Goal: Task Accomplishment & Management: Manage account settings

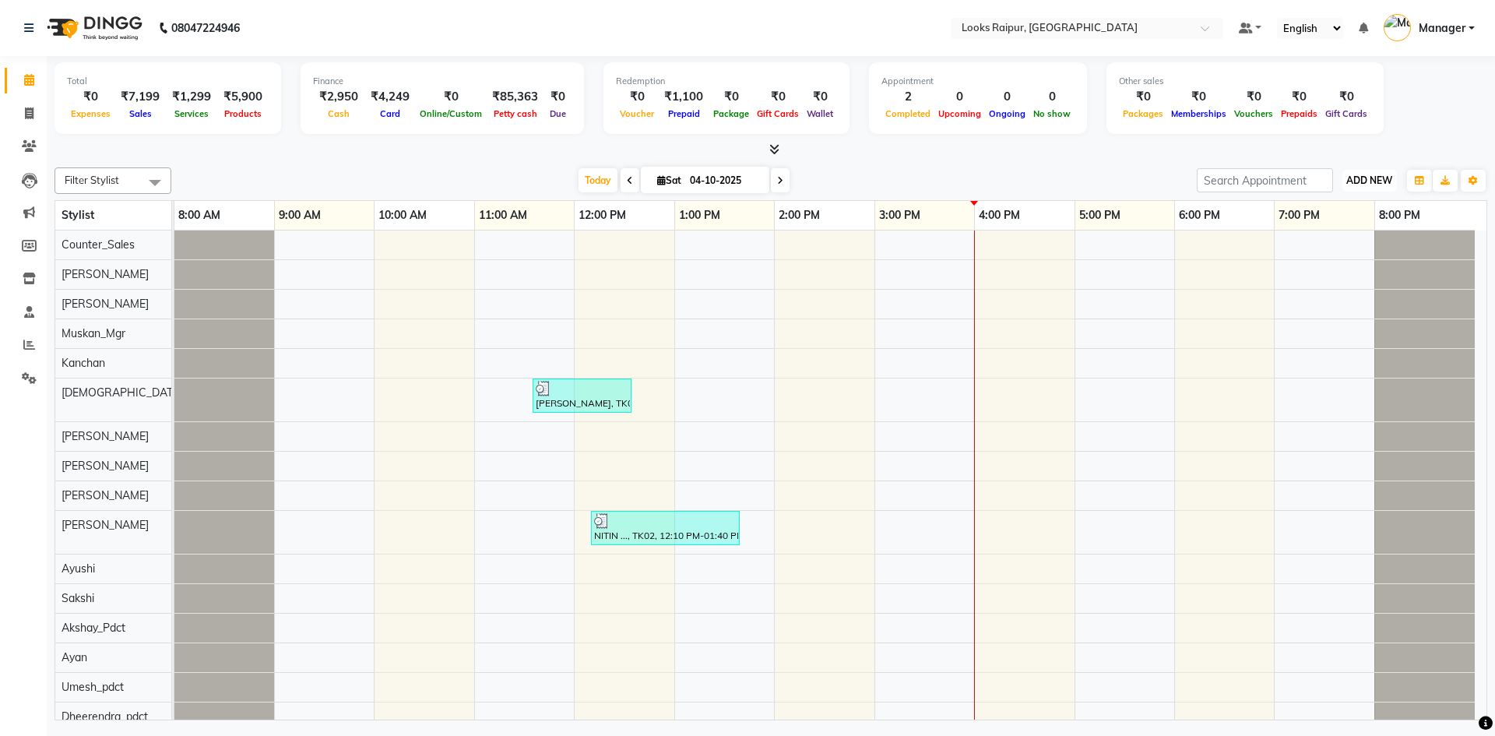
click at [1364, 177] on span "ADD NEW" at bounding box center [1370, 180] width 46 height 12
click at [27, 83] on icon at bounding box center [29, 80] width 10 height 12
click at [26, 114] on icon at bounding box center [29, 113] width 9 height 12
select select "8606"
select select "service"
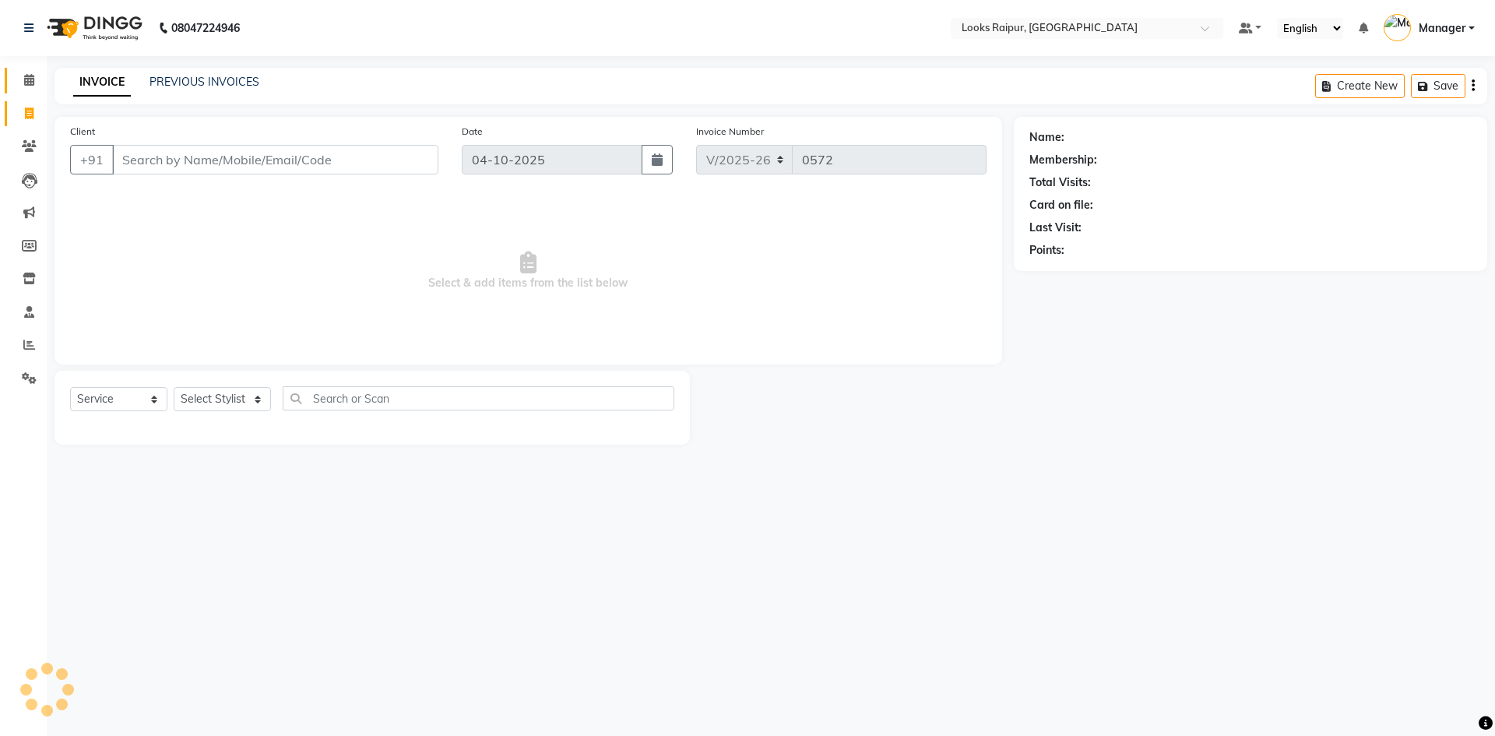
click at [37, 70] on link "Calendar" at bounding box center [23, 81] width 37 height 26
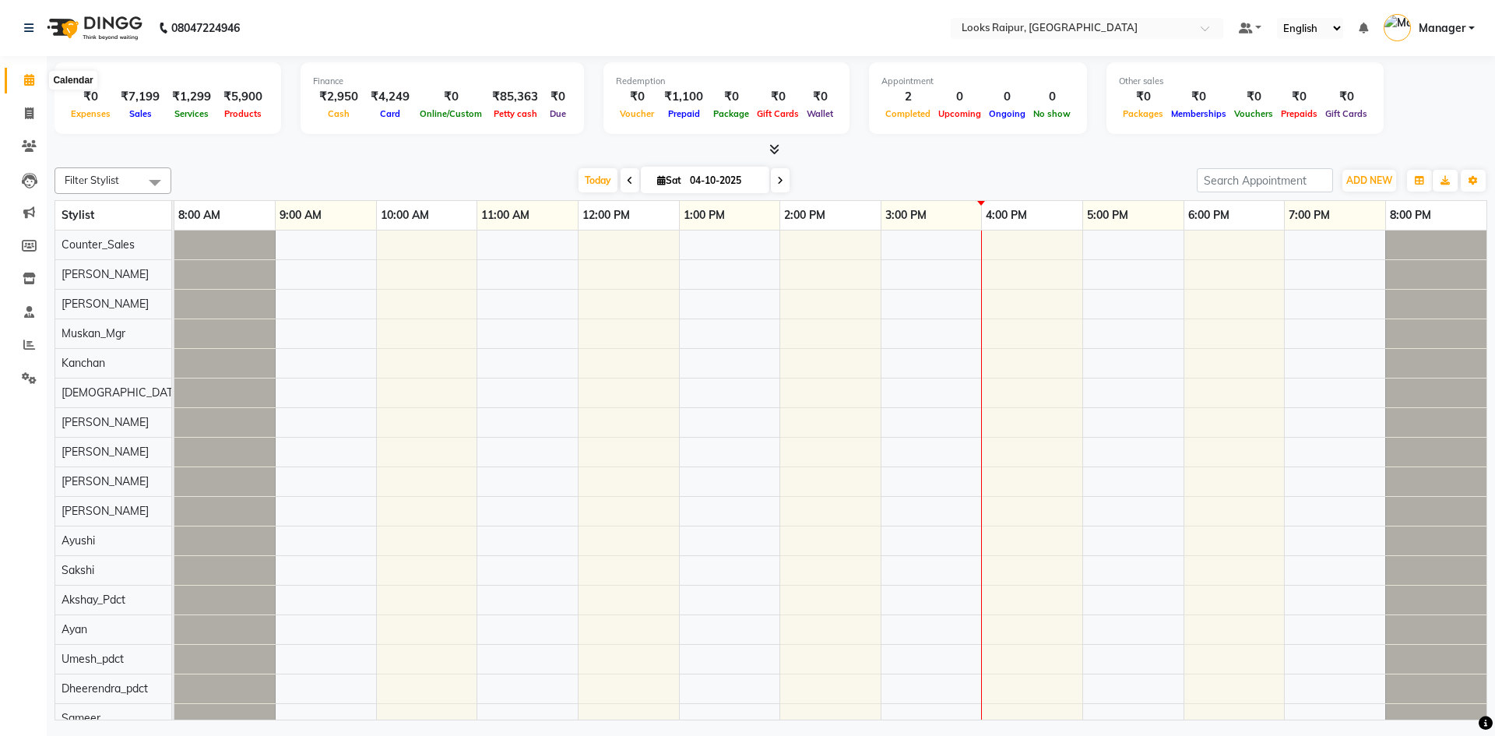
click at [33, 82] on icon at bounding box center [29, 80] width 10 height 12
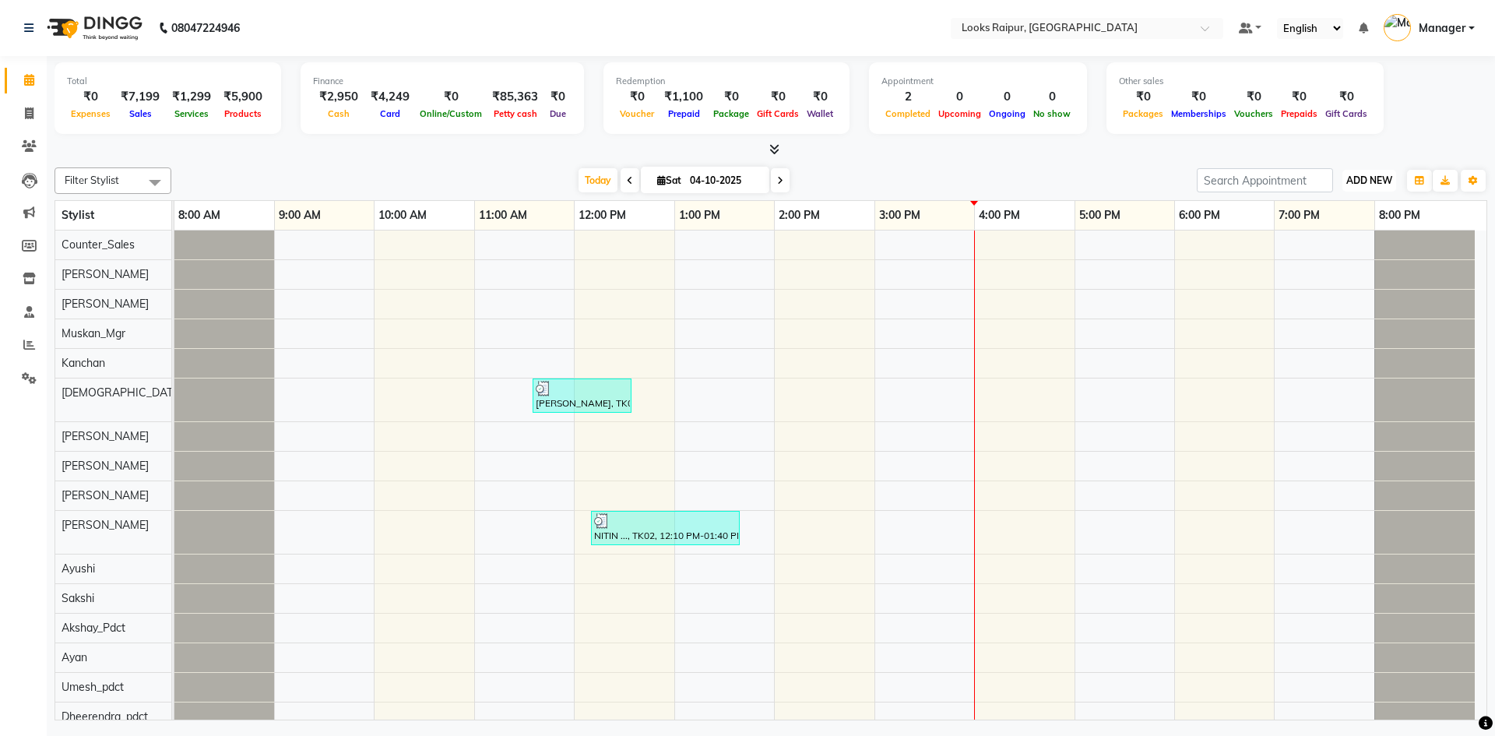
click at [1393, 186] on button "ADD NEW Toggle Dropdown" at bounding box center [1370, 181] width 54 height 22
click at [1342, 241] on link "Add Expense" at bounding box center [1334, 251] width 123 height 20
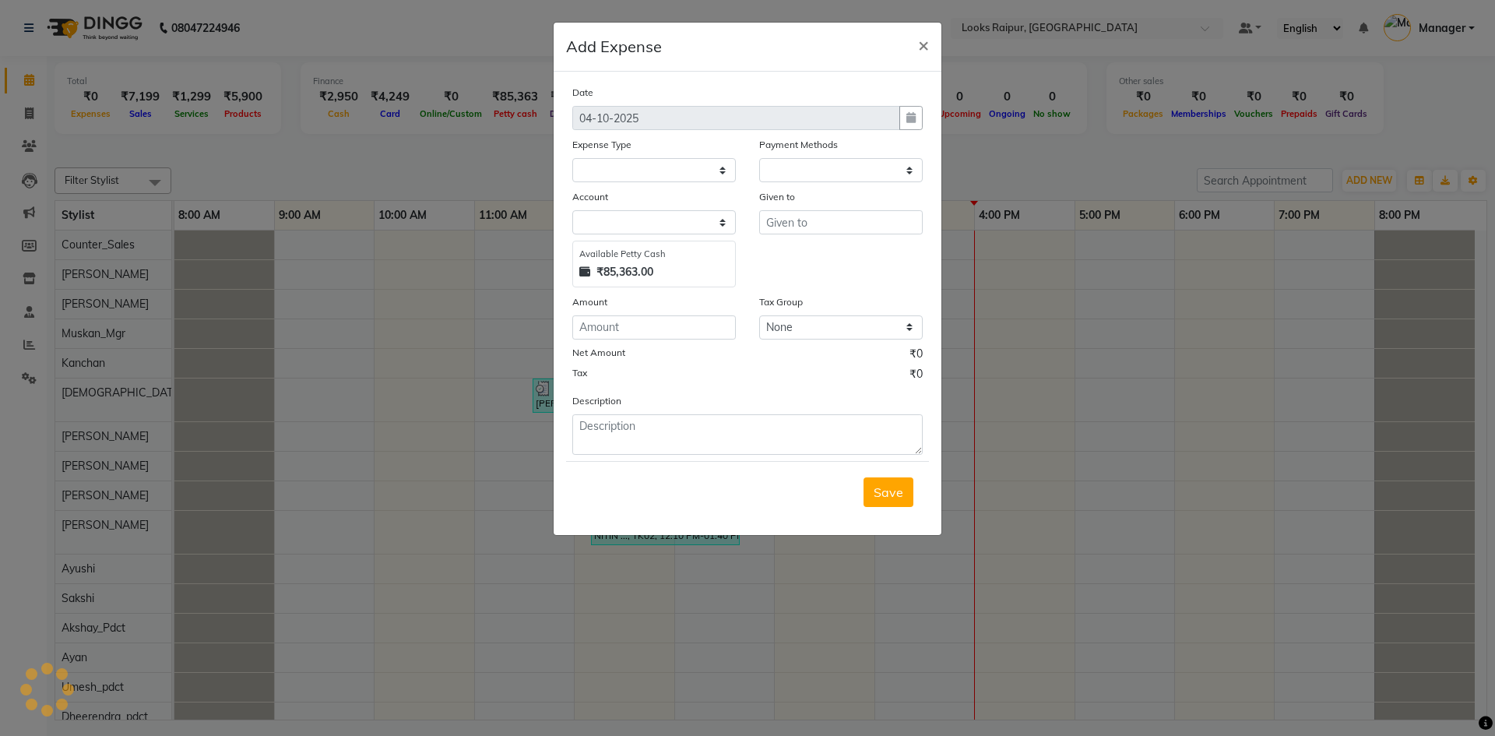
select select "1"
select select "7834"
click at [720, 164] on select "Select Accommodation Aesthetics Bank Deposit BLINKIT Cash Handover Client Refun…" at bounding box center [654, 170] width 164 height 24
select select "24890"
click at [572, 158] on select "Select Accommodation Aesthetics Bank Deposit BLINKIT Cash Handover Client Refun…" at bounding box center [654, 170] width 164 height 24
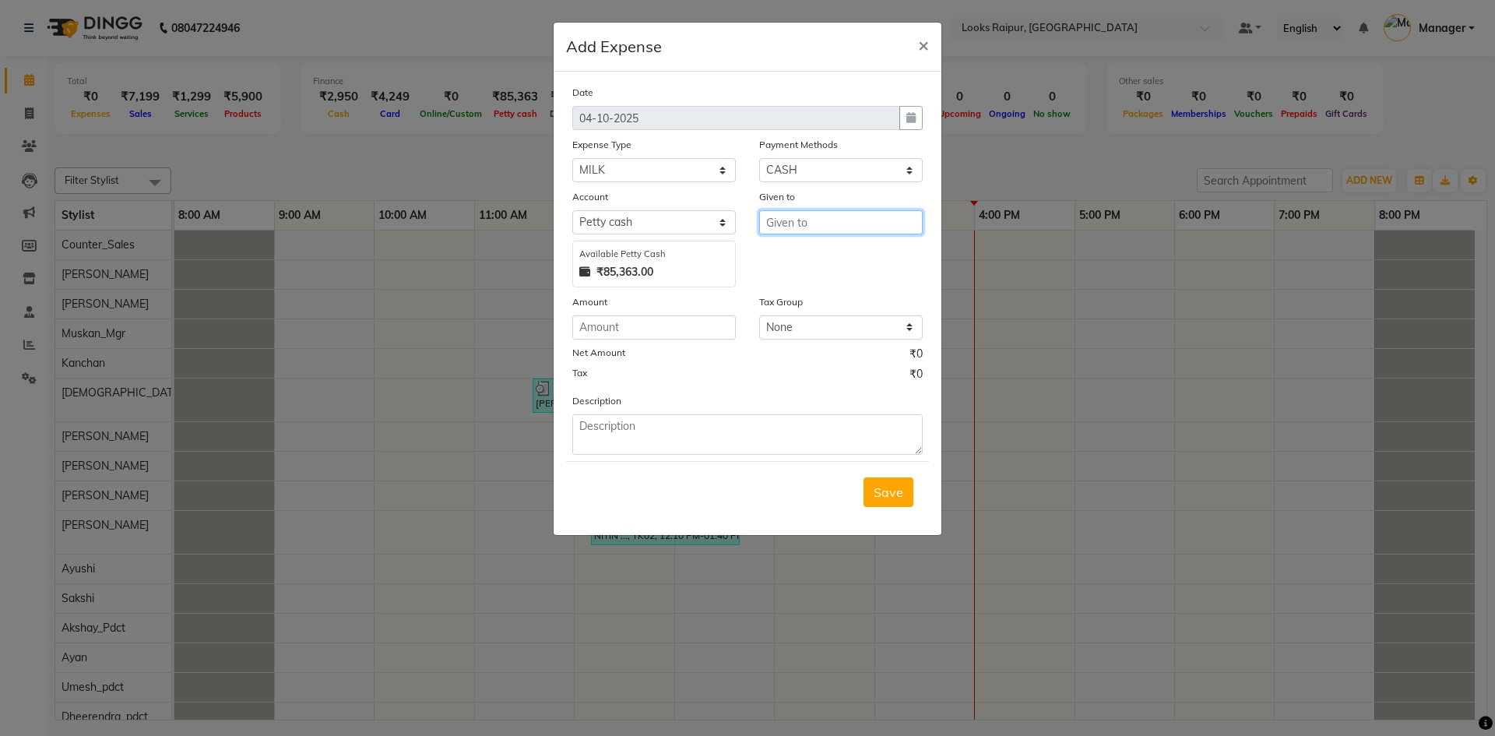
click at [819, 227] on input "text" at bounding box center [841, 222] width 164 height 24
click at [832, 255] on ngb-highlight "Counte r_Sales" at bounding box center [822, 256] width 86 height 16
type input "Counter_Sales"
click at [661, 331] on input "number" at bounding box center [654, 327] width 164 height 24
type input "112"
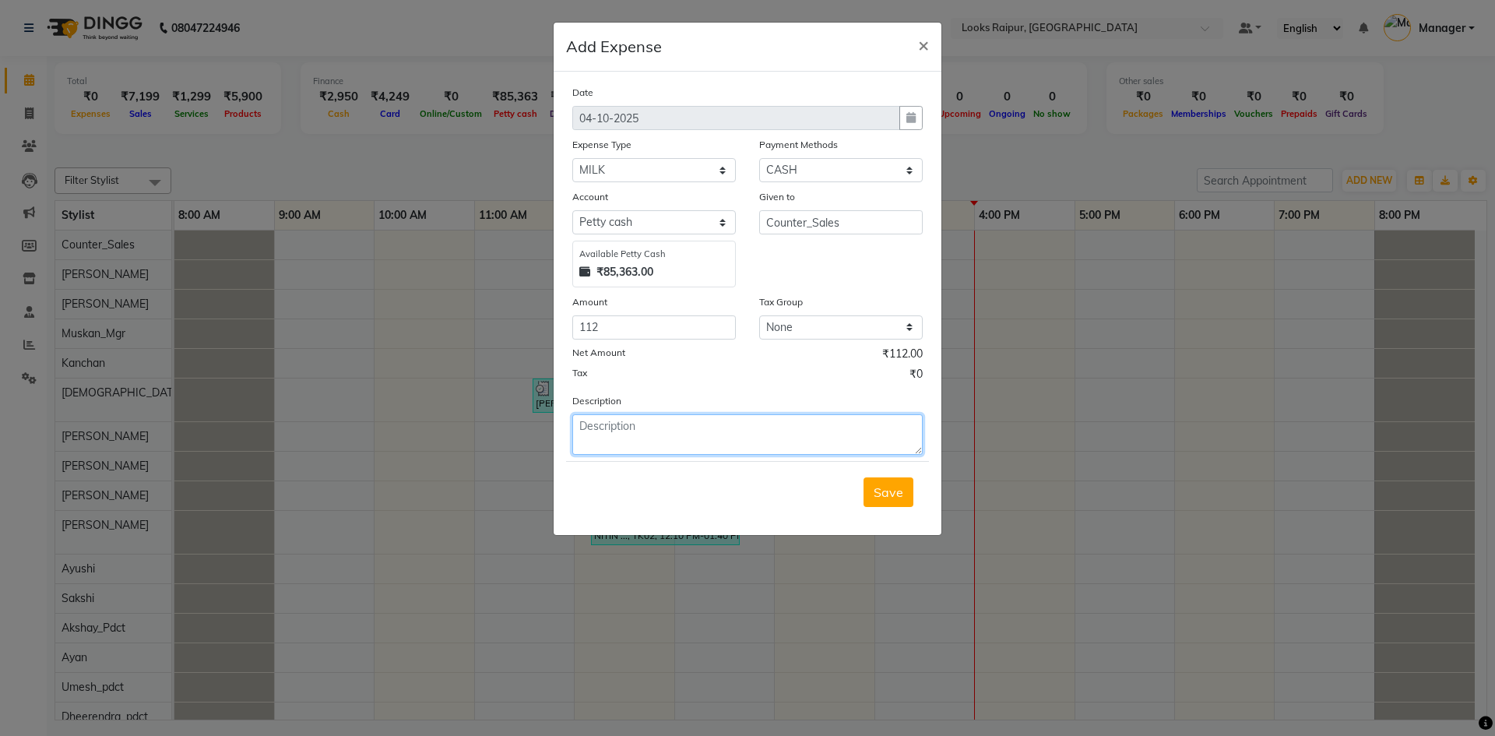
click at [694, 435] on textarea at bounding box center [747, 434] width 350 height 40
click at [696, 438] on textarea at bounding box center [747, 434] width 350 height 40
type textarea "MILK FOR CLIENT AND STAFF"
click at [906, 489] on button "Save" at bounding box center [889, 492] width 50 height 30
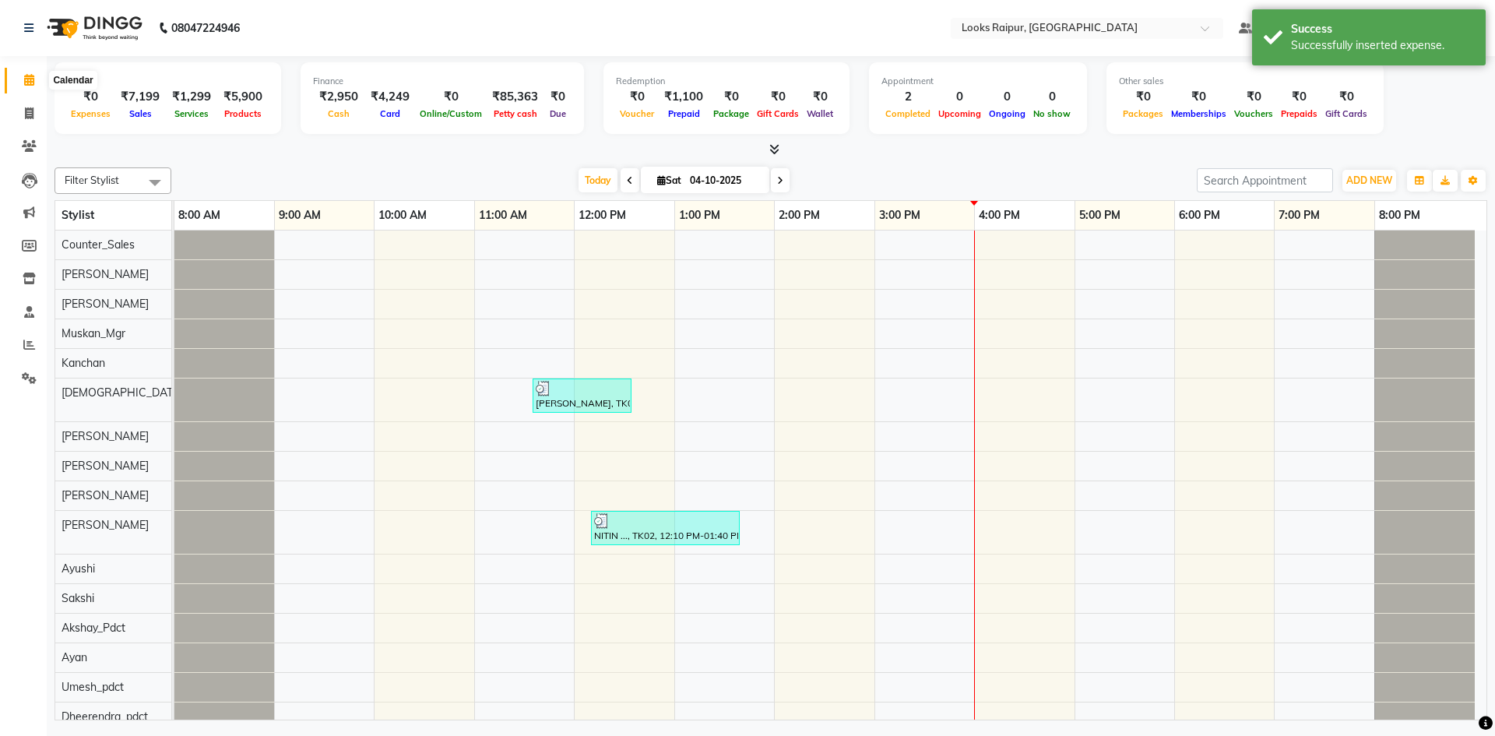
click at [27, 76] on icon at bounding box center [29, 80] width 10 height 12
click at [30, 115] on icon at bounding box center [29, 113] width 9 height 12
select select "8606"
select select "service"
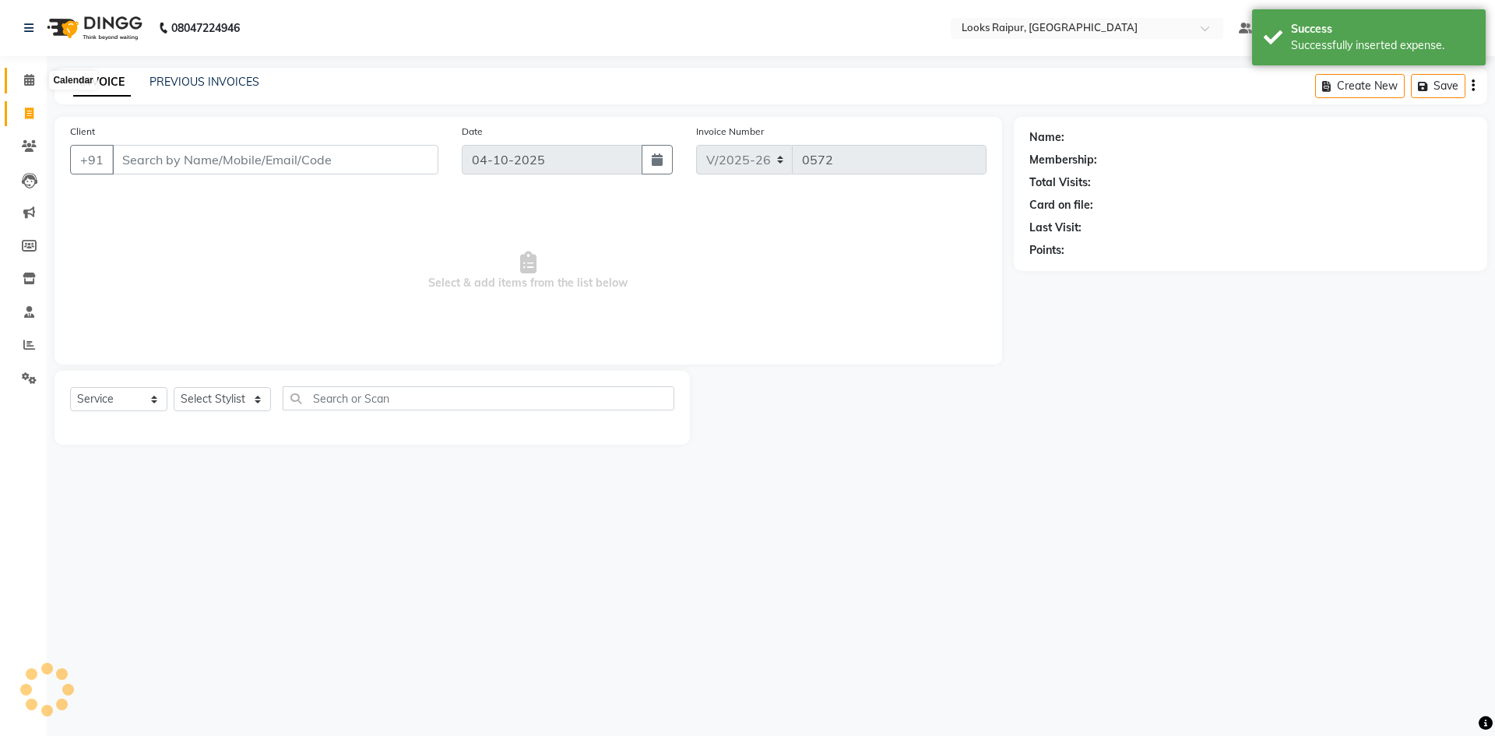
click at [25, 73] on span at bounding box center [29, 81] width 27 height 18
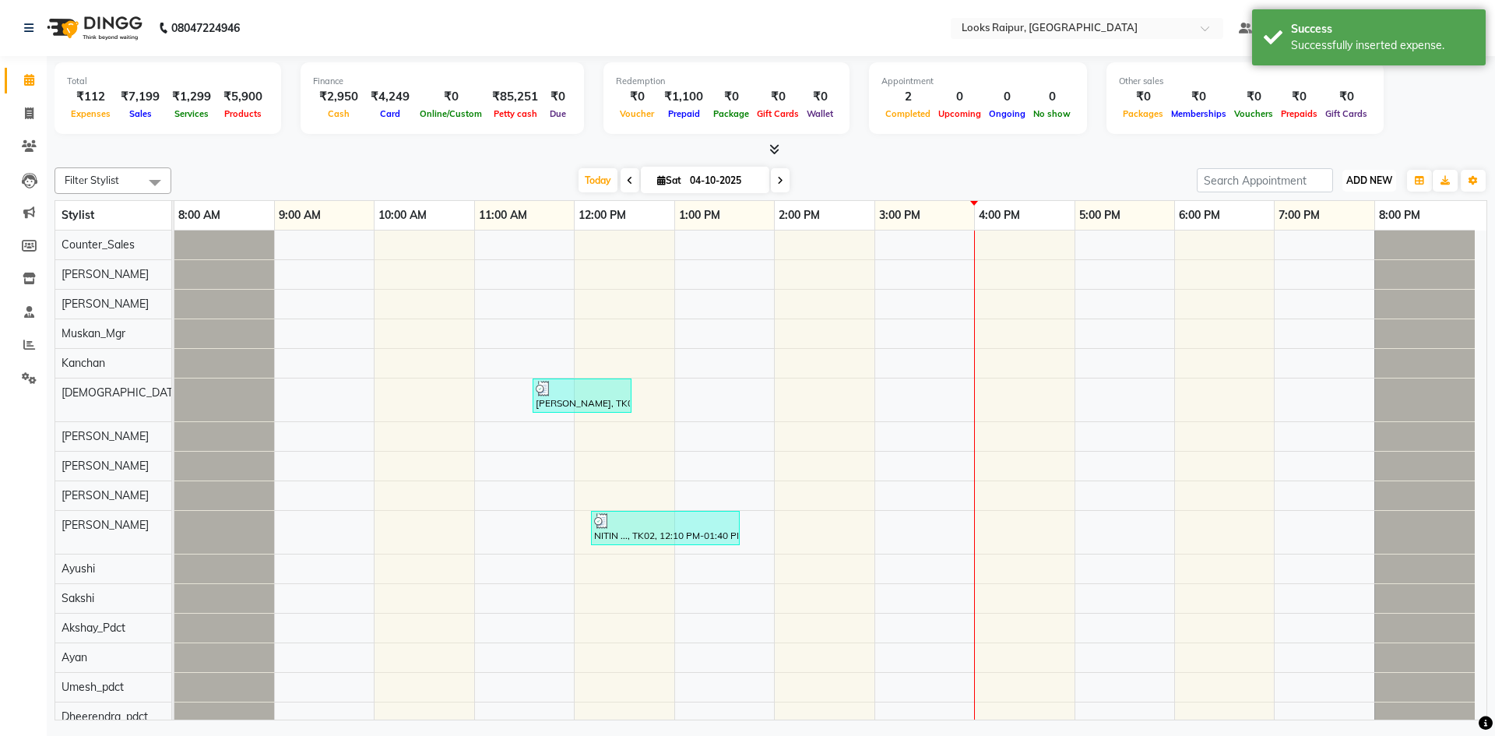
click at [1380, 174] on span "ADD NEW" at bounding box center [1370, 180] width 46 height 12
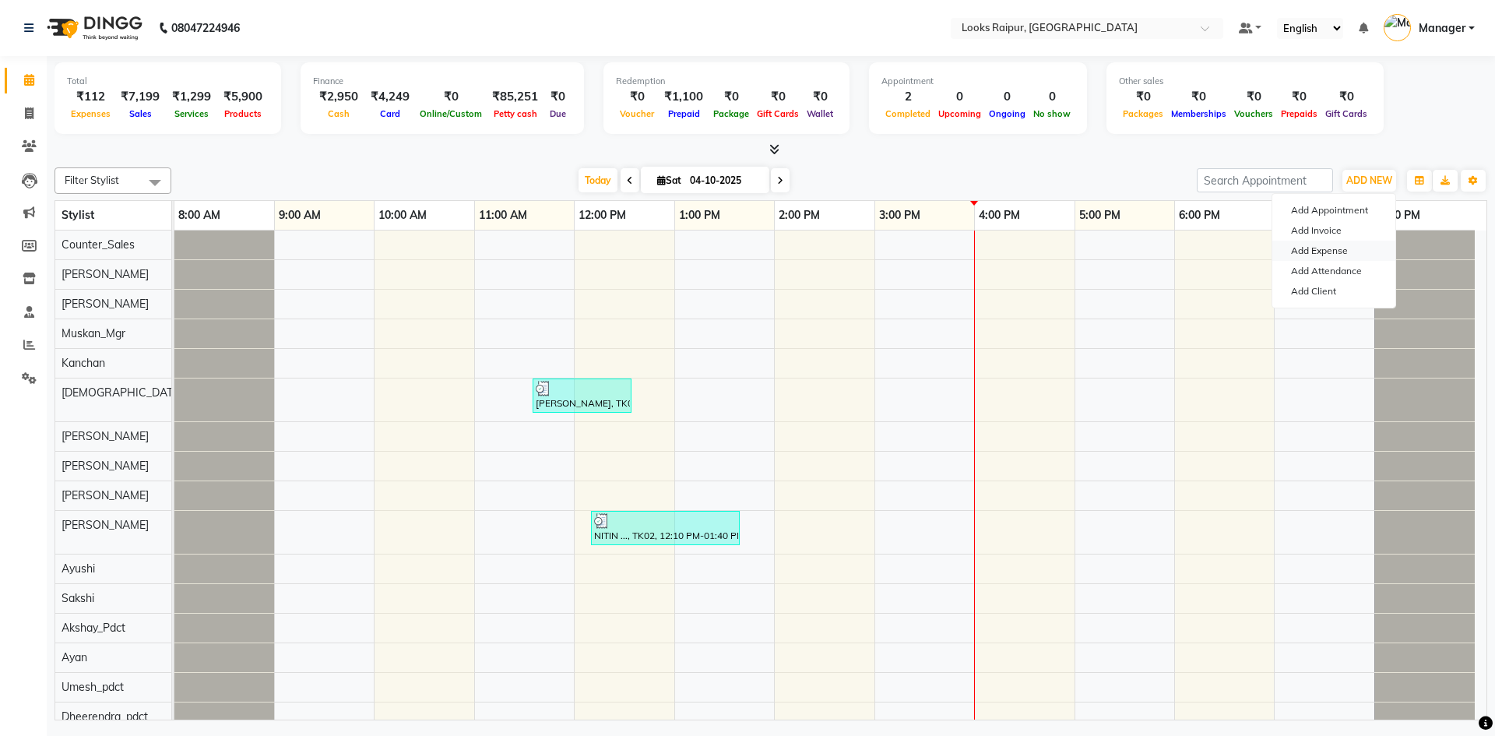
click at [1329, 252] on link "Add Expense" at bounding box center [1334, 251] width 123 height 20
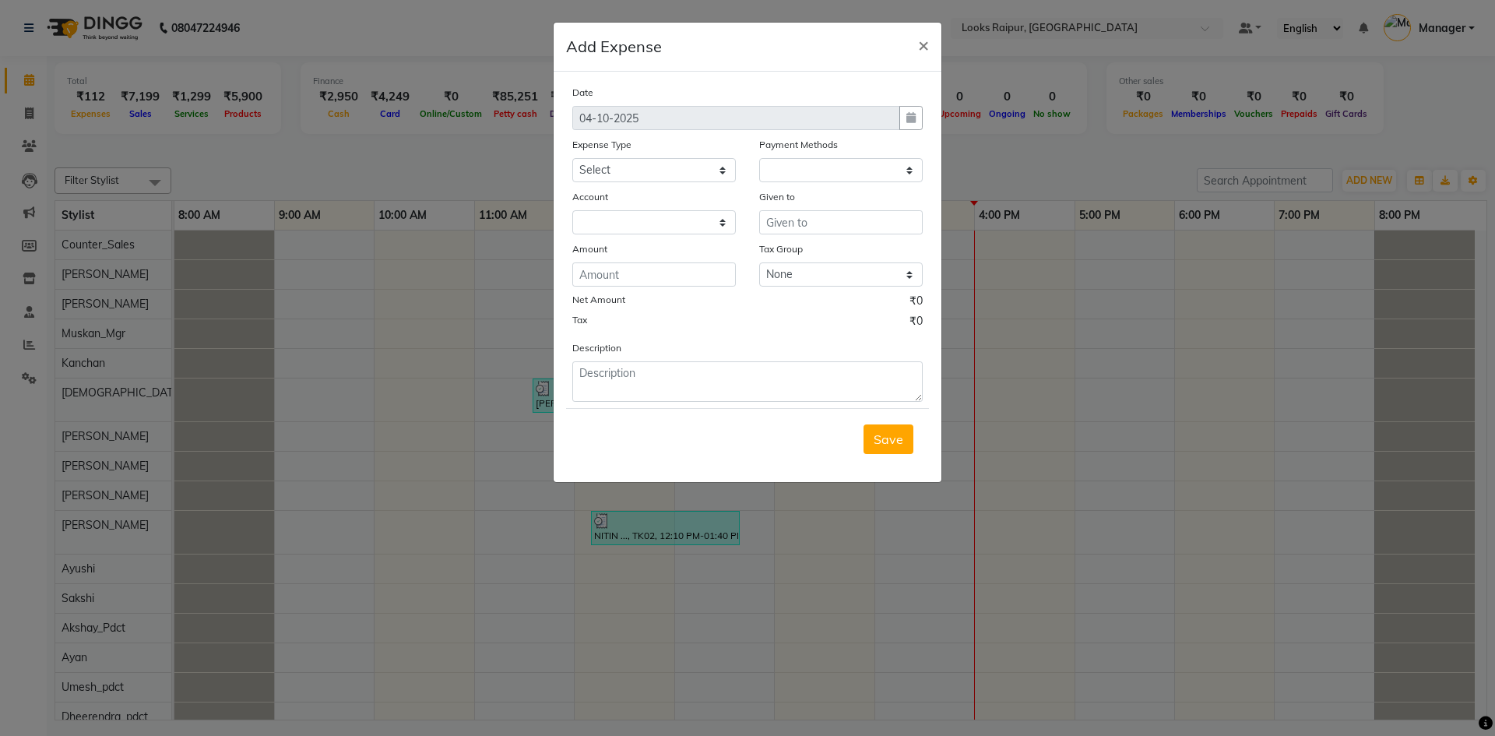
select select "1"
select select "7834"
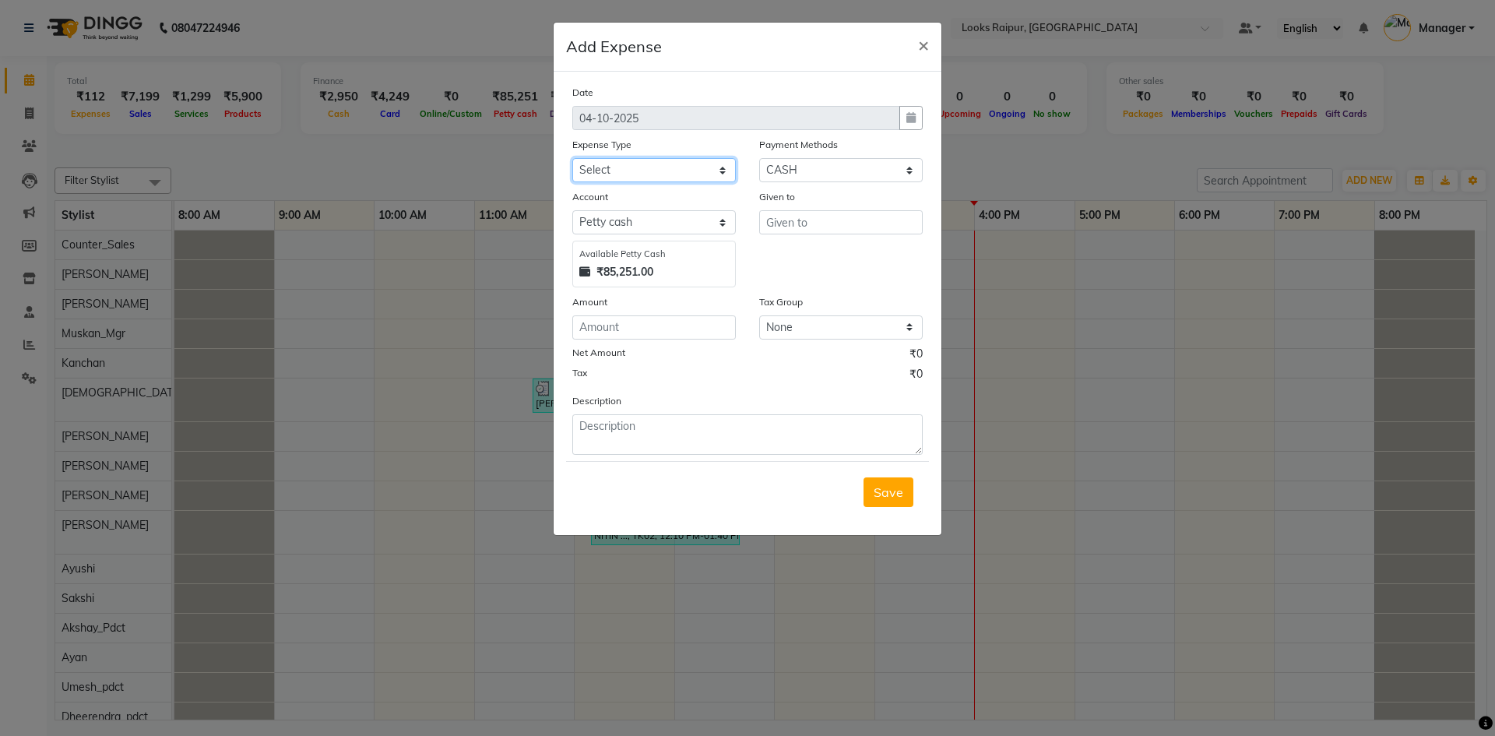
click at [724, 168] on select "Select Accommodation Aesthetics Bank Deposit BLINKIT Cash Handover Client Refun…" at bounding box center [654, 170] width 164 height 24
select select "24895"
click at [572, 158] on select "Select Accommodation Aesthetics Bank Deposit BLINKIT Cash Handover Client Refun…" at bounding box center [654, 170] width 164 height 24
click at [822, 225] on input "text" at bounding box center [841, 222] width 164 height 24
click at [848, 261] on ngb-highlight "Counter _Sales" at bounding box center [822, 256] width 86 height 16
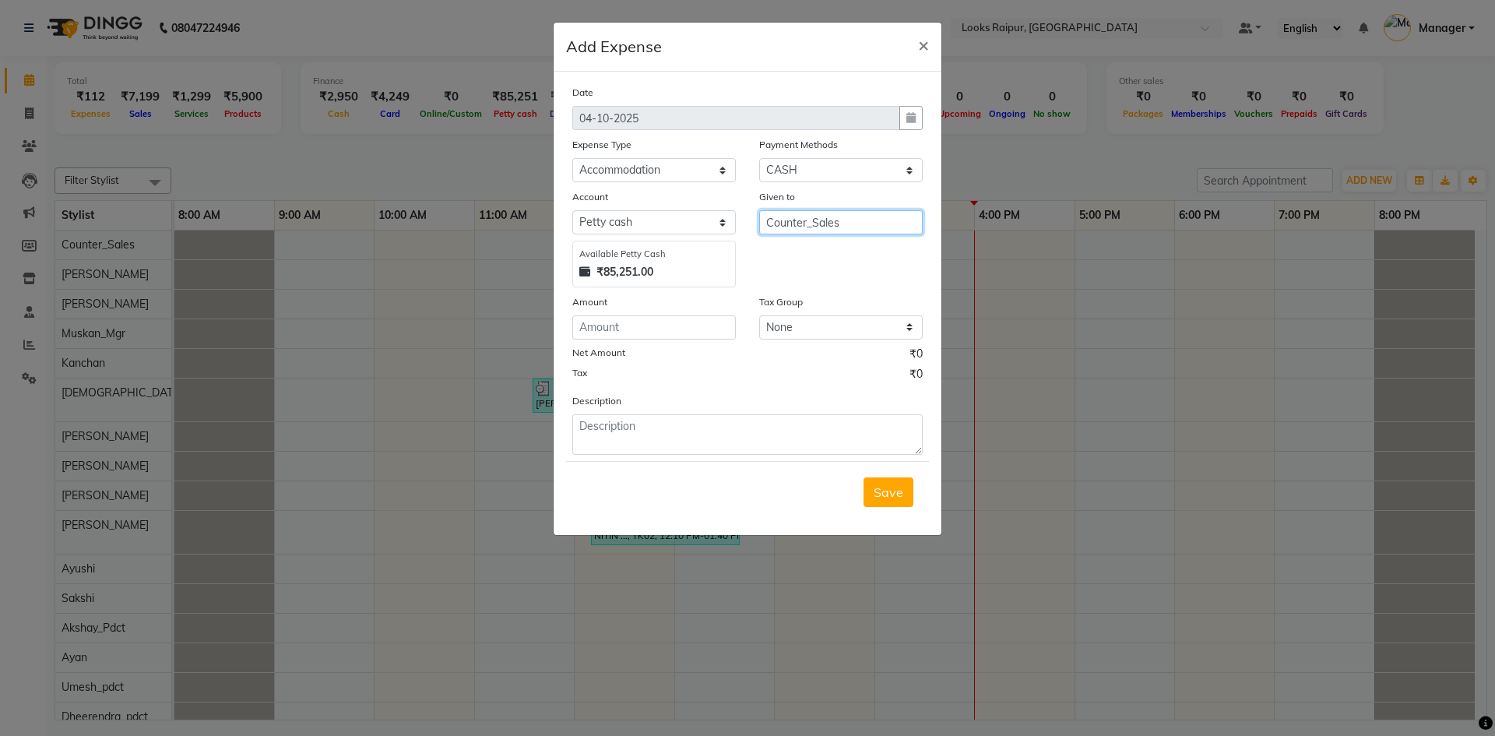
type input "Counter_Sales"
click at [632, 334] on input "number" at bounding box center [654, 327] width 164 height 24
type input "22000"
click at [645, 442] on textarea at bounding box center [747, 434] width 350 height 40
type textarea "ROOM RENT FOR BOYS"
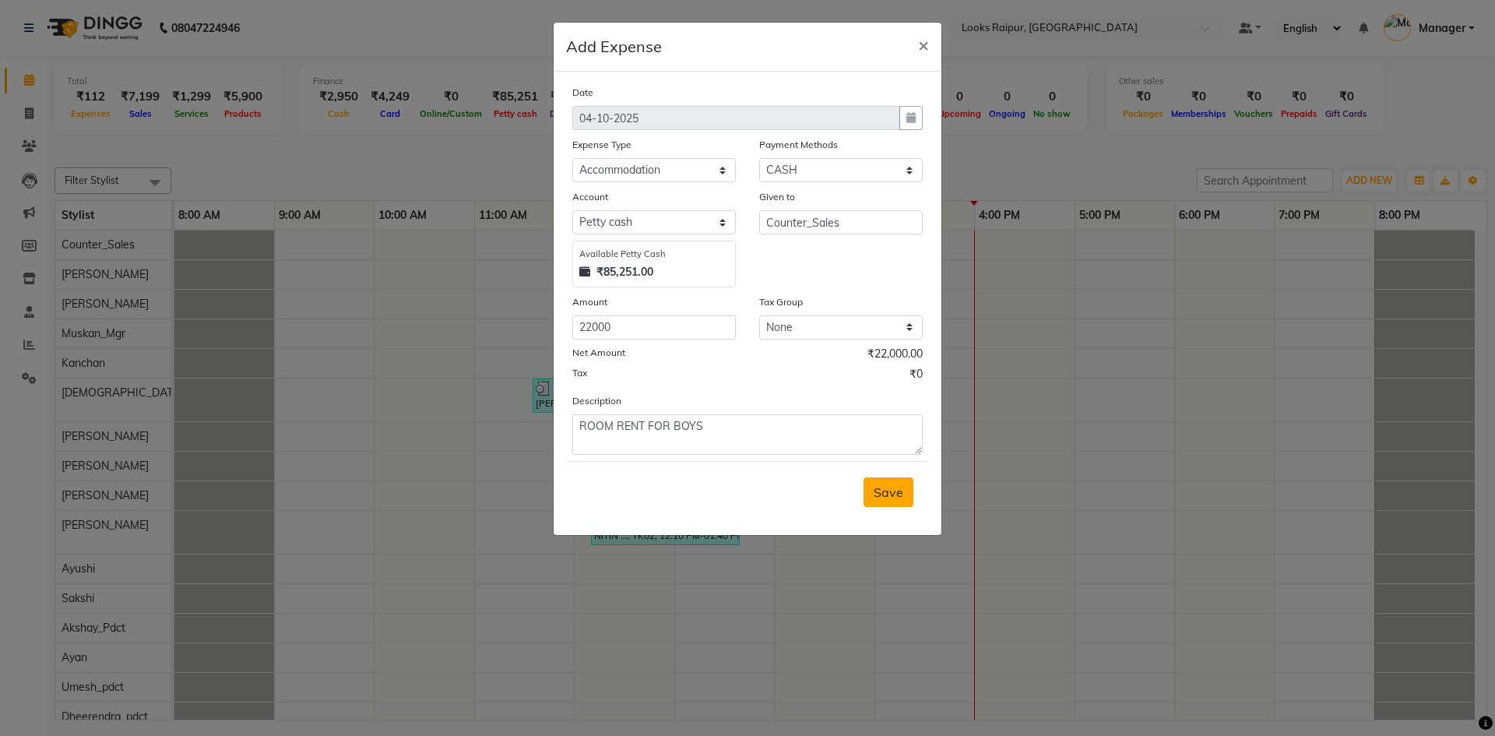
click at [885, 498] on span "Save" at bounding box center [889, 492] width 30 height 16
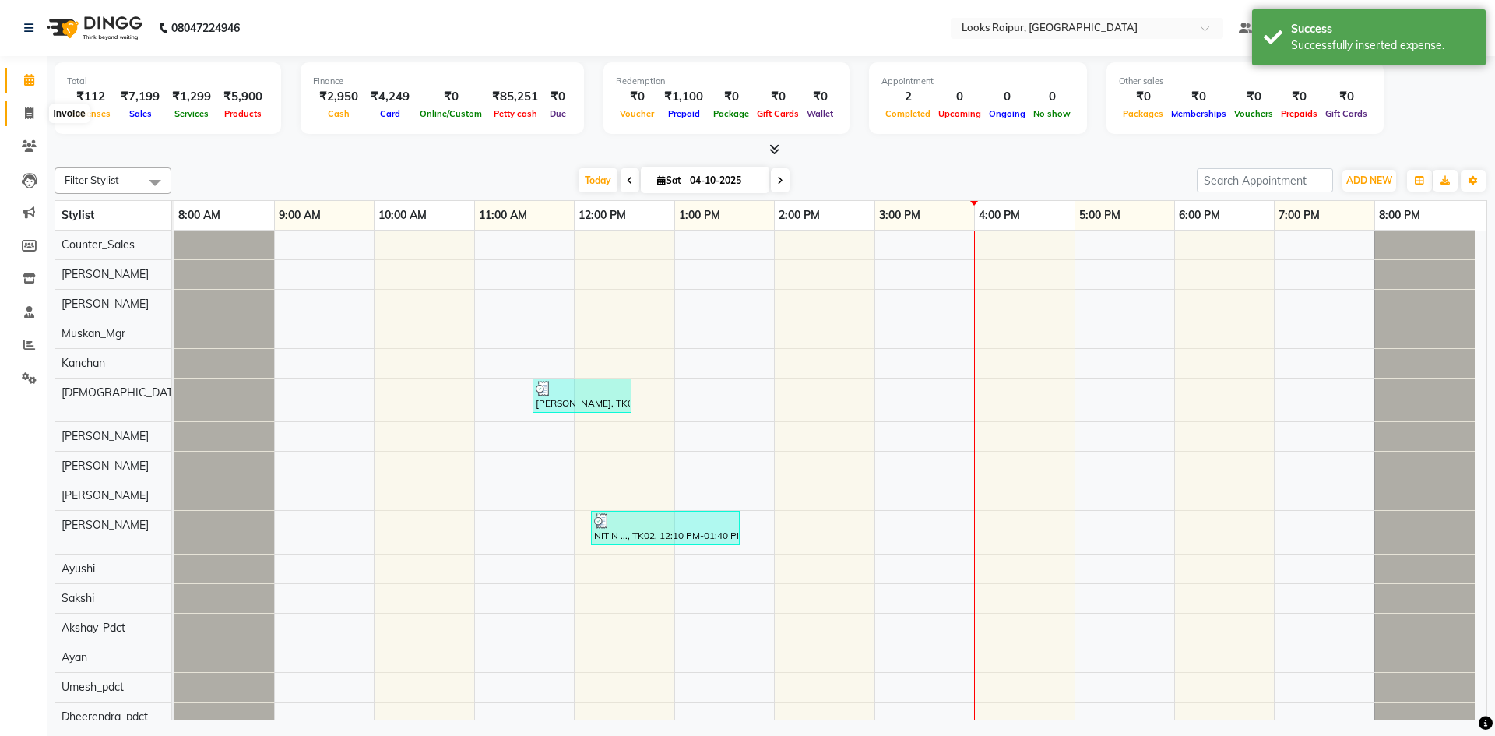
click at [26, 118] on icon at bounding box center [29, 113] width 9 height 12
select select "service"
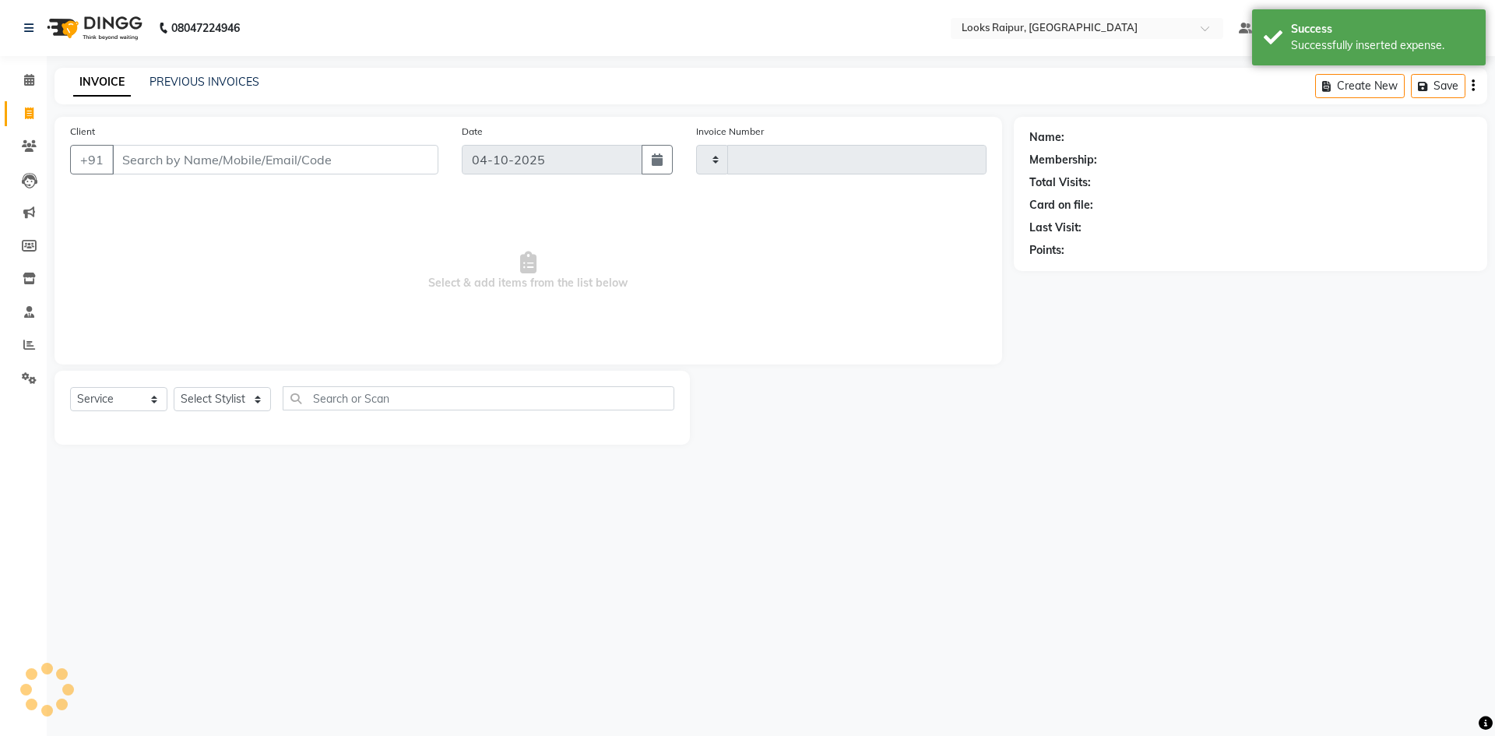
type input "0572"
select select "8606"
click at [27, 83] on icon at bounding box center [29, 80] width 10 height 12
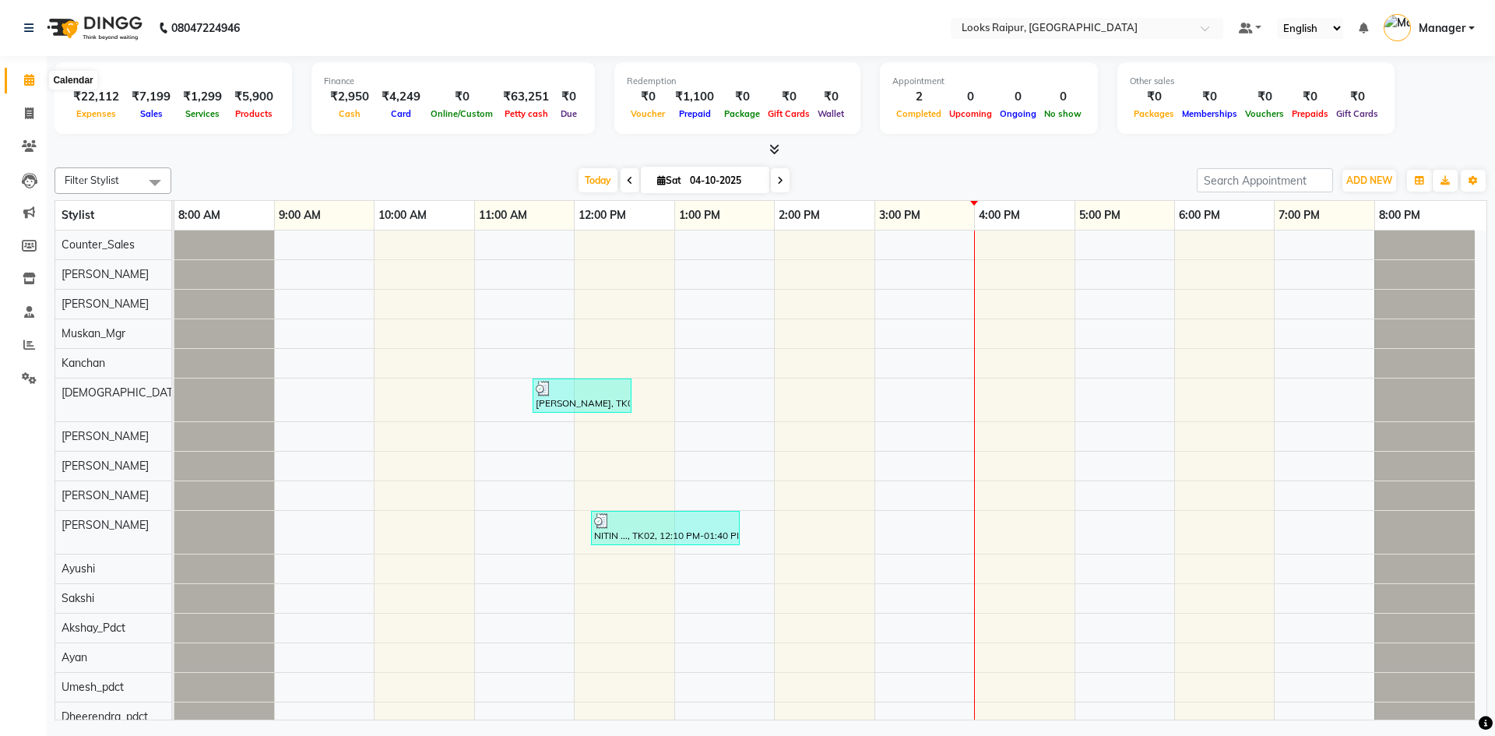
click at [20, 76] on span at bounding box center [29, 81] width 27 height 18
click at [26, 74] on icon at bounding box center [29, 80] width 10 height 12
click at [30, 104] on link "Invoice" at bounding box center [23, 114] width 37 height 26
select select "service"
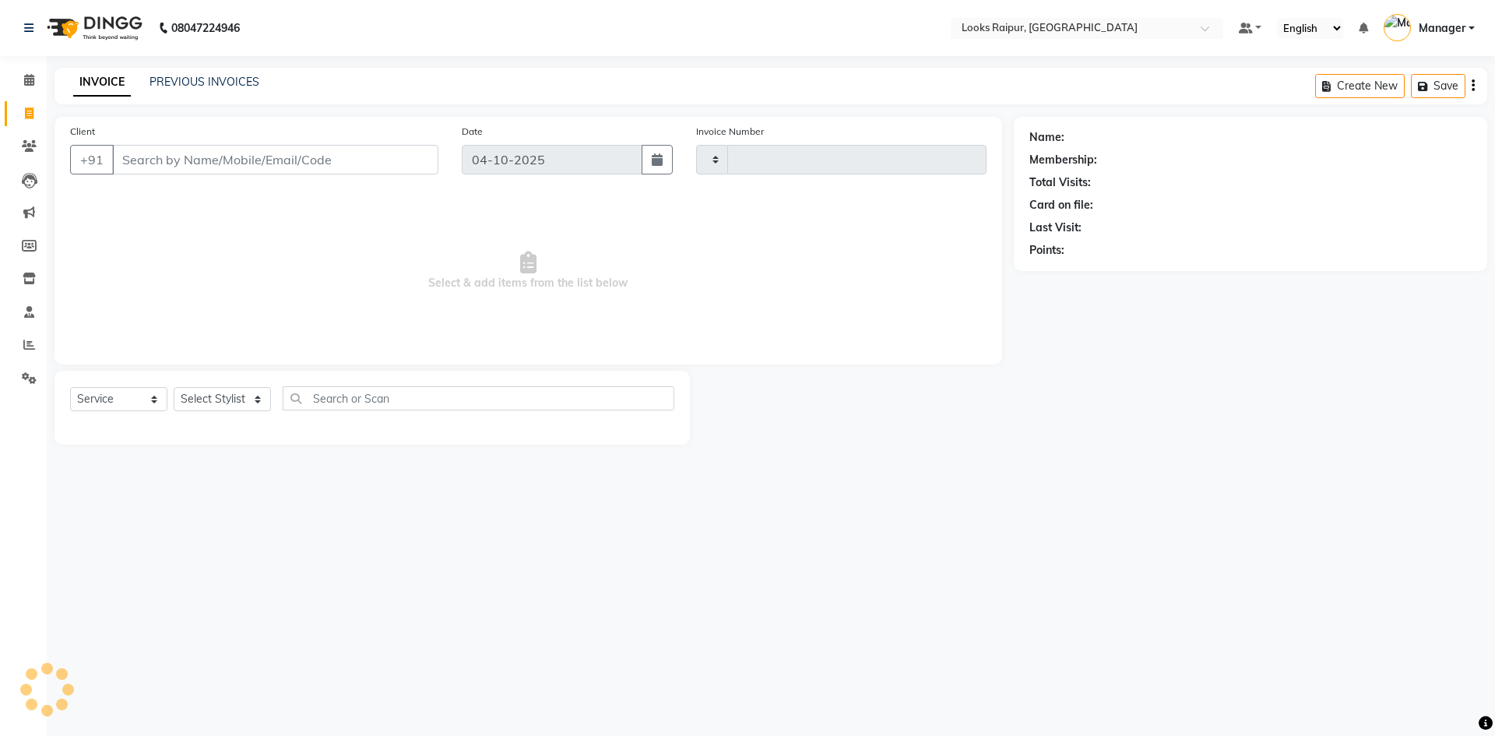
type input "0572"
select select "8606"
click at [154, 158] on input "Client" at bounding box center [275, 160] width 326 height 30
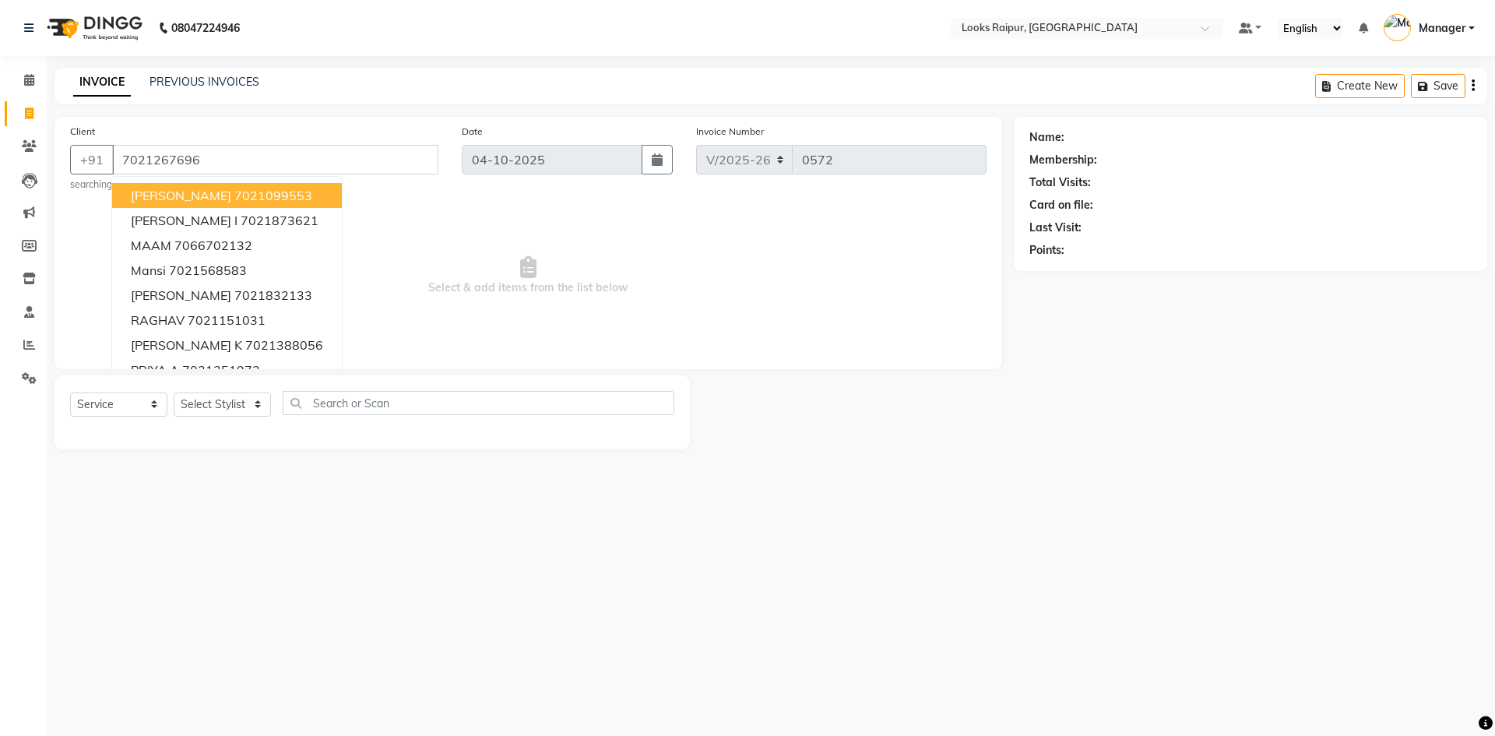
type input "7021267696"
select select "1: Object"
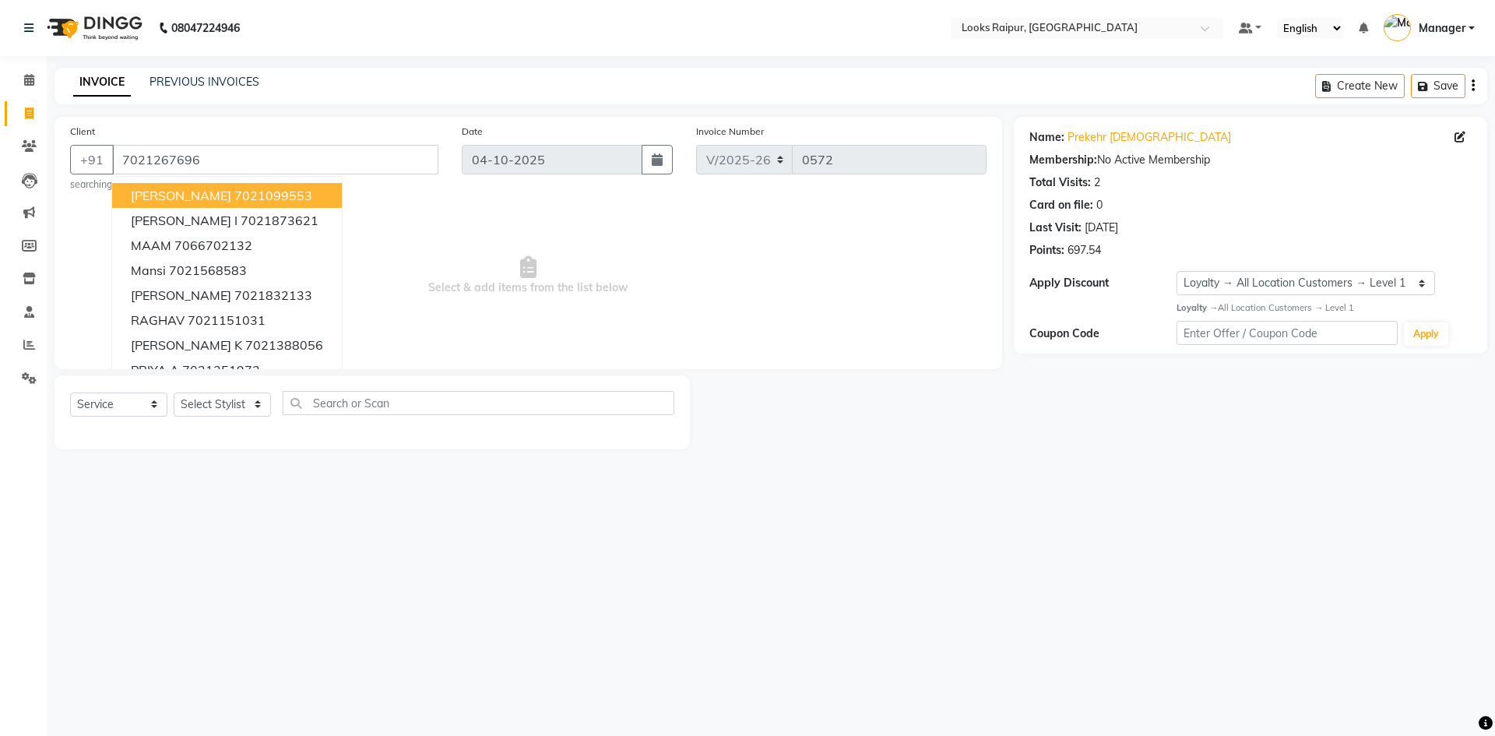
click at [805, 295] on span "Select & add items from the list below" at bounding box center [528, 276] width 917 height 156
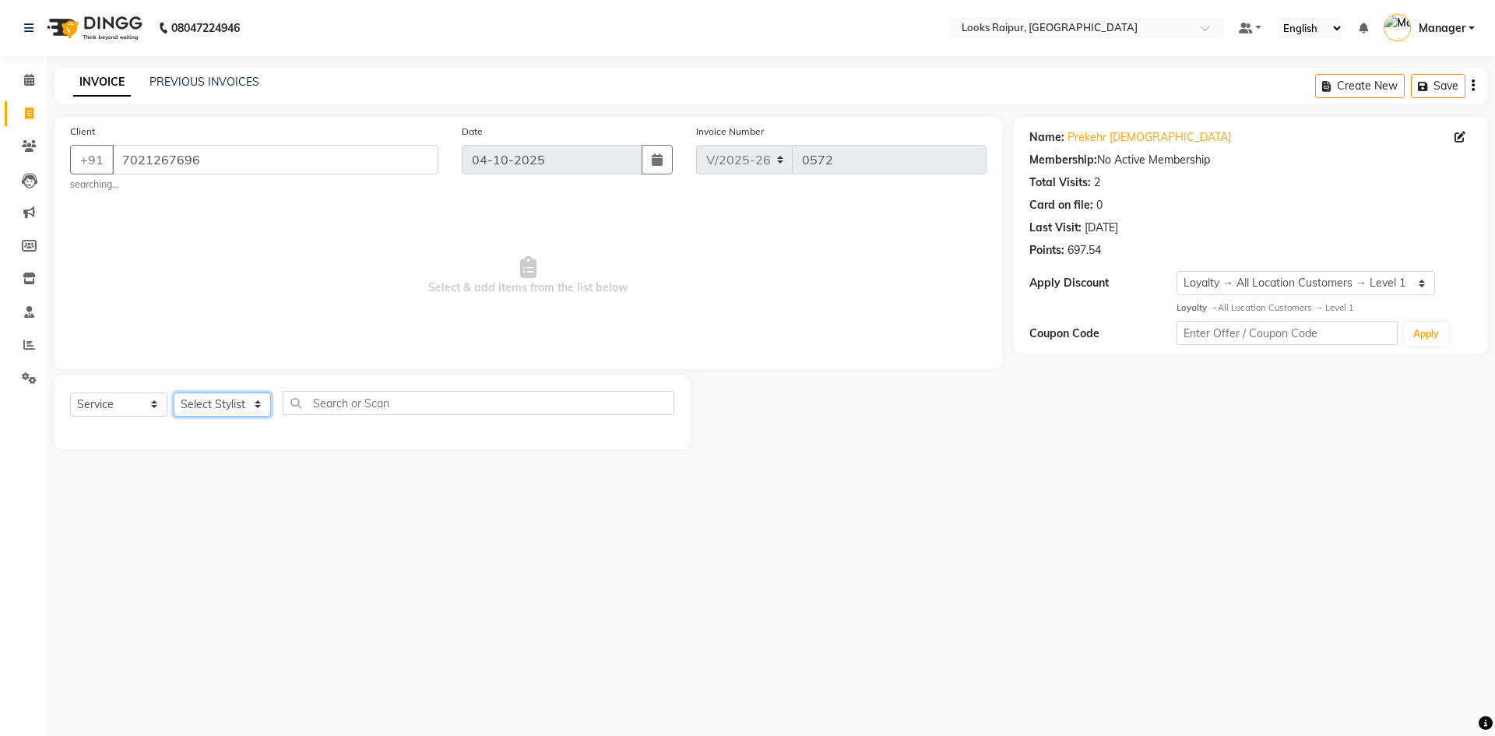
click at [248, 406] on select "Select Stylist Akshay_Pdct [PERSON_NAME] [PERSON_NAME] Counter_Sales Dheerendra…" at bounding box center [222, 405] width 97 height 24
click at [146, 407] on select "Select Service Product Membership Package Voucher Prepaid Gift Card" at bounding box center [118, 405] width 97 height 24
select select "P"
click at [70, 393] on select "Select Service Product Membership Package Voucher Prepaid Gift Card" at bounding box center [118, 405] width 97 height 24
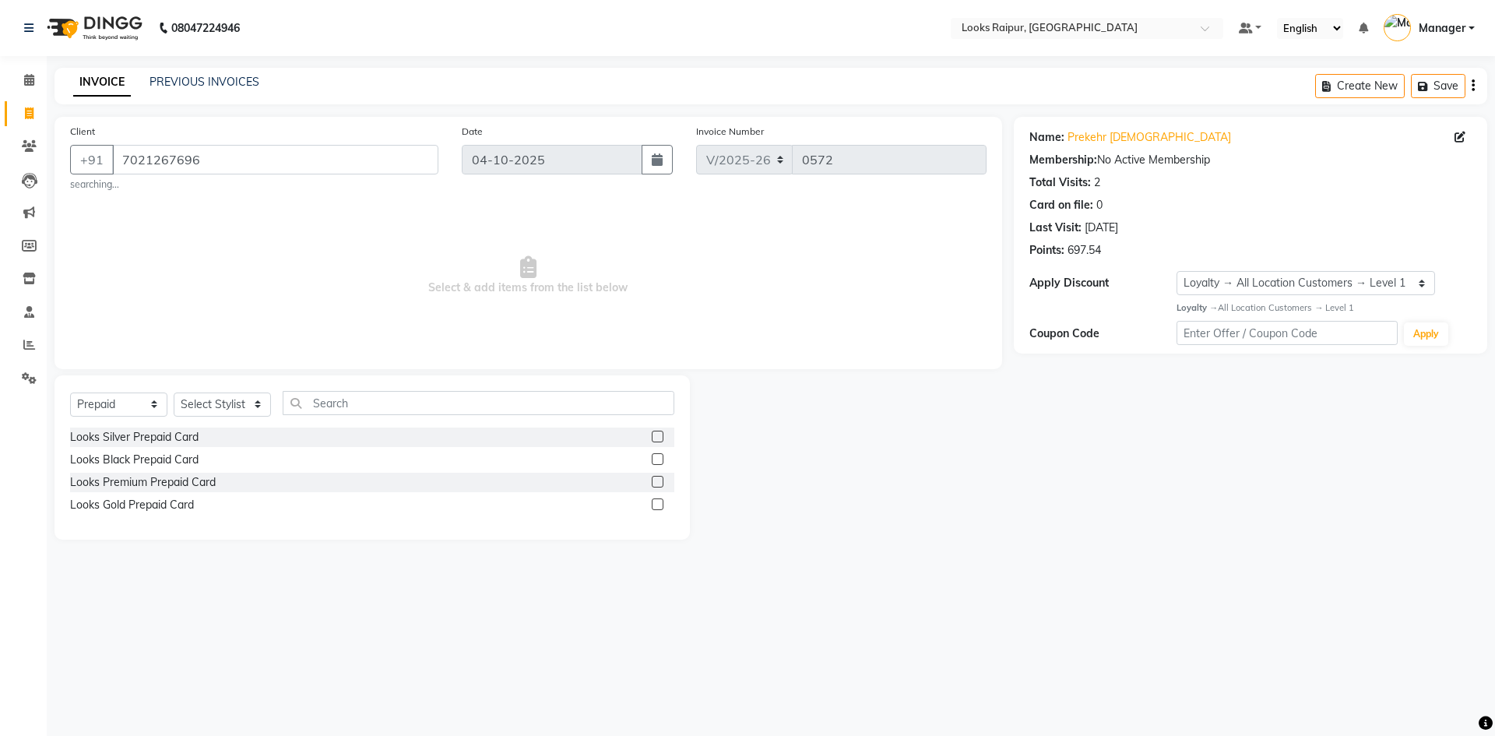
click at [660, 437] on label at bounding box center [658, 437] width 12 height 12
click at [660, 437] on input "checkbox" at bounding box center [657, 437] width 10 height 10
click at [660, 437] on label at bounding box center [658, 437] width 12 height 12
click at [660, 437] on input "checkbox" at bounding box center [657, 437] width 10 height 10
checkbox input "false"
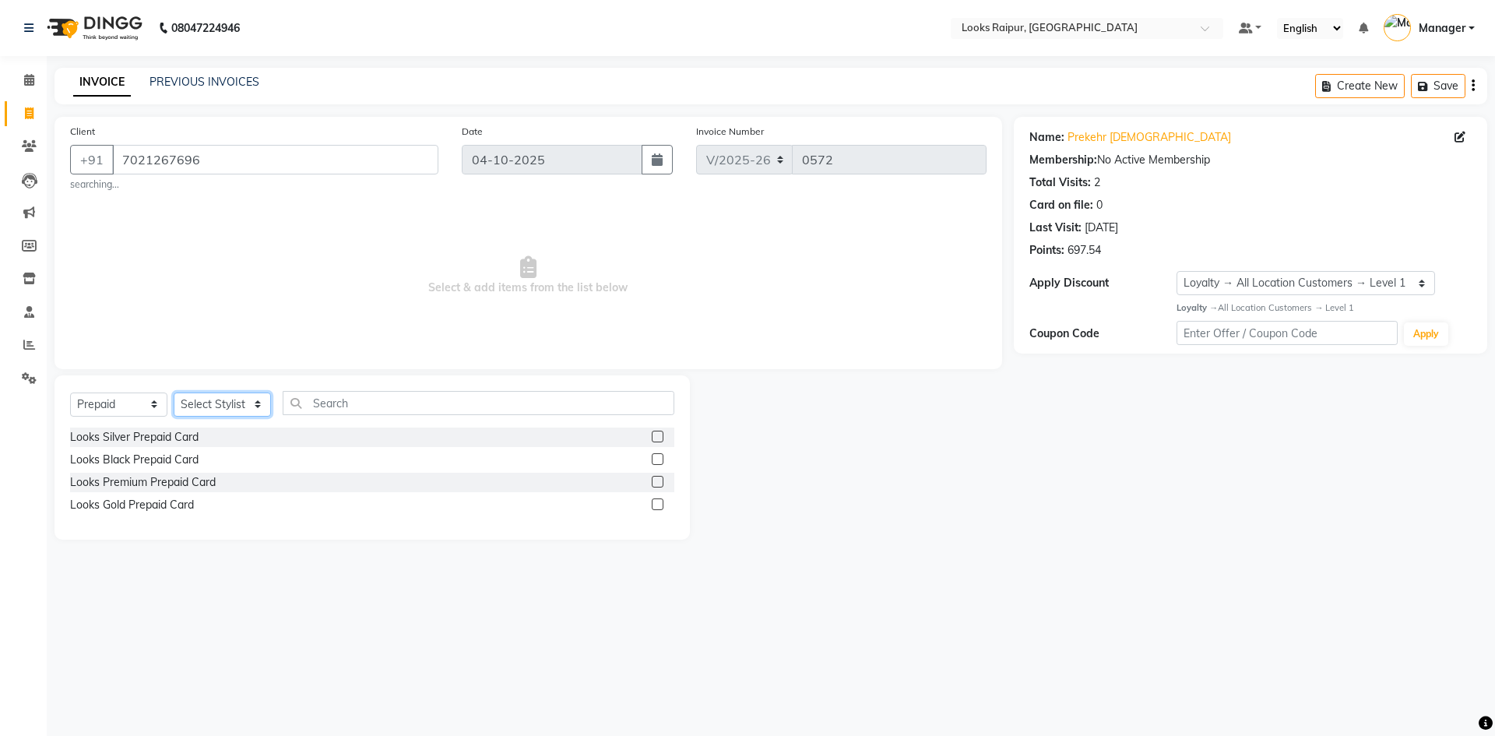
click at [266, 402] on select "Select Stylist Akshay_Pdct [PERSON_NAME] [PERSON_NAME] Counter_Sales Dheerendra…" at bounding box center [222, 405] width 97 height 24
select select "85795"
click at [174, 393] on select "Select Stylist Akshay_Pdct [PERSON_NAME] [PERSON_NAME] Counter_Sales Dheerendra…" at bounding box center [222, 405] width 97 height 24
click at [658, 435] on label at bounding box center [658, 437] width 12 height 12
click at [658, 435] on input "checkbox" at bounding box center [657, 437] width 10 height 10
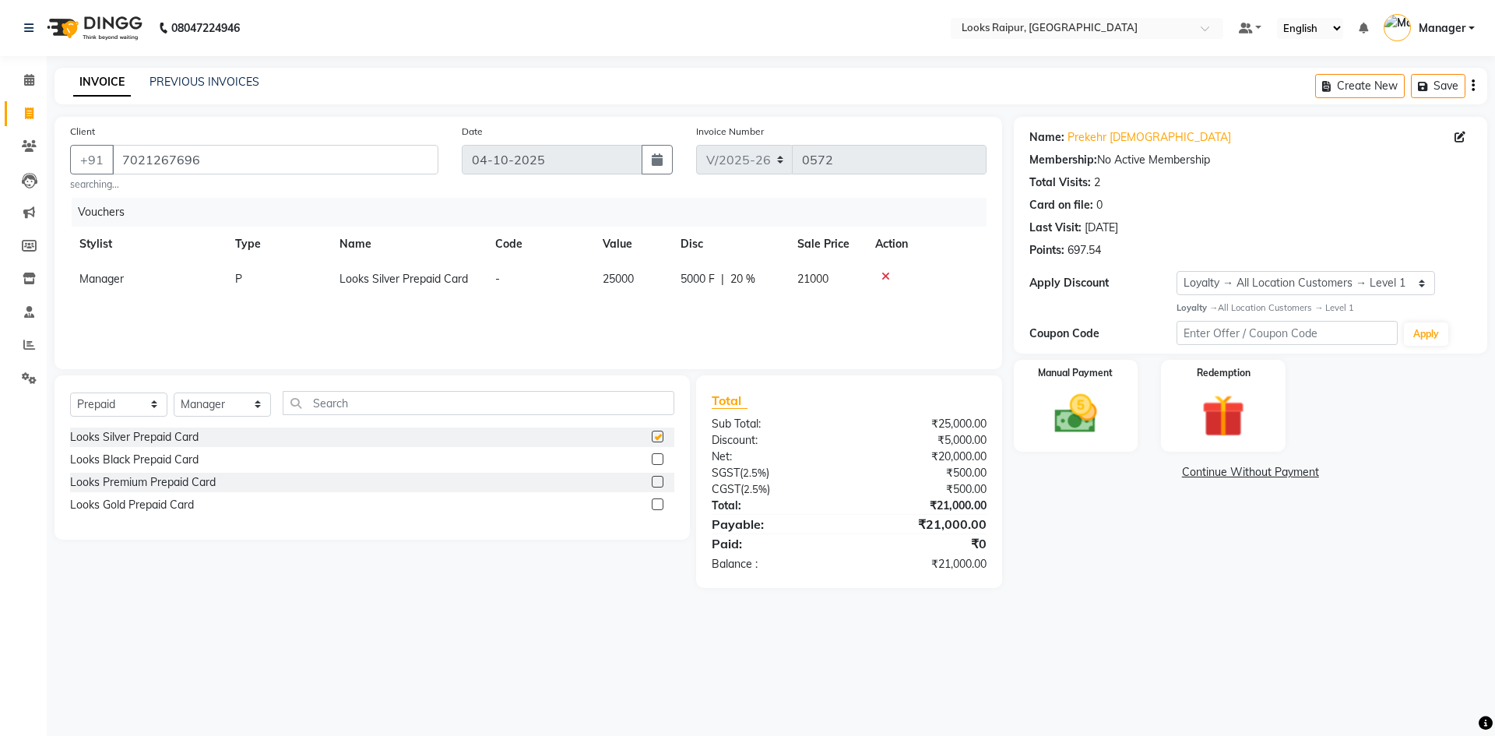
checkbox input "false"
click at [1084, 431] on img at bounding box center [1076, 414] width 72 height 51
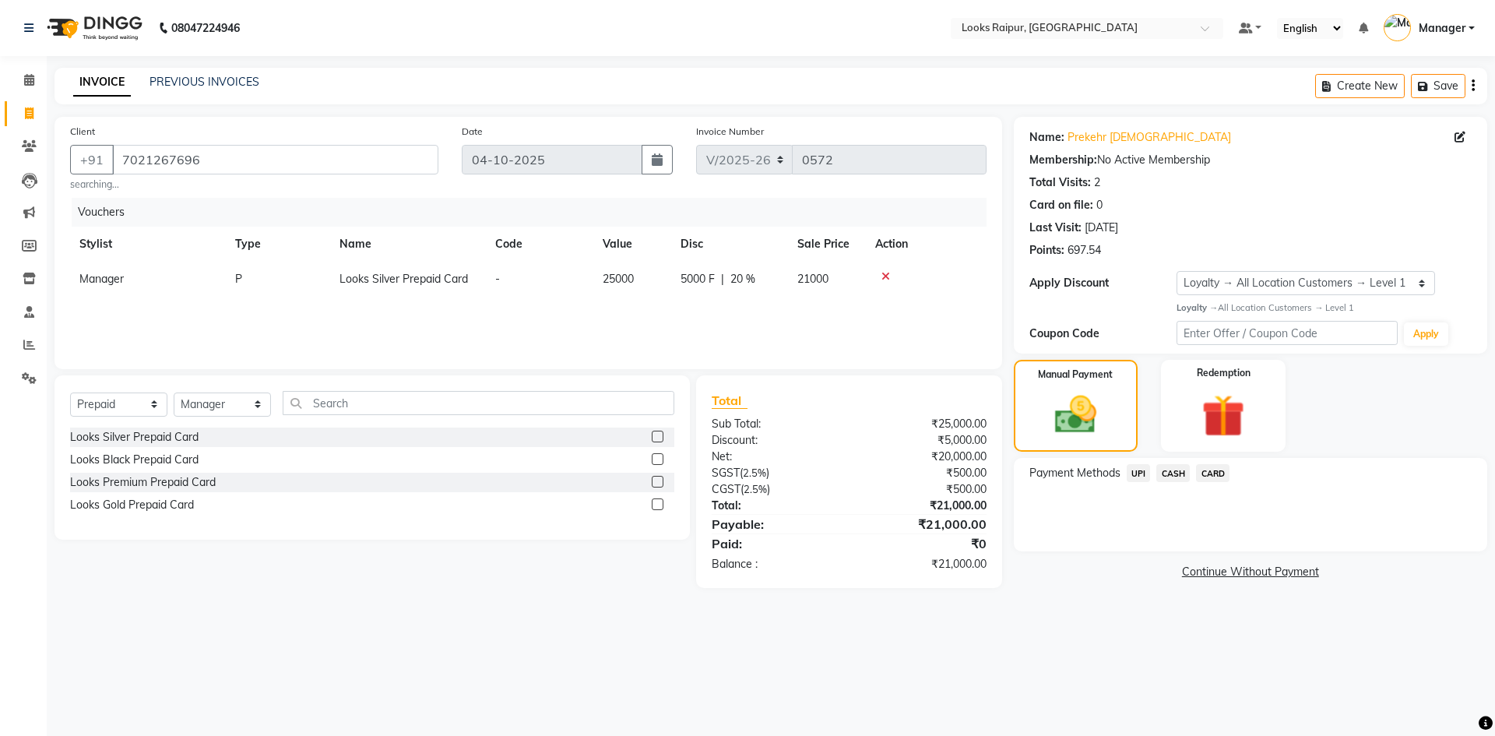
click at [1172, 477] on span "CASH" at bounding box center [1173, 473] width 33 height 18
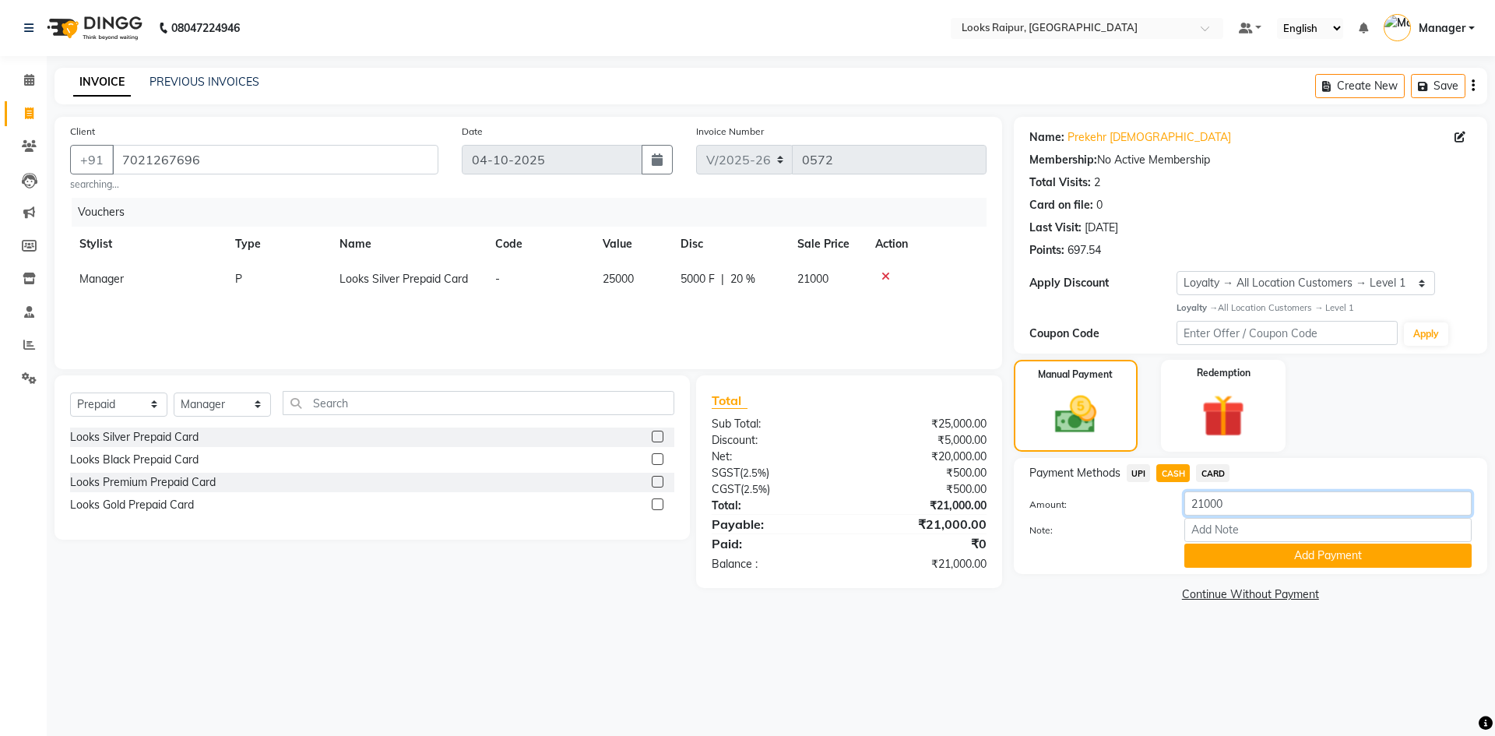
drag, startPoint x: 1231, startPoint y: 504, endPoint x: 974, endPoint y: 512, distance: 256.3
click at [974, 512] on div "Client [PHONE_NUMBER] searching... Date [DATE] Invoice Number V/2025 V/[PHONE_N…" at bounding box center [771, 361] width 1456 height 489
type input "18000"
click at [1238, 547] on button "Add Payment" at bounding box center [1328, 556] width 287 height 24
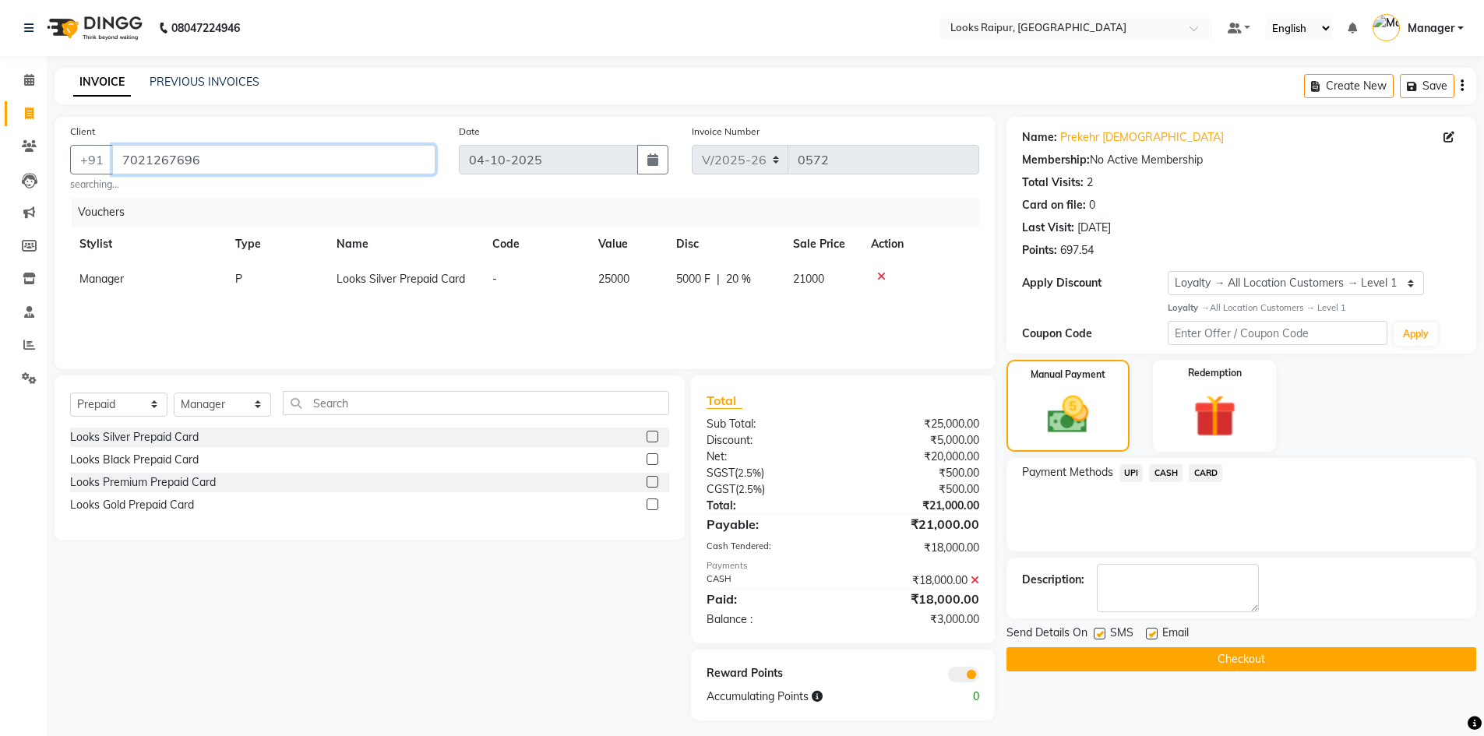
drag, startPoint x: 121, startPoint y: 161, endPoint x: 217, endPoint y: 162, distance: 95.8
click at [217, 162] on input "7021267696" at bounding box center [273, 160] width 323 height 30
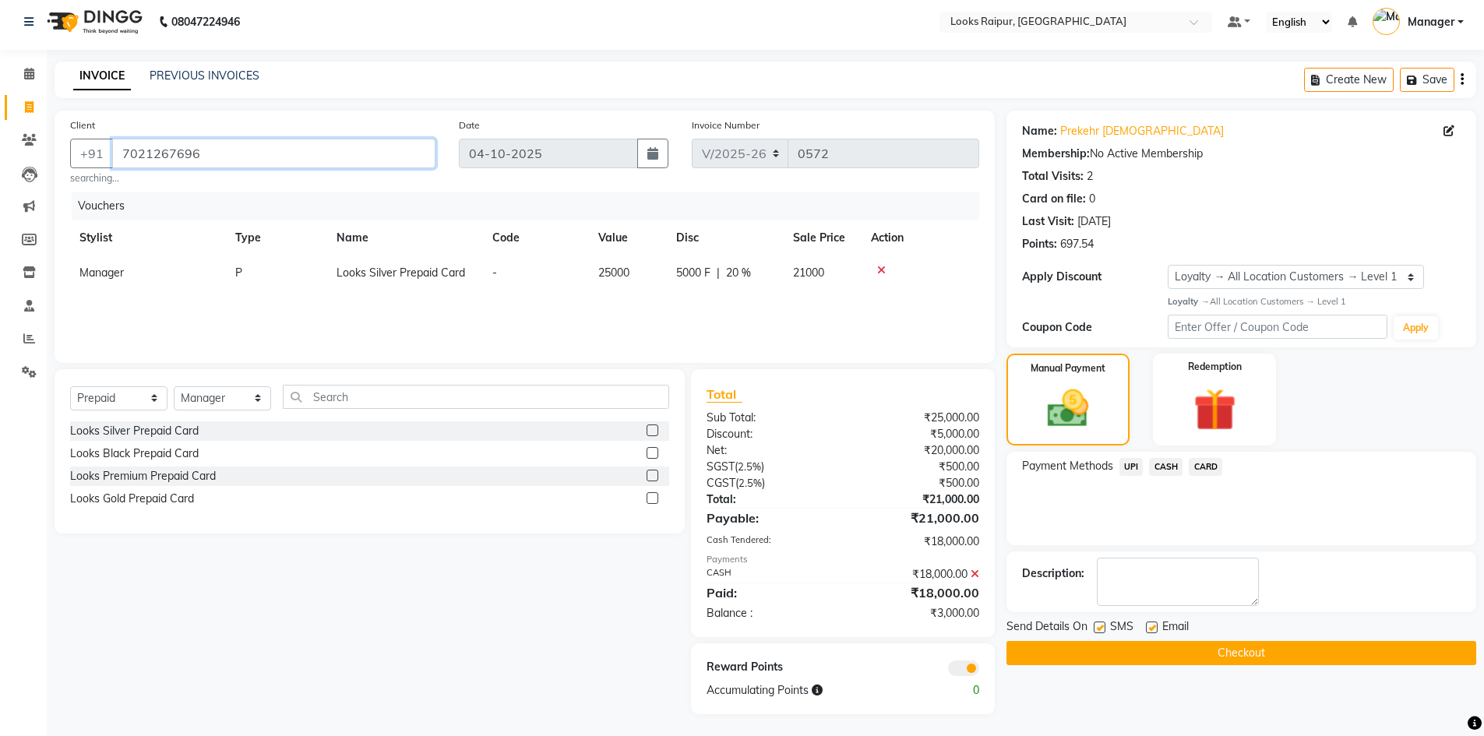
scroll to position [8, 0]
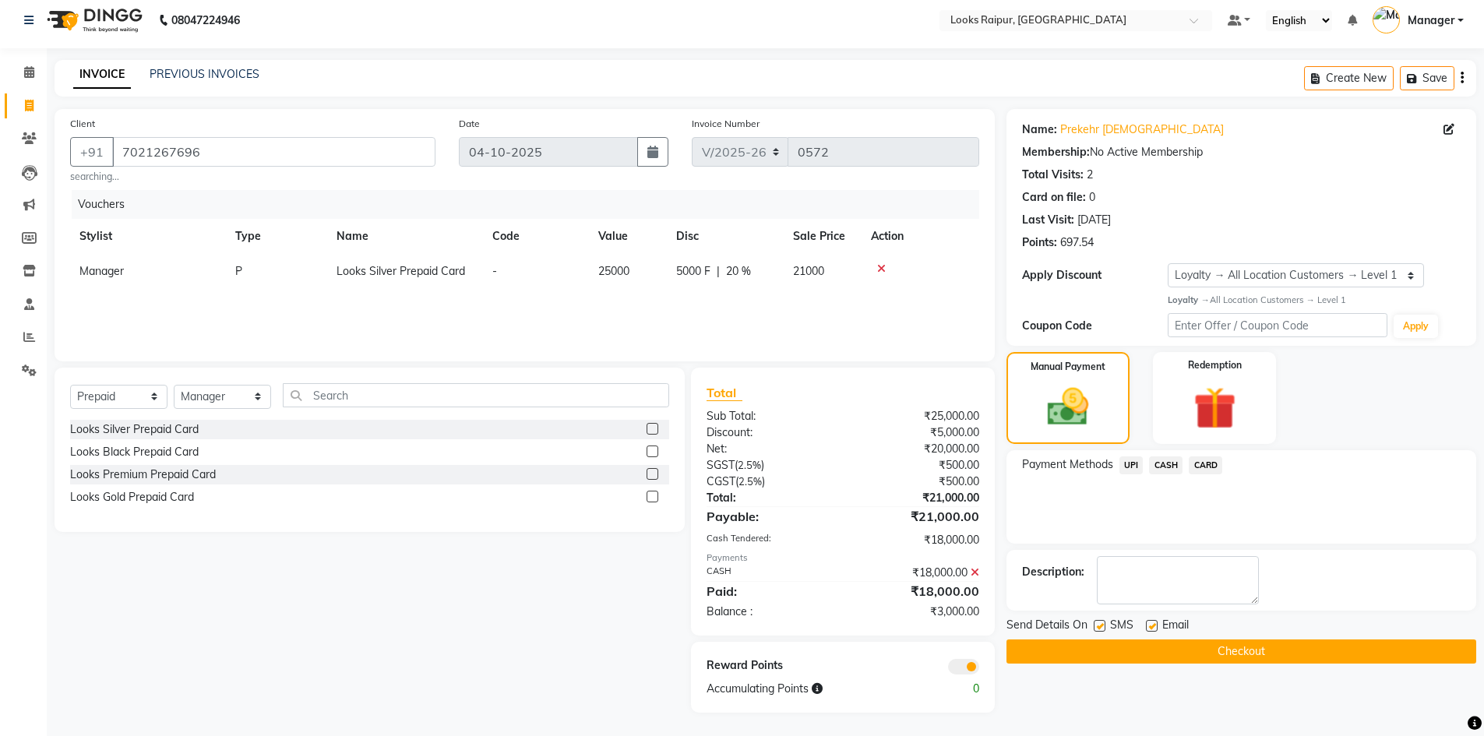
click at [1133, 470] on span "UPI" at bounding box center [1131, 465] width 24 height 18
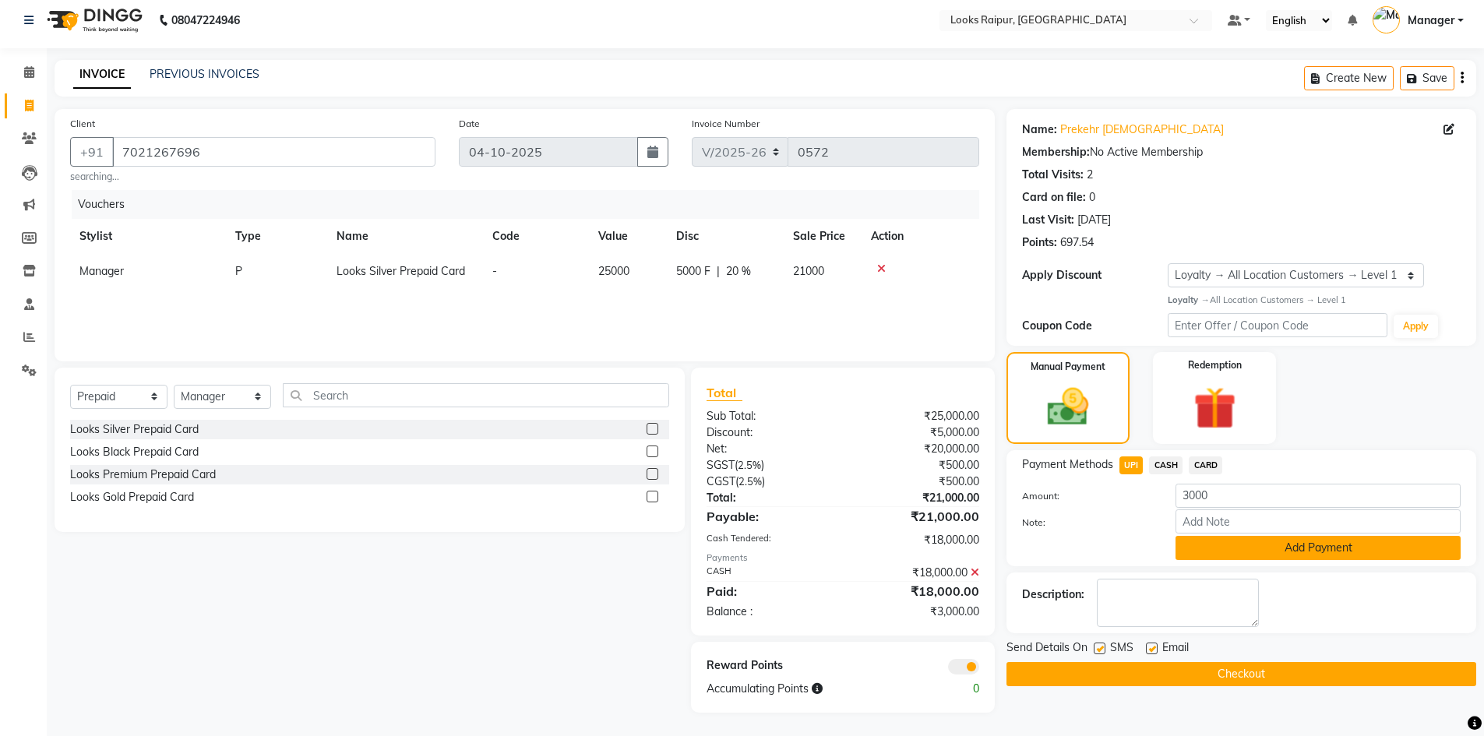
click at [1262, 539] on button "Add Payment" at bounding box center [1317, 548] width 285 height 24
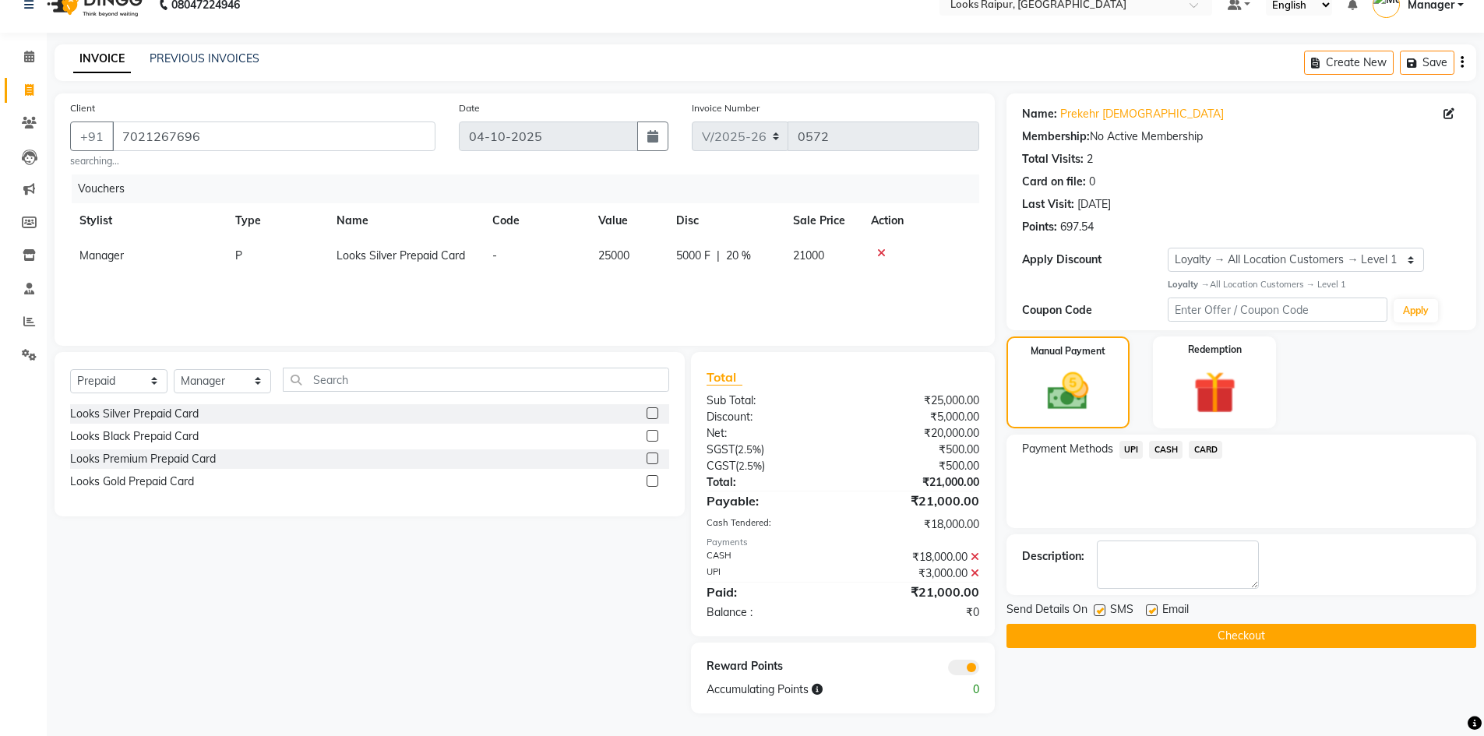
scroll to position [24, 0]
click at [1217, 636] on button "Checkout" at bounding box center [1241, 635] width 470 height 24
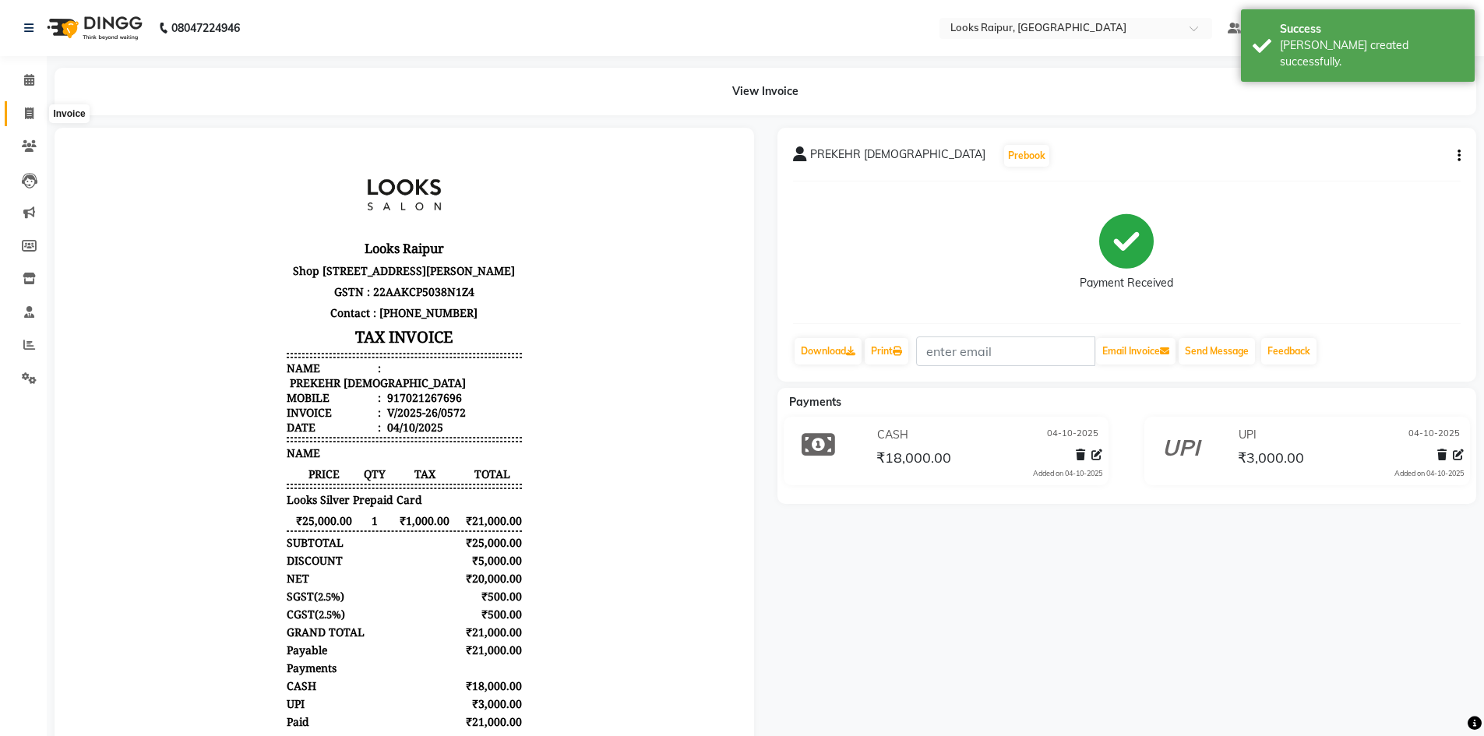
click at [34, 113] on span at bounding box center [29, 114] width 27 height 18
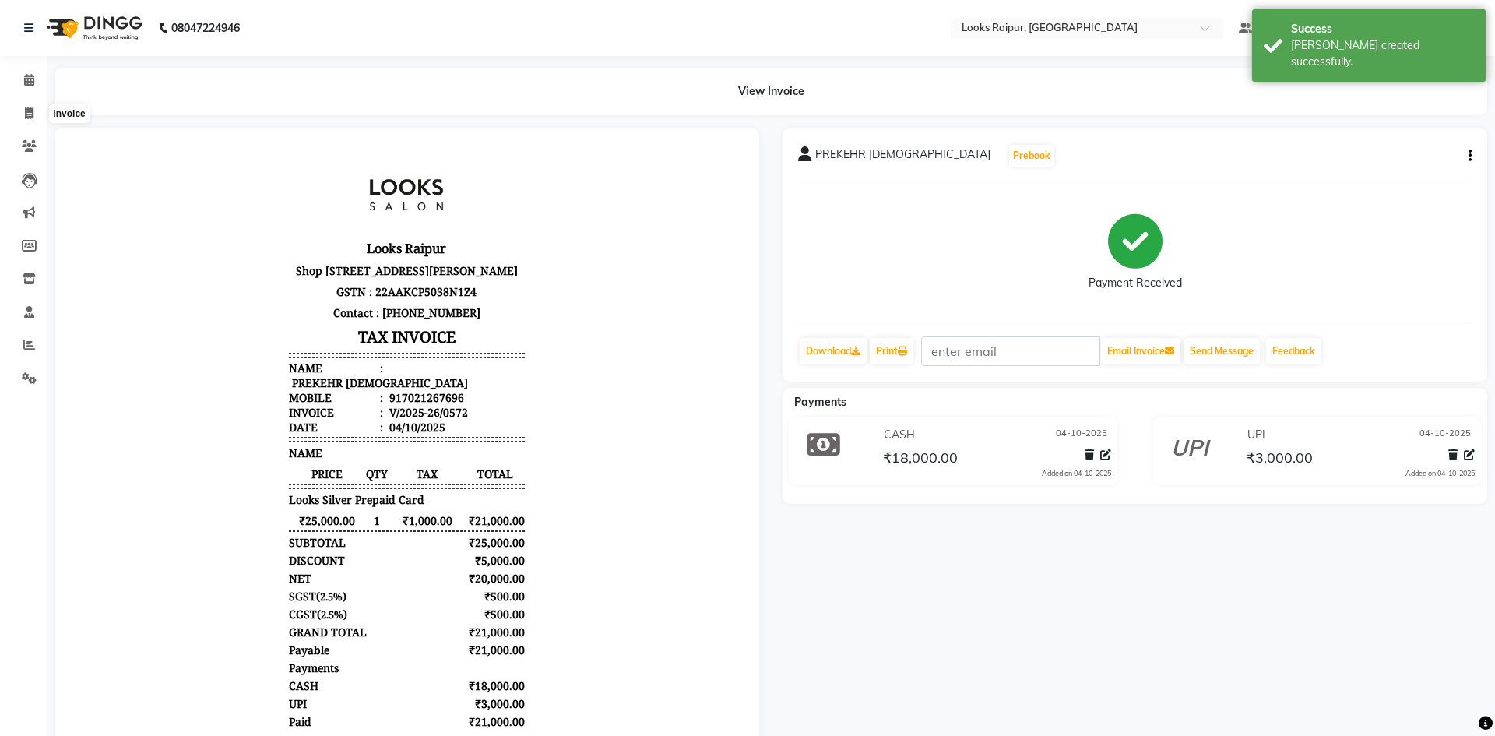
select select "8606"
select select "service"
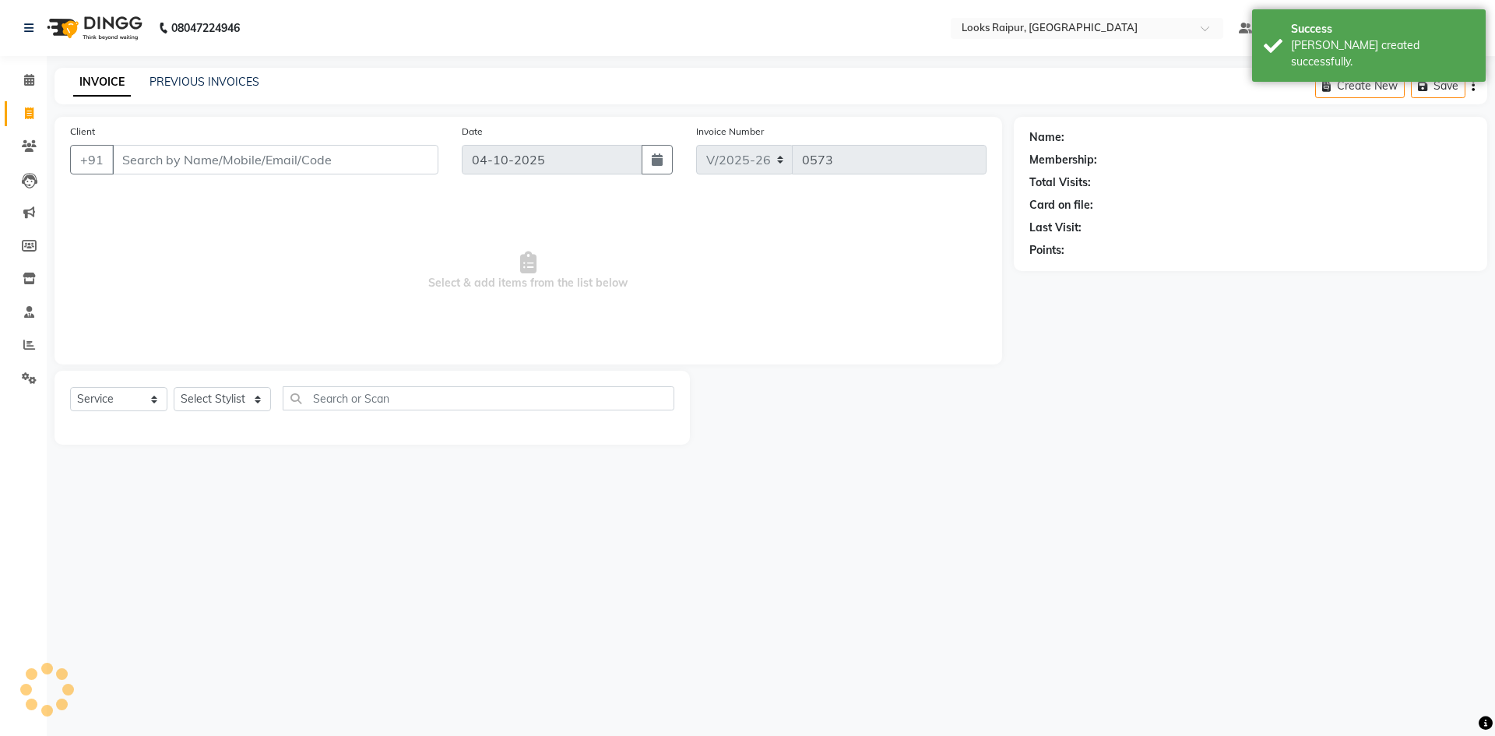
click at [135, 155] on input "Client" at bounding box center [275, 160] width 326 height 30
type input "7021267696"
select select "1: Object"
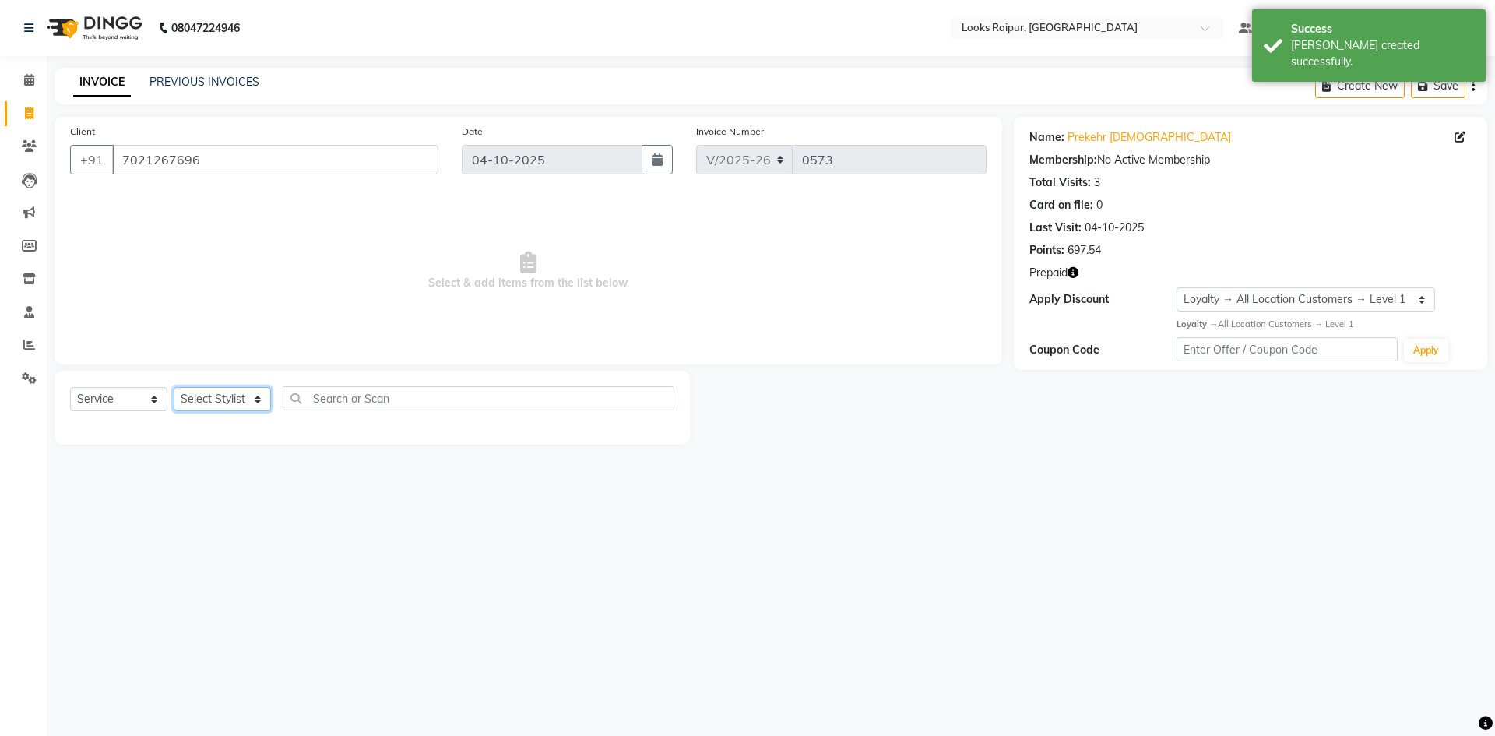
click at [259, 399] on select "Select Stylist Akshay_Pdct [PERSON_NAME] [PERSON_NAME] Counter_Sales Dheerendra…" at bounding box center [222, 399] width 97 height 24
select select "89280"
click at [174, 387] on select "Select Stylist Akshay_Pdct [PERSON_NAME] [PERSON_NAME] Counter_Sales Dheerendra…" at bounding box center [222, 399] width 97 height 24
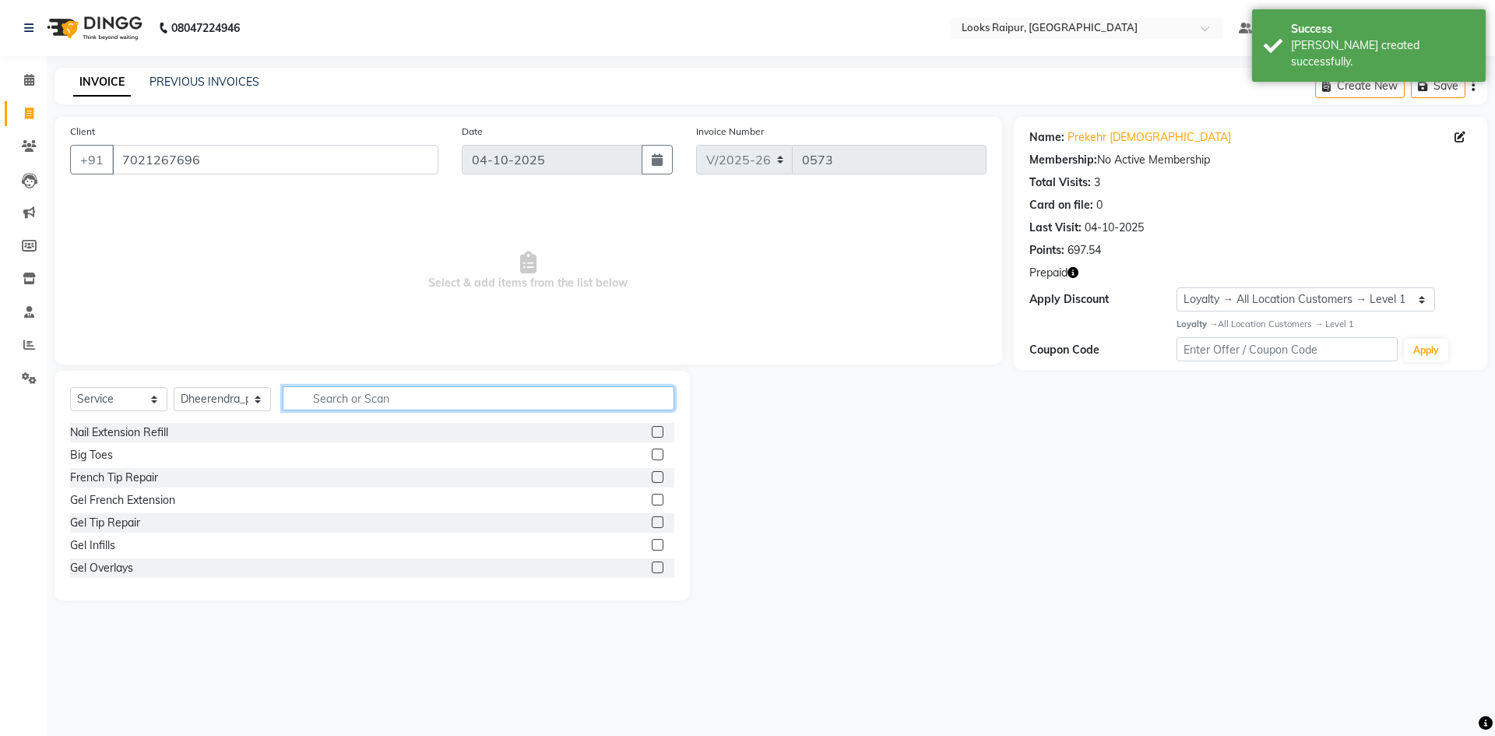
click at [323, 403] on input "text" at bounding box center [479, 398] width 392 height 24
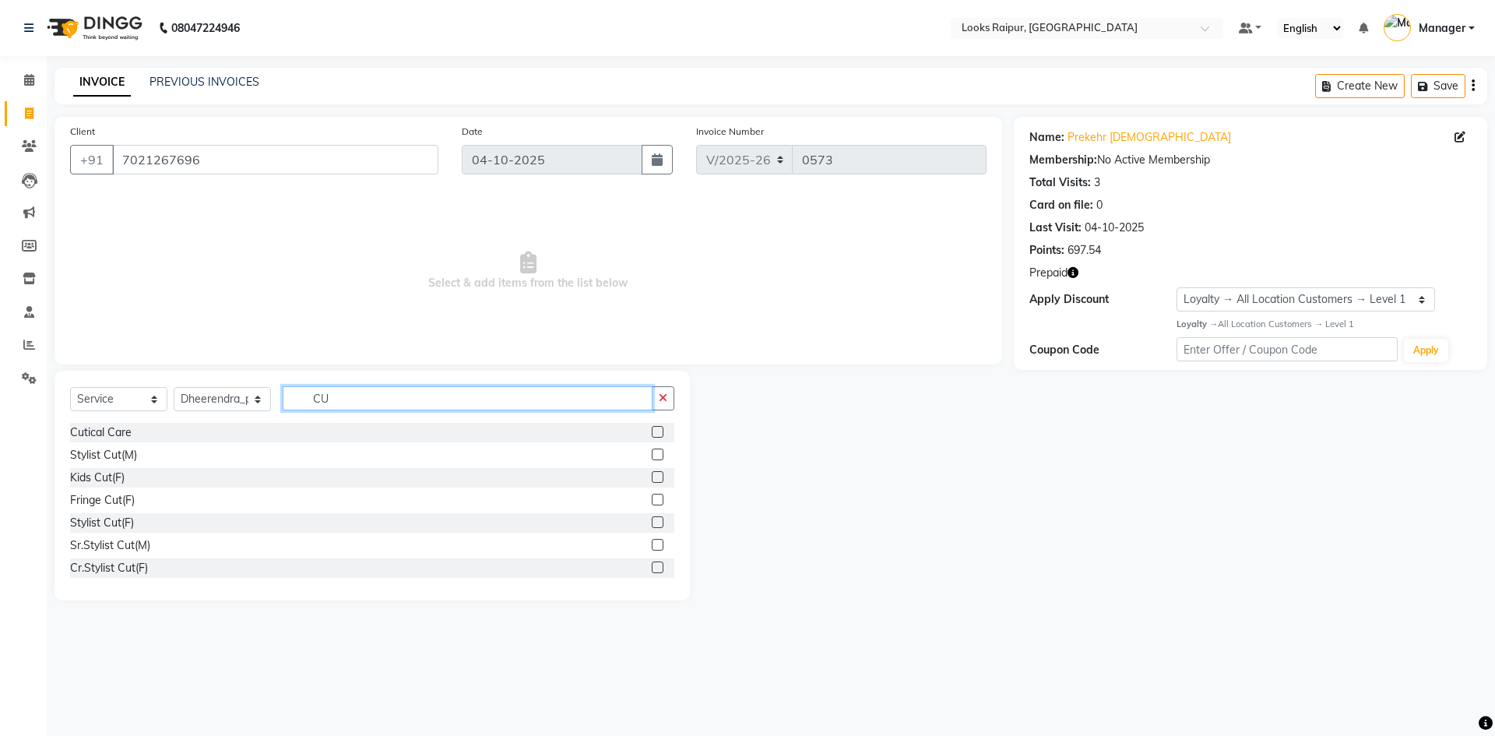
type input "C"
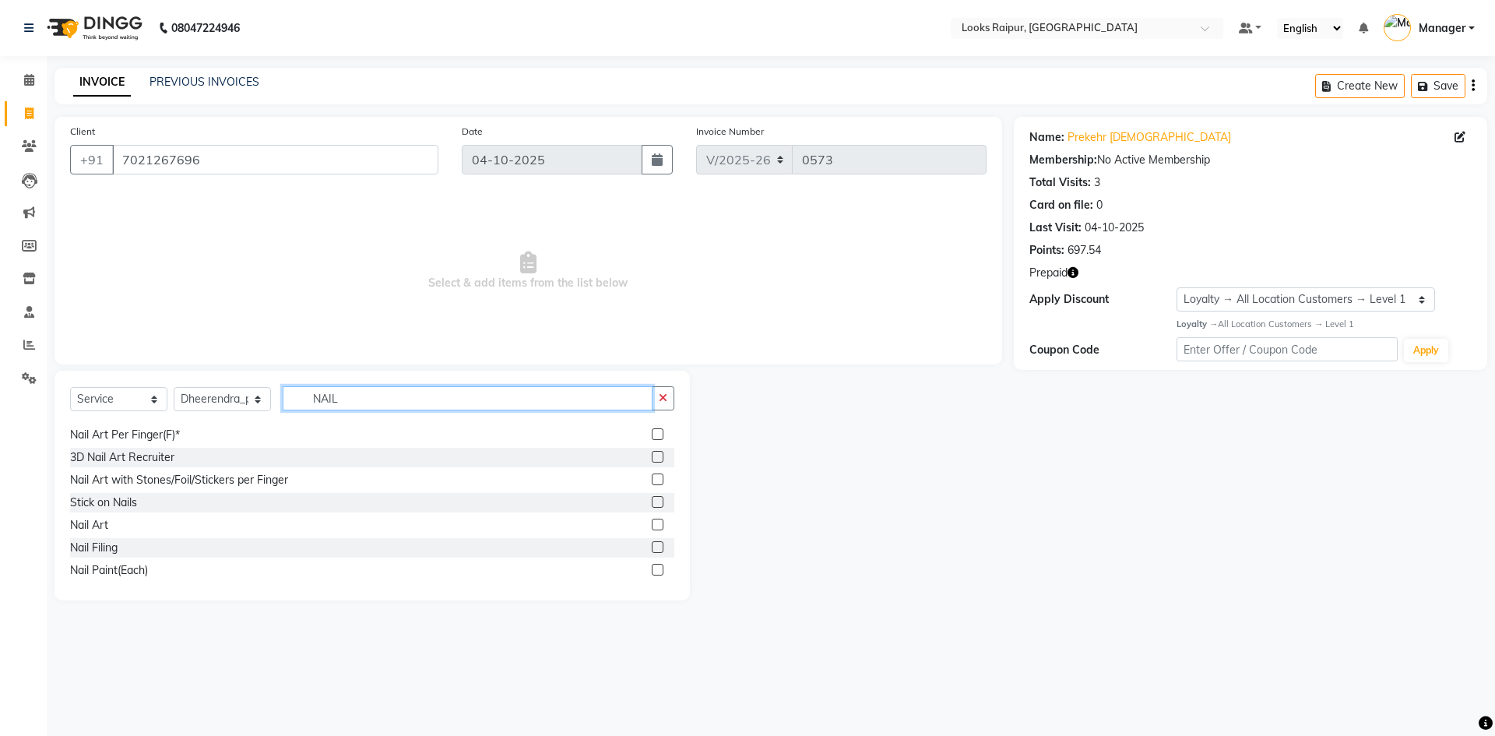
scroll to position [160, 0]
type input "NAIL"
click at [652, 540] on label at bounding box center [658, 543] width 12 height 12
click at [652, 540] on input "checkbox" at bounding box center [657, 543] width 10 height 10
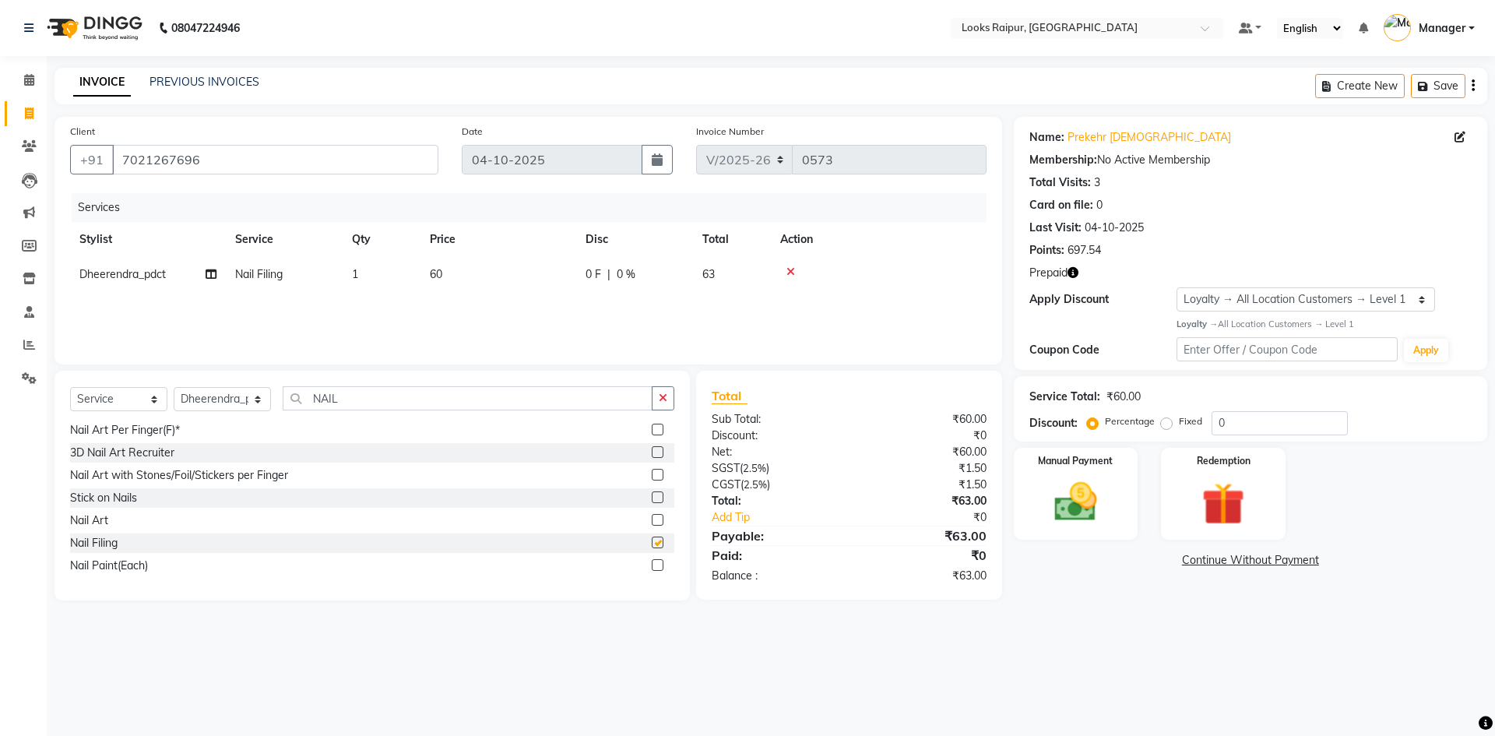
checkbox input "false"
click at [493, 272] on td "60" at bounding box center [499, 274] width 156 height 35
select select "89280"
drag, startPoint x: 481, startPoint y: 281, endPoint x: 444, endPoint y: 289, distance: 38.2
click at [444, 289] on tr "Akshay_Pdct [PERSON_NAME] [PERSON_NAME] Counter_Sales Dheerendra_pdct [PERSON_N…" at bounding box center [528, 286] width 917 height 59
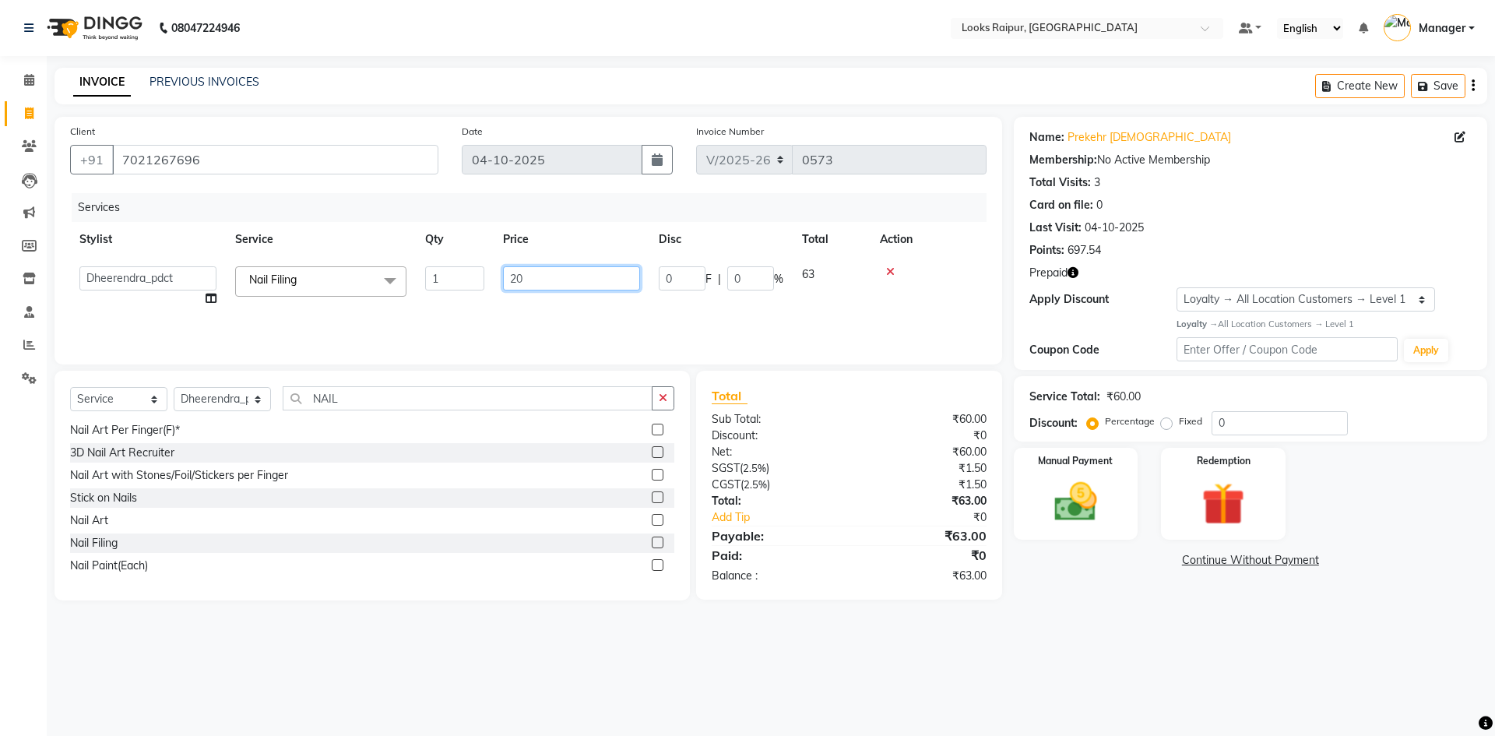
type input "200"
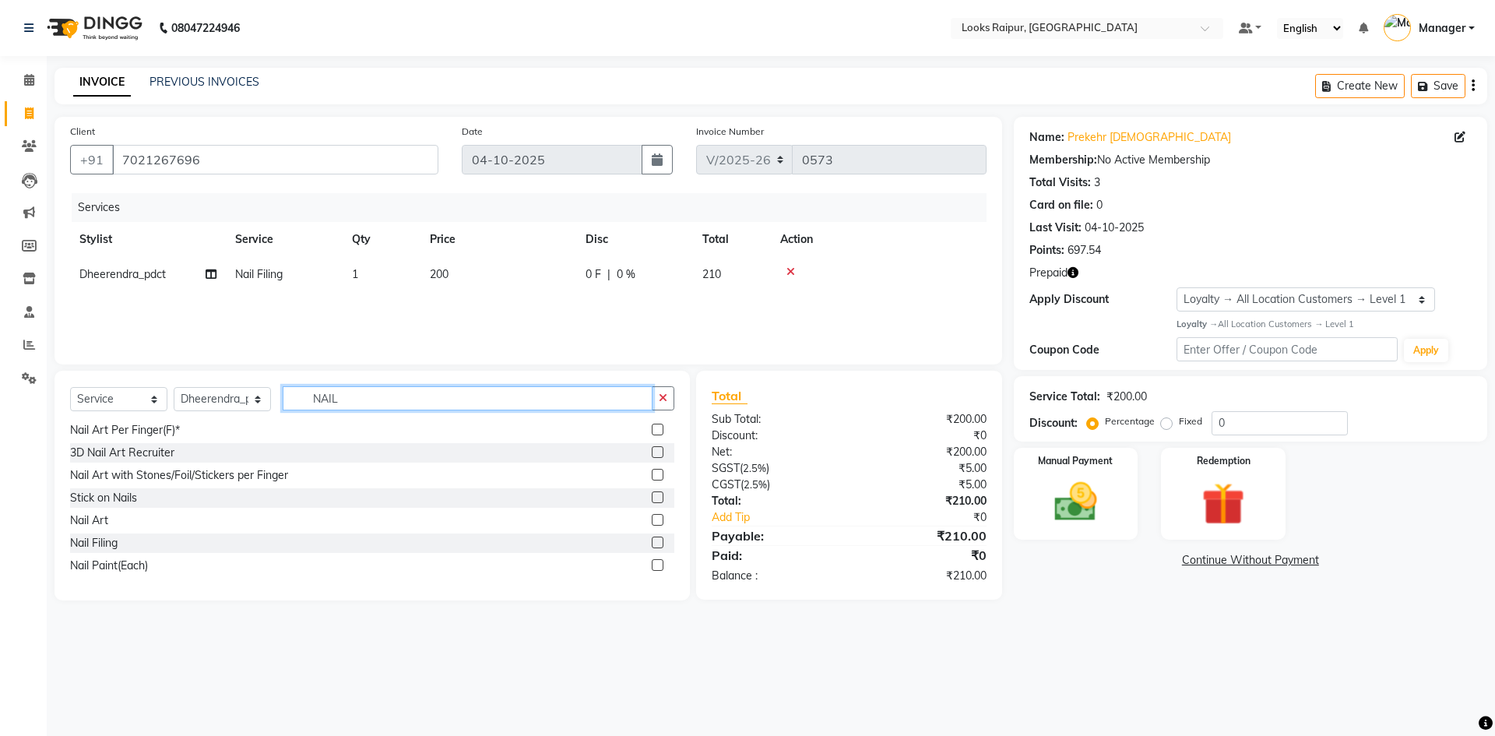
drag, startPoint x: 350, startPoint y: 394, endPoint x: 269, endPoint y: 405, distance: 82.5
click at [350, 395] on input "NAIL" at bounding box center [468, 398] width 370 height 24
click at [234, 396] on select "Select Stylist Akshay_Pdct [PERSON_NAME] [PERSON_NAME] Counter_Sales Dheerendra…" at bounding box center [222, 399] width 97 height 24
click at [174, 387] on select "Select Stylist Akshay_Pdct [PERSON_NAME] [PERSON_NAME] Counter_Sales Dheerendra…" at bounding box center [222, 399] width 97 height 24
click at [370, 395] on input "NAIL" at bounding box center [468, 398] width 370 height 24
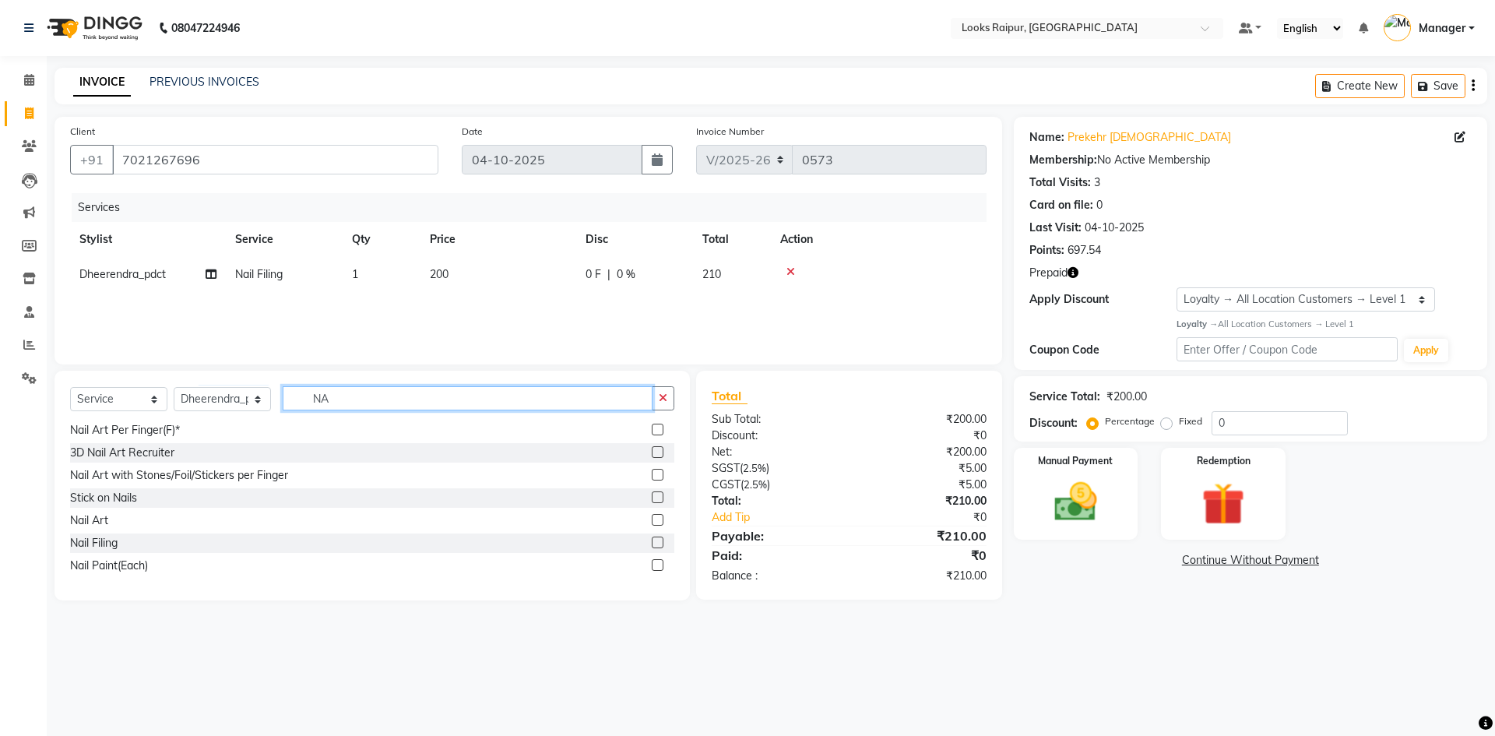
type input "N"
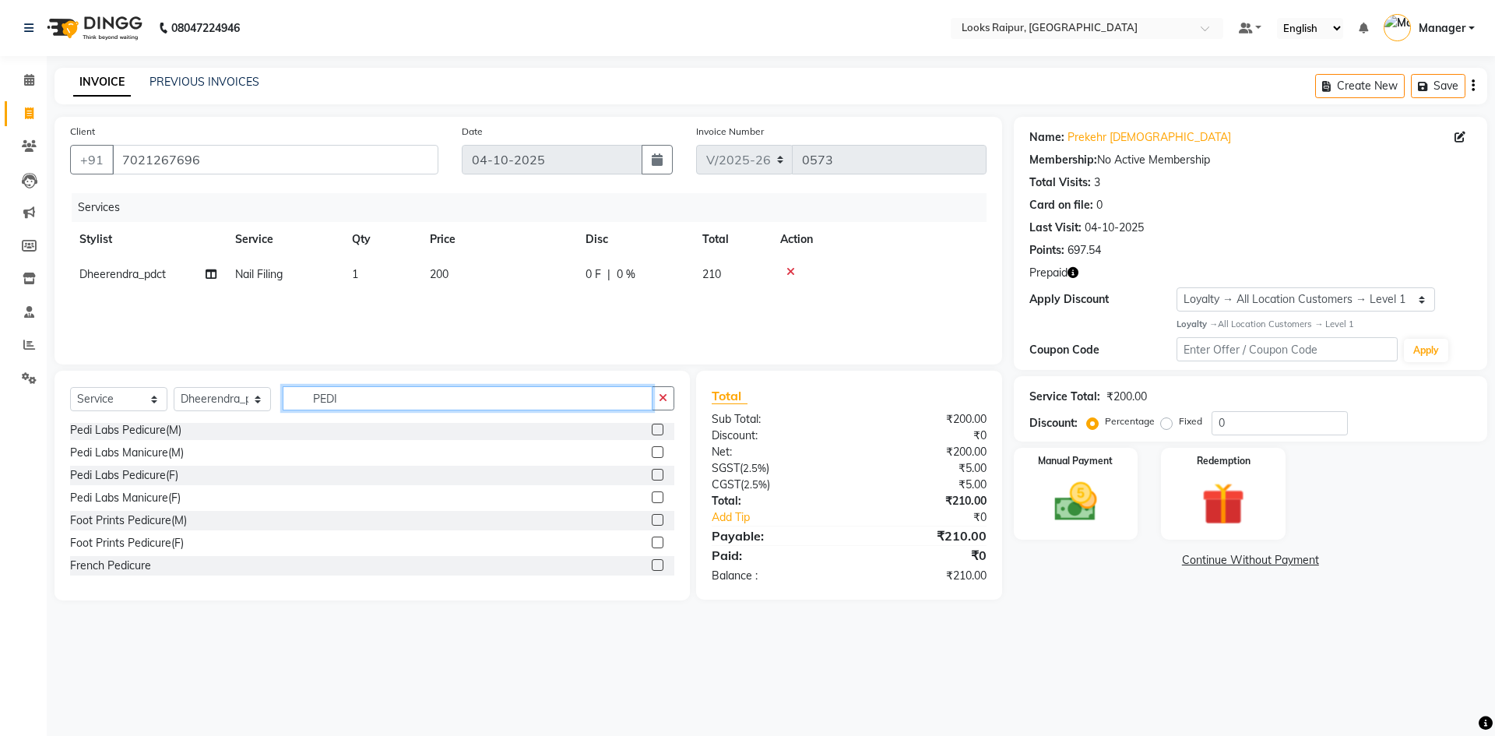
type input "PEDI"
click at [652, 520] on label at bounding box center [658, 520] width 12 height 12
click at [652, 520] on input "checkbox" at bounding box center [657, 521] width 10 height 10
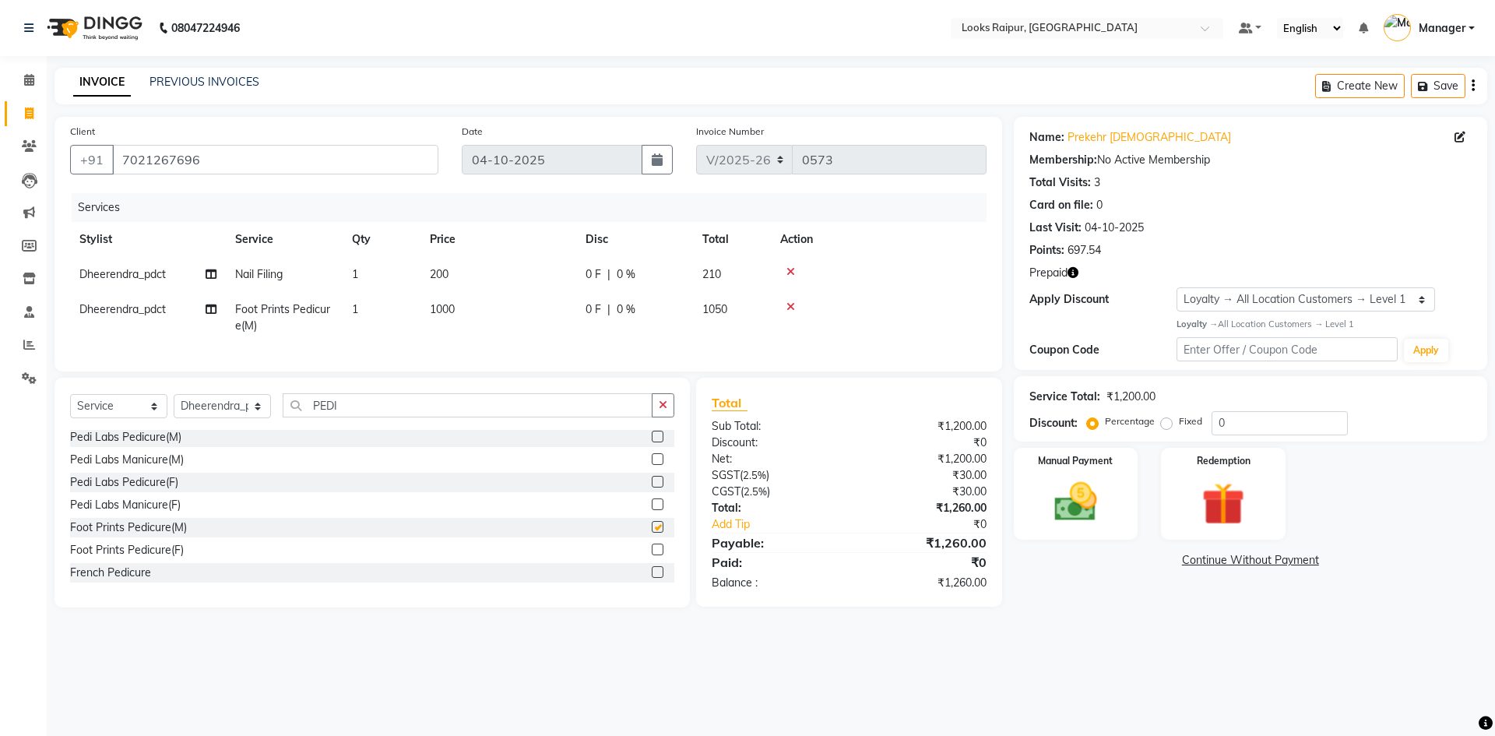
checkbox input "false"
click at [257, 417] on select "Select Stylist Akshay_Pdct [PERSON_NAME] [PERSON_NAME] Counter_Sales Dheerendra…" at bounding box center [222, 406] width 97 height 24
select select "85888"
click at [174, 406] on select "Select Stylist Akshay_Pdct [PERSON_NAME] [PERSON_NAME] Counter_Sales Dheerendra…" at bounding box center [222, 406] width 97 height 24
click at [360, 417] on input "PEDI" at bounding box center [468, 405] width 370 height 24
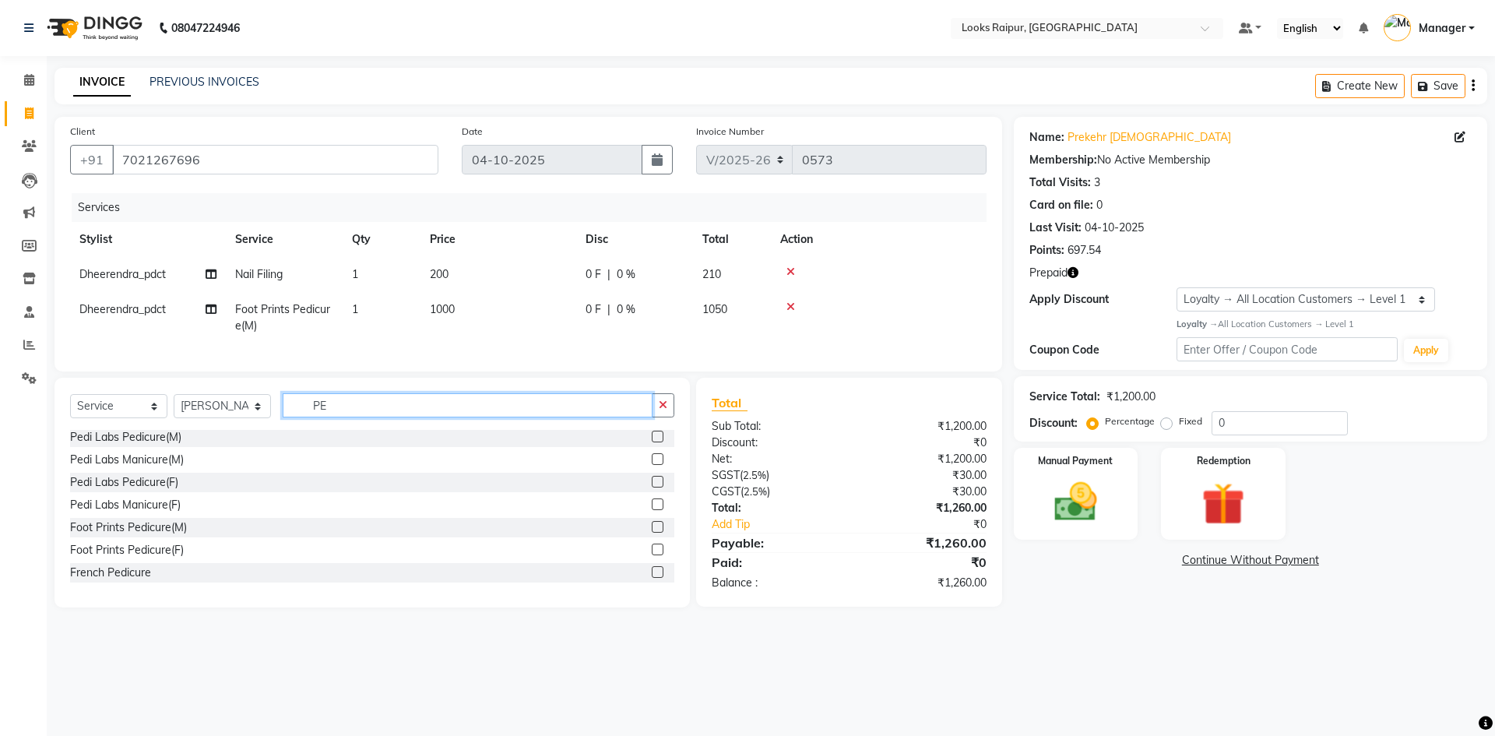
type input "P"
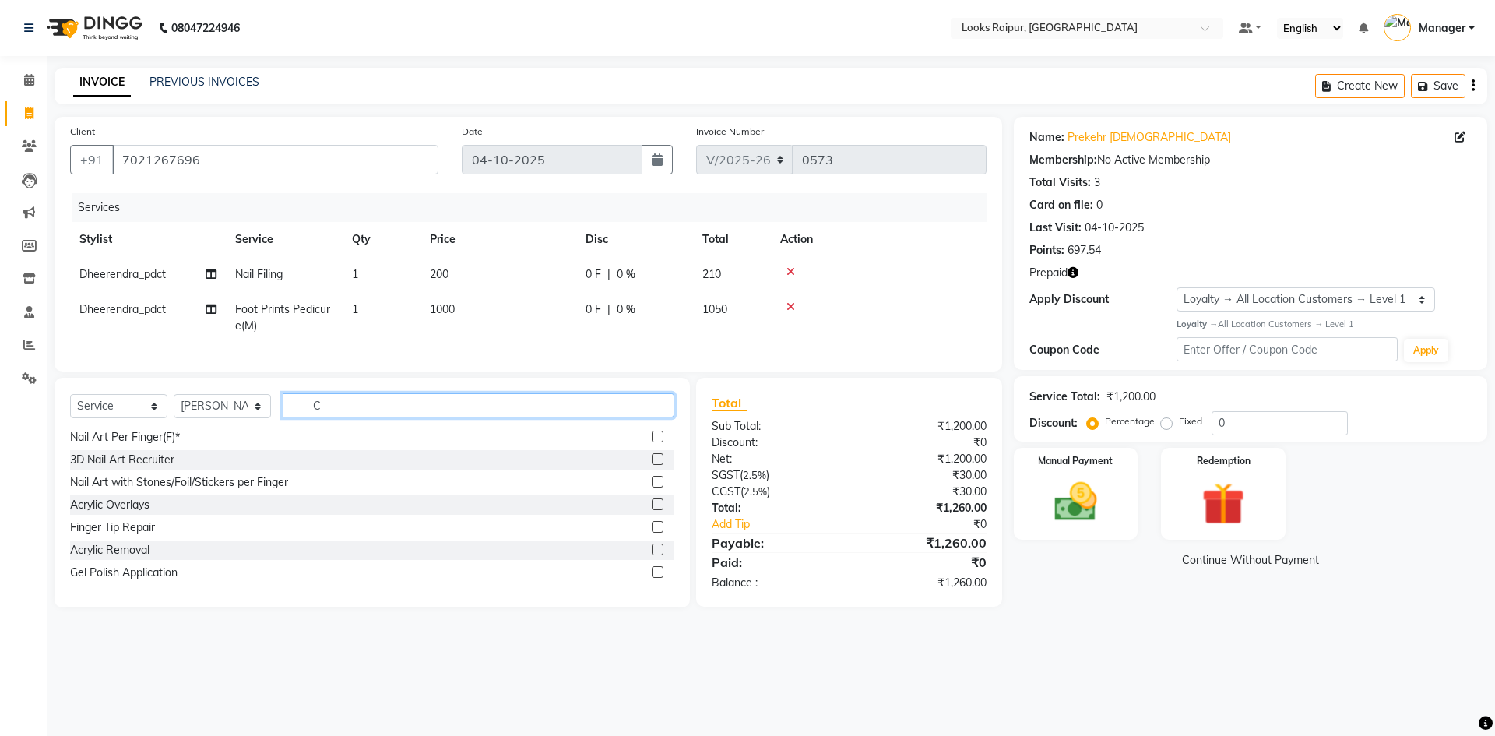
scroll to position [183, 0]
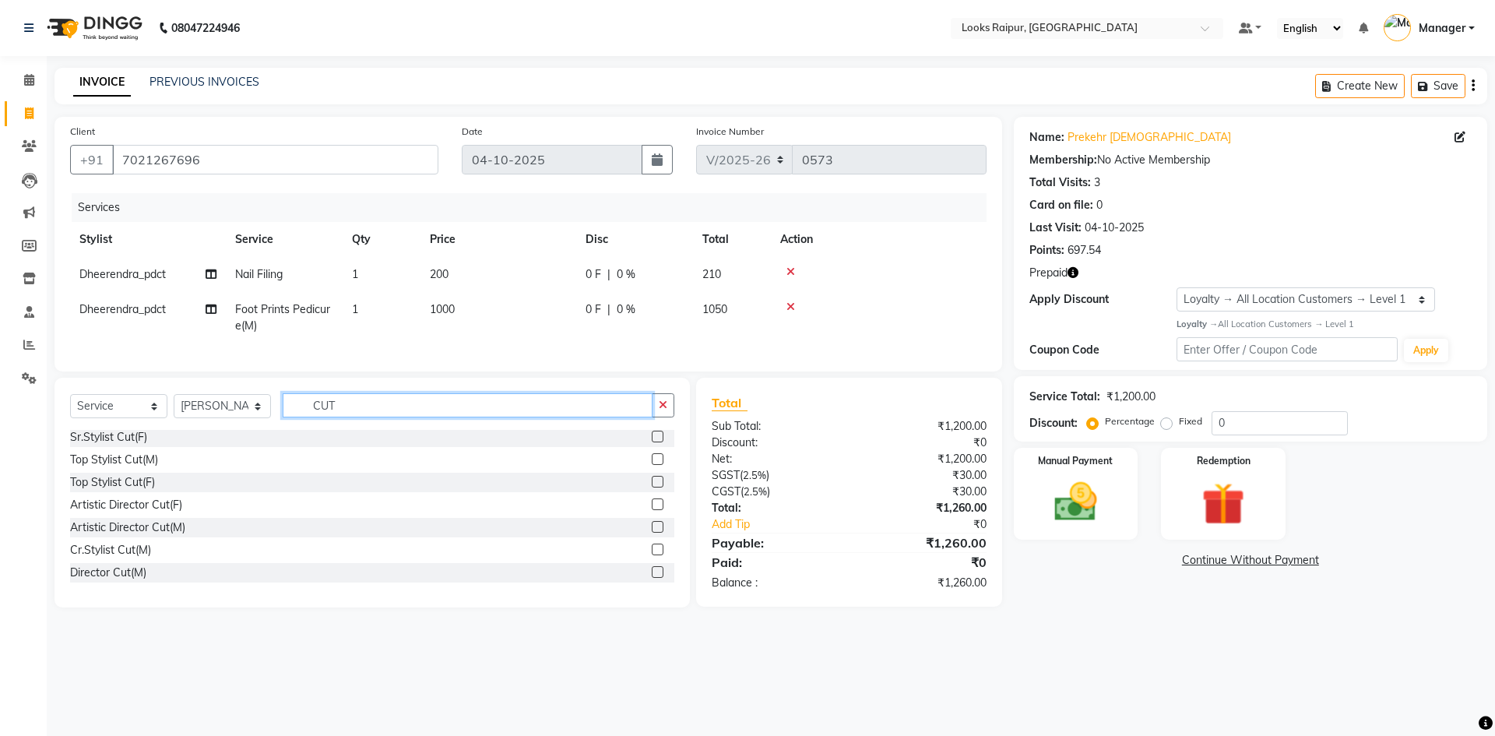
type input "CUT"
click at [652, 465] on label at bounding box center [658, 459] width 12 height 12
click at [652, 465] on input "checkbox" at bounding box center [657, 460] width 10 height 10
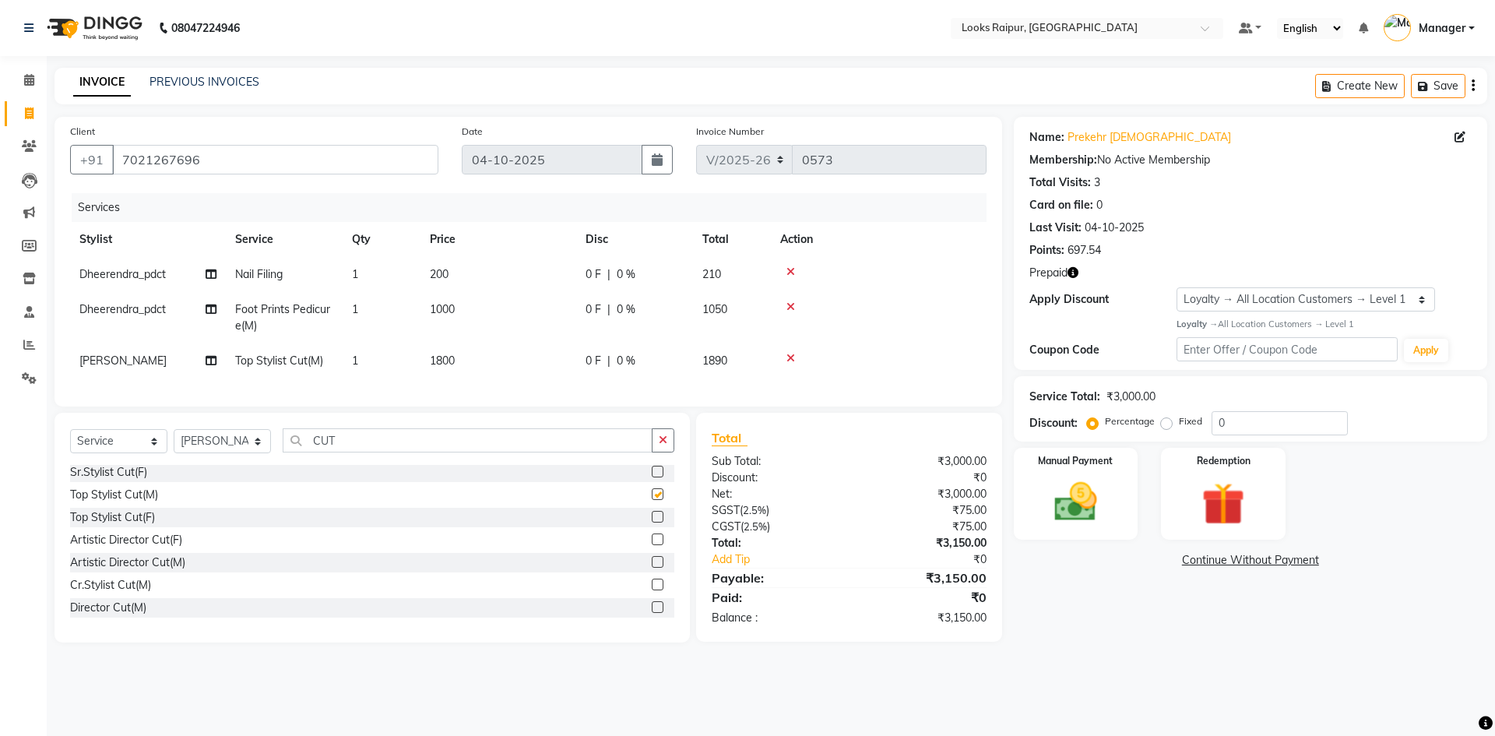
checkbox input "false"
click at [350, 452] on input "CUT" at bounding box center [468, 440] width 370 height 24
type input "C"
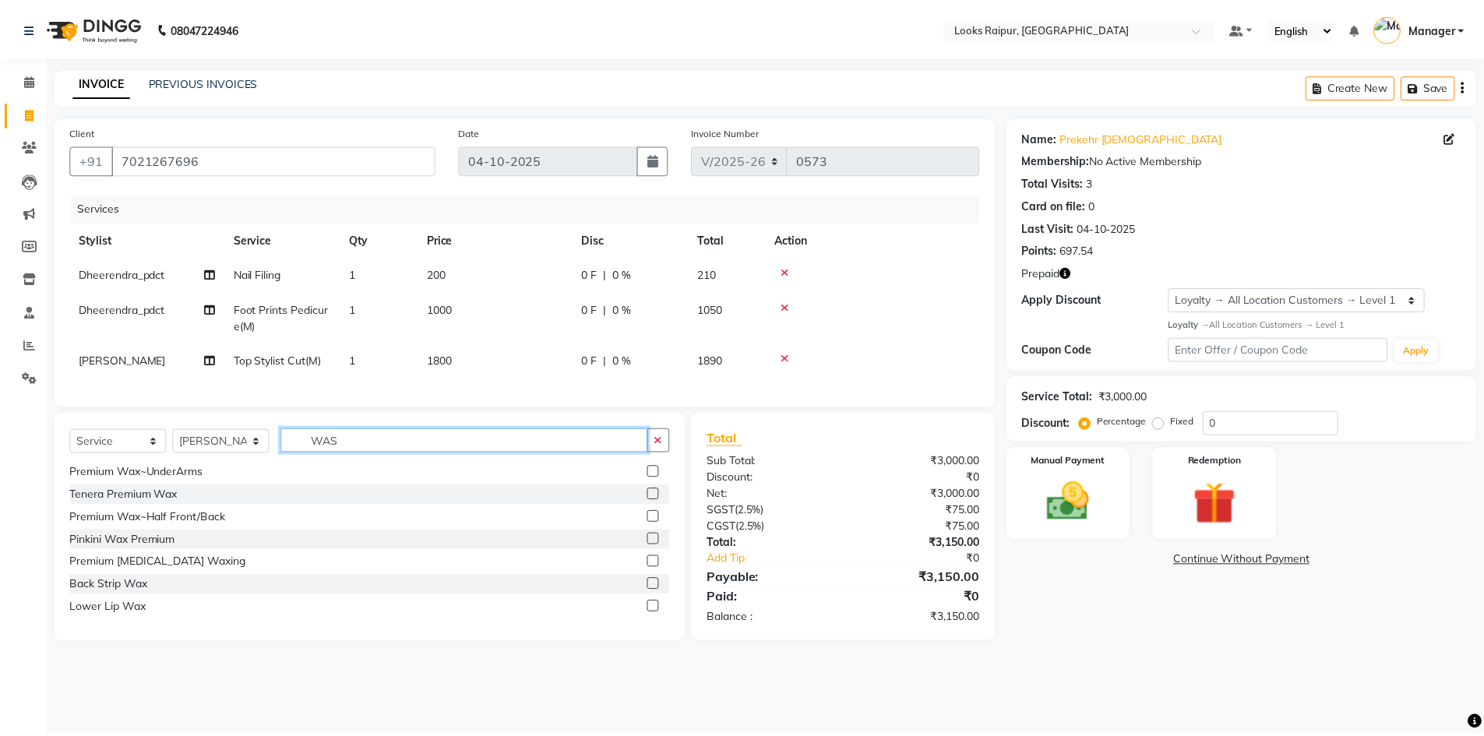
scroll to position [0, 0]
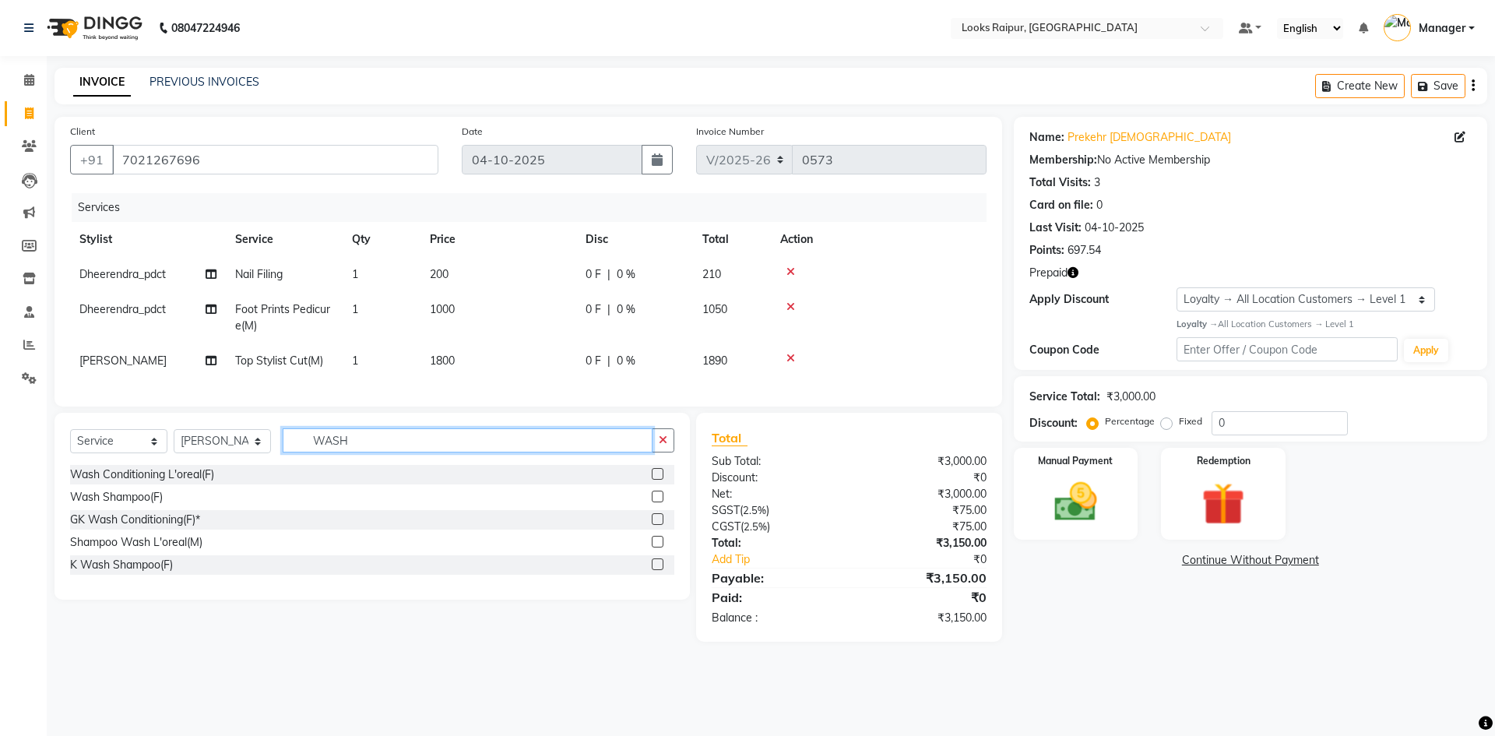
type input "WASH"
click at [657, 548] on label at bounding box center [658, 542] width 12 height 12
click at [657, 548] on input "checkbox" at bounding box center [657, 542] width 10 height 10
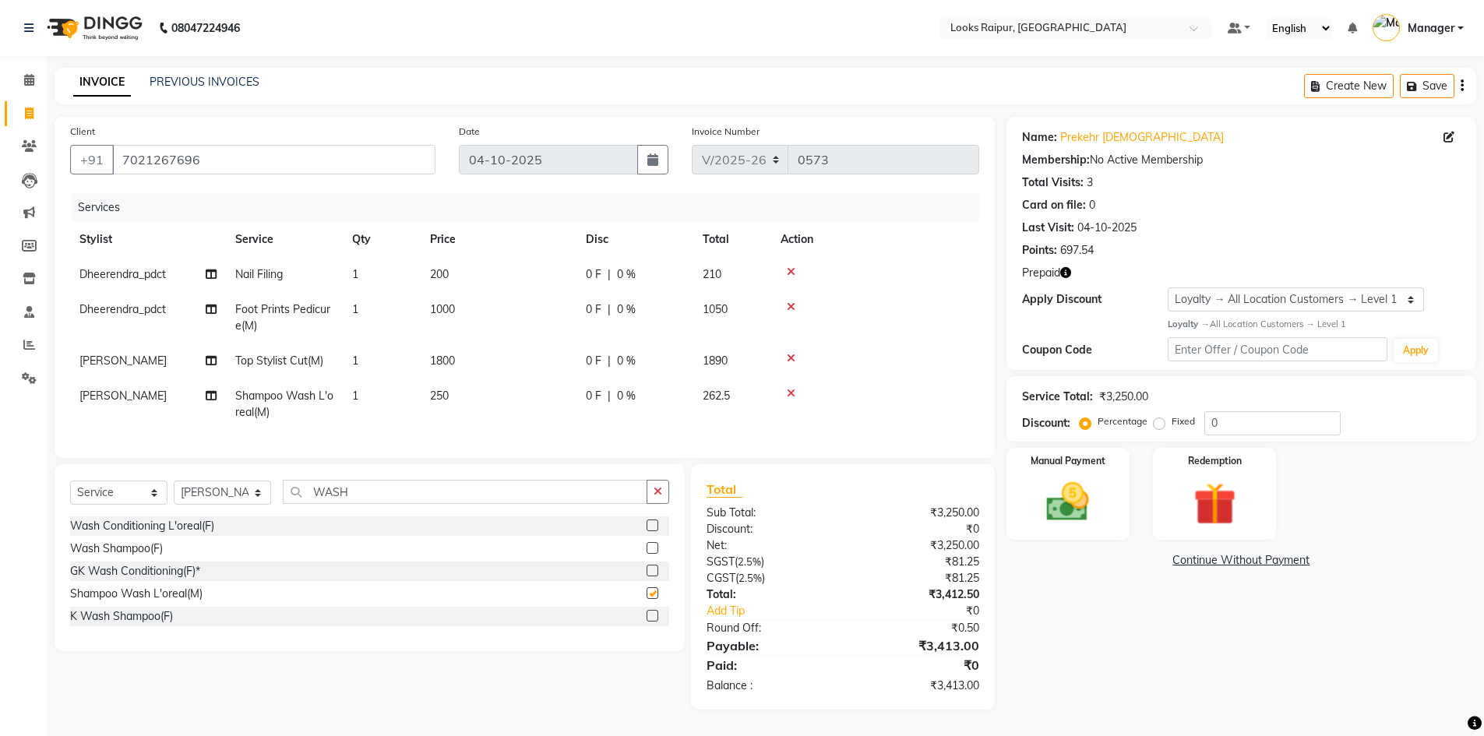
checkbox input "false"
click at [352, 500] on input "WASH" at bounding box center [465, 492] width 364 height 24
click at [790, 357] on icon at bounding box center [791, 358] width 9 height 11
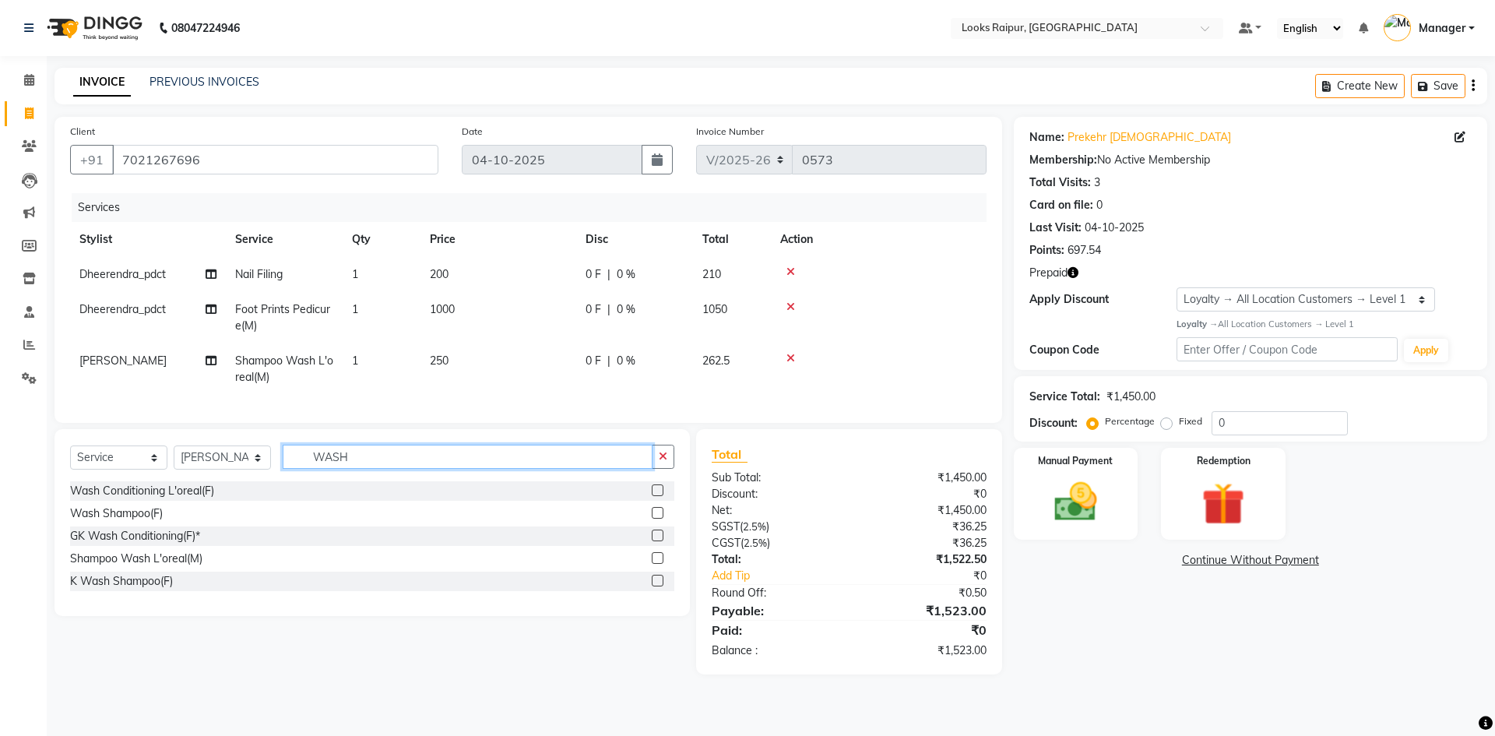
click at [379, 464] on input "WASH" at bounding box center [468, 457] width 370 height 24
type input "W"
type input "CUT"
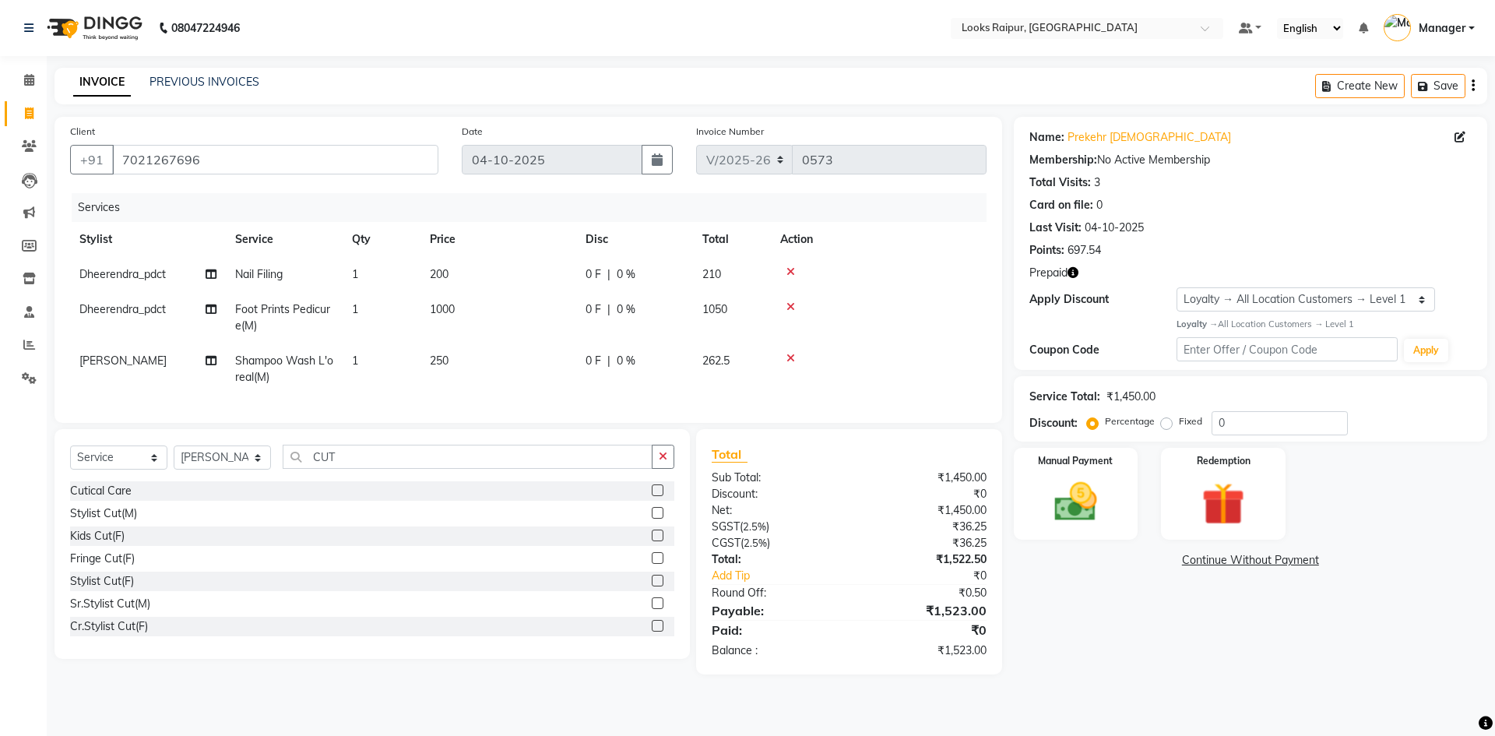
click at [652, 519] on label at bounding box center [658, 513] width 12 height 12
click at [652, 519] on input "checkbox" at bounding box center [657, 514] width 10 height 10
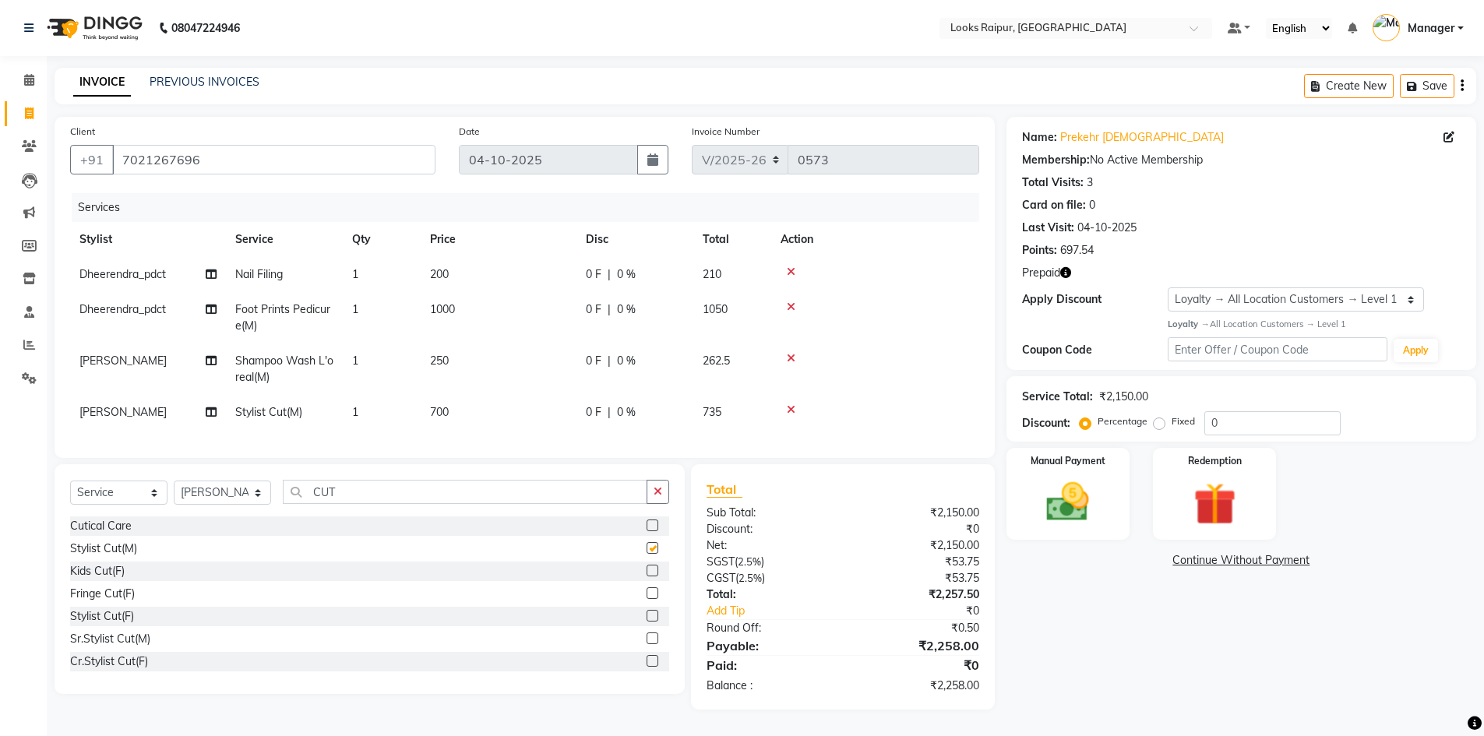
checkbox input "false"
click at [355, 504] on input "CUT" at bounding box center [465, 492] width 364 height 24
type input "C"
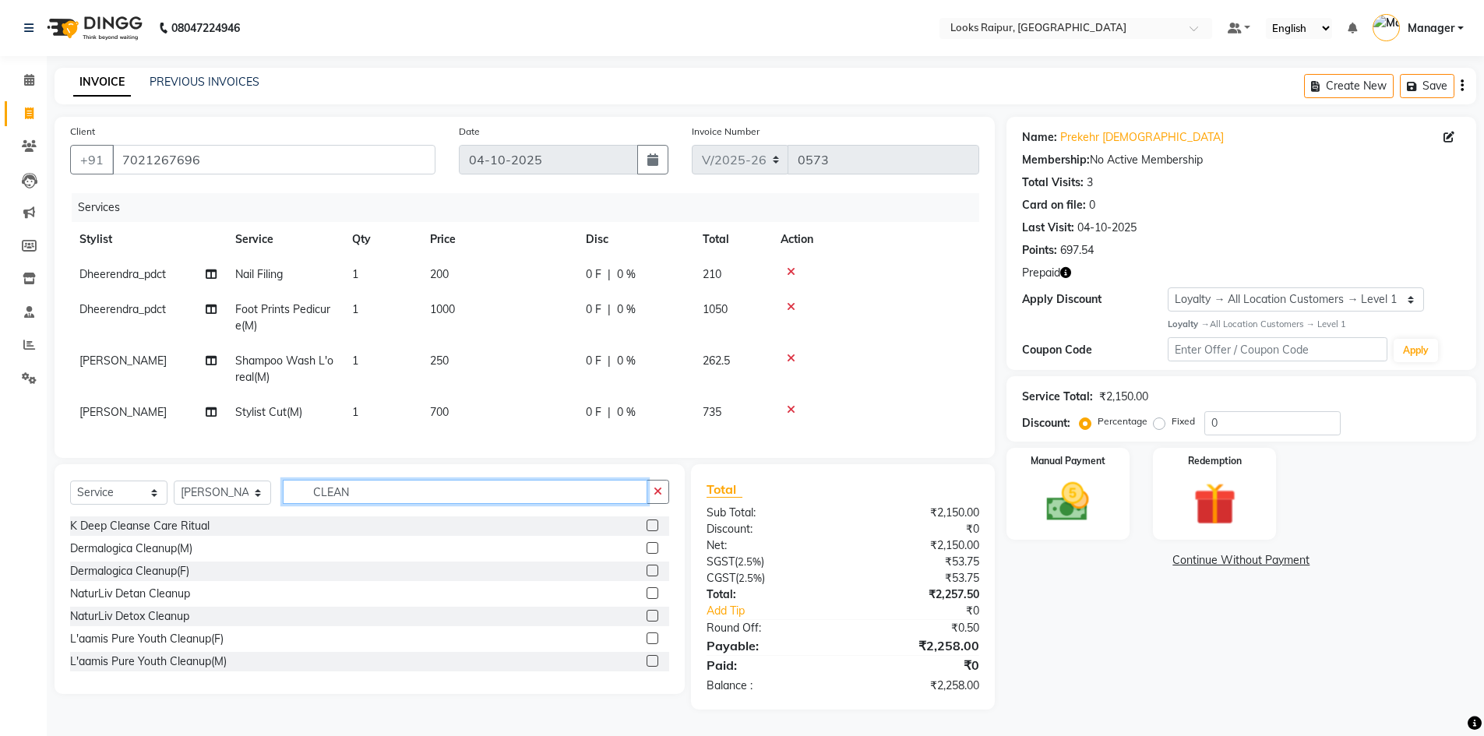
type input "CLEAN"
click at [646, 599] on label at bounding box center [652, 593] width 12 height 12
click at [646, 599] on input "checkbox" at bounding box center [651, 594] width 10 height 10
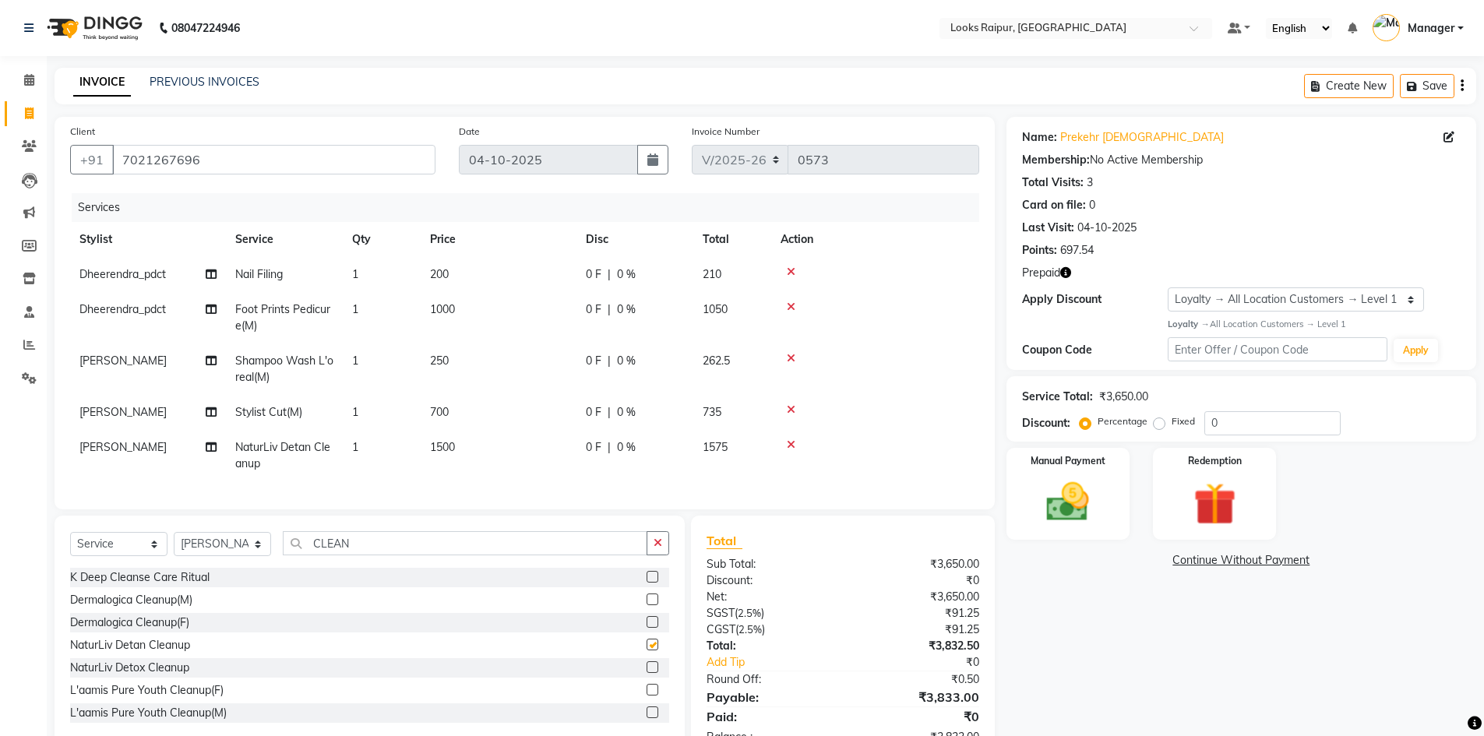
checkbox input "false"
click at [377, 555] on input "CLEAN" at bounding box center [465, 543] width 364 height 24
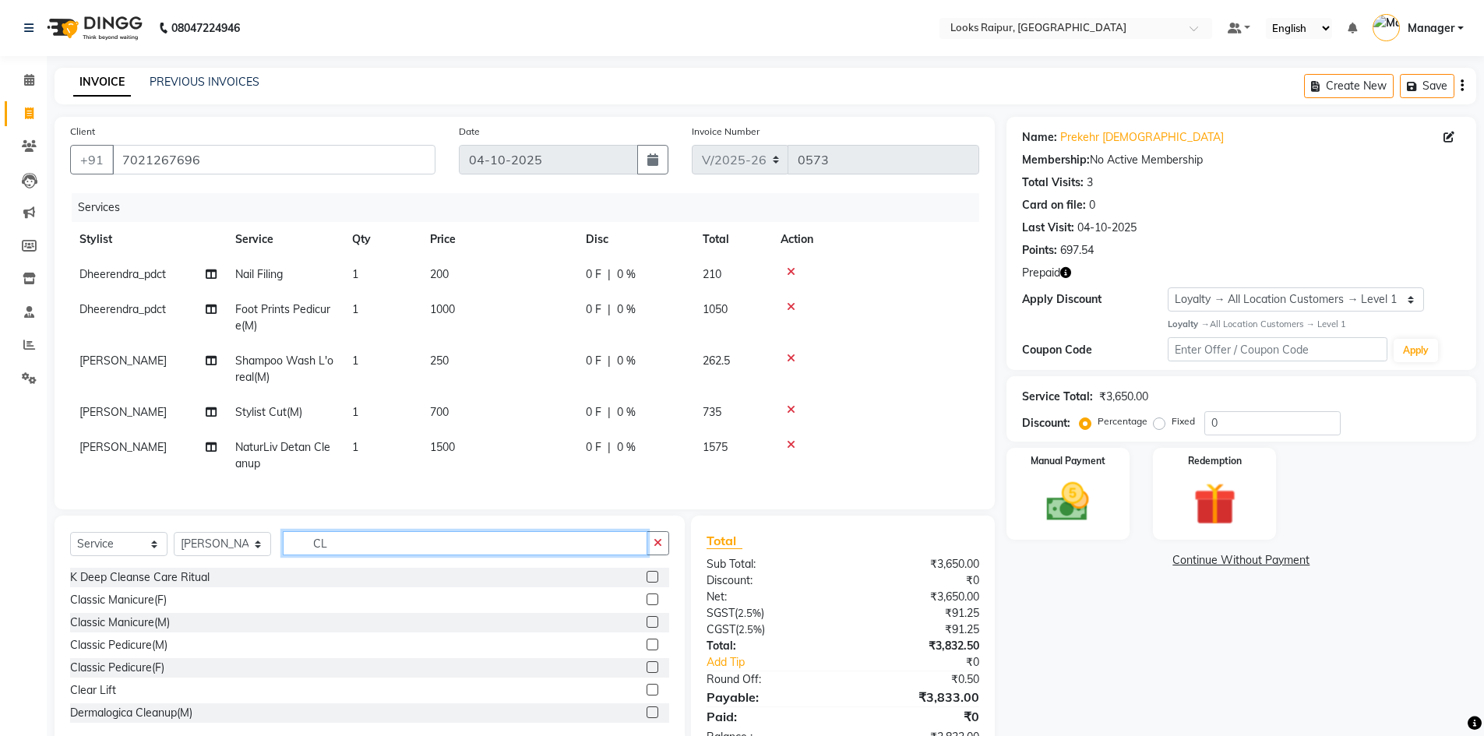
type input "C"
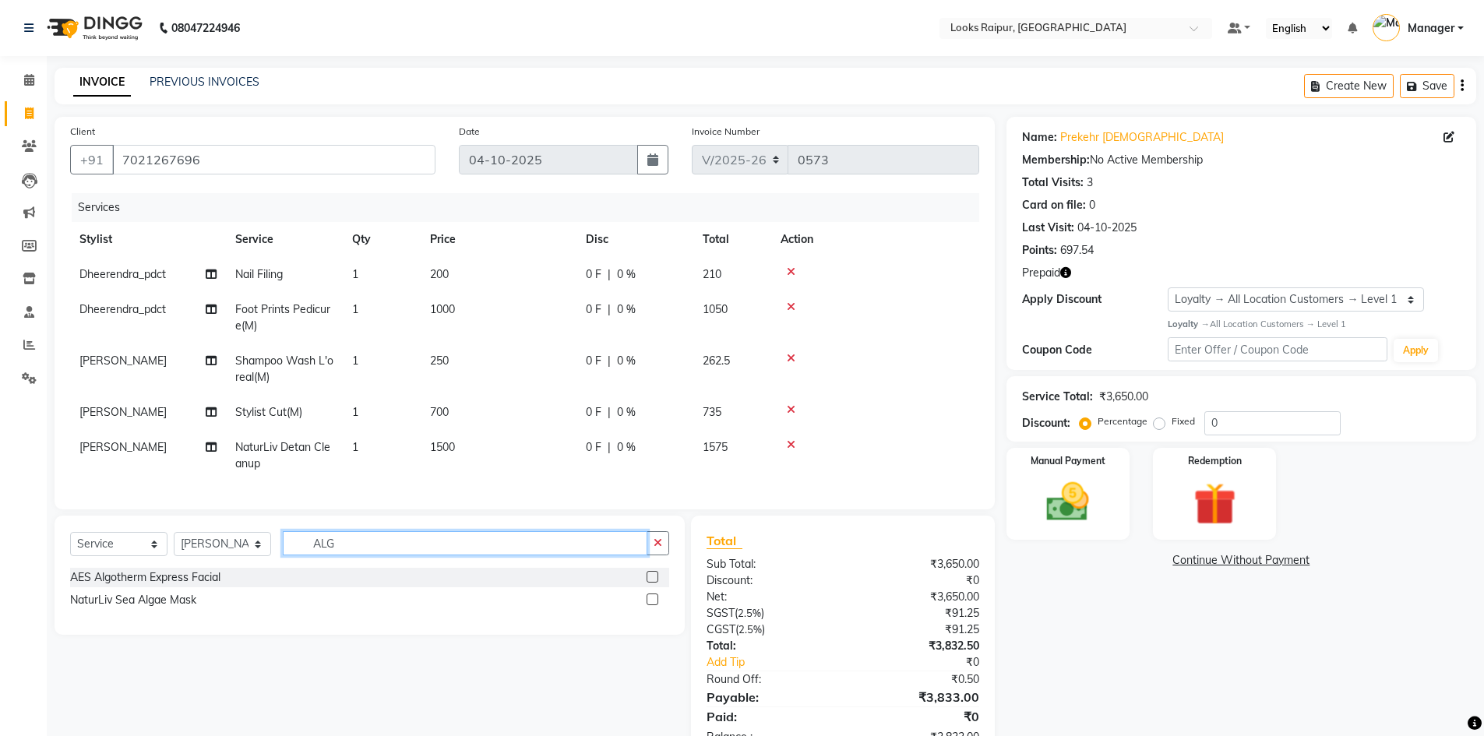
type input "ALG"
click at [650, 605] on label at bounding box center [652, 599] width 12 height 12
click at [650, 605] on input "checkbox" at bounding box center [651, 600] width 10 height 10
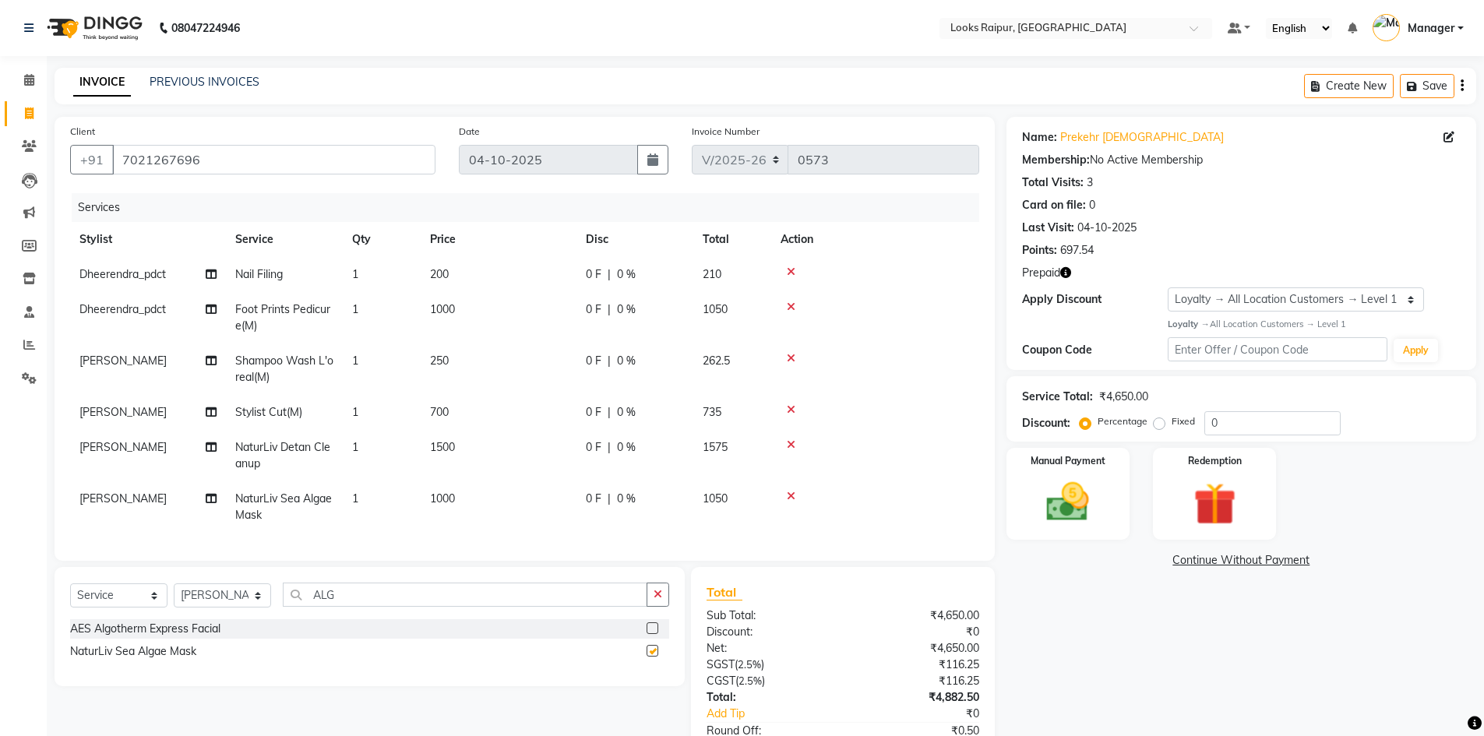
checkbox input "false"
click at [506, 503] on td "1000" at bounding box center [499, 506] width 156 height 51
select select "85888"
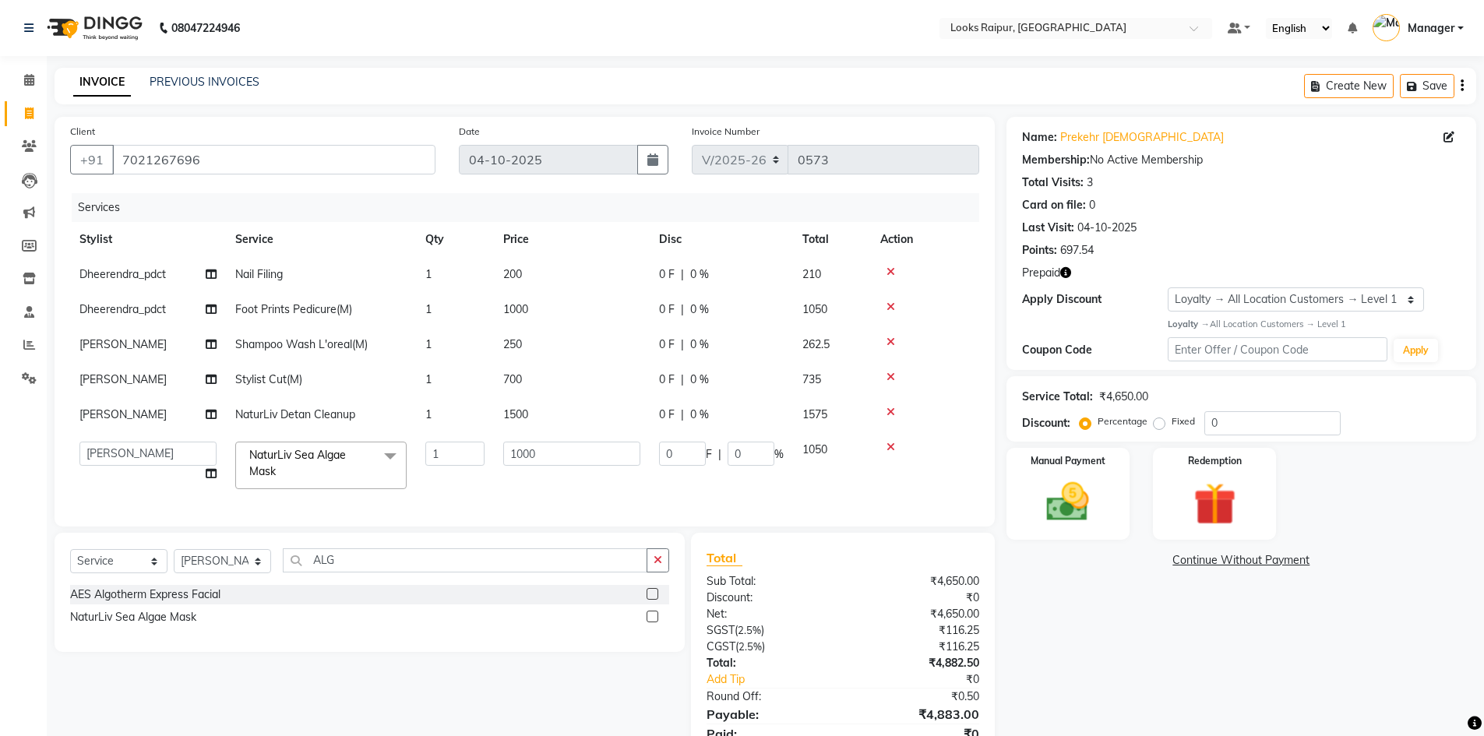
drag, startPoint x: 538, startPoint y: 343, endPoint x: 559, endPoint y: 336, distance: 22.4
click at [549, 340] on td "250" at bounding box center [572, 344] width 156 height 35
select select "85888"
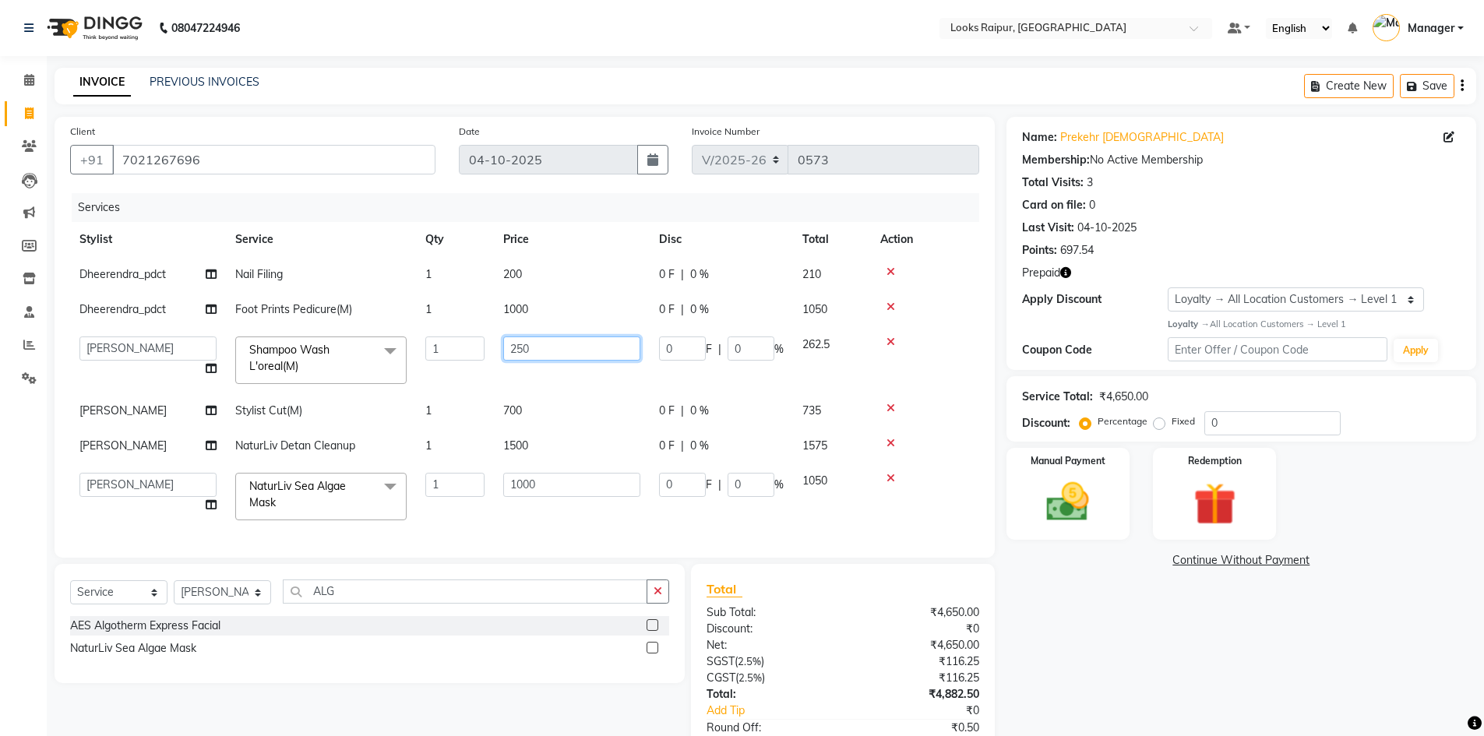
drag, startPoint x: 563, startPoint y: 340, endPoint x: 385, endPoint y: 350, distance: 178.7
click at [385, 350] on tr "Akshay_Pdct [PERSON_NAME] [PERSON_NAME] Counter_Sales Dheerendra_pdct [PERSON_N…" at bounding box center [524, 360] width 909 height 66
type input "200"
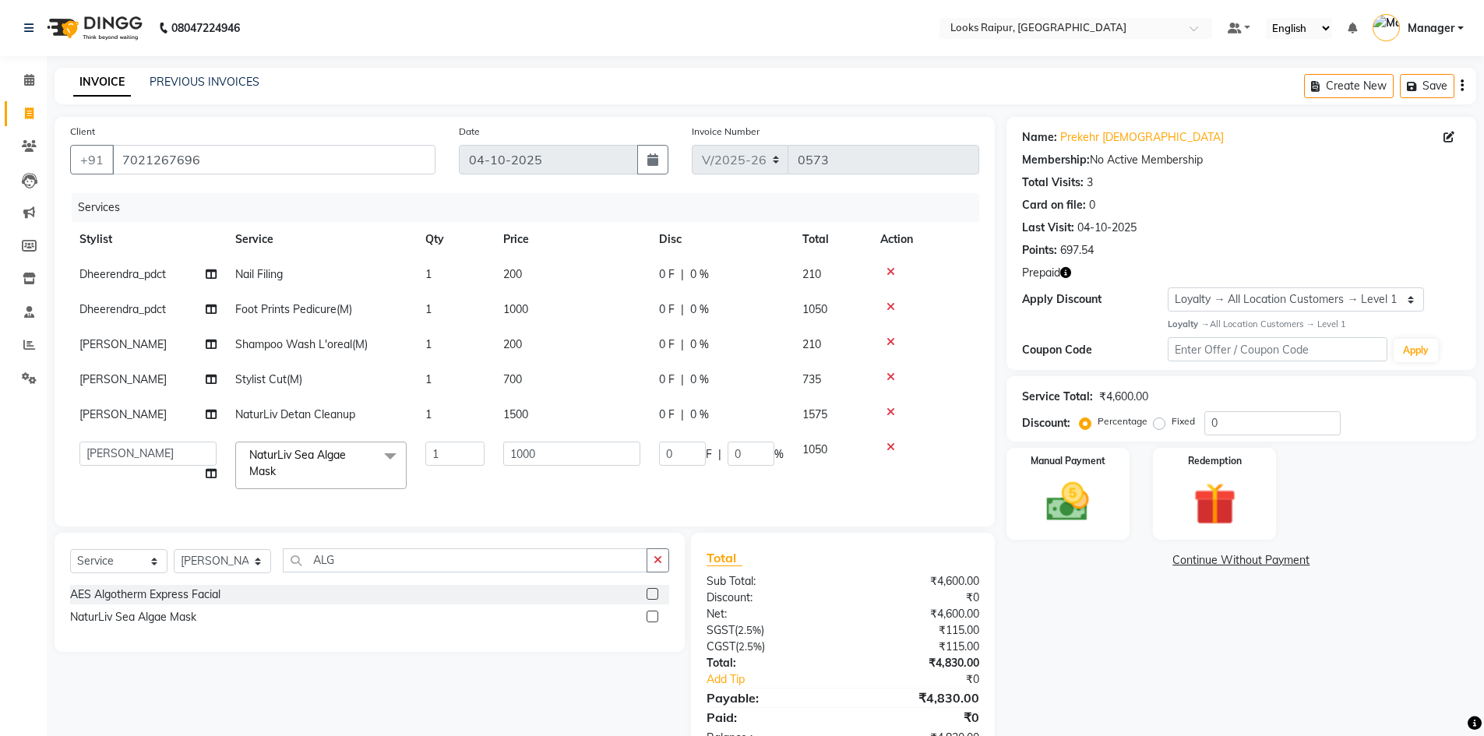
drag, startPoint x: 530, startPoint y: 403, endPoint x: 551, endPoint y: 396, distance: 21.4
click at [531, 403] on tbody "Dheerendra_pdct Nail Filing 1 200 0 F | 0 % 210 Dheerendra_pdct Foot Prints Ped…" at bounding box center [524, 377] width 909 height 241
click at [540, 376] on td "700" at bounding box center [572, 379] width 156 height 35
select select "85888"
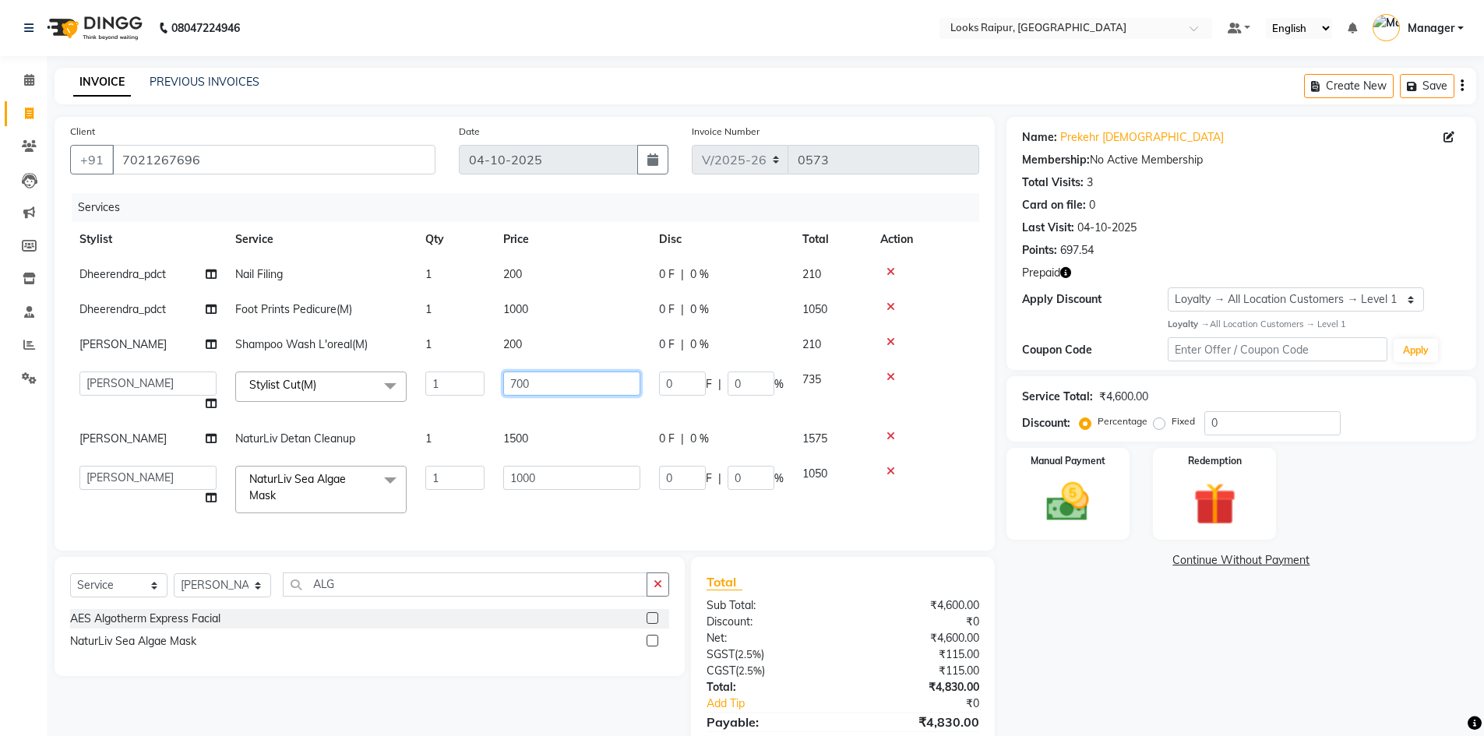
drag, startPoint x: 534, startPoint y: 386, endPoint x: 407, endPoint y: 389, distance: 127.0
click at [407, 389] on tr "Akshay_Pdct [PERSON_NAME] [PERSON_NAME] Counter_Sales Dheerendra_pdct [PERSON_N…" at bounding box center [524, 391] width 909 height 59
type input "746"
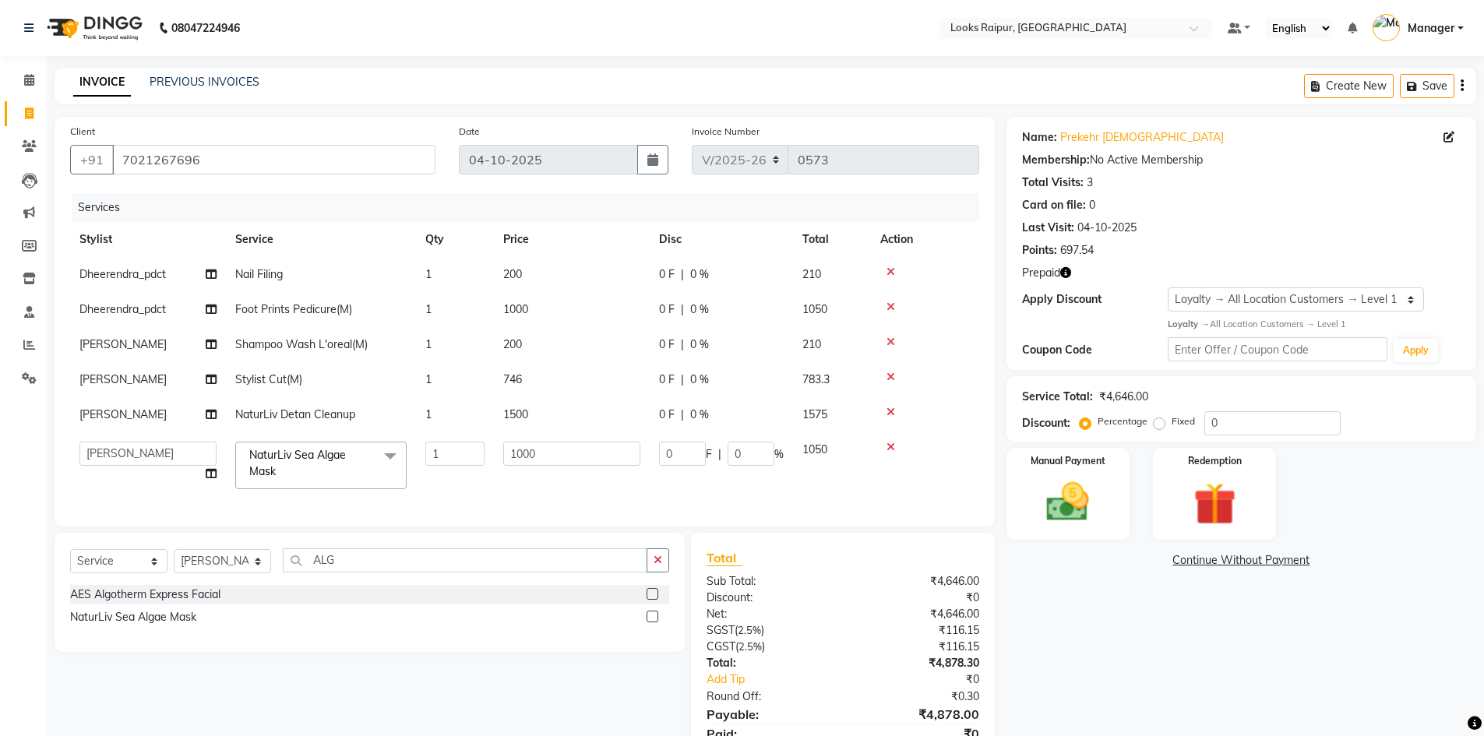
click at [530, 429] on td "1500" at bounding box center [572, 414] width 156 height 35
select select "85888"
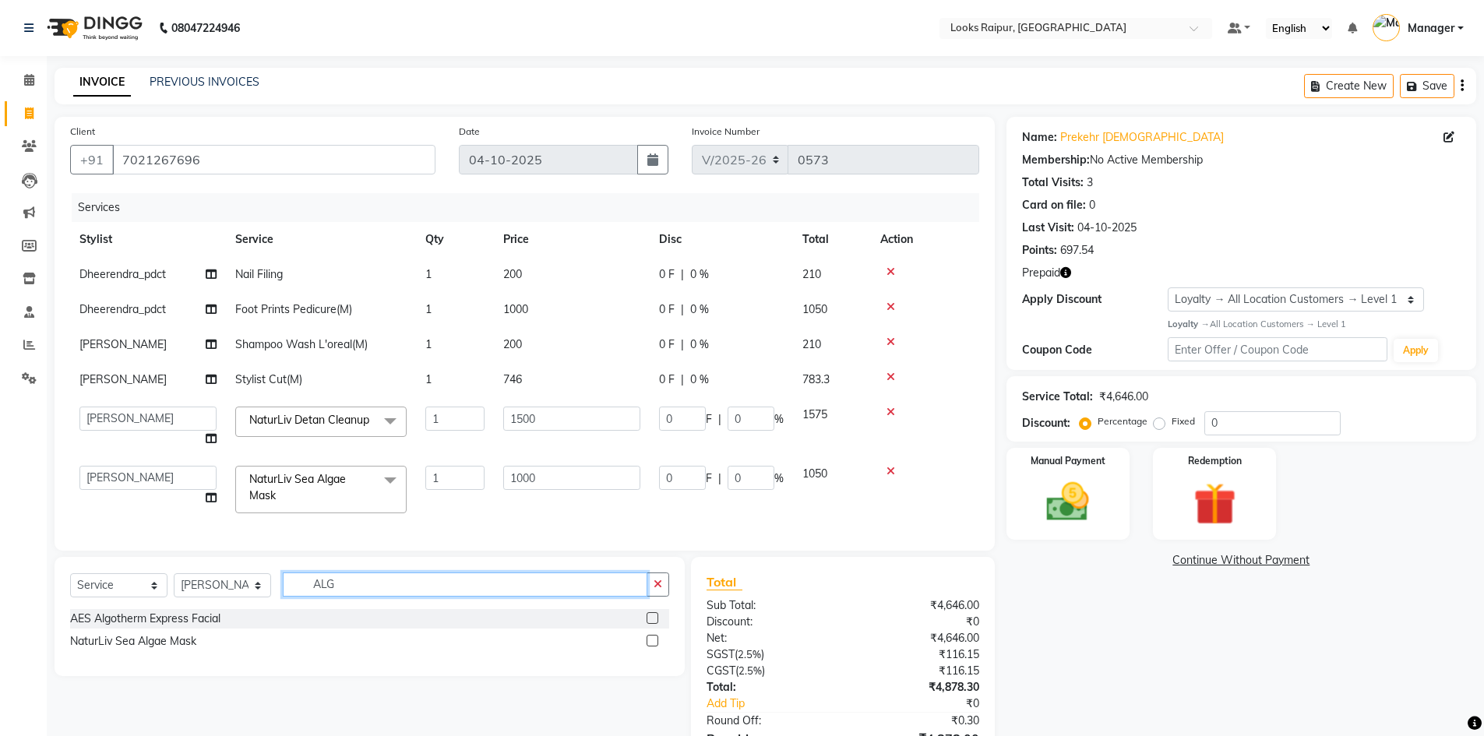
click at [359, 597] on input "ALG" at bounding box center [465, 584] width 364 height 24
type input "A"
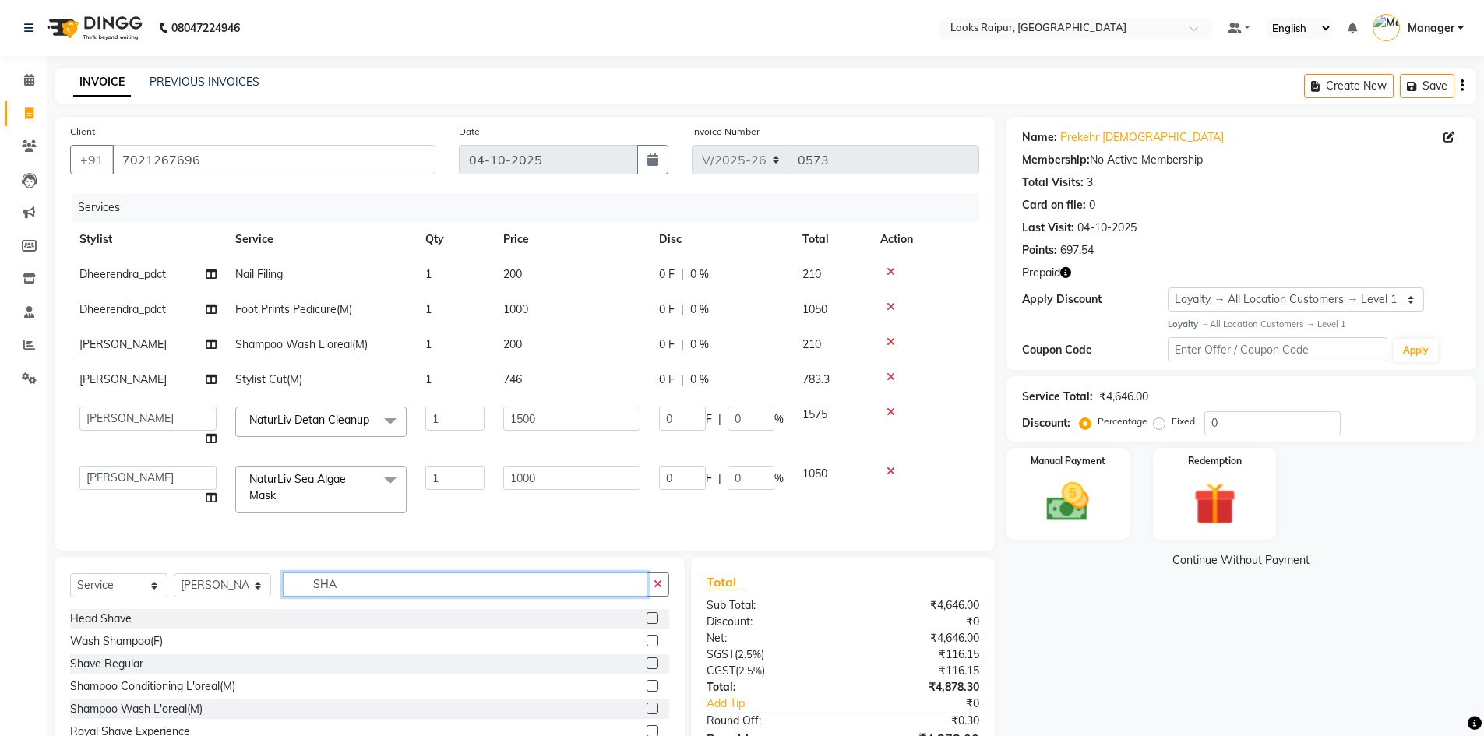
type input "SHA"
click at [646, 624] on label at bounding box center [652, 618] width 12 height 12
click at [646, 624] on input "checkbox" at bounding box center [651, 619] width 10 height 10
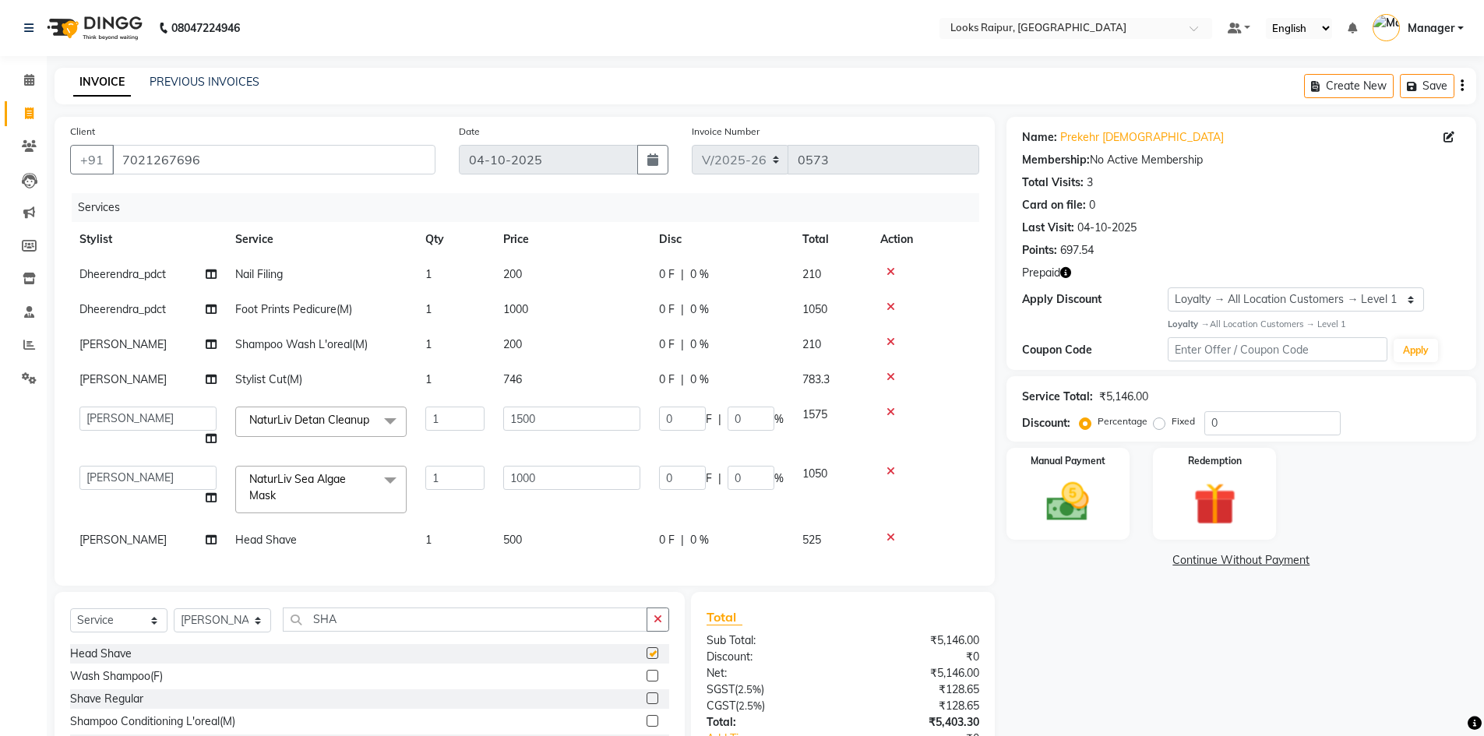
checkbox input "false"
click at [558, 548] on td "500" at bounding box center [572, 540] width 156 height 35
select select "85888"
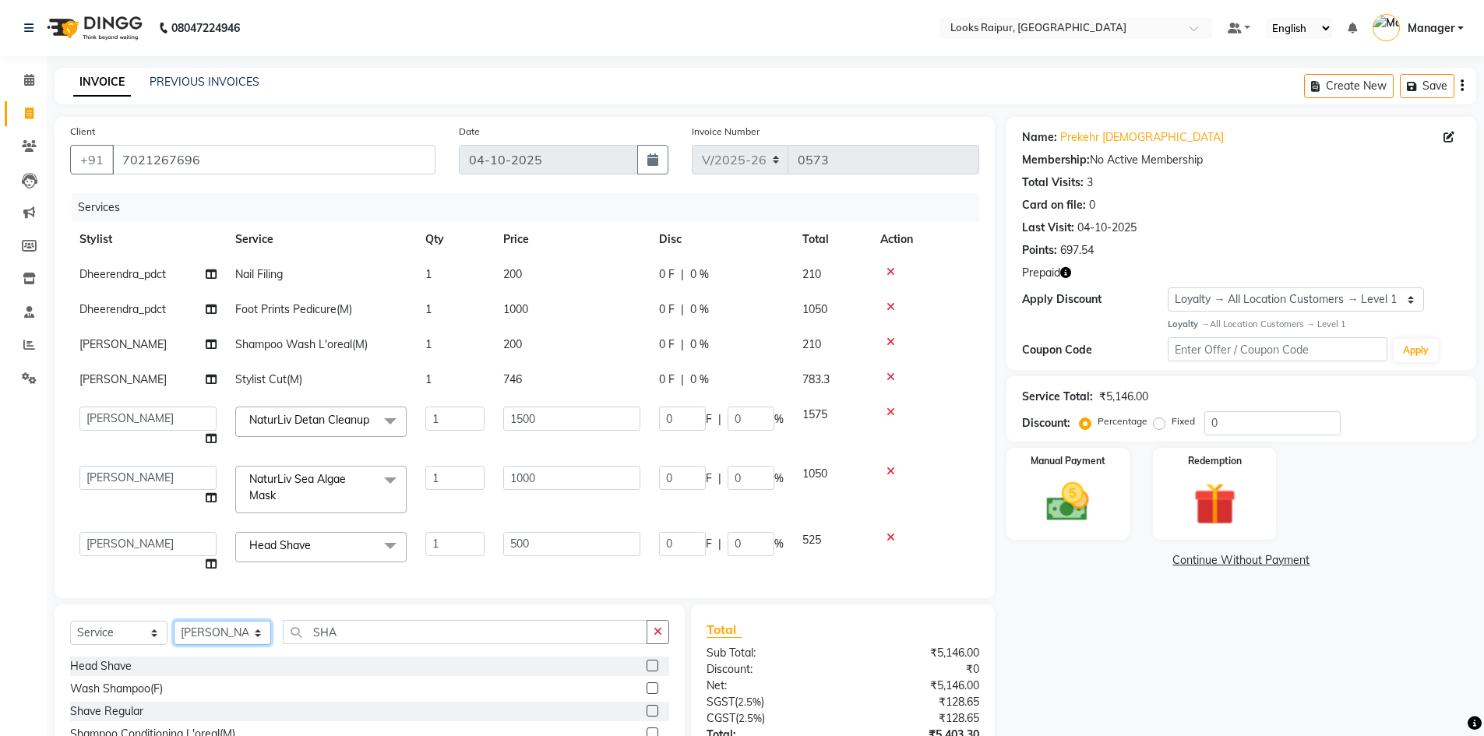
click at [255, 626] on select "Select Stylist Akshay_Pdct [PERSON_NAME] [PERSON_NAME] Counter_Sales Dheerendra…" at bounding box center [222, 633] width 97 height 24
select select "85889"
click at [174, 621] on select "Select Stylist Akshay_Pdct [PERSON_NAME] [PERSON_NAME] Counter_Sales Dheerendra…" at bounding box center [222, 633] width 97 height 24
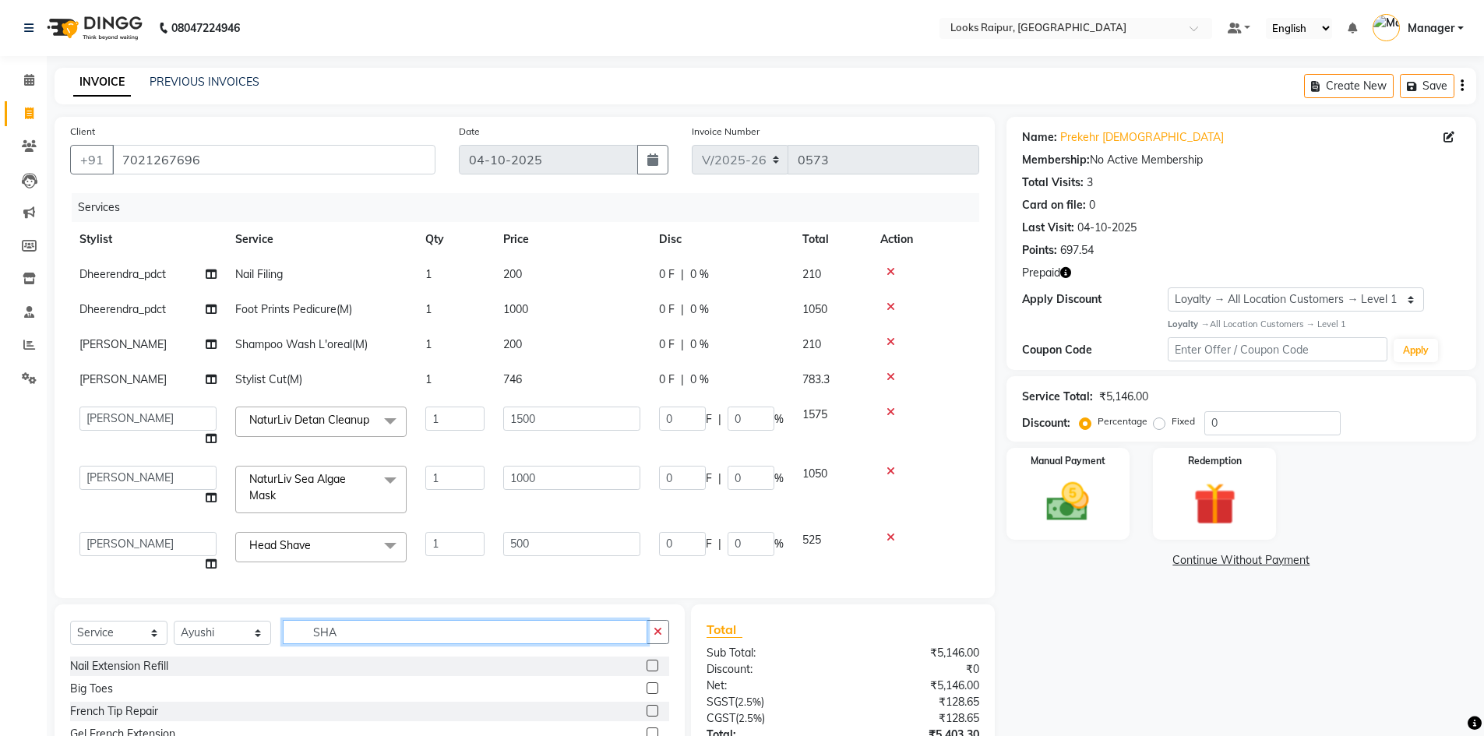
click at [361, 631] on input "SHA" at bounding box center [465, 632] width 364 height 24
type input "S"
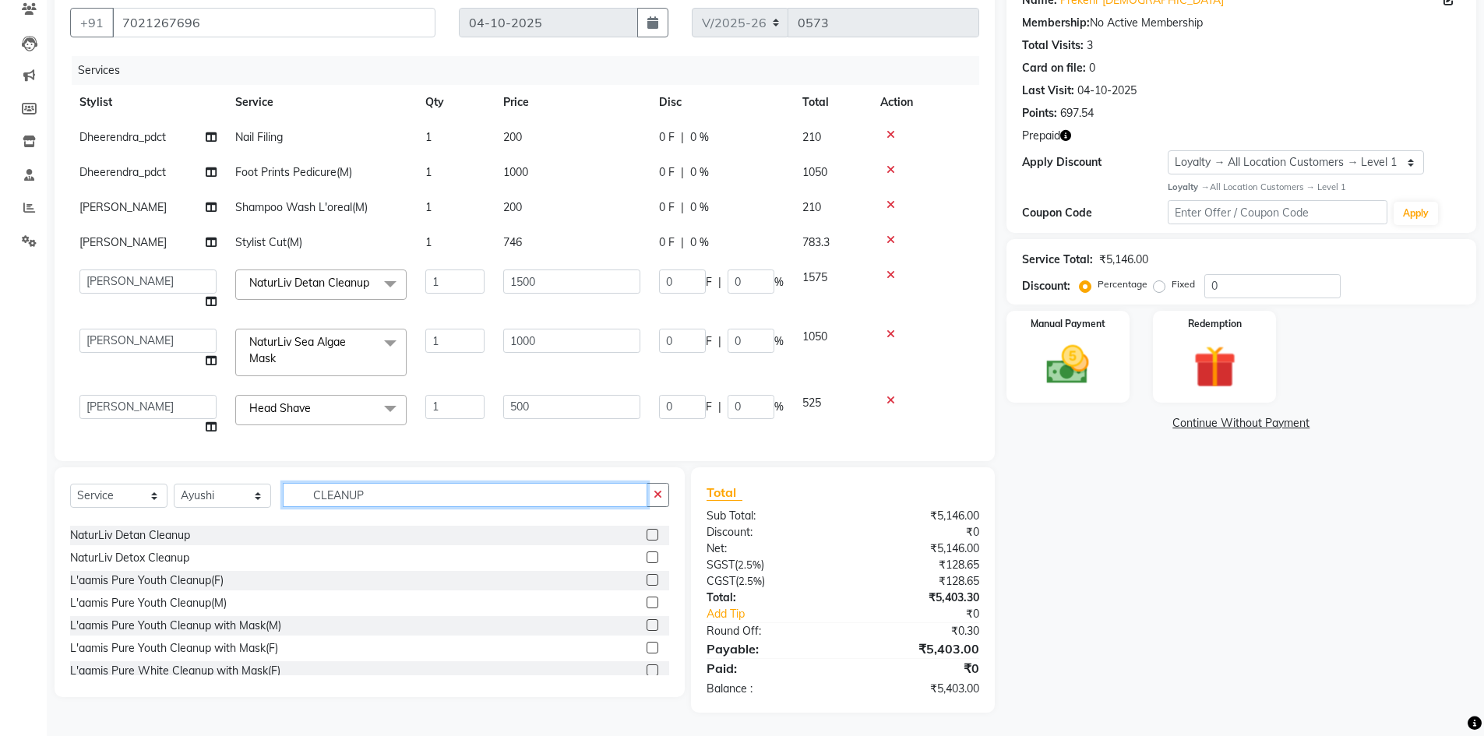
scroll to position [70, 0]
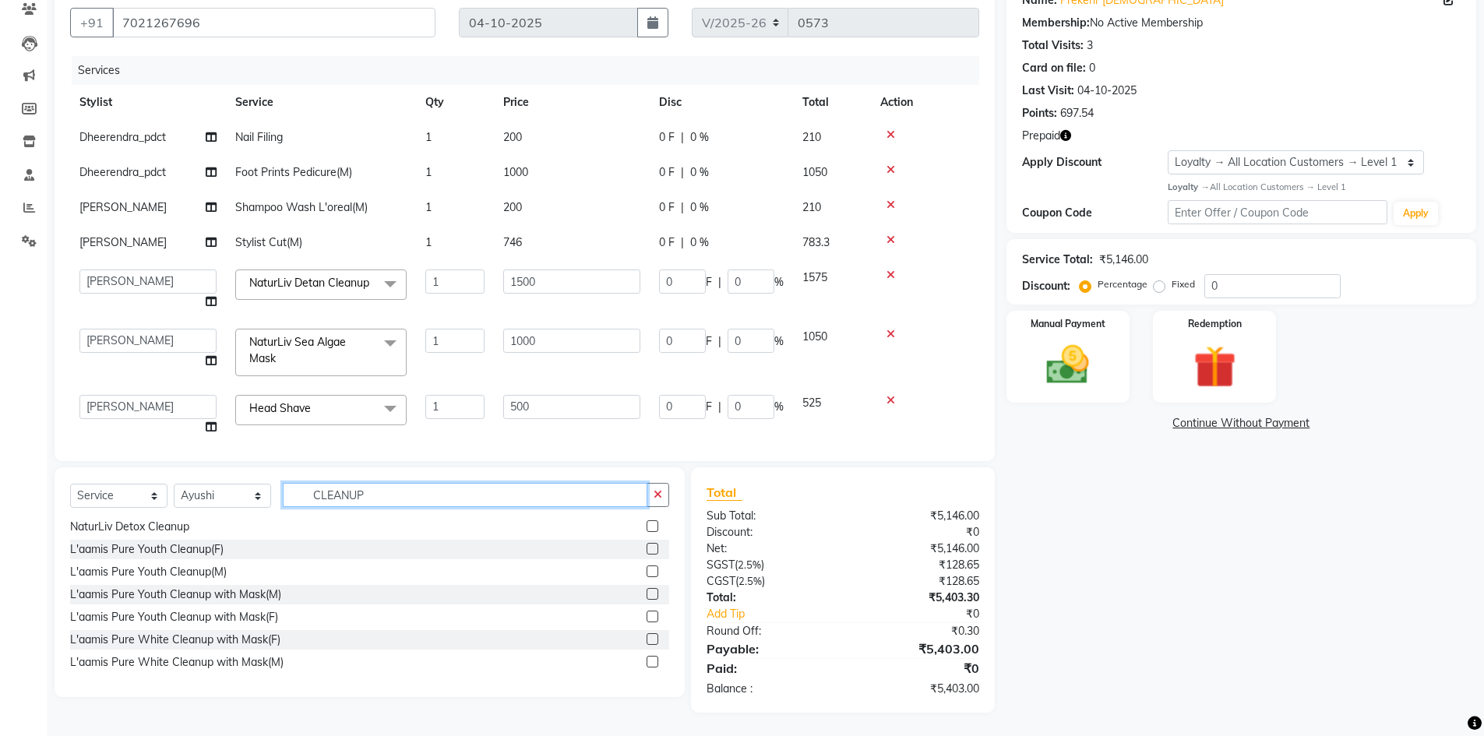
type input "CLEANUP"
click at [646, 639] on label at bounding box center [652, 639] width 12 height 12
click at [646, 639] on input "checkbox" at bounding box center [651, 640] width 10 height 10
checkbox input "false"
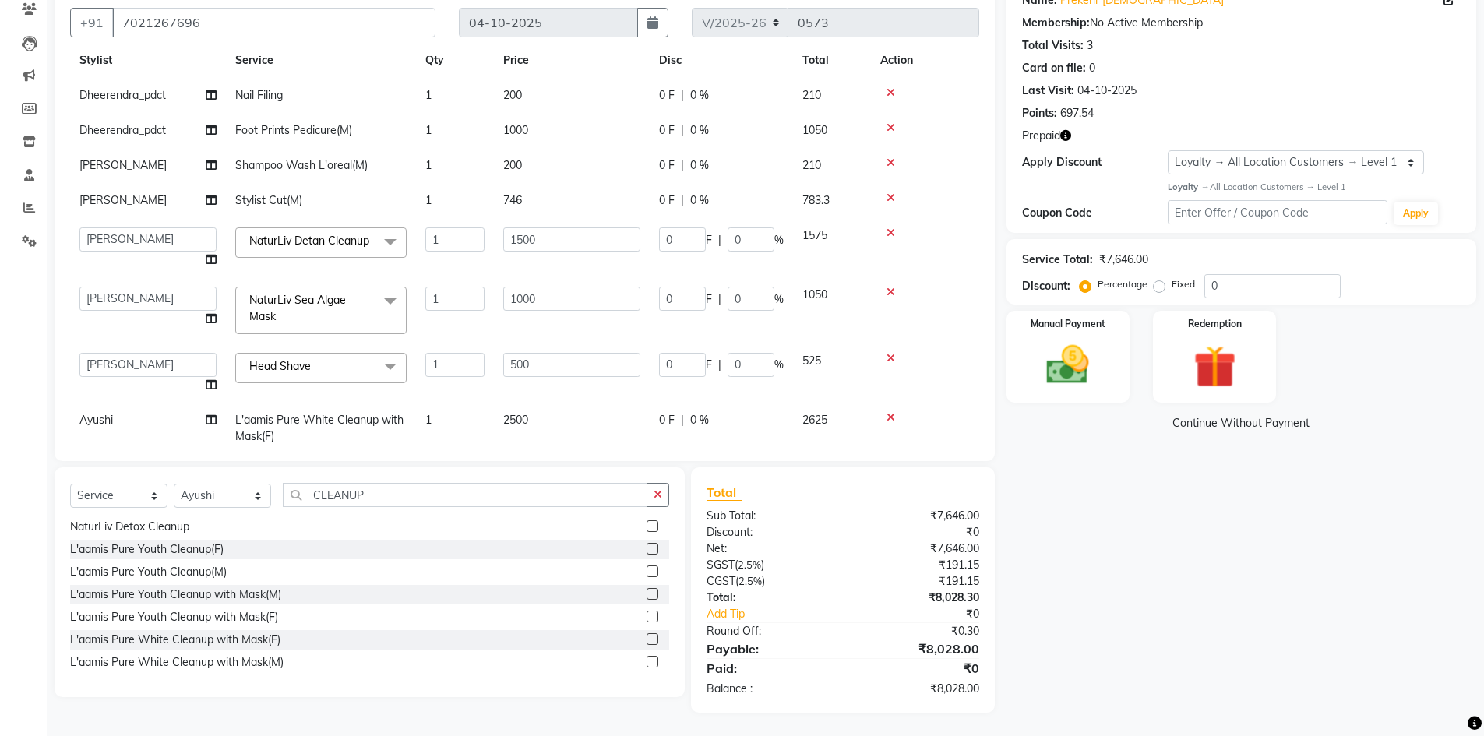
scroll to position [82, 0]
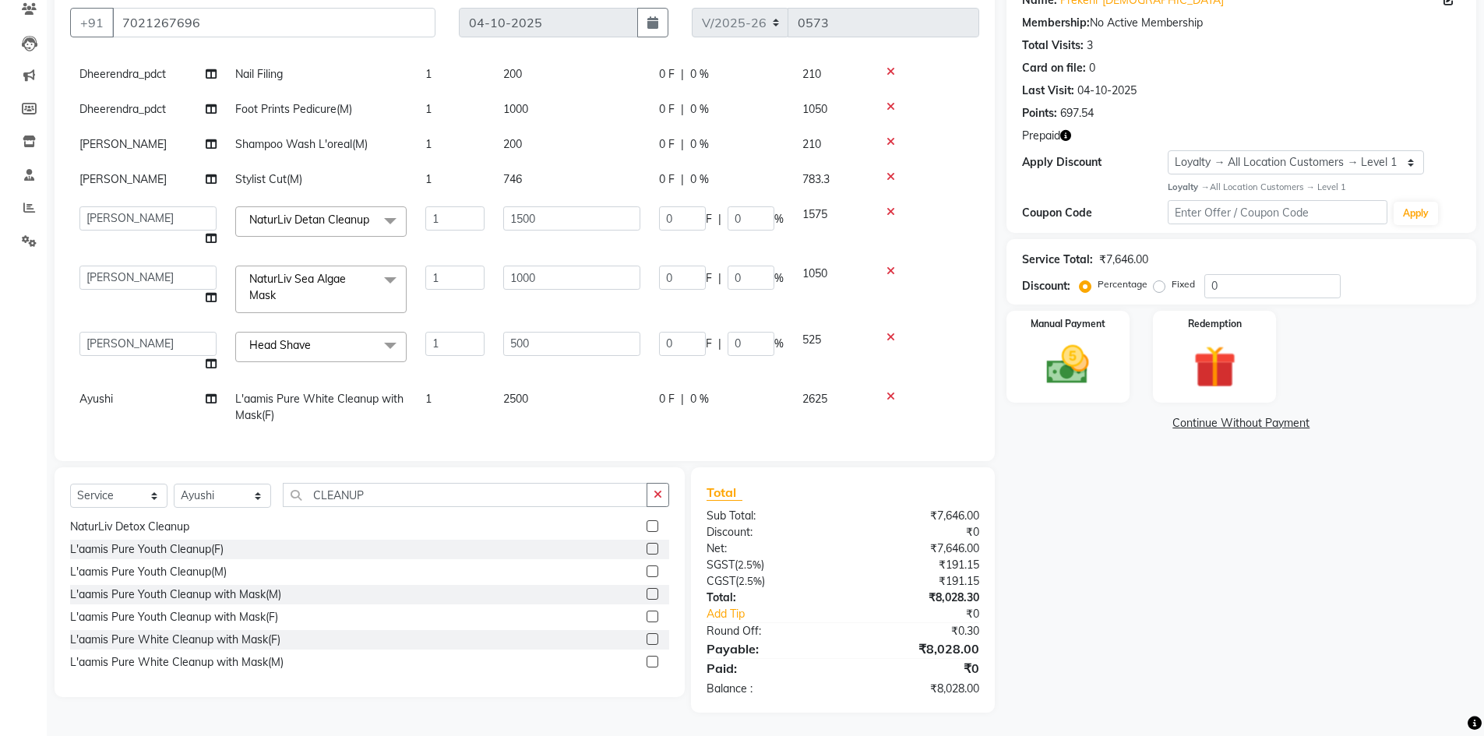
click at [569, 382] on td "2500" at bounding box center [572, 407] width 156 height 51
select select "85889"
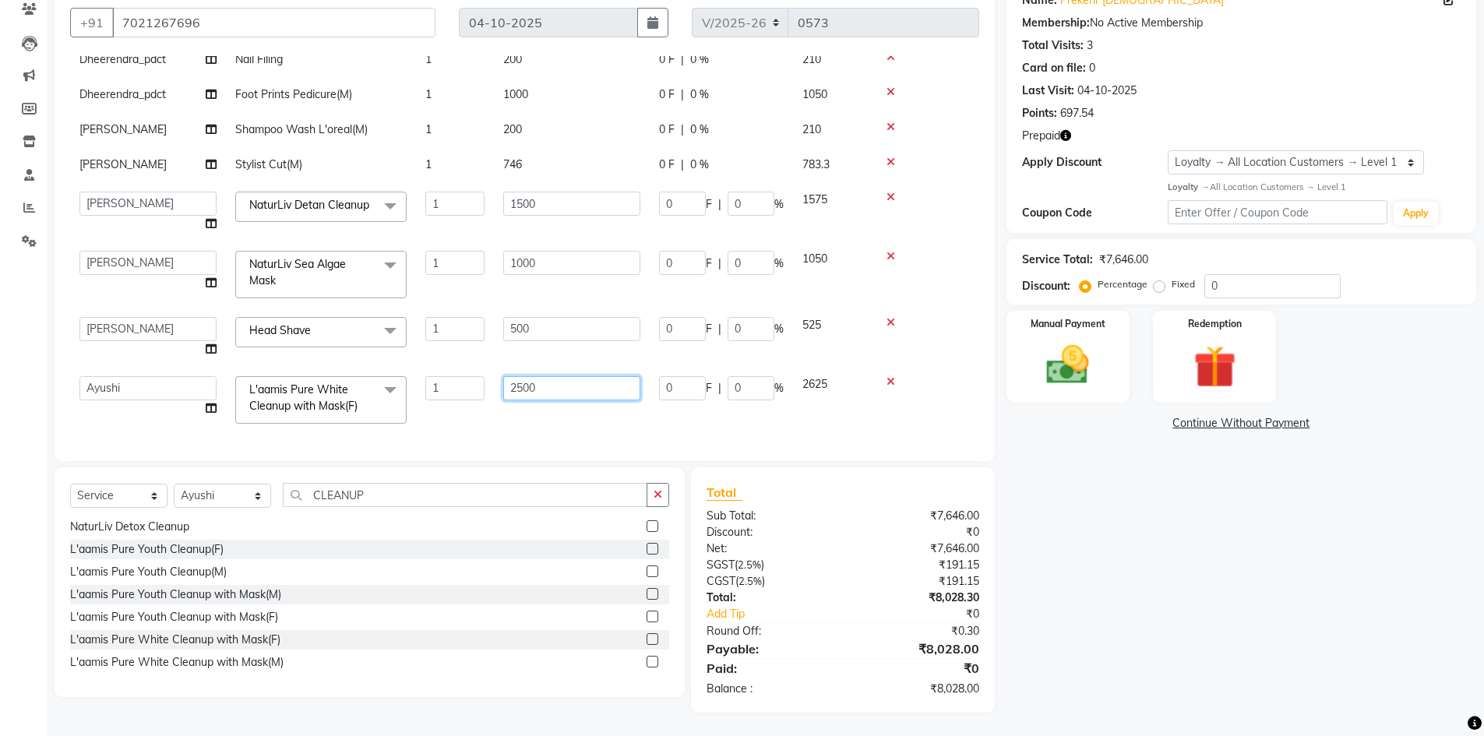
drag, startPoint x: 572, startPoint y: 394, endPoint x: 483, endPoint y: 405, distance: 90.2
click at [483, 405] on tr "Akshay_Pdct [PERSON_NAME] [PERSON_NAME] Counter_Sales Dheerendra_pdct [PERSON_N…" at bounding box center [524, 400] width 909 height 66
type input "2000"
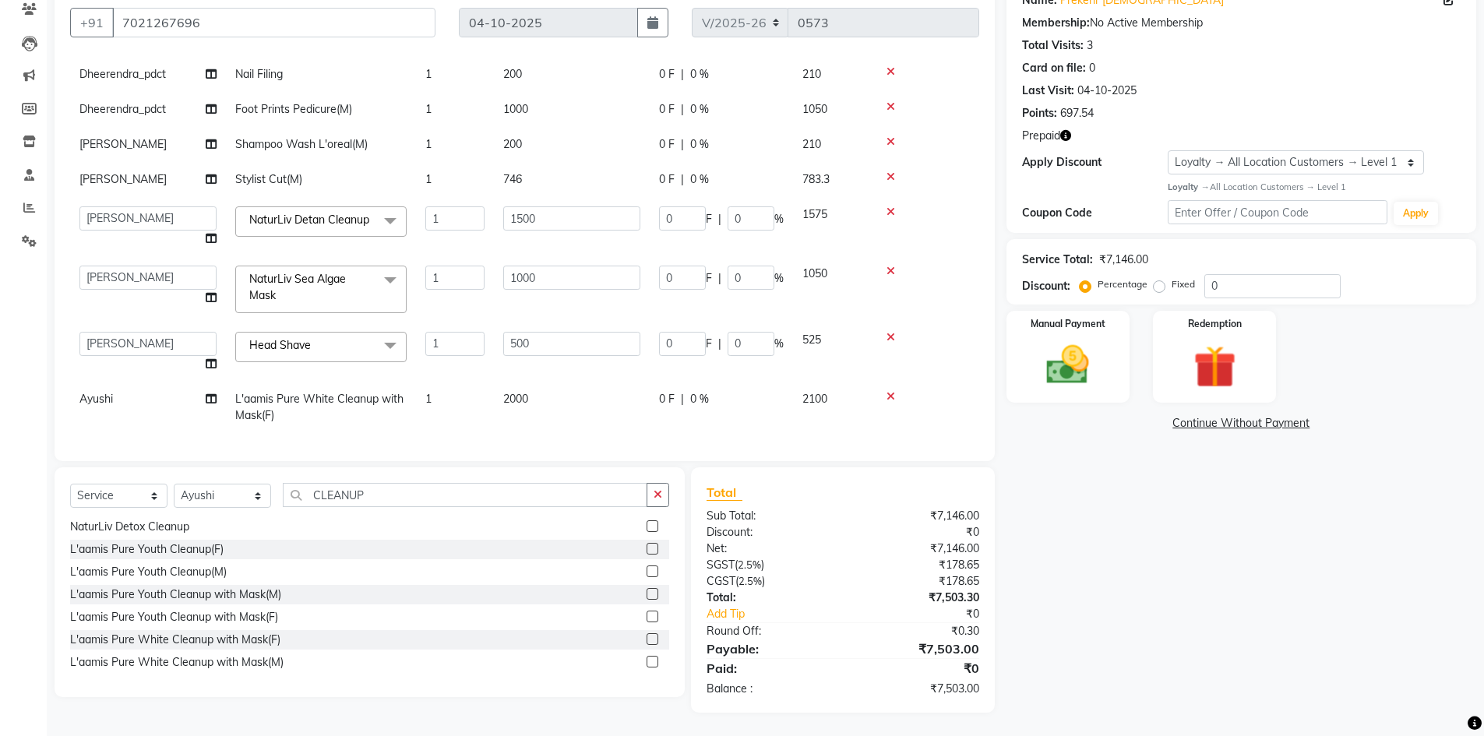
click at [629, 421] on td "2000" at bounding box center [572, 407] width 156 height 51
select select "85889"
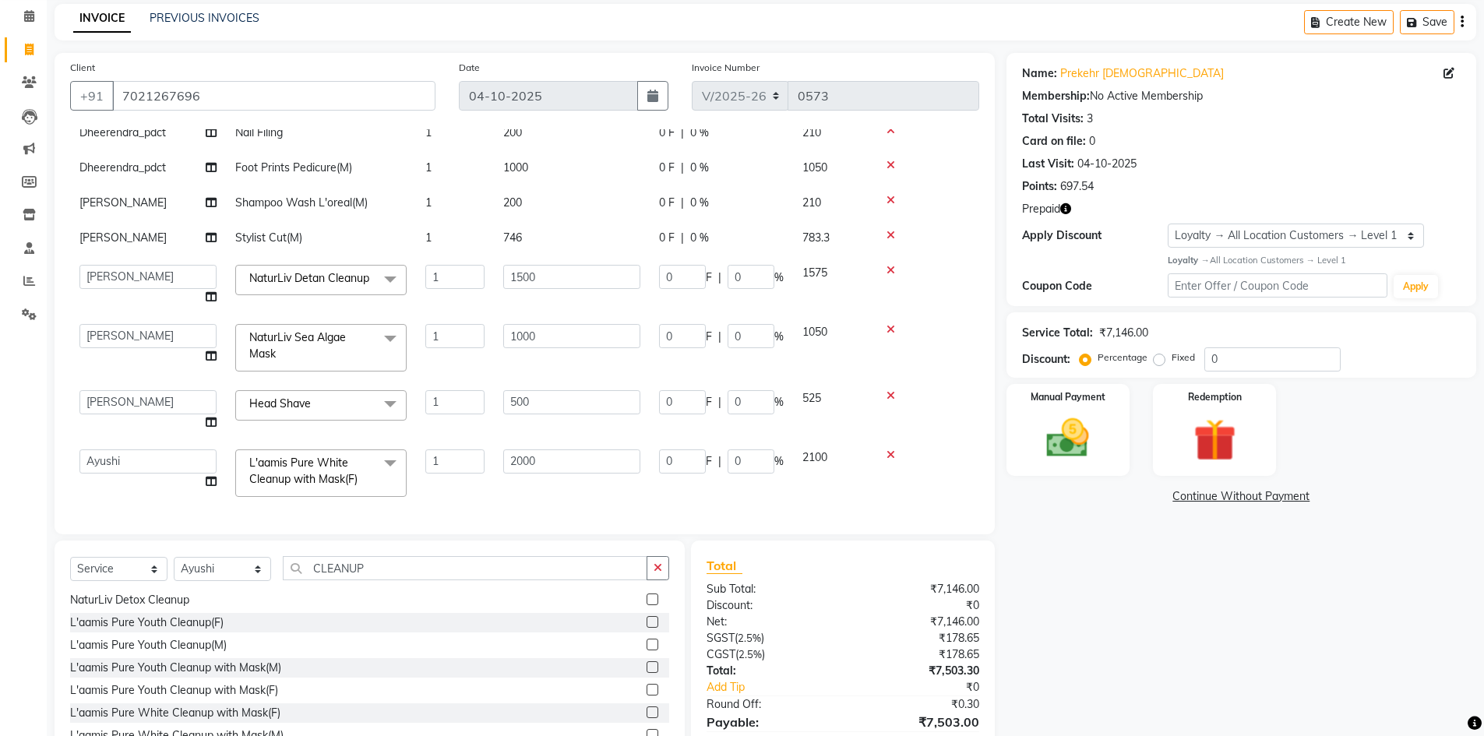
scroll to position [0, 0]
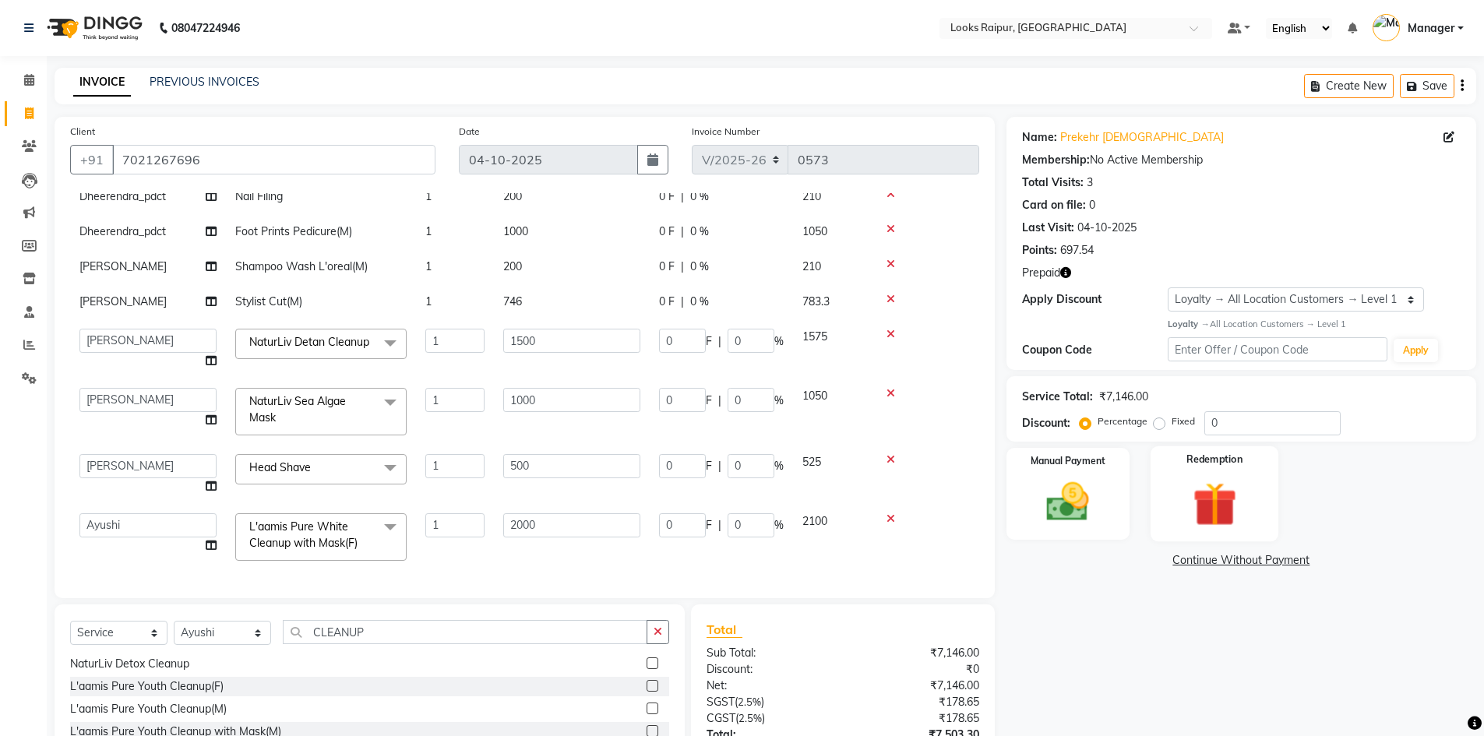
click at [1221, 509] on img at bounding box center [1214, 504] width 72 height 55
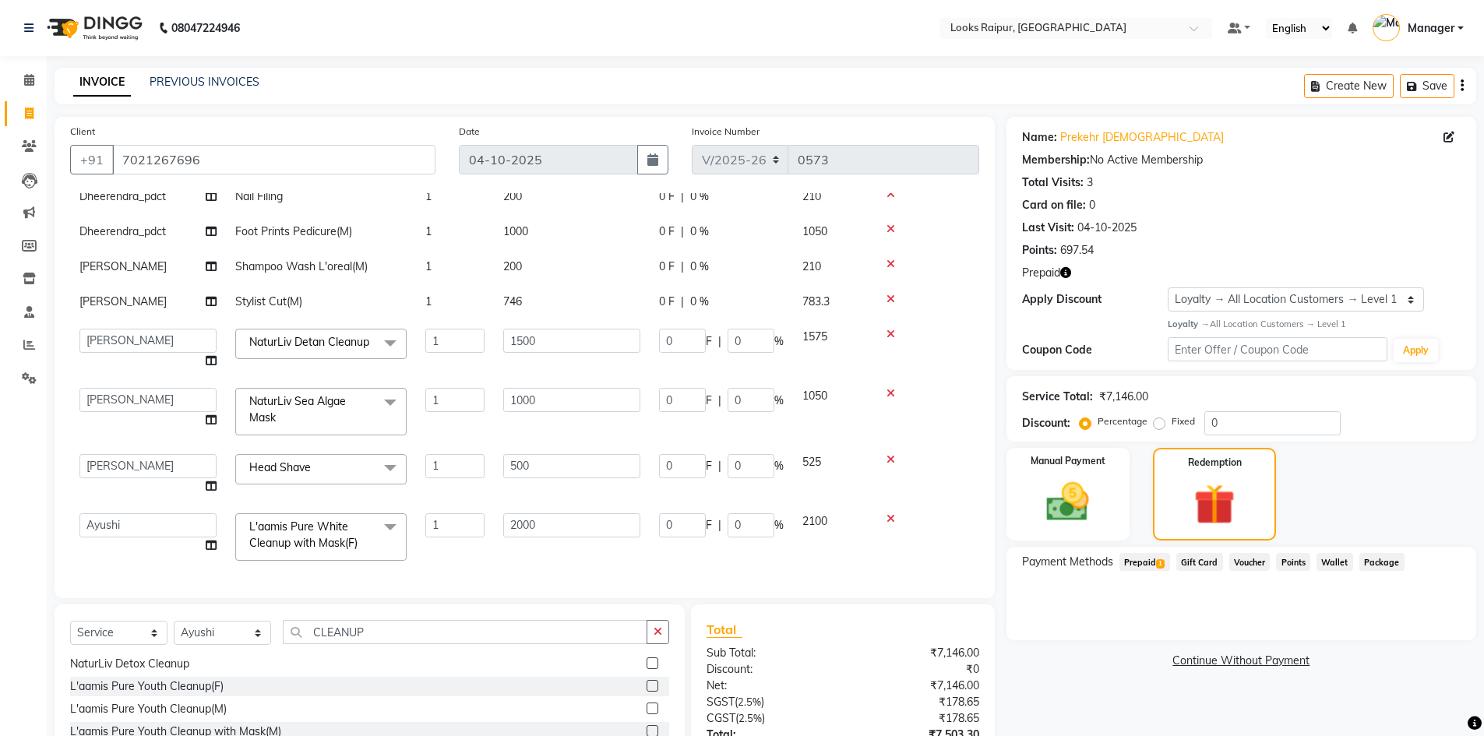
scroll to position [137, 0]
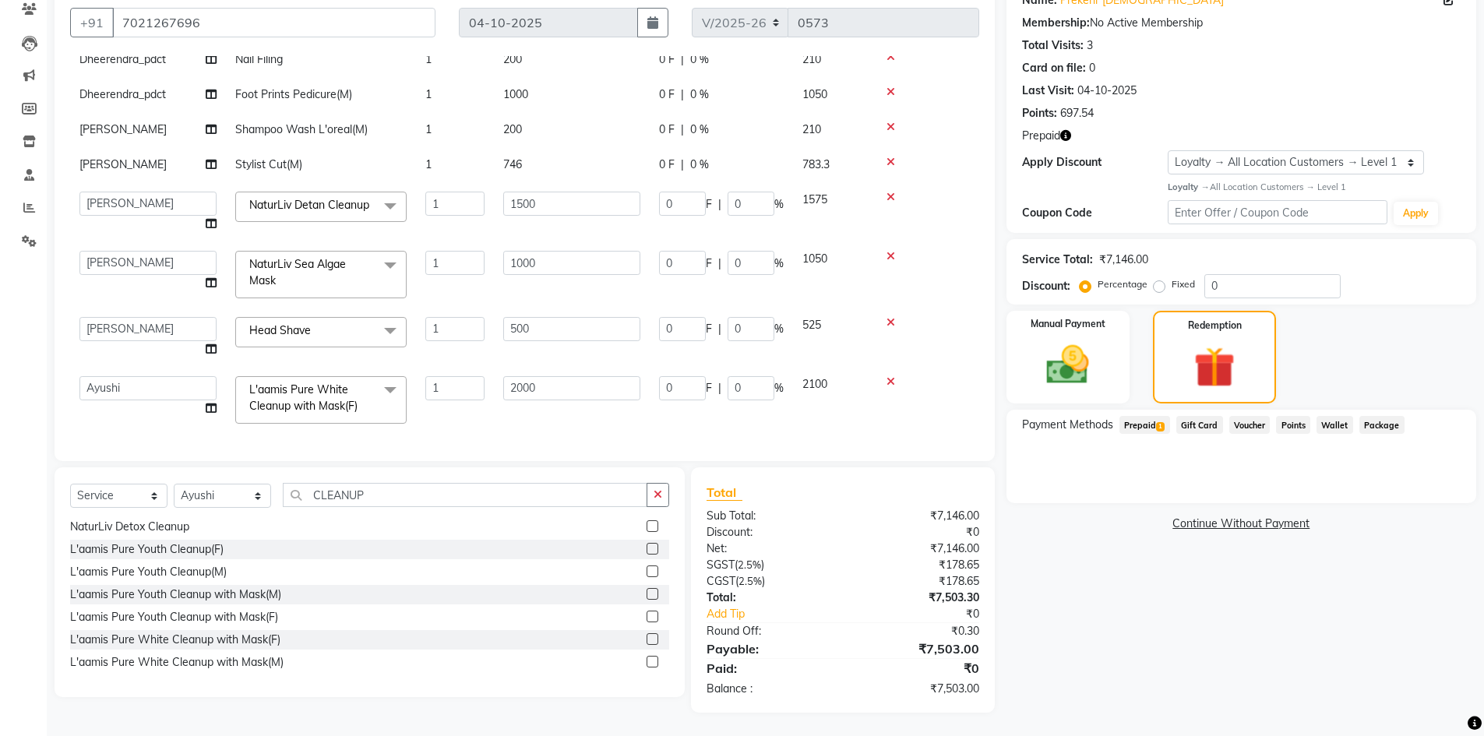
click at [1138, 421] on span "Prepaid 1" at bounding box center [1144, 425] width 51 height 18
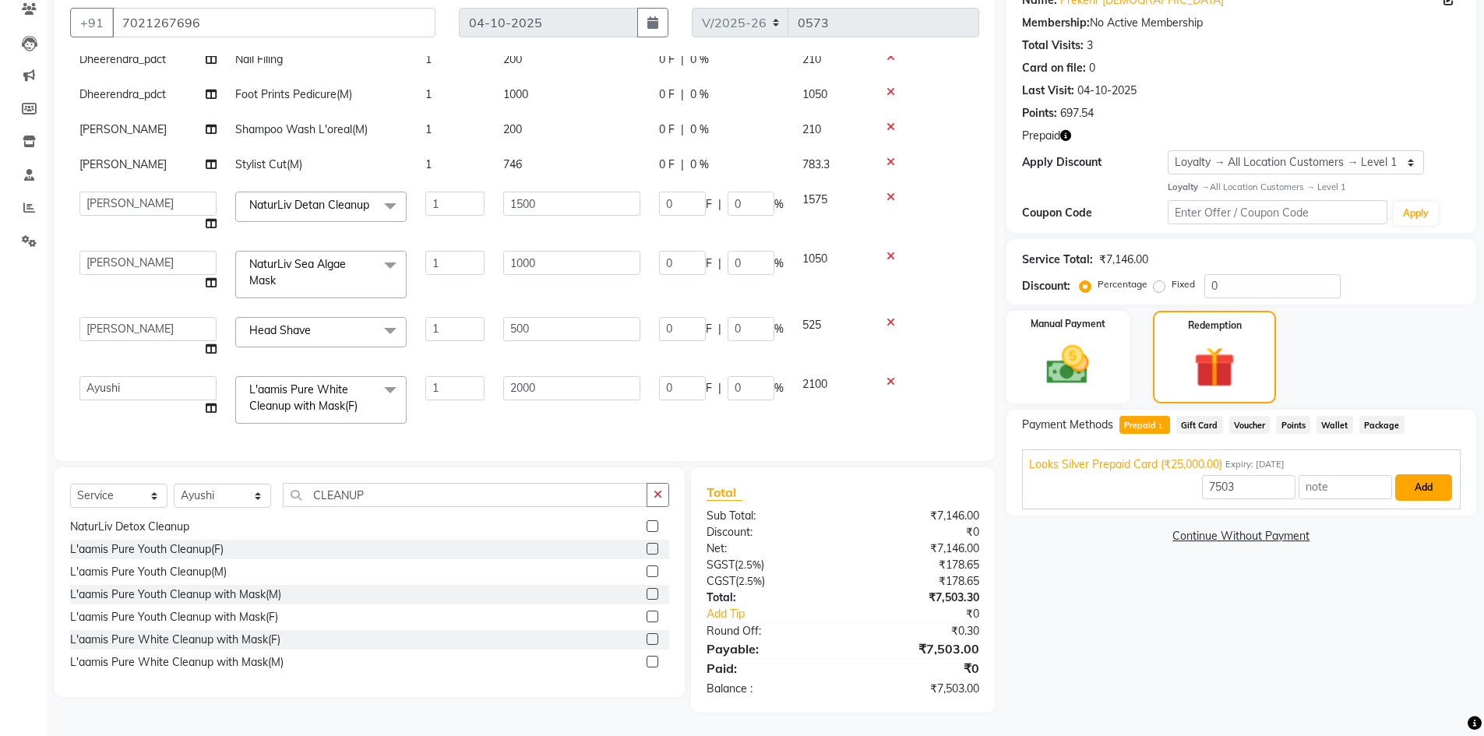
click at [1415, 491] on button "Add" at bounding box center [1423, 487] width 57 height 26
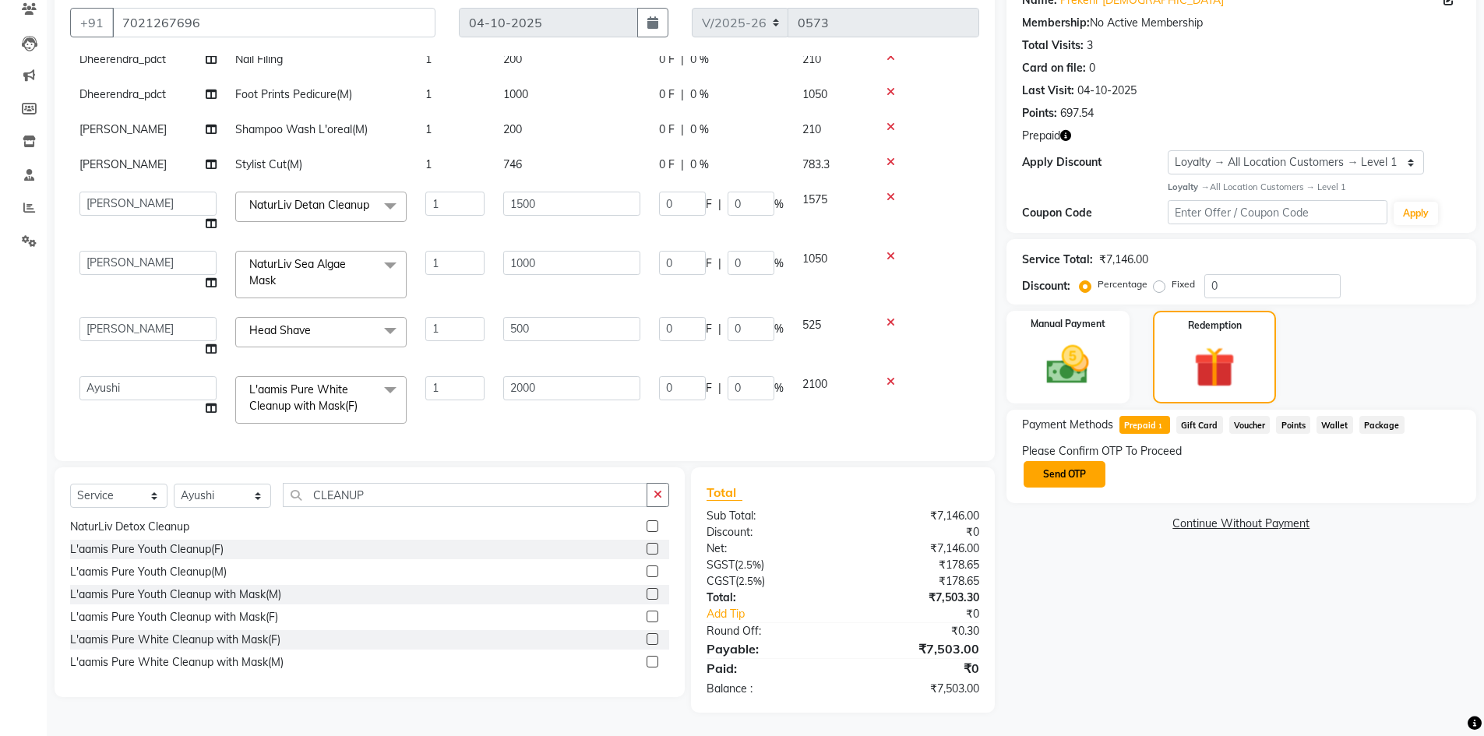
click at [1072, 482] on button "Send OTP" at bounding box center [1064, 474] width 82 height 26
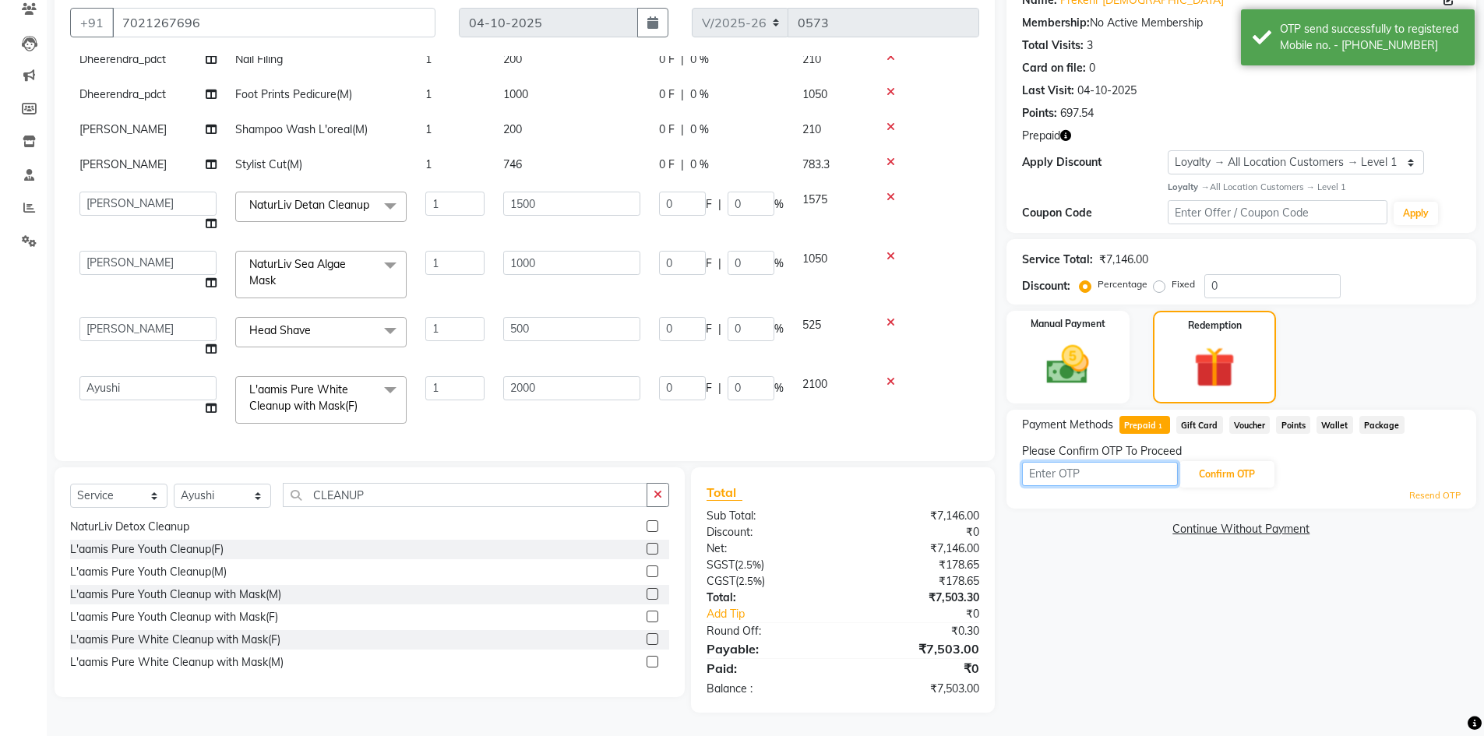
click at [1092, 477] on input "text" at bounding box center [1100, 474] width 156 height 24
type input "2444"
click at [1205, 483] on button "Confirm OTP" at bounding box center [1226, 474] width 95 height 26
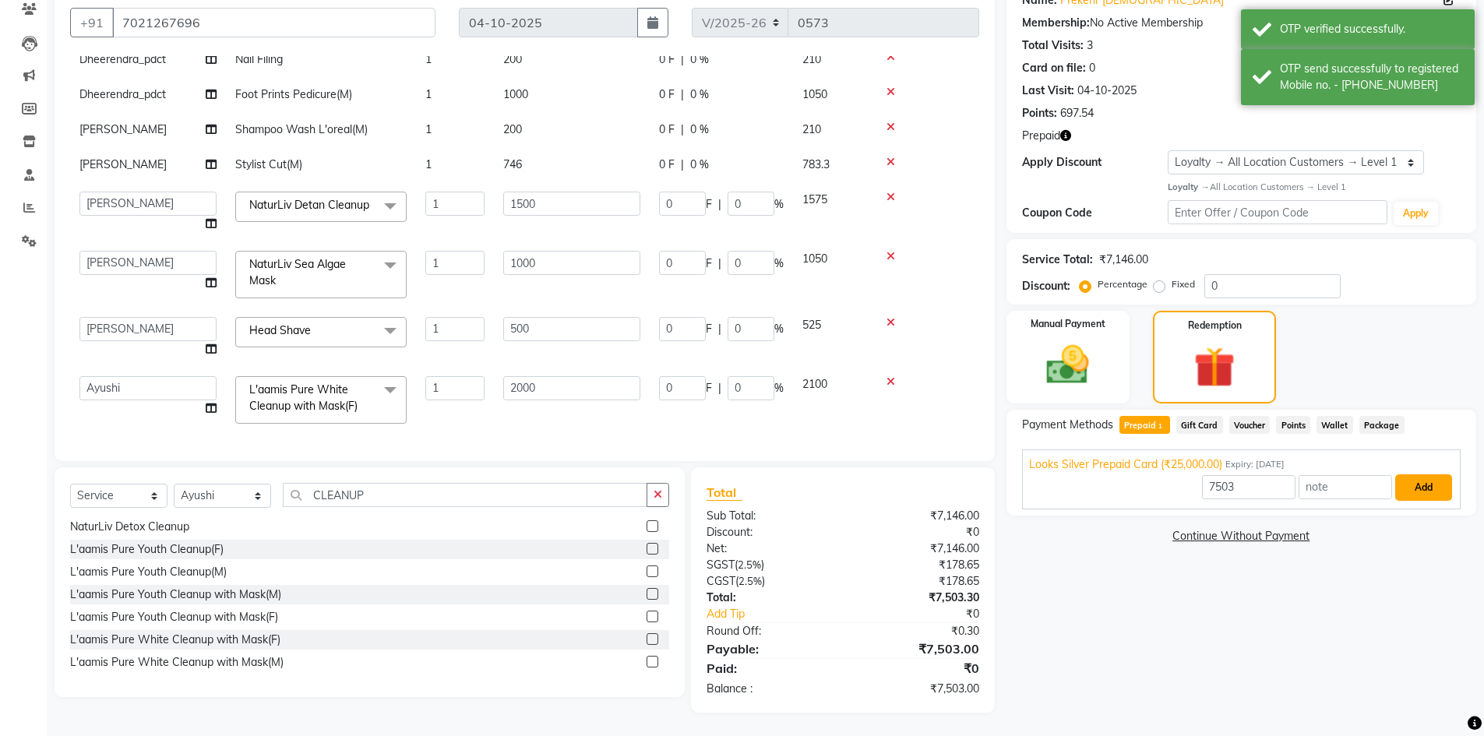
click at [1430, 491] on button "Add" at bounding box center [1423, 487] width 57 height 26
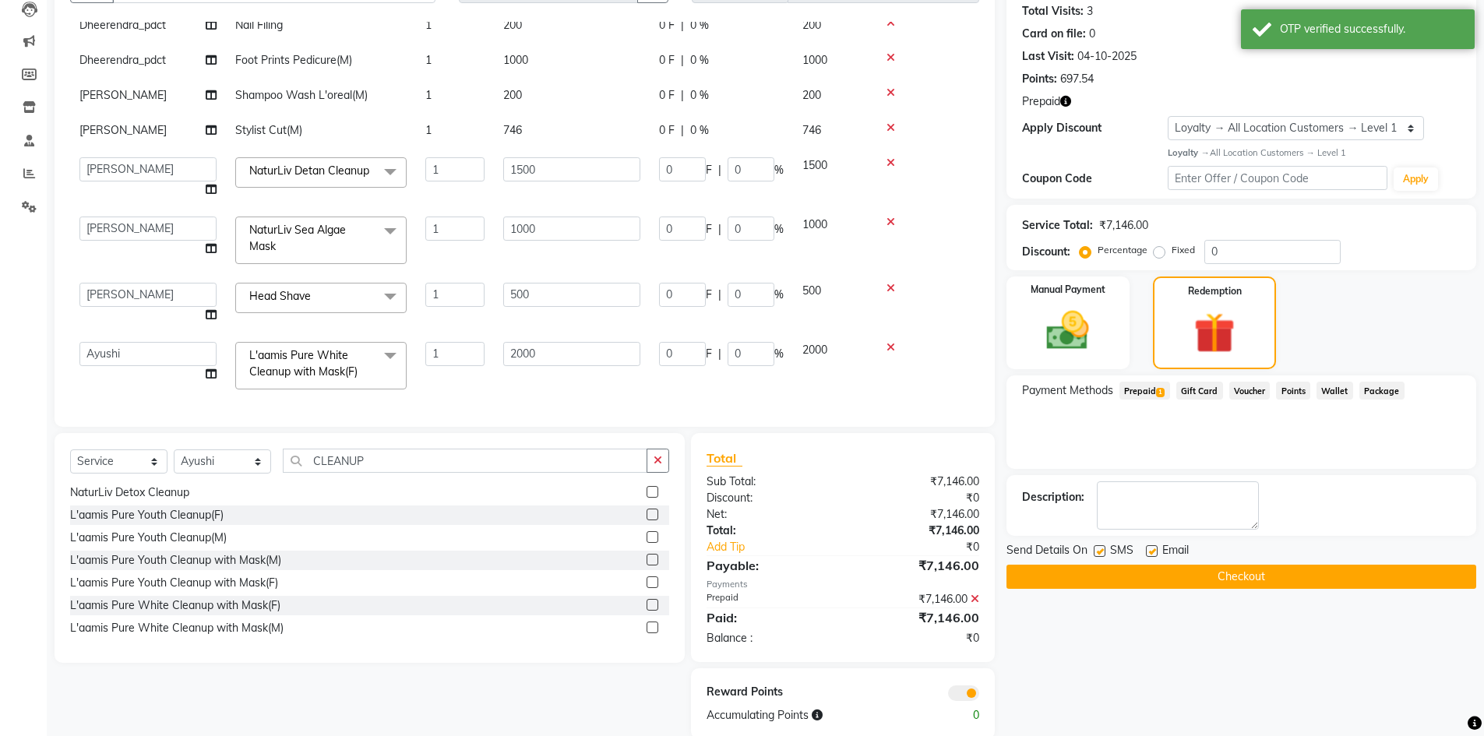
scroll to position [198, 0]
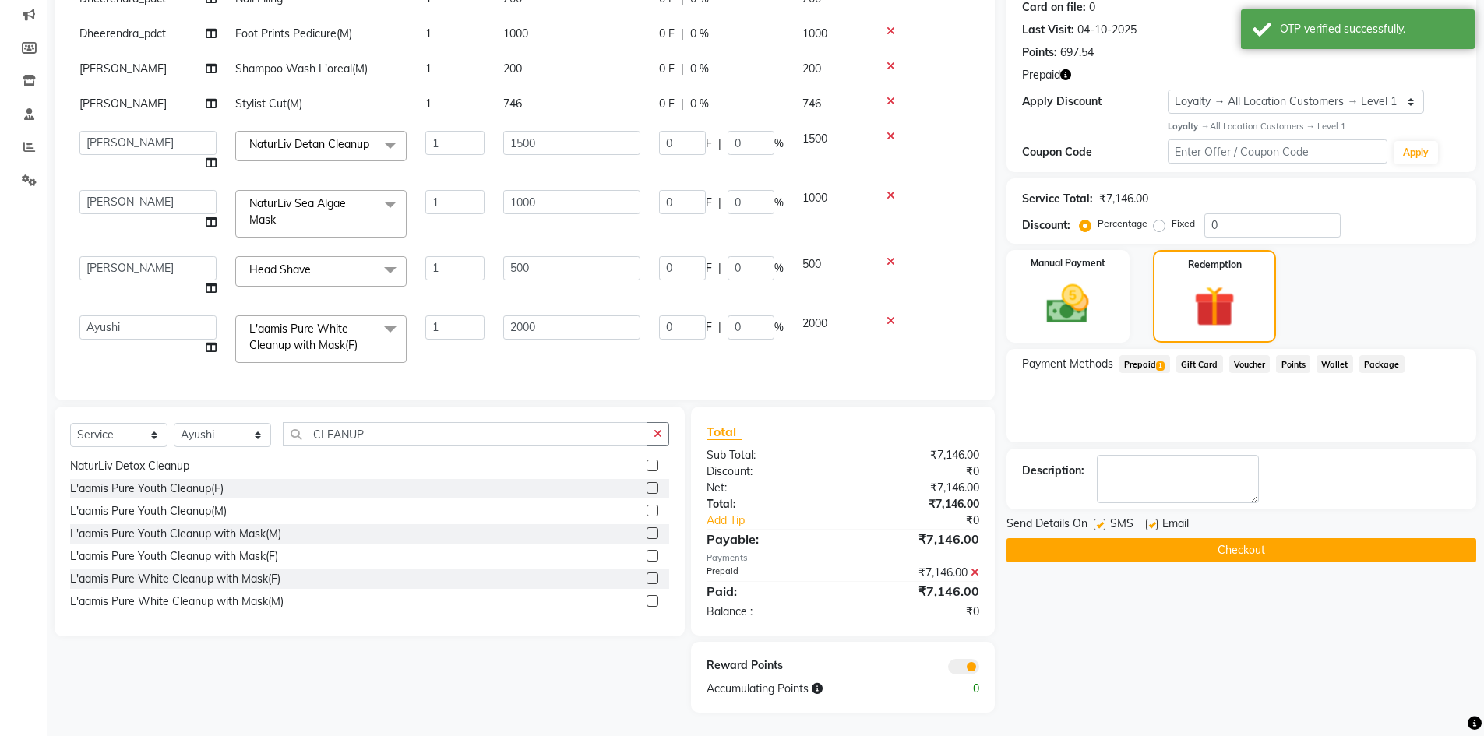
click at [1189, 550] on button "Checkout" at bounding box center [1241, 550] width 470 height 24
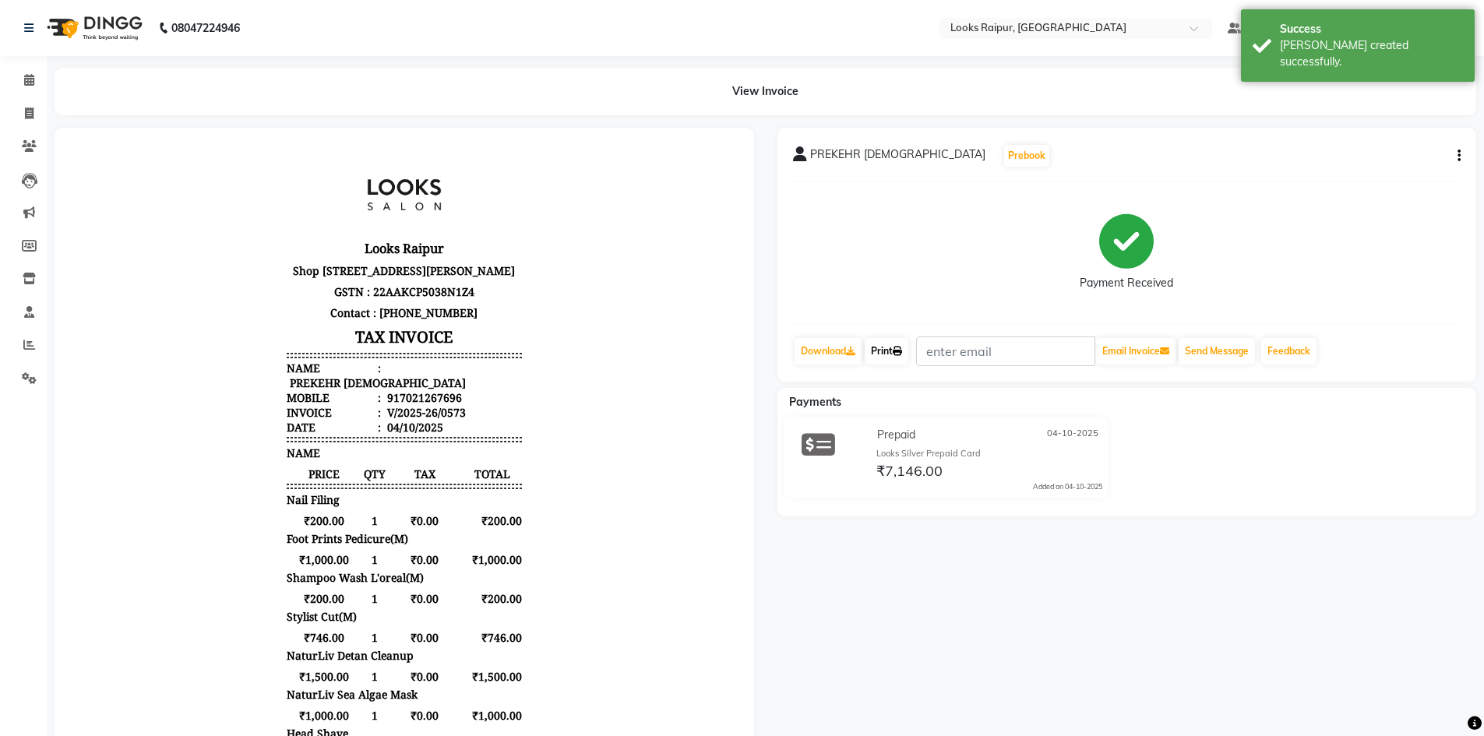
click at [893, 353] on link "Print" at bounding box center [886, 351] width 44 height 26
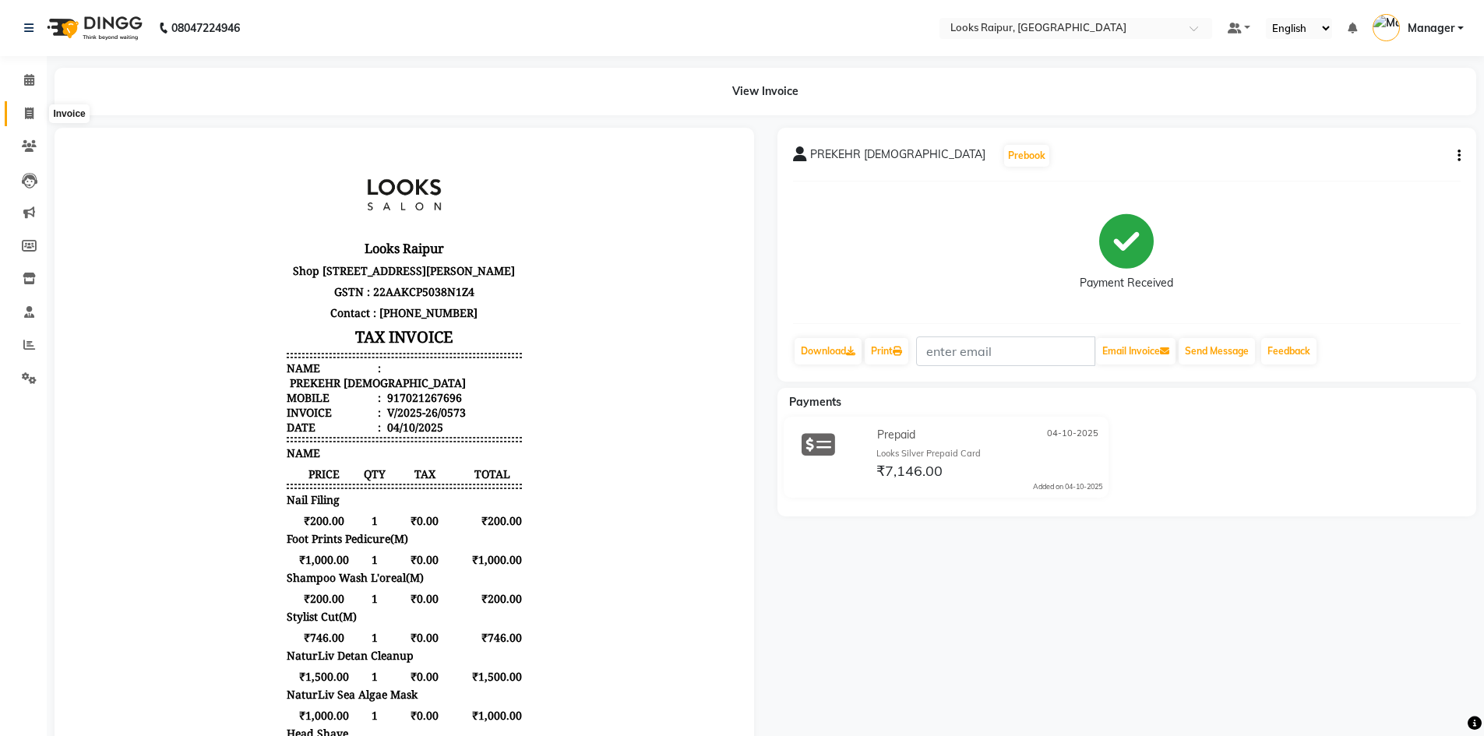
drag, startPoint x: 24, startPoint y: 117, endPoint x: 83, endPoint y: 114, distance: 59.2
click at [25, 117] on span at bounding box center [29, 114] width 27 height 18
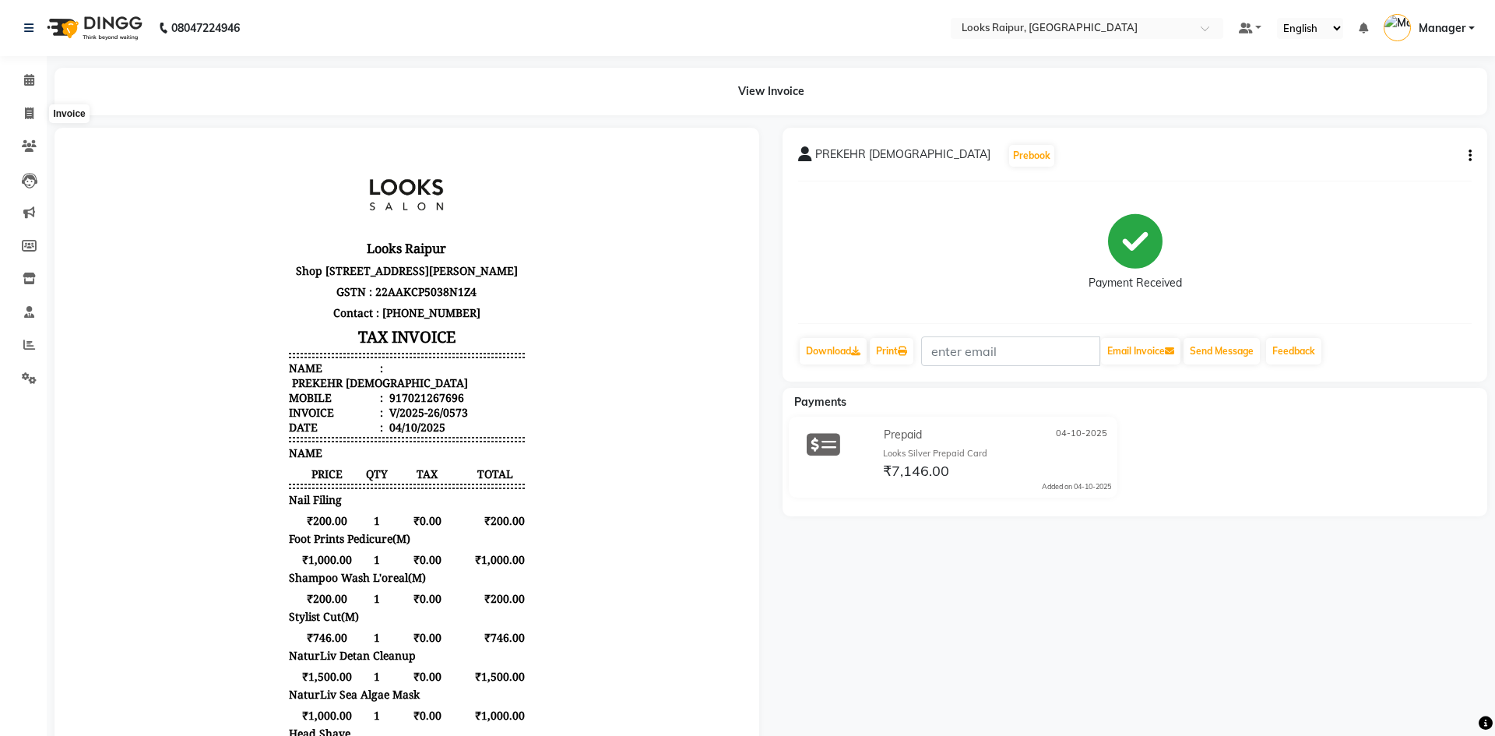
select select "8606"
select select "service"
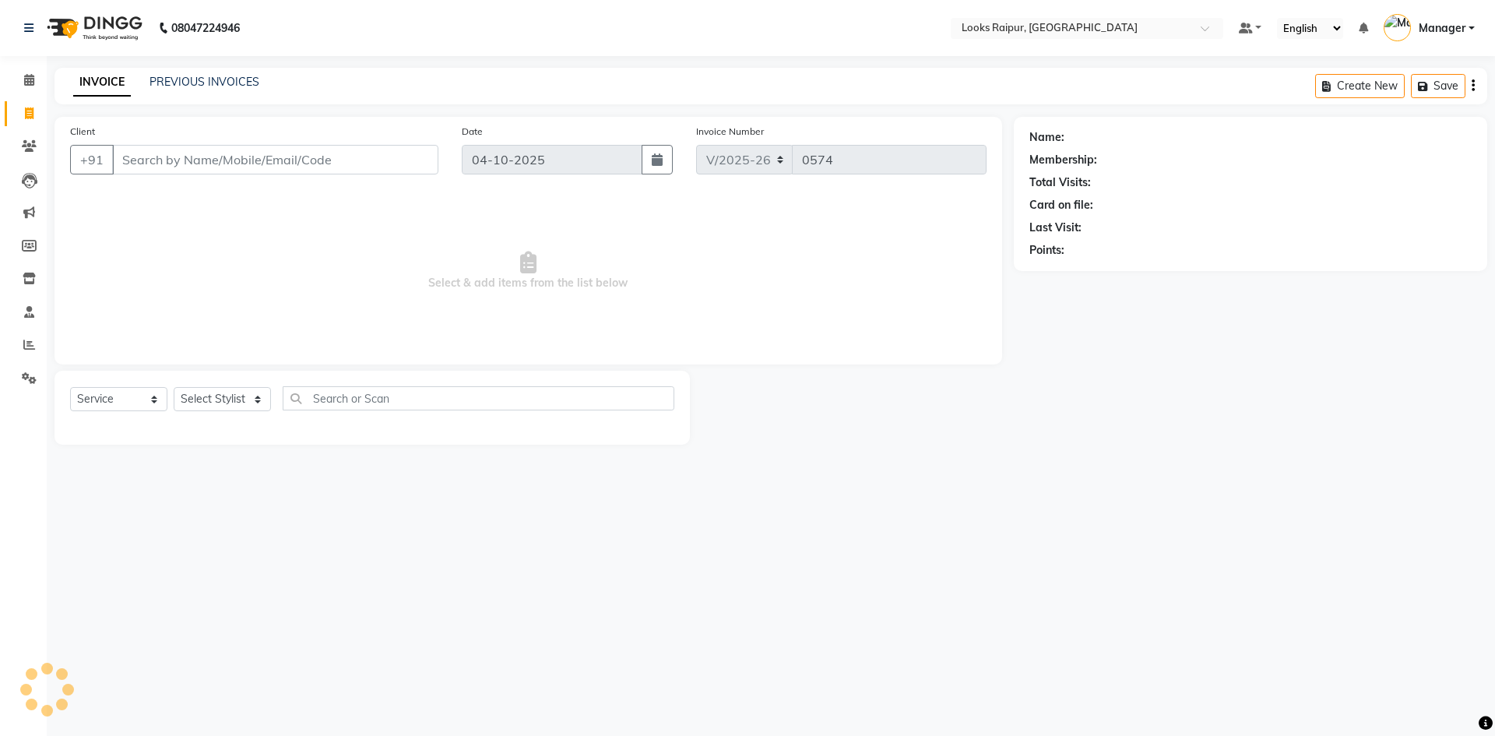
click at [171, 89] on div "PREVIOUS INVOICES" at bounding box center [205, 82] width 110 height 16
click at [178, 87] on link "PREVIOUS INVOICES" at bounding box center [205, 82] width 110 height 14
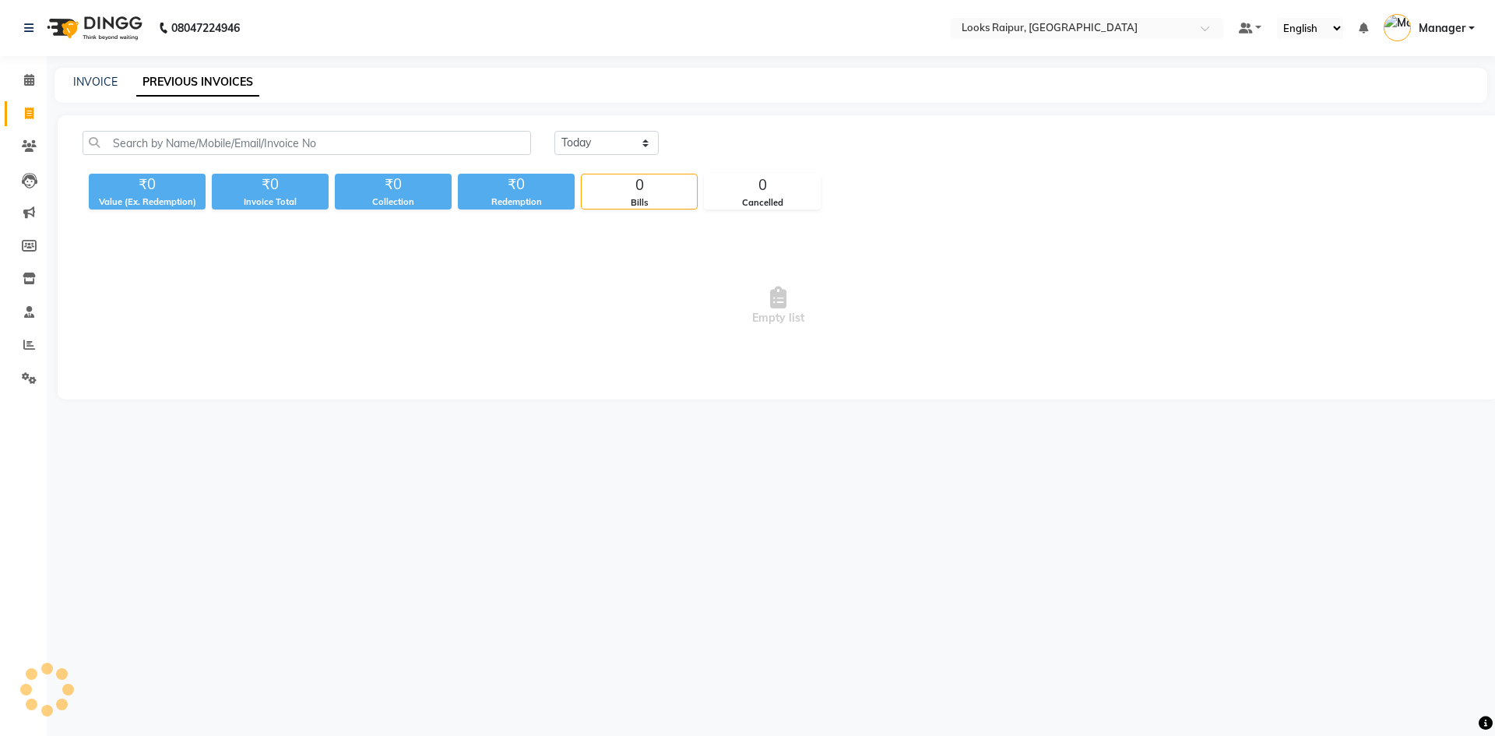
click at [182, 84] on link "PREVIOUS INVOICES" at bounding box center [197, 83] width 123 height 28
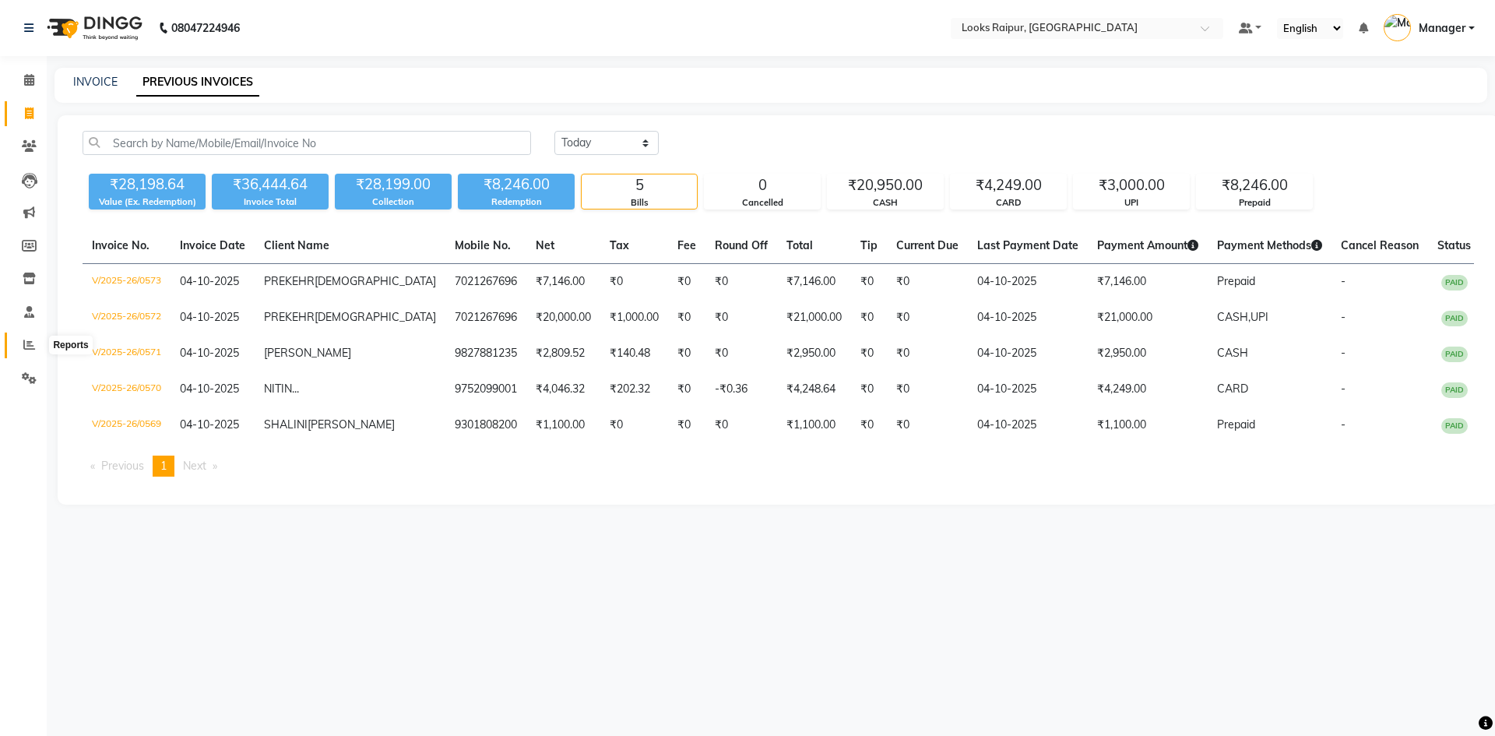
click at [25, 351] on span at bounding box center [29, 345] width 27 height 18
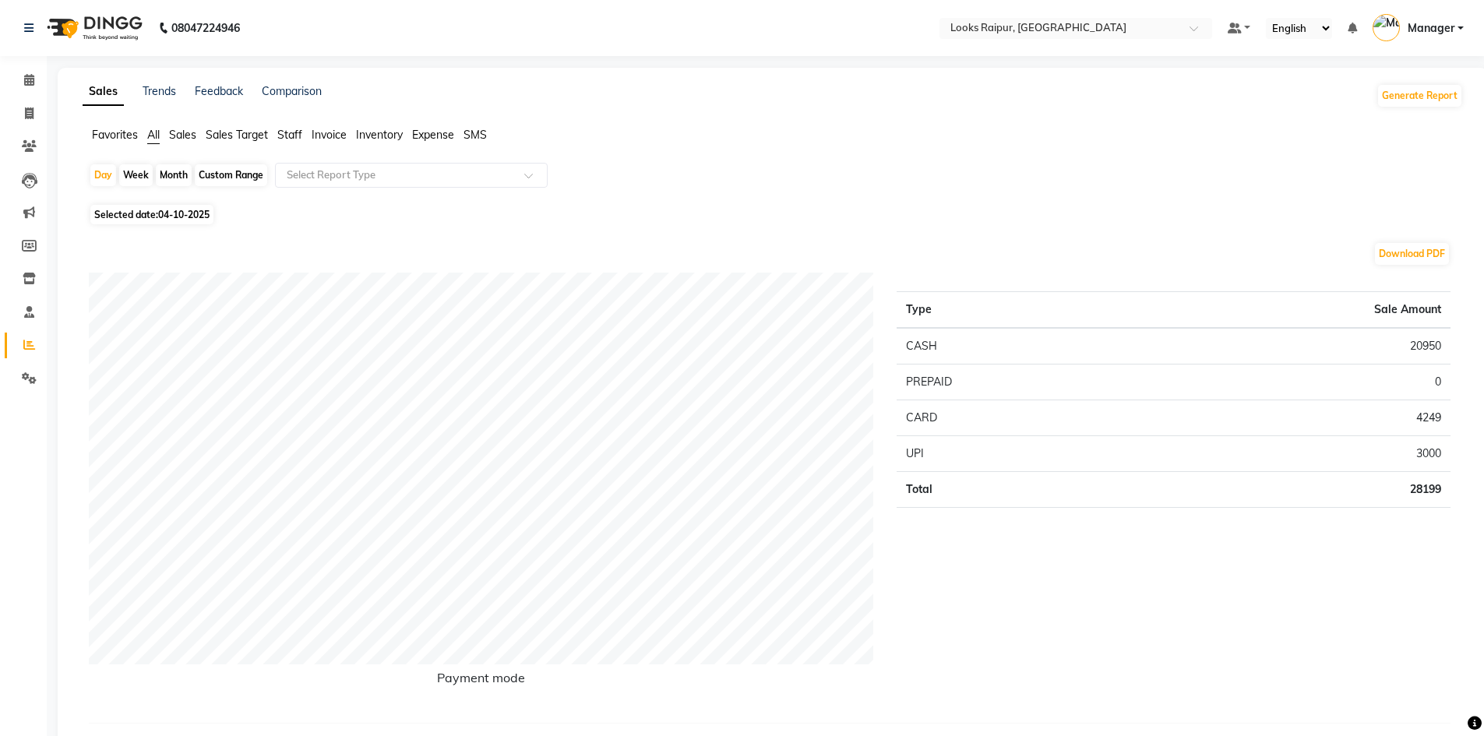
click at [294, 136] on span "Staff" at bounding box center [289, 135] width 25 height 14
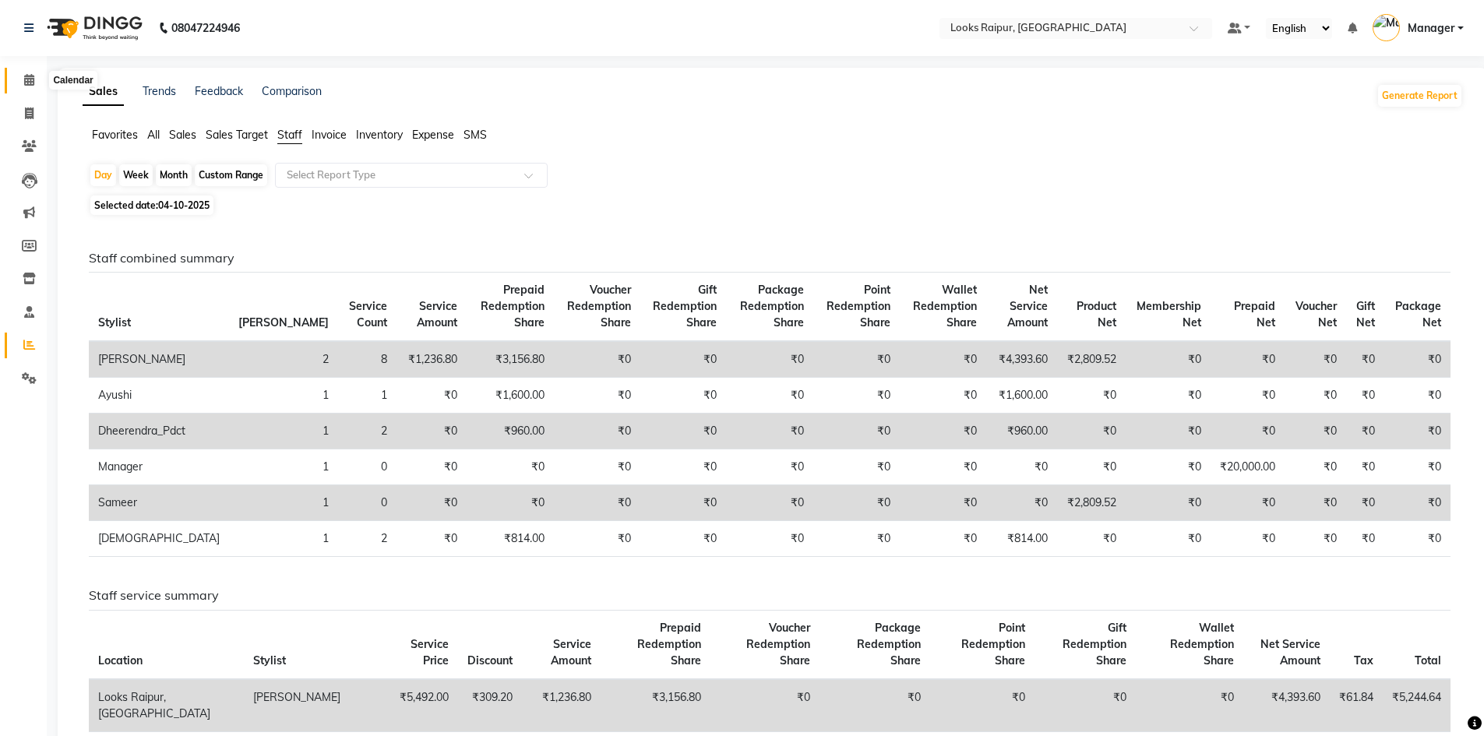
click at [26, 73] on span at bounding box center [29, 81] width 27 height 18
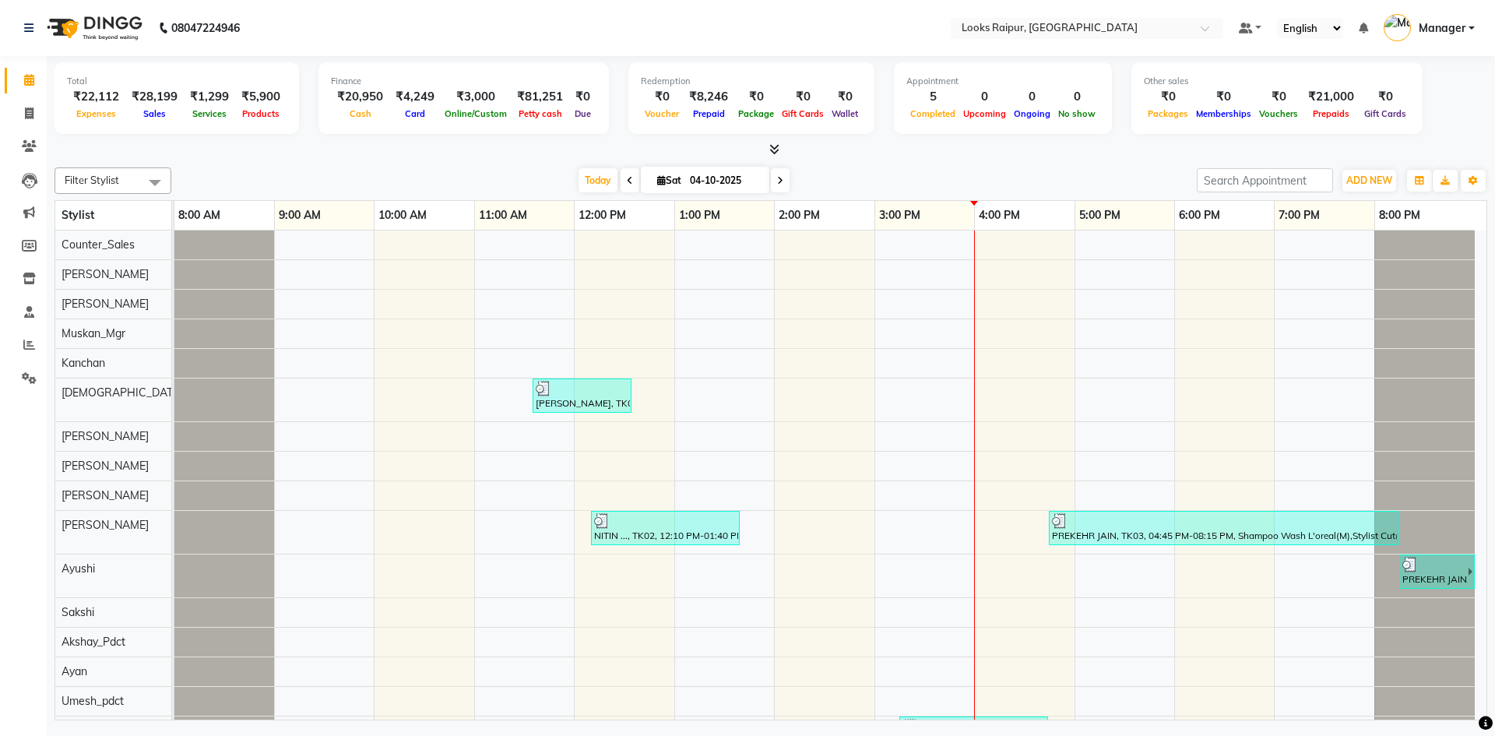
click at [773, 146] on icon at bounding box center [774, 149] width 10 height 12
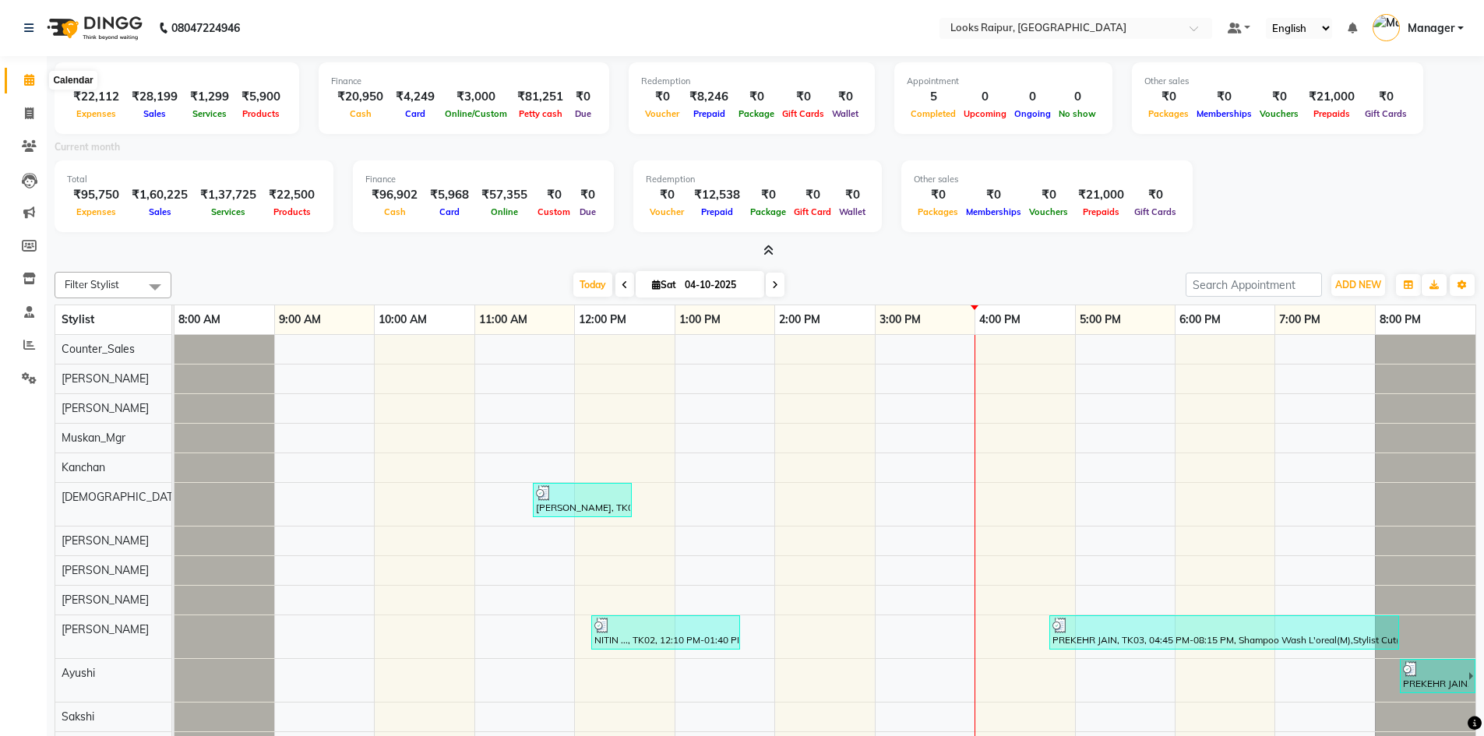
click at [26, 88] on span at bounding box center [29, 81] width 27 height 18
click at [25, 115] on icon at bounding box center [29, 113] width 9 height 12
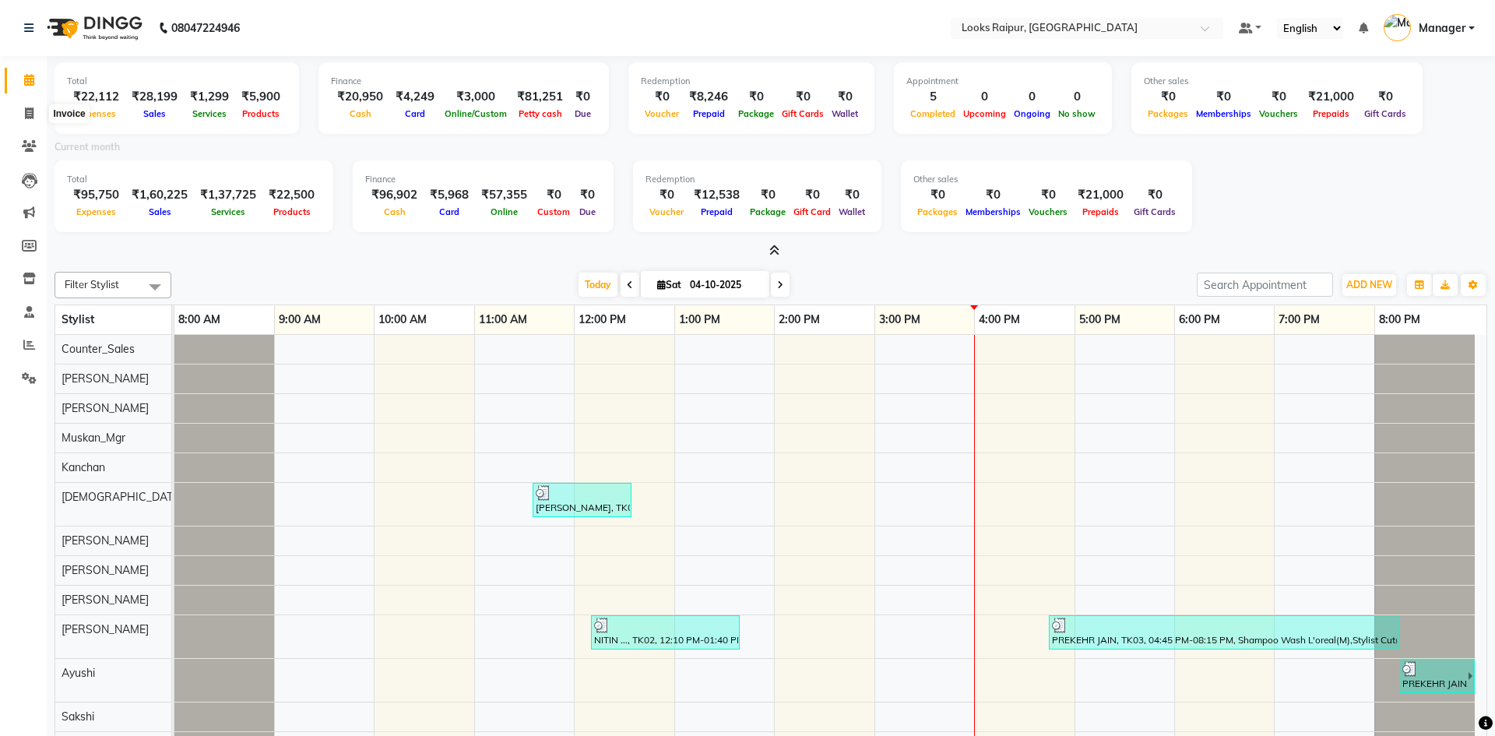
select select "service"
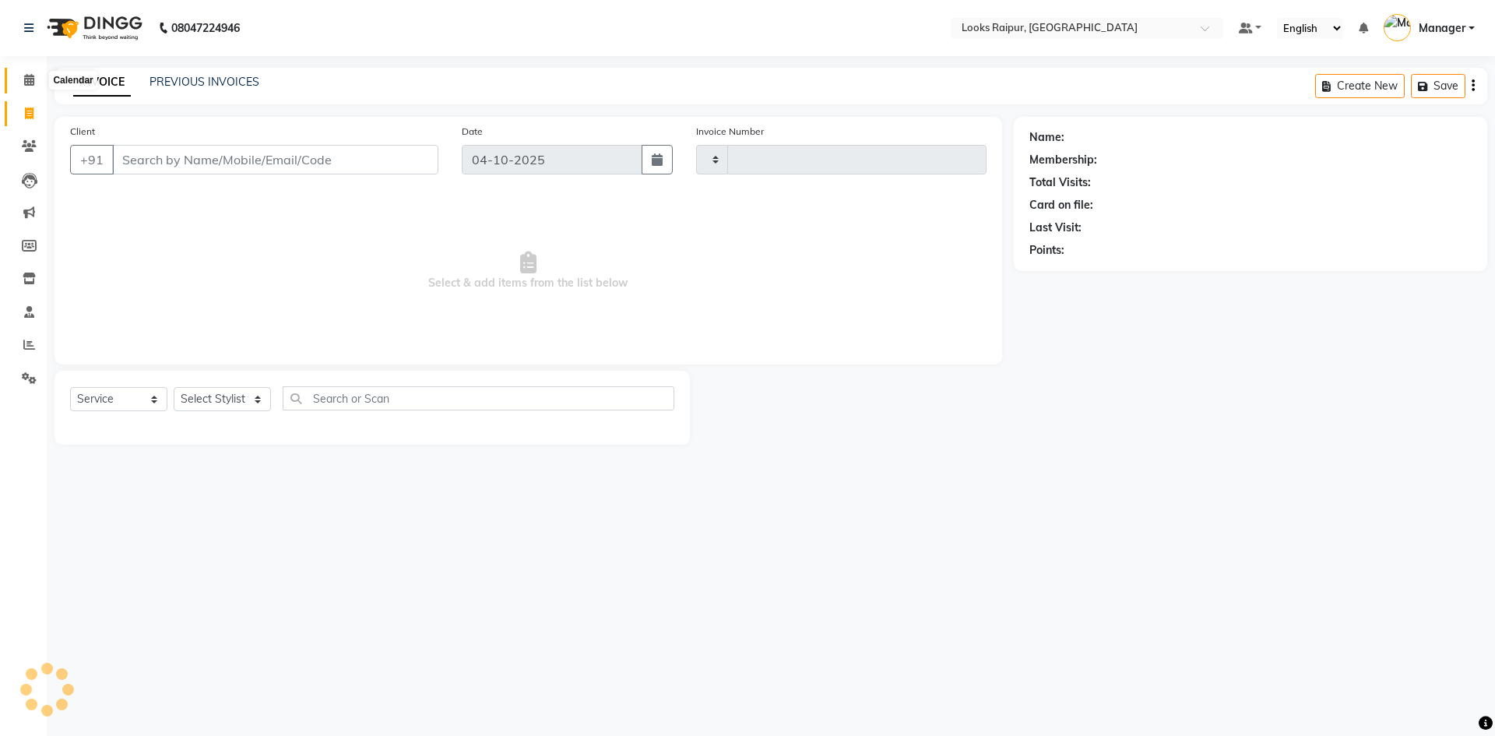
type input "0574"
select select "8606"
click at [26, 76] on icon at bounding box center [29, 80] width 10 height 12
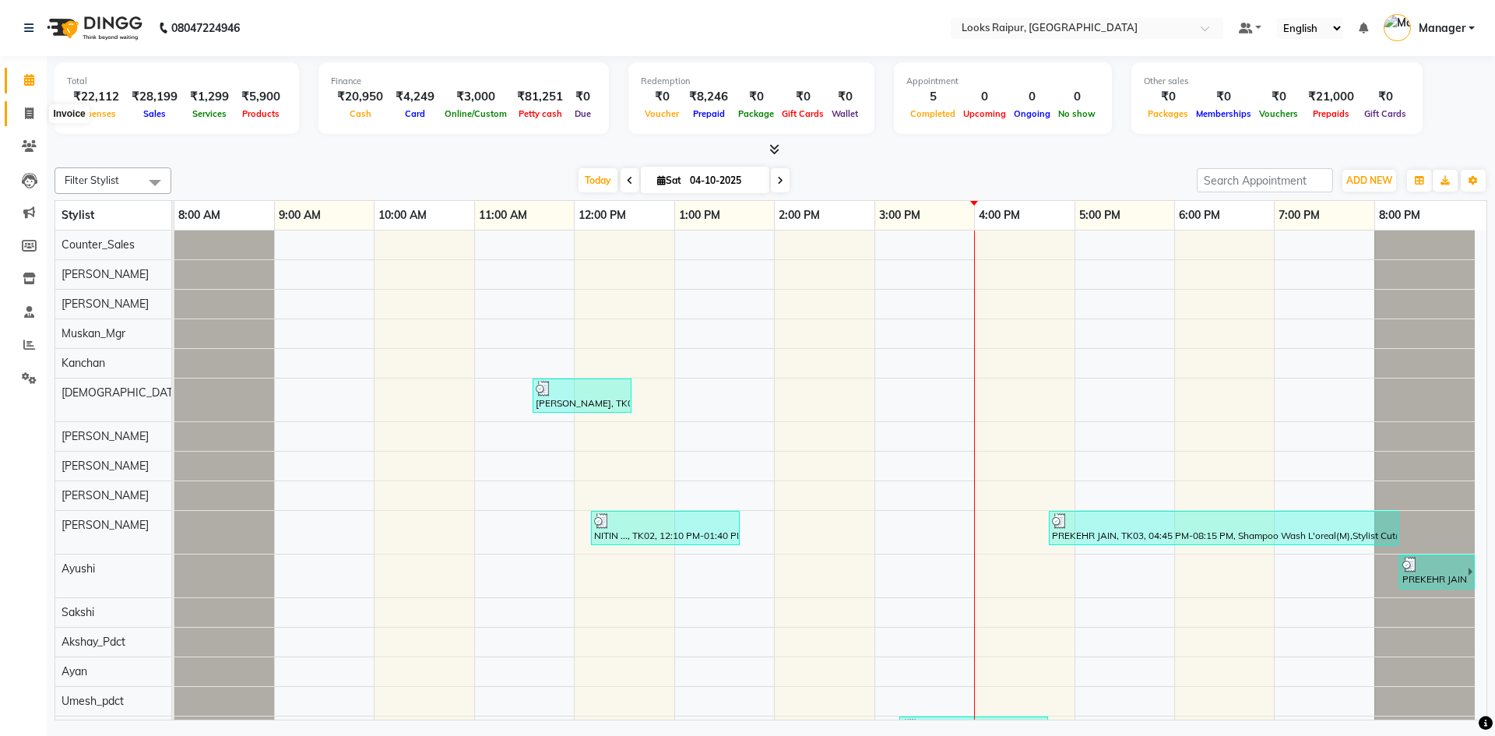
click at [36, 118] on span at bounding box center [29, 114] width 27 height 18
select select "service"
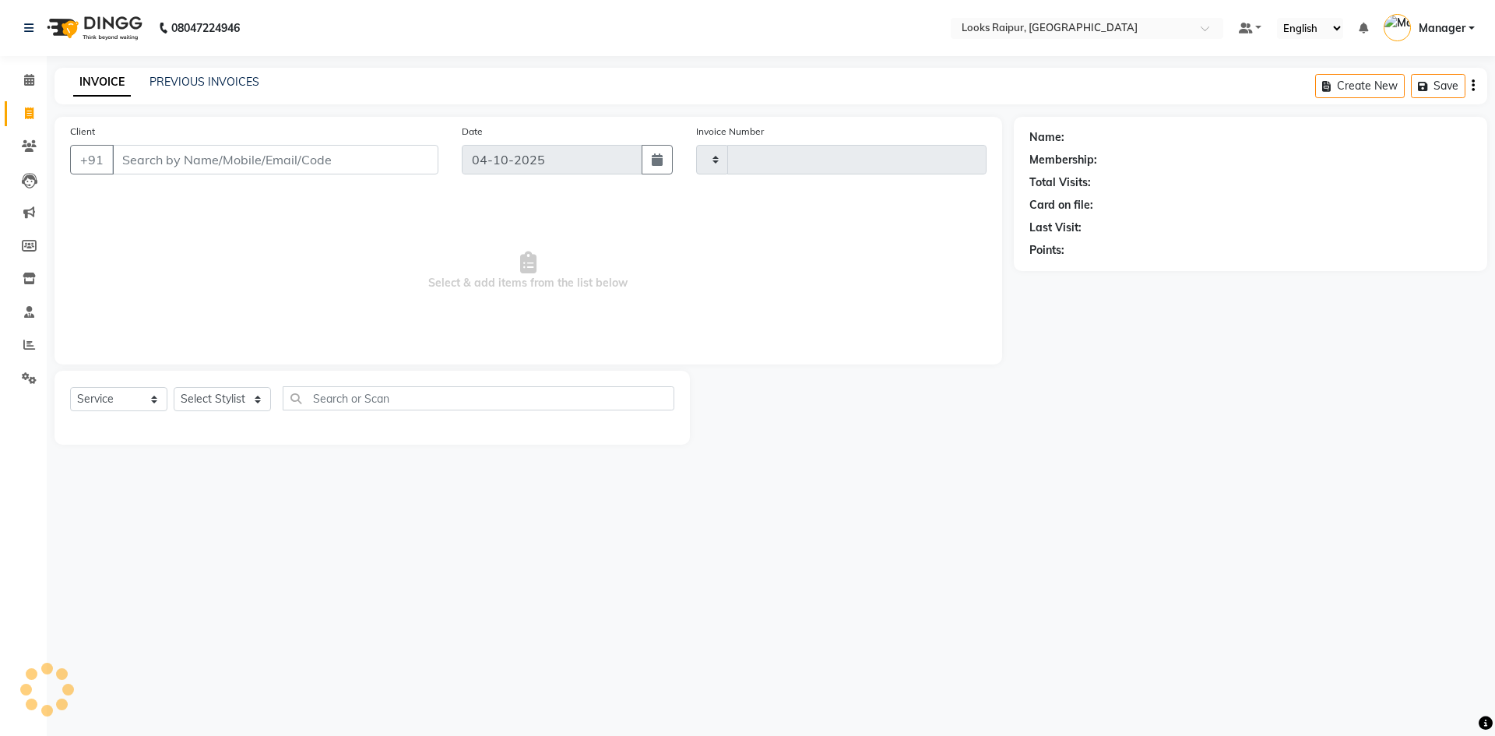
type input "0574"
select select "8606"
drag, startPoint x: 28, startPoint y: 306, endPoint x: 32, endPoint y: 298, distance: 8.7
click at [30, 306] on icon at bounding box center [29, 312] width 10 height 12
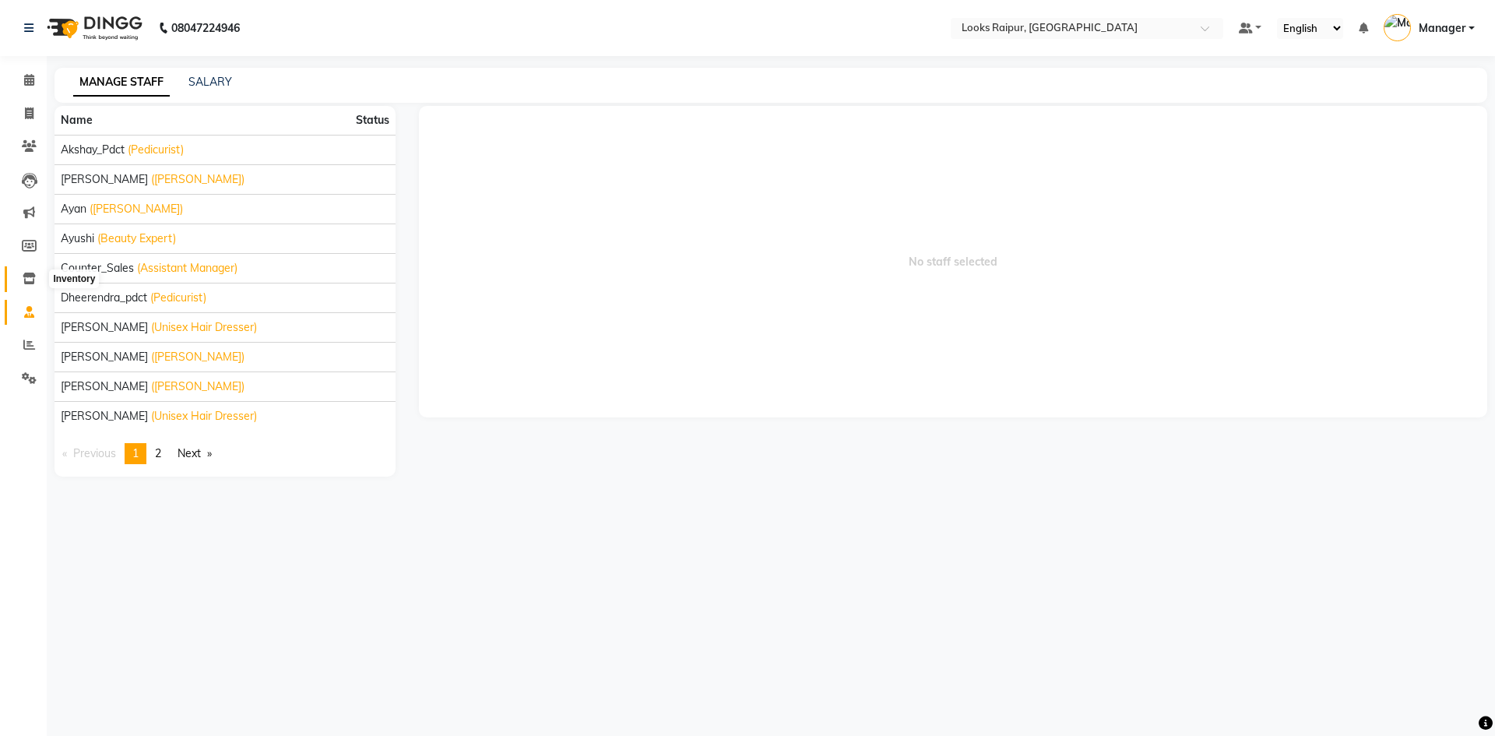
click at [32, 277] on icon at bounding box center [29, 279] width 13 height 12
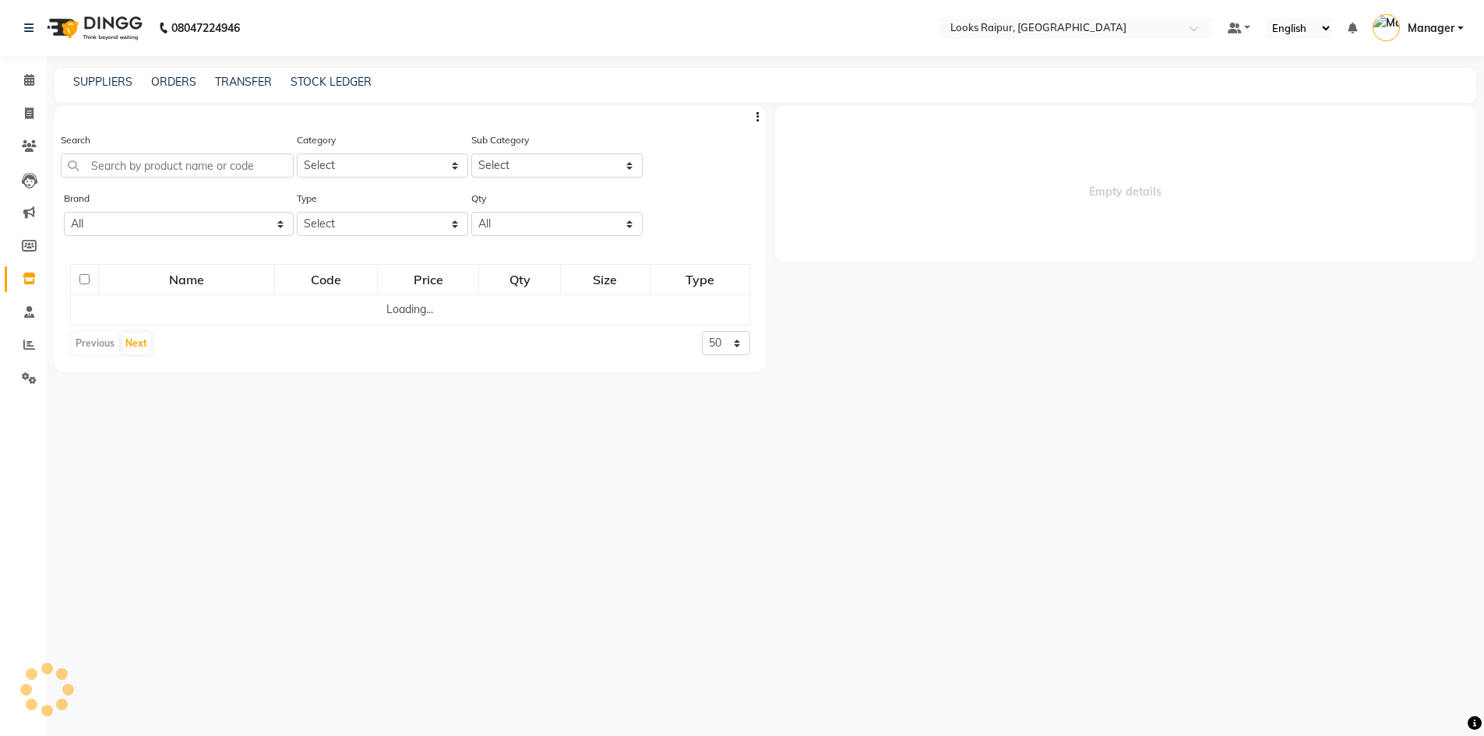
select select
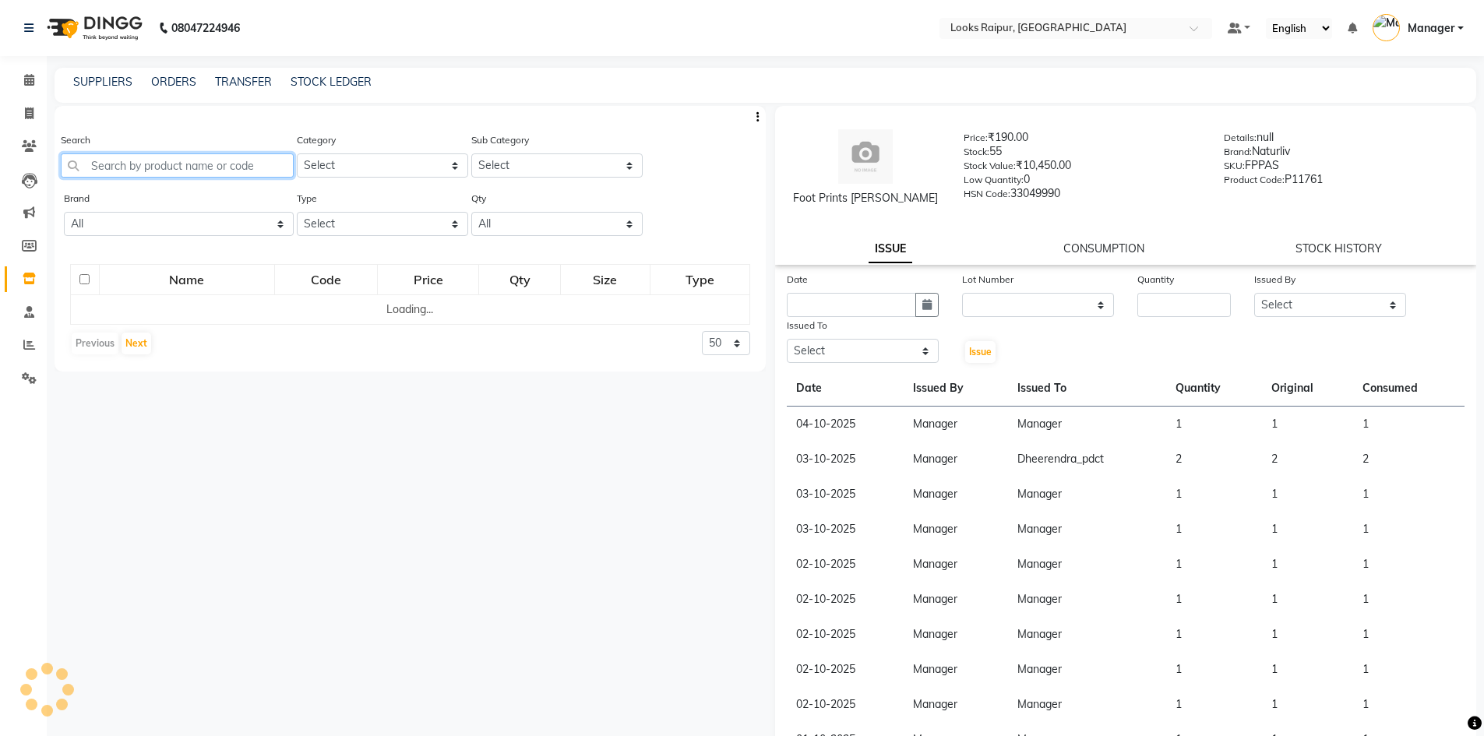
click at [164, 161] on input "text" at bounding box center [177, 165] width 233 height 24
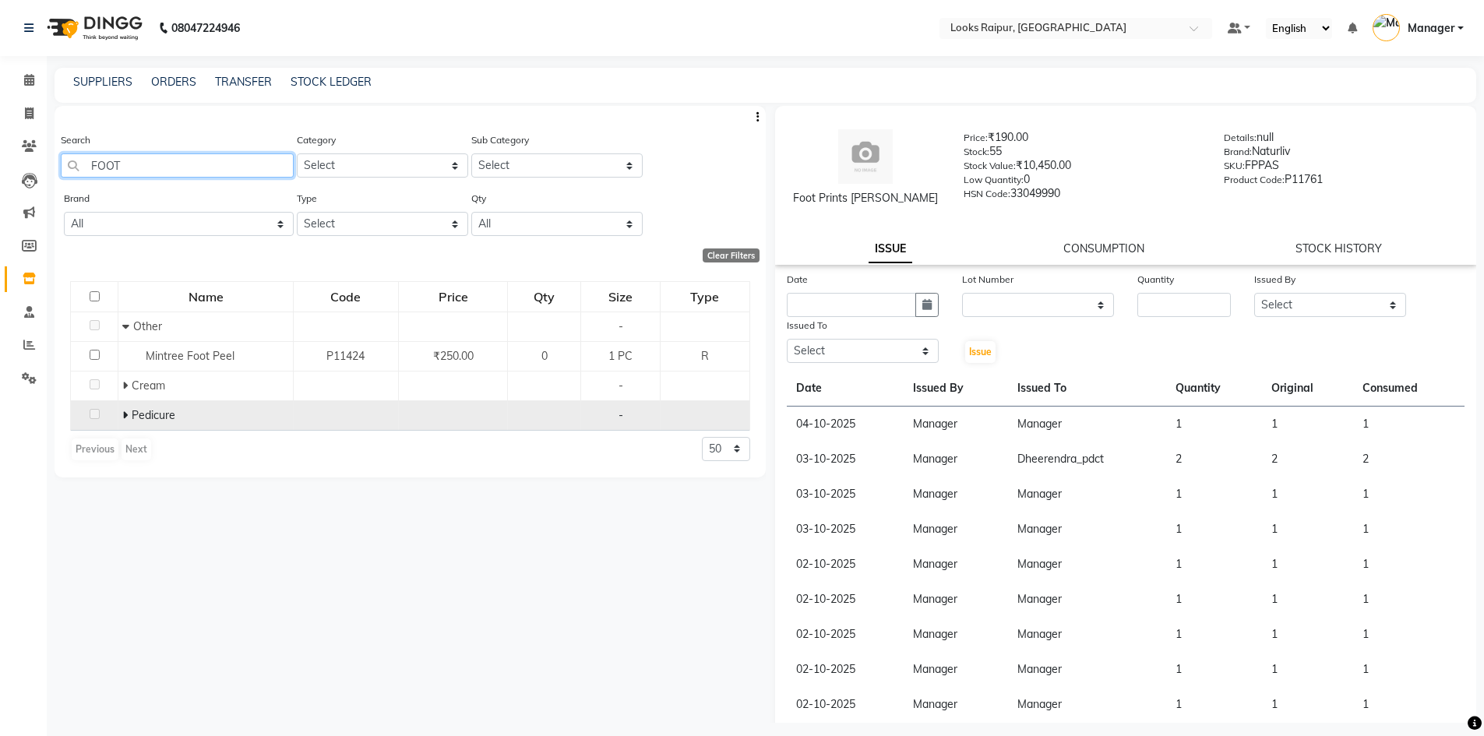
type input "FOOT"
click at [120, 415] on td "Pedicure" at bounding box center [205, 415] width 175 height 30
click at [122, 415] on icon at bounding box center [124, 415] width 5 height 11
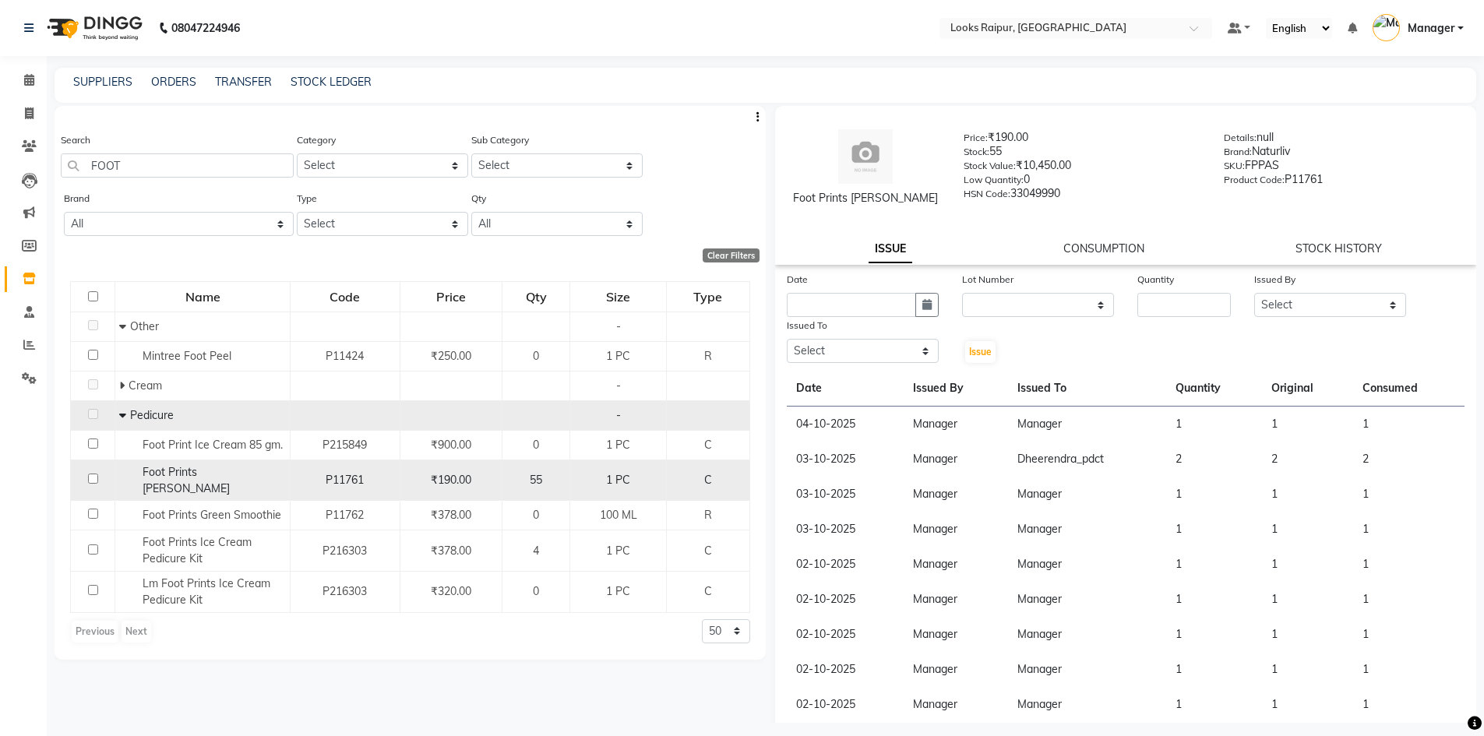
click at [89, 474] on input "checkbox" at bounding box center [93, 479] width 10 height 10
checkbox input "true"
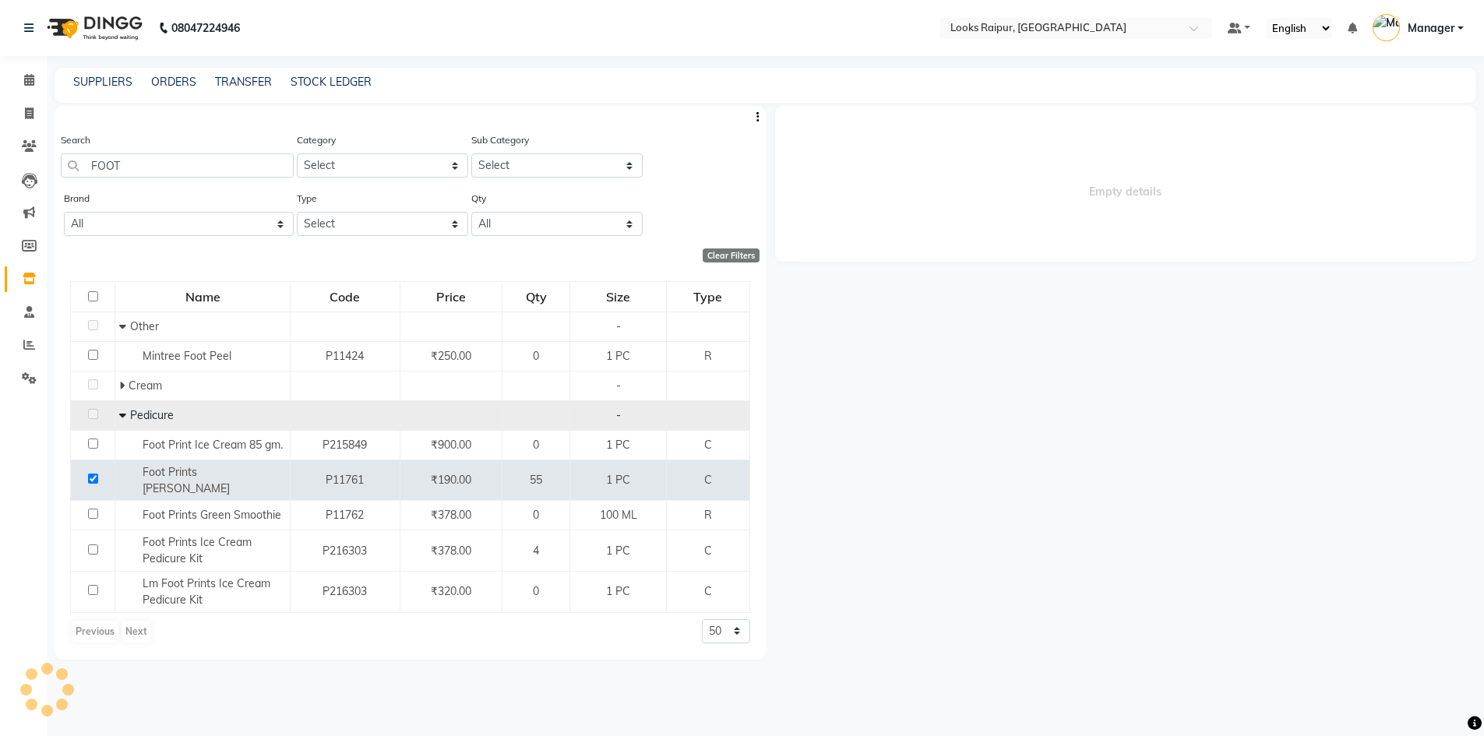
select select
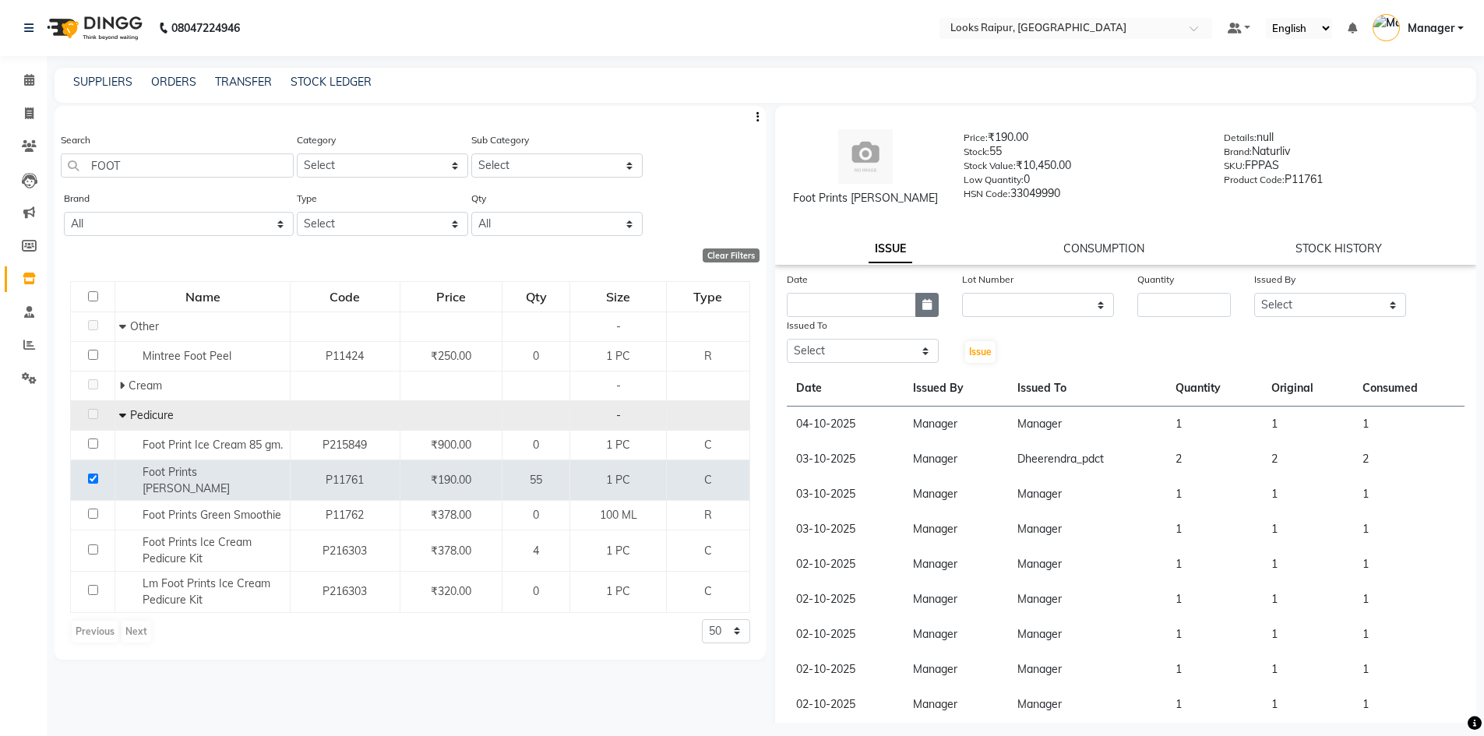
click at [928, 307] on button "button" at bounding box center [926, 305] width 23 height 24
select select "10"
select select "2025"
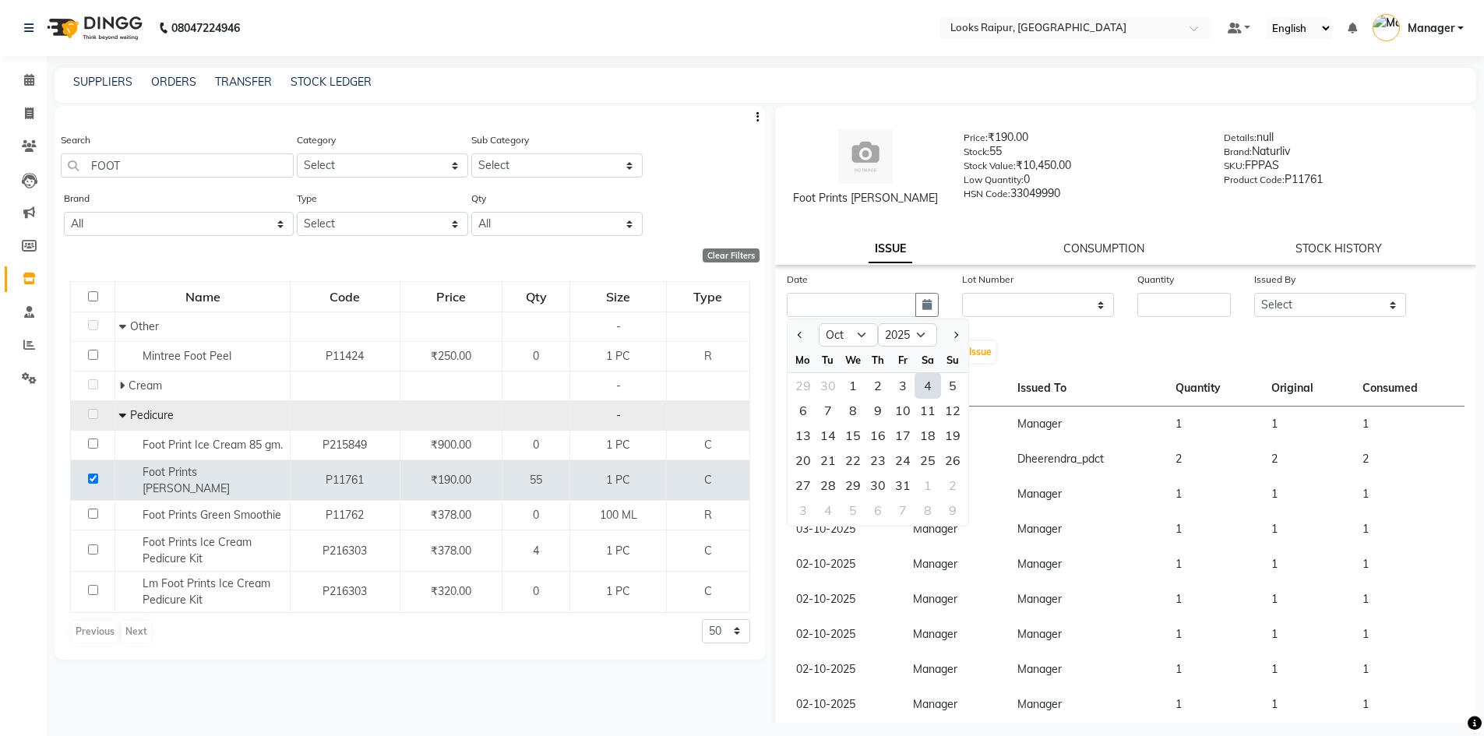
click at [928, 389] on div "4" at bounding box center [927, 385] width 25 height 25
type input "04-10-2025"
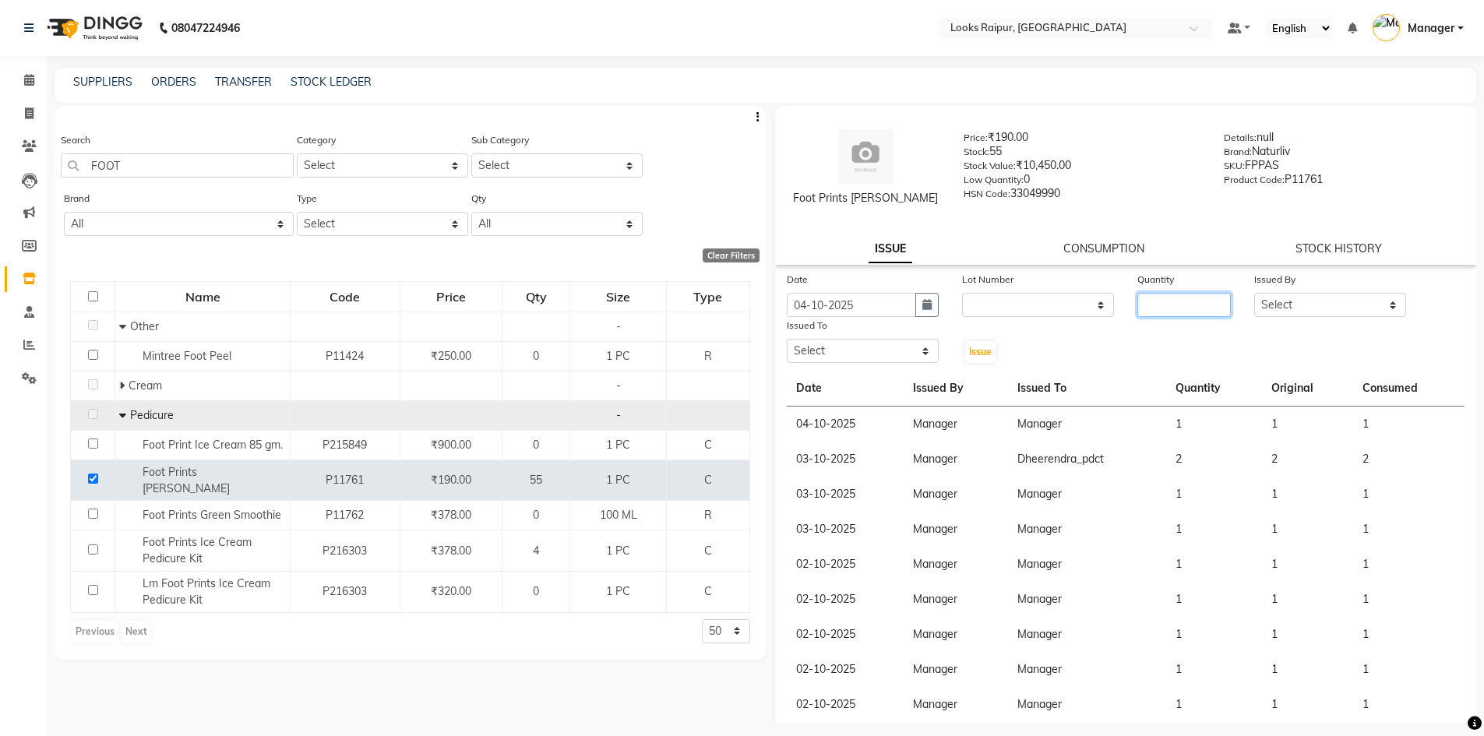
click at [1149, 304] on input "number" at bounding box center [1183, 305] width 93 height 24
type input "1"
click at [1393, 301] on select "Select Akshay_Pdct [PERSON_NAME] [PERSON_NAME] Counter_Sales Dheerendra_pdct [P…" at bounding box center [1330, 305] width 152 height 24
select select "85795"
click at [1254, 293] on select "Select Akshay_Pdct [PERSON_NAME] [PERSON_NAME] Counter_Sales Dheerendra_pdct [P…" at bounding box center [1330, 305] width 152 height 24
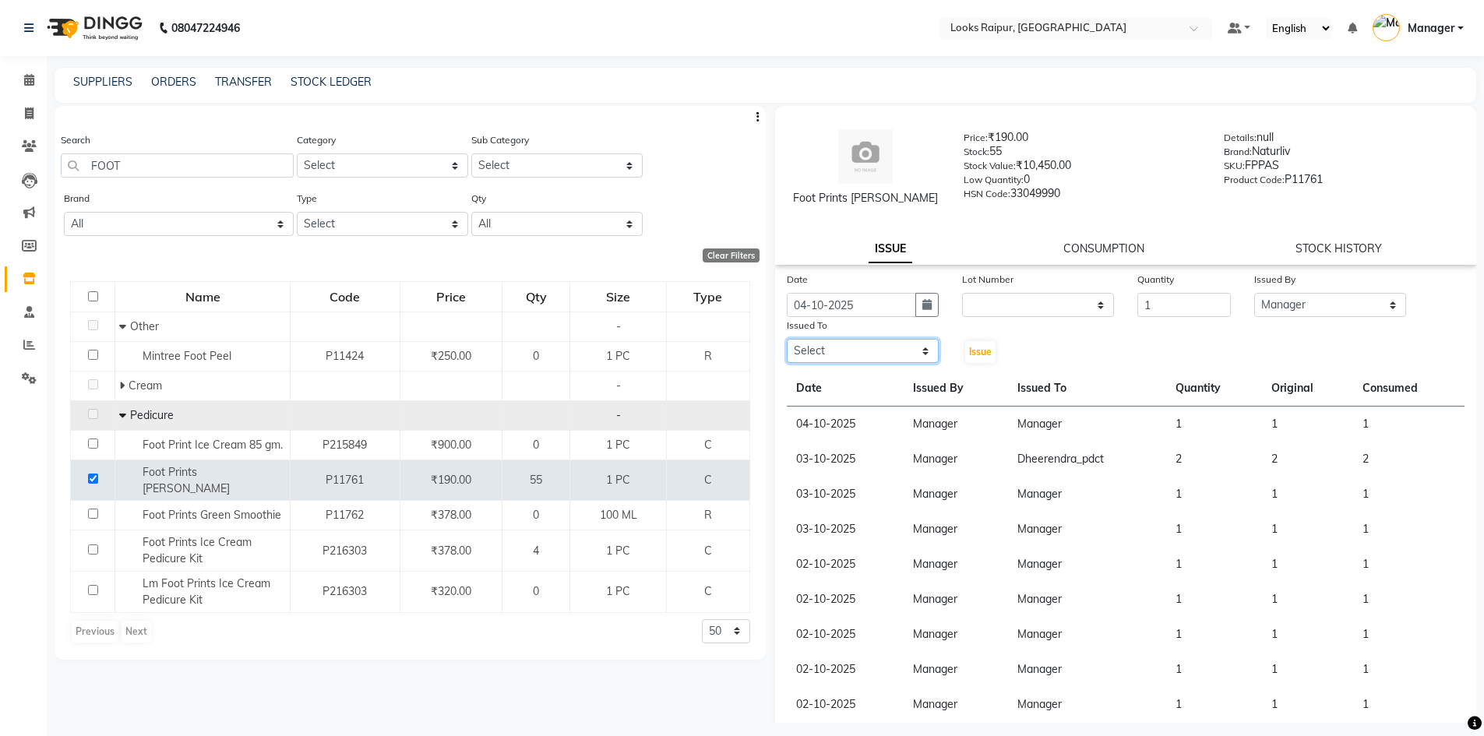
click at [917, 355] on select "Select Akshay_Pdct [PERSON_NAME] [PERSON_NAME] Counter_Sales Dheerendra_pdct [P…" at bounding box center [863, 351] width 152 height 24
select select "89280"
click at [787, 339] on select "Select Akshay_Pdct [PERSON_NAME] [PERSON_NAME] Counter_Sales Dheerendra_pdct [P…" at bounding box center [863, 351] width 152 height 24
click at [982, 355] on span "Issue" at bounding box center [980, 352] width 23 height 12
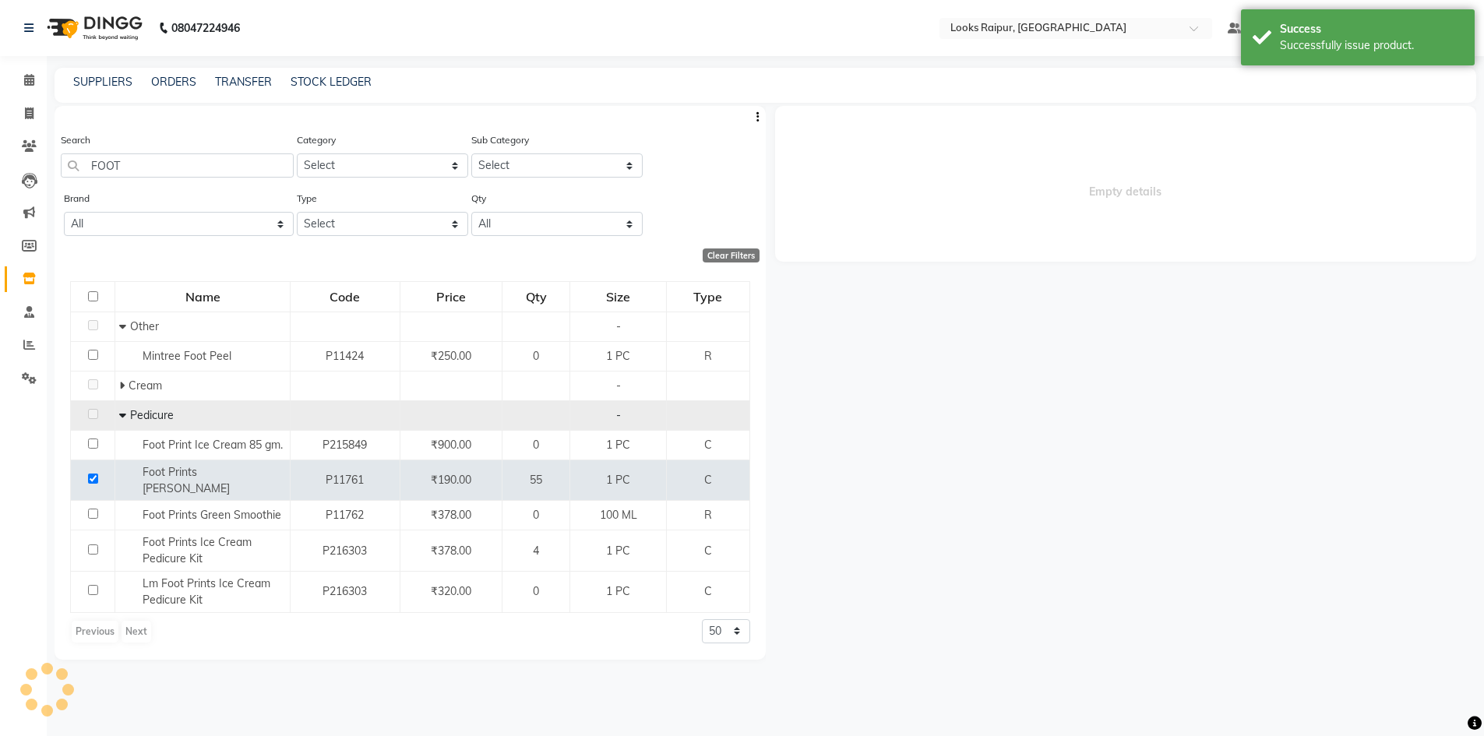
select select
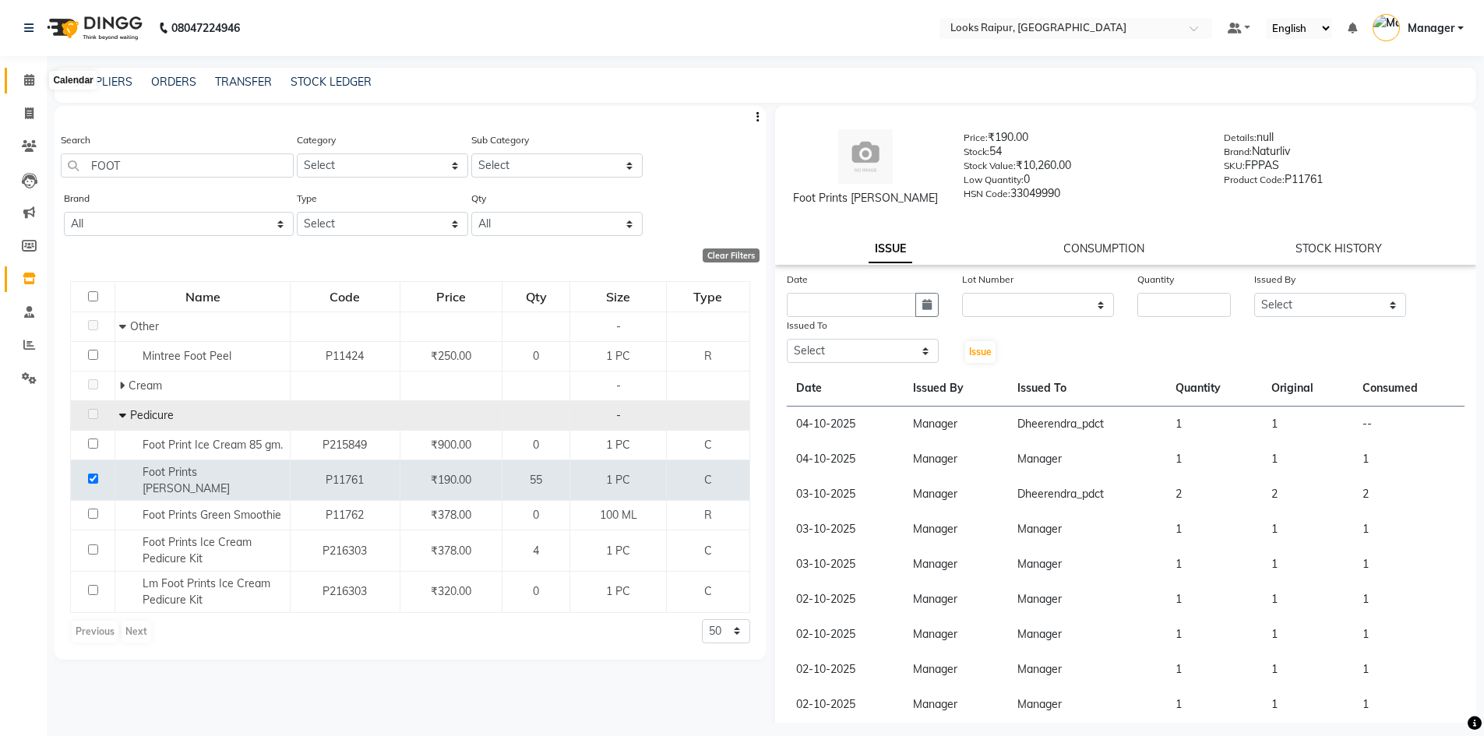
click at [24, 79] on icon at bounding box center [29, 80] width 10 height 12
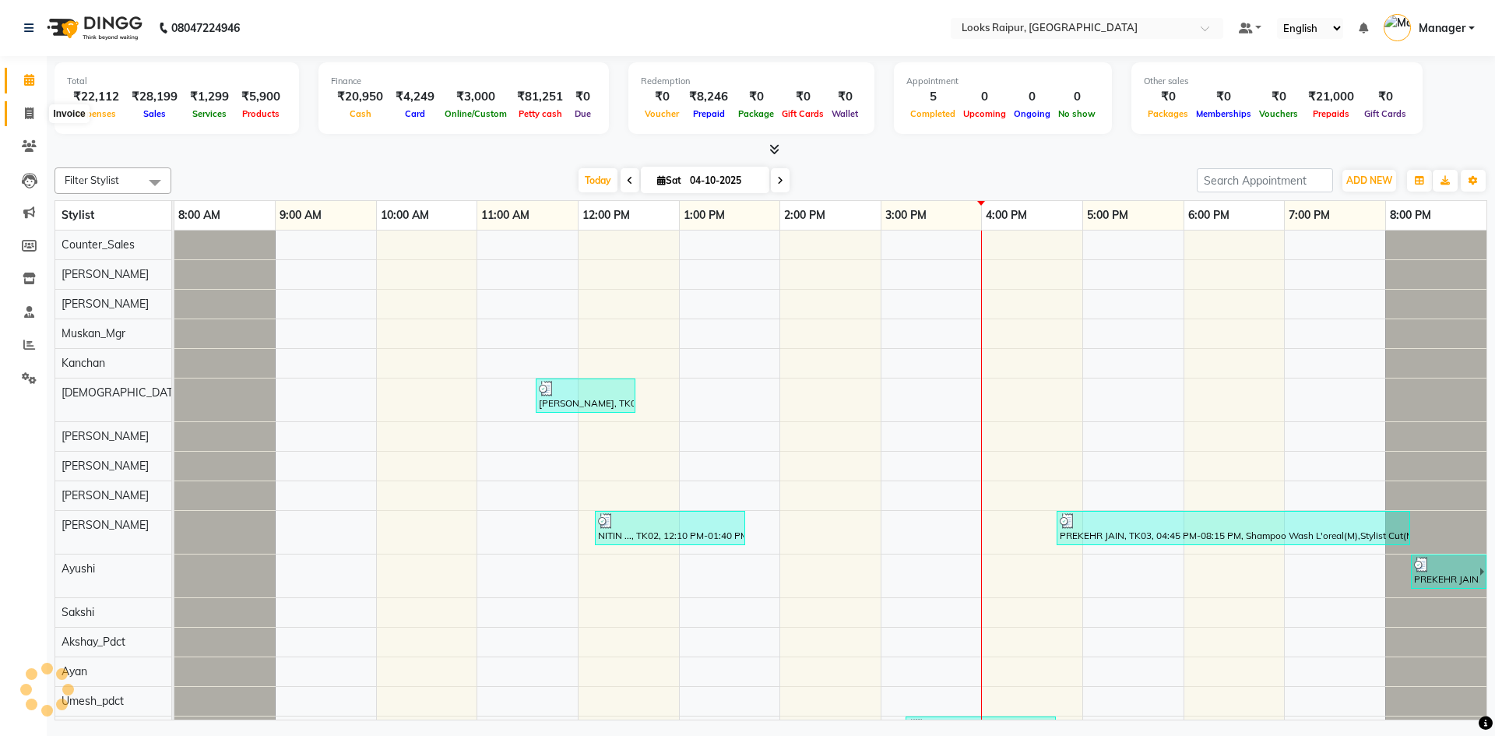
click at [28, 121] on span at bounding box center [29, 114] width 27 height 18
select select "service"
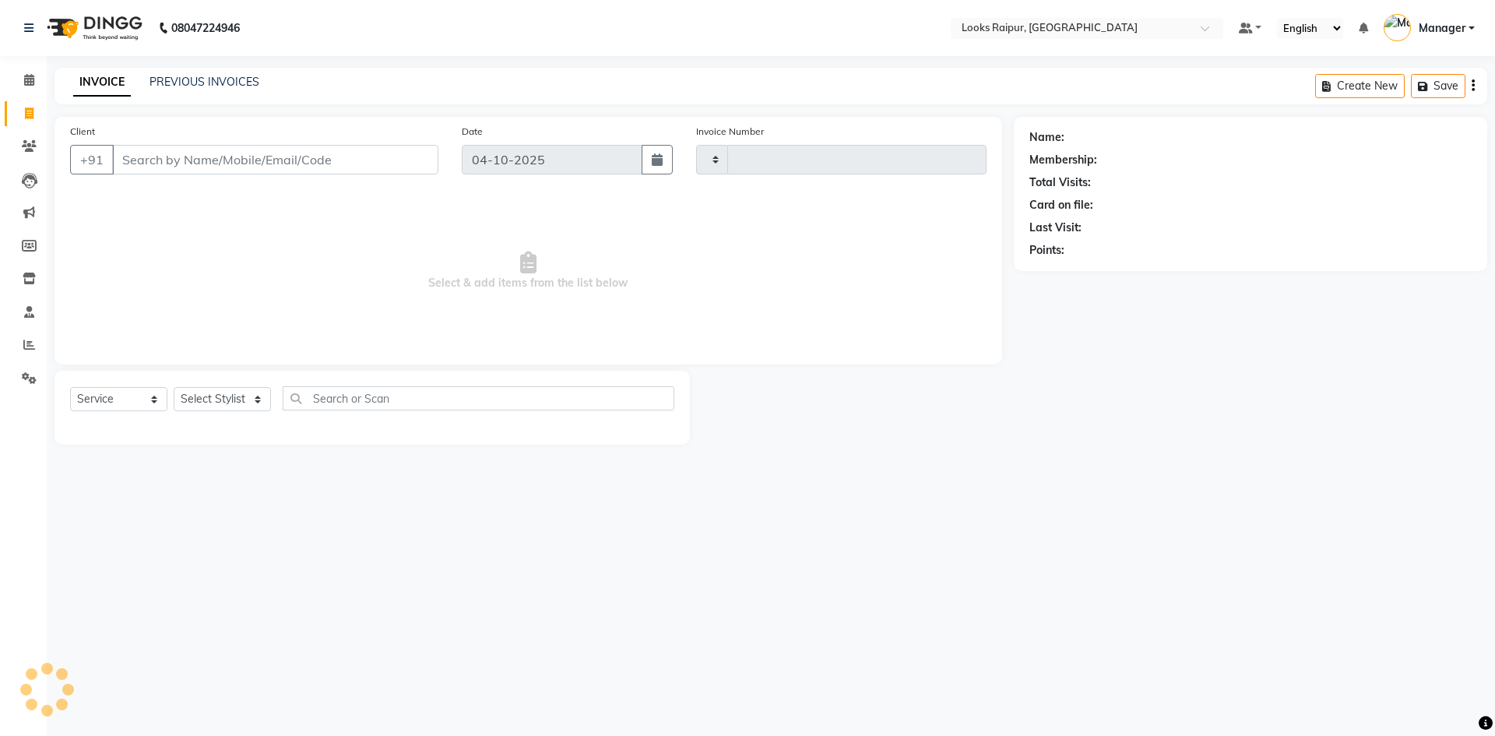
type input "0574"
select select "8606"
click at [197, 78] on link "PREVIOUS INVOICES" at bounding box center [205, 82] width 110 height 14
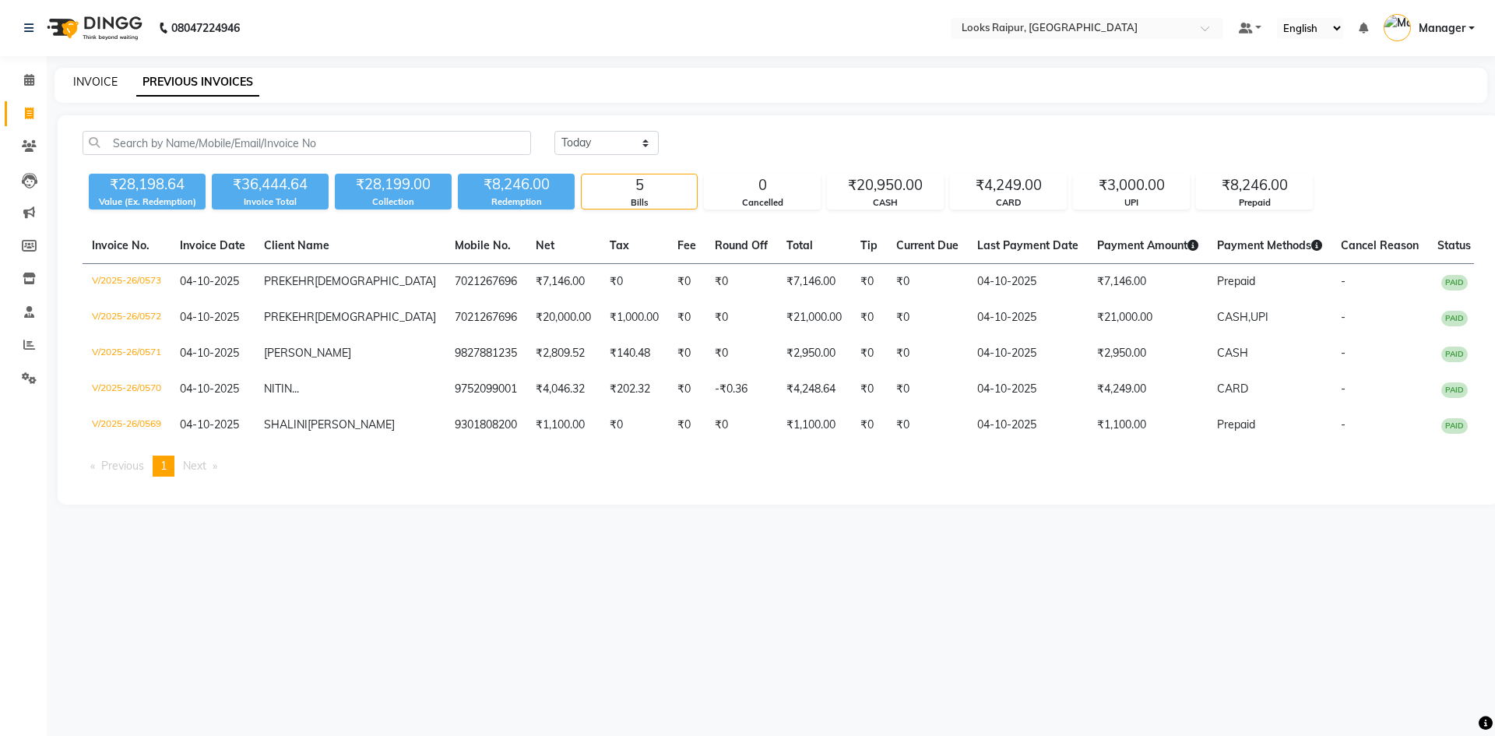
click at [96, 76] on link "INVOICE" at bounding box center [95, 82] width 44 height 14
select select "8606"
select select "service"
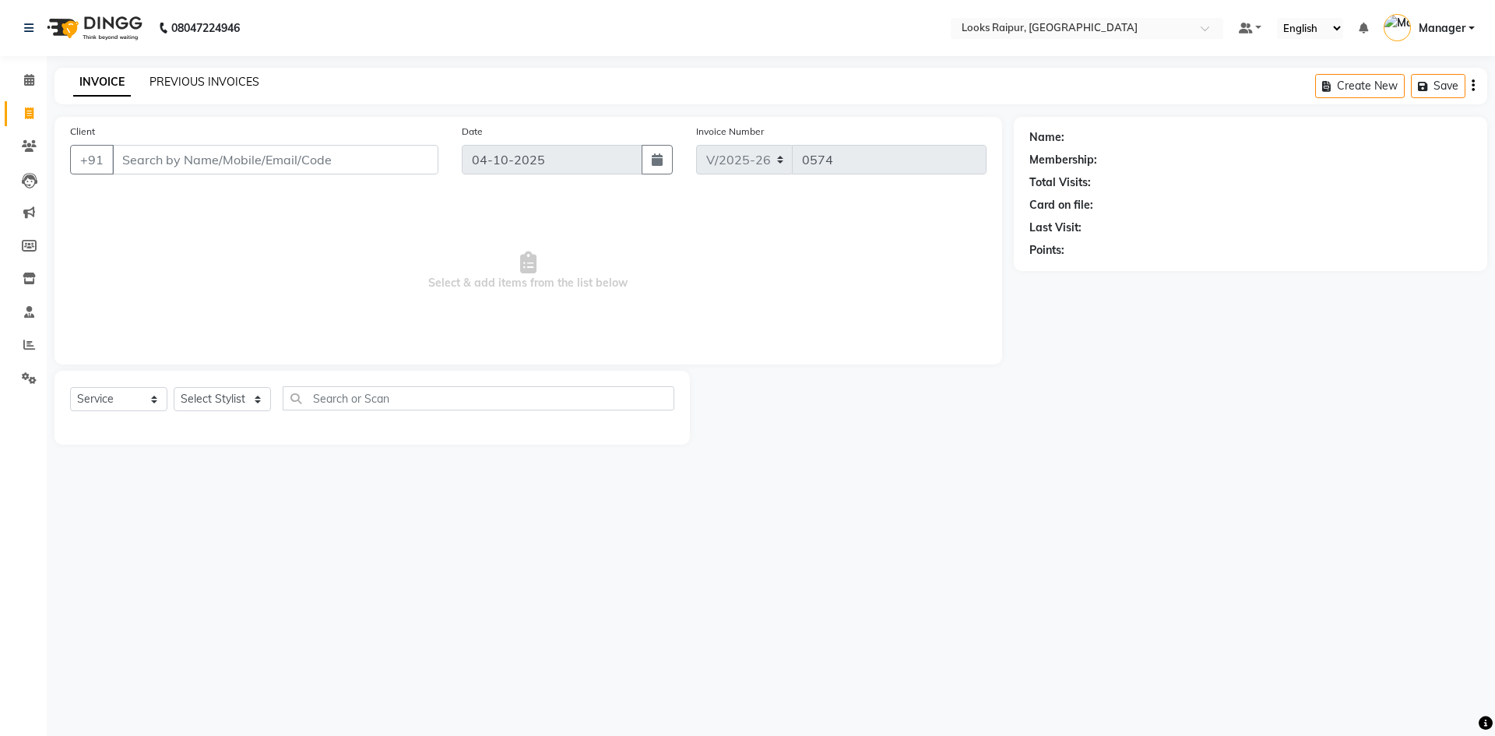
click at [175, 83] on link "PREVIOUS INVOICES" at bounding box center [205, 82] width 110 height 14
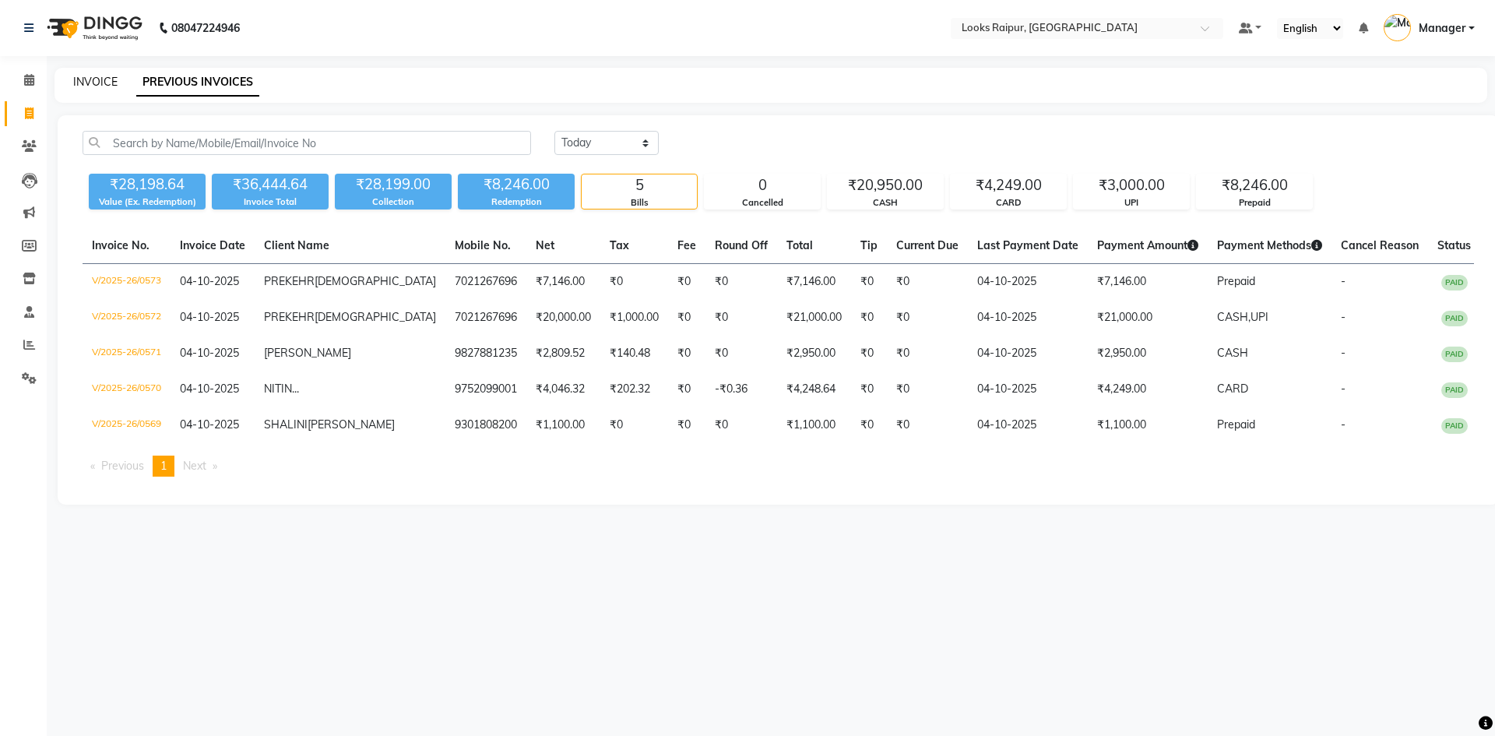
click at [100, 76] on link "INVOICE" at bounding box center [95, 82] width 44 height 14
select select "8606"
select select "service"
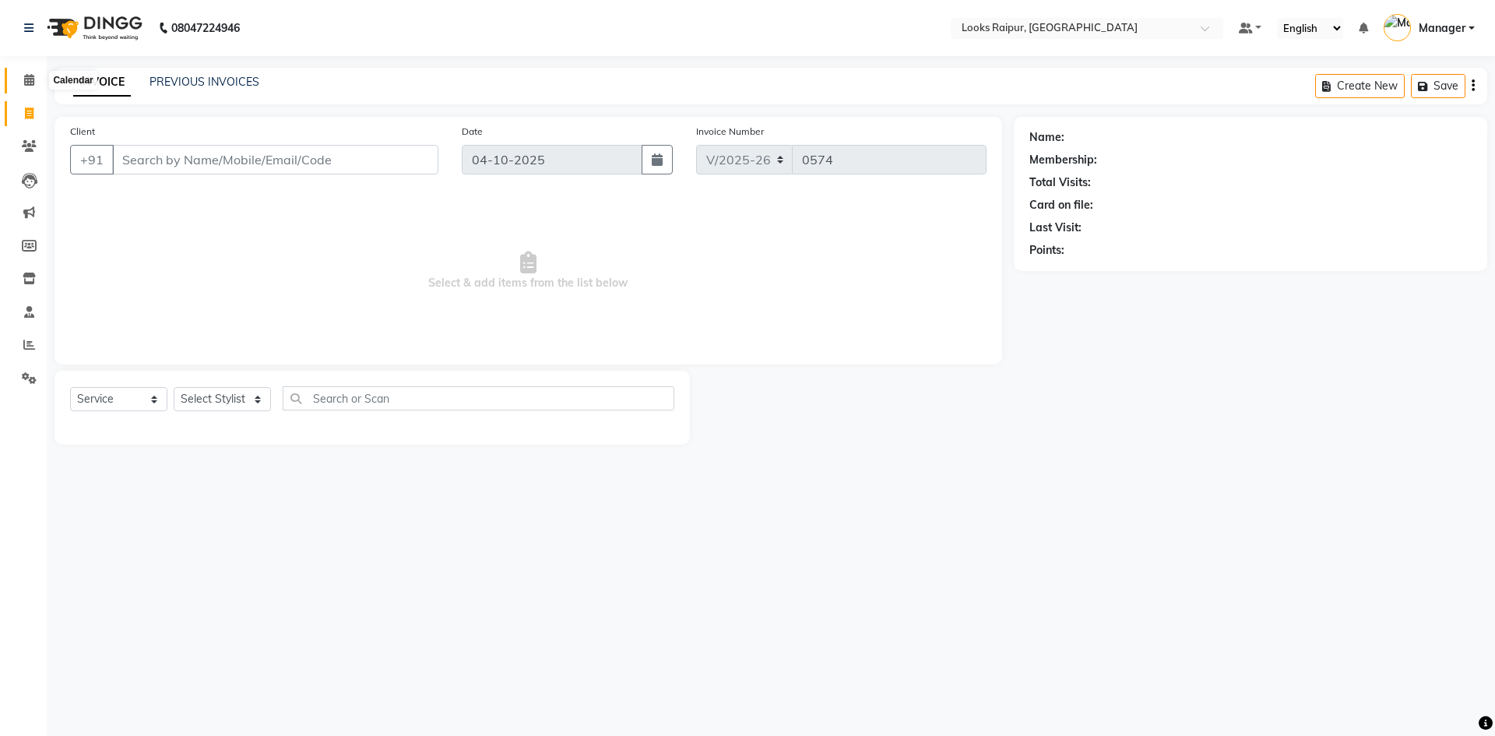
click at [25, 83] on icon at bounding box center [29, 80] width 10 height 12
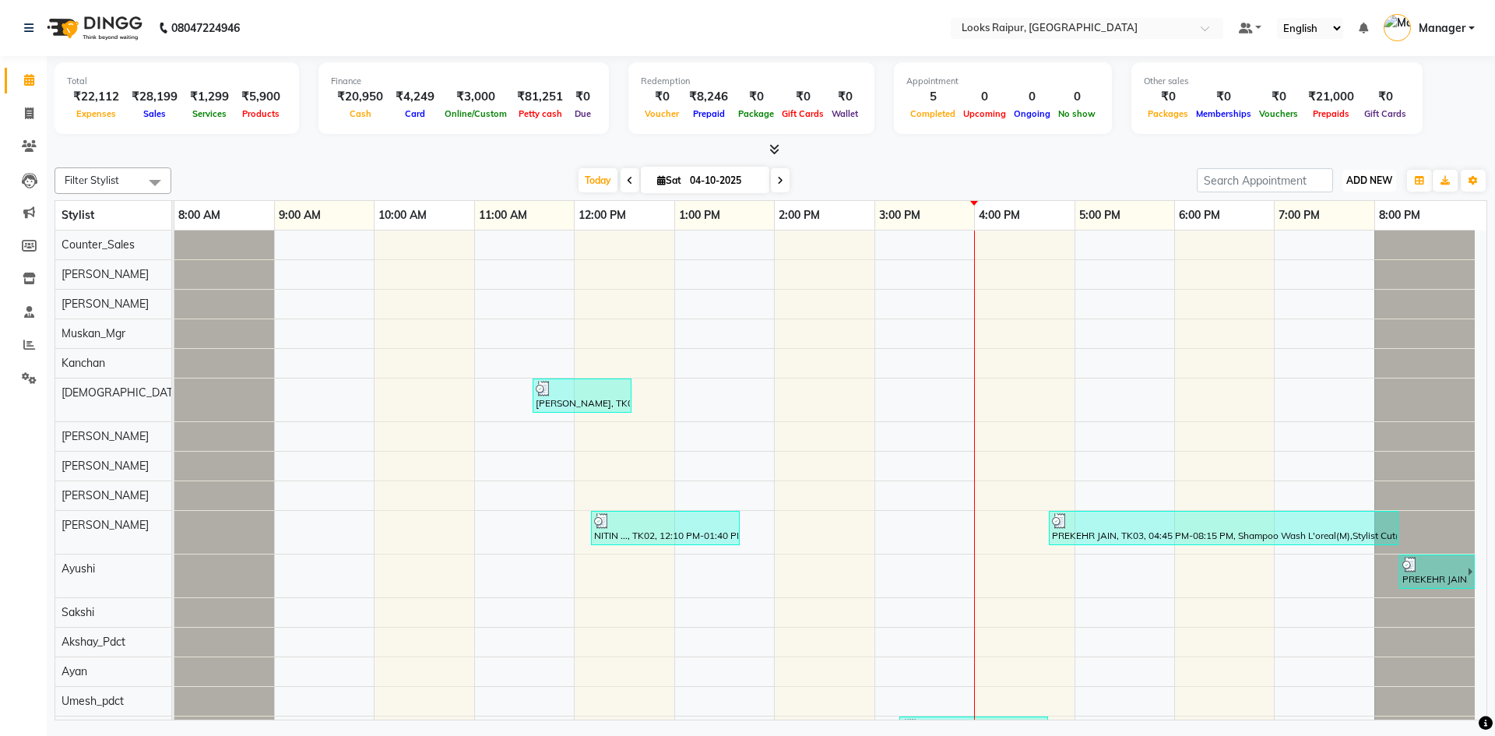
click at [1363, 181] on span "ADD NEW" at bounding box center [1370, 180] width 46 height 12
click at [1342, 248] on link "Add Expense" at bounding box center [1334, 251] width 123 height 20
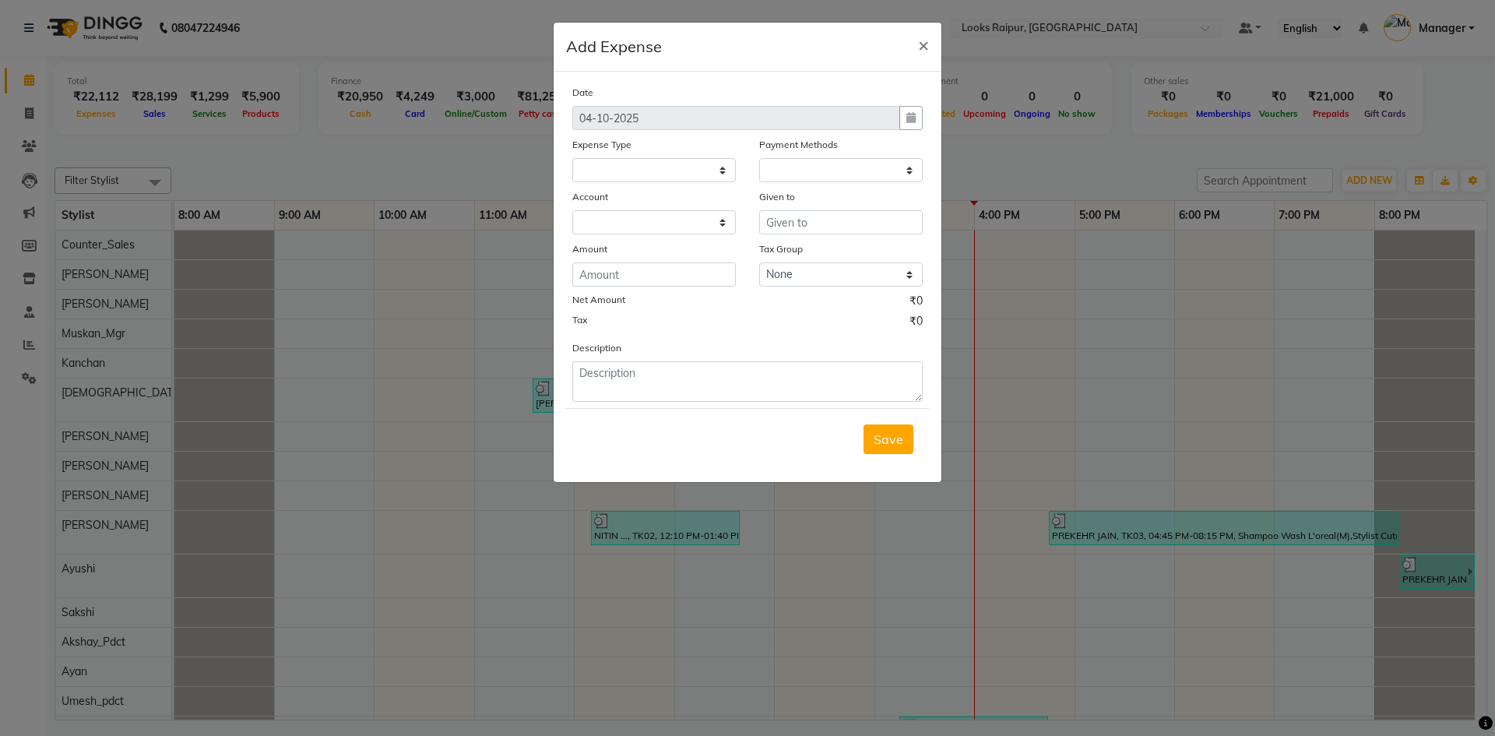
select select
click at [723, 169] on select "Select Accommodation Aesthetics Bank Deposit BLINKIT Cash Handover Client Refun…" at bounding box center [654, 170] width 164 height 24
select select "1"
select select "7834"
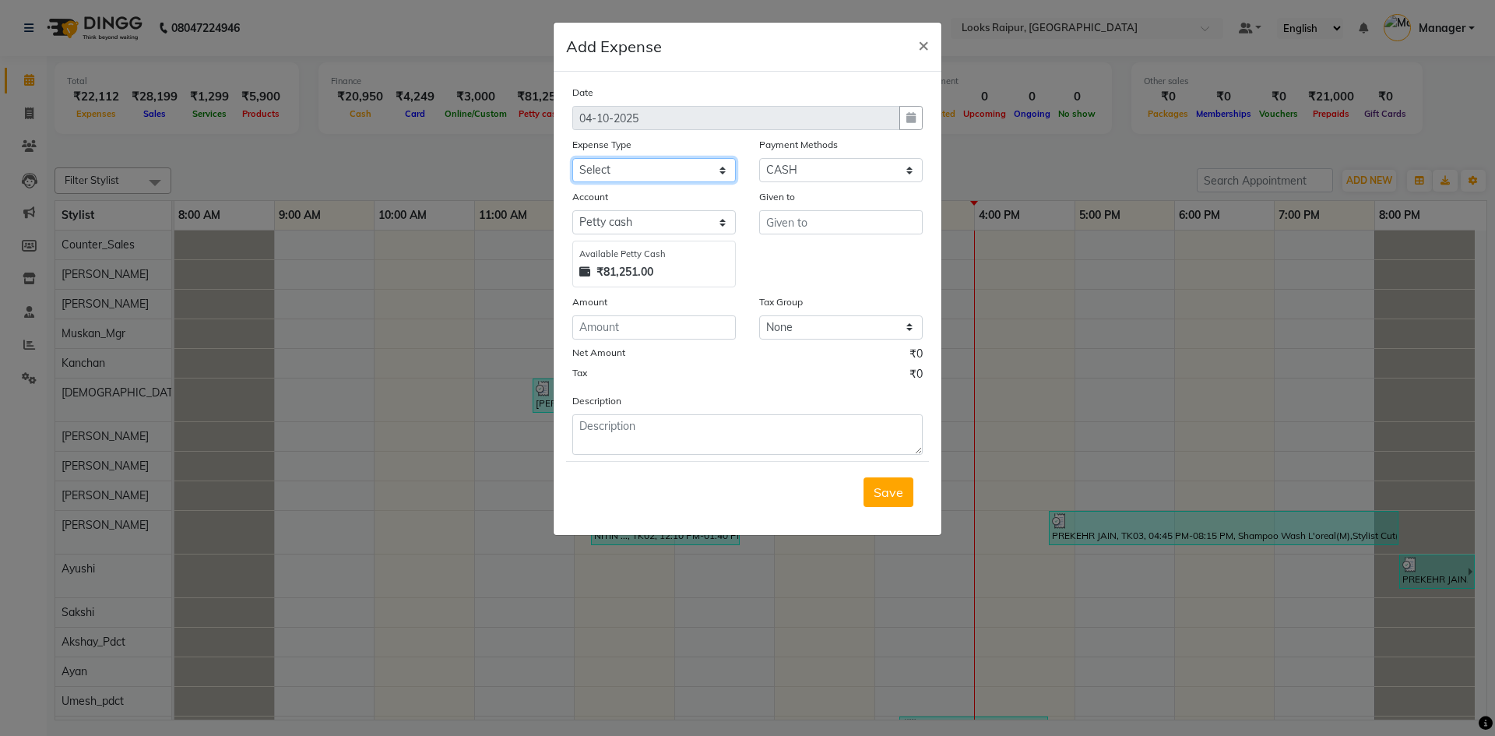
select select "24170"
click at [572, 158] on select "Select Accommodation Aesthetics Bank Deposit BLINKIT Cash Handover Client Refun…" at bounding box center [654, 170] width 164 height 24
click at [797, 229] on input "text" at bounding box center [841, 222] width 164 height 24
click at [809, 258] on span "Counter" at bounding box center [803, 256] width 48 height 16
type input "Counter_Sales"
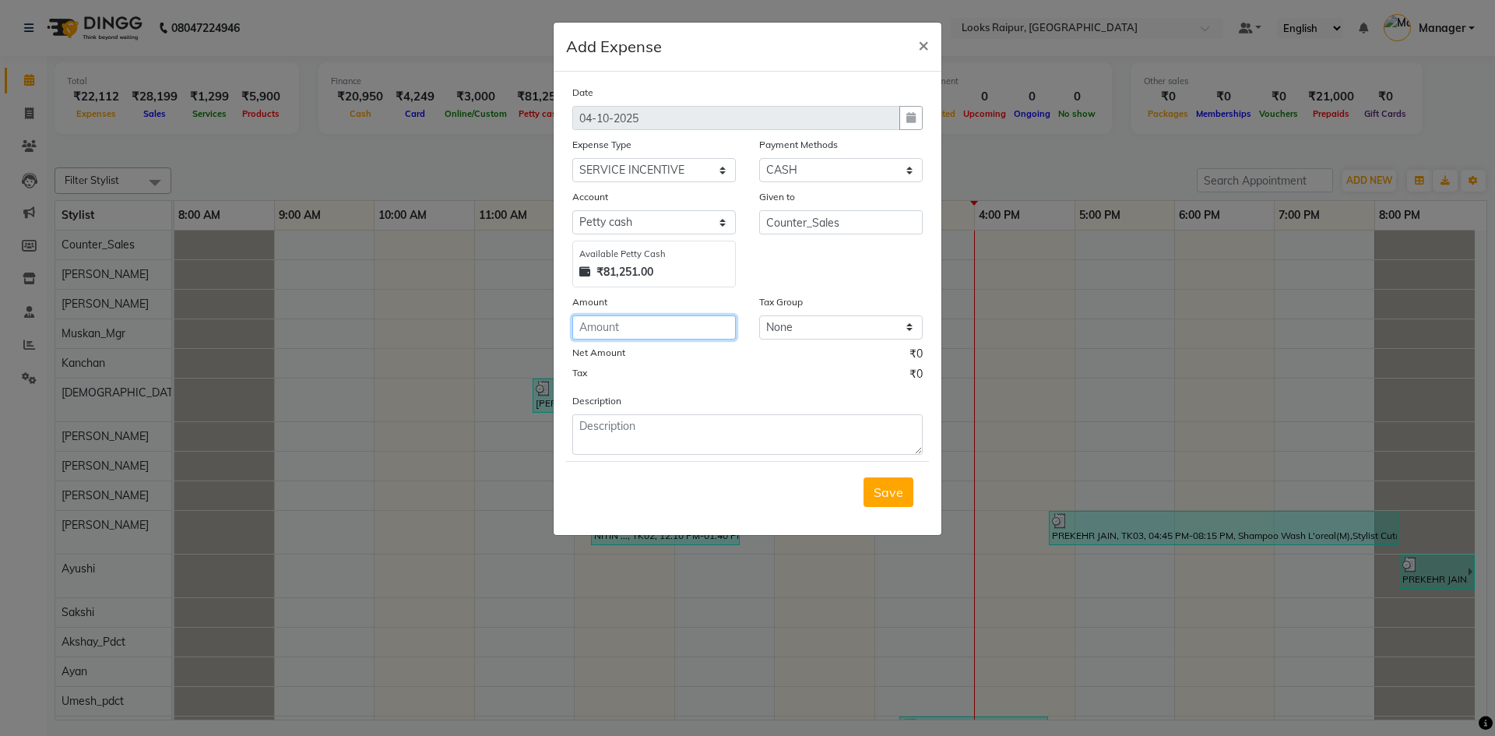
click at [657, 338] on input "number" at bounding box center [654, 327] width 164 height 24
type input "150"
click at [653, 418] on textarea at bounding box center [747, 434] width 350 height 40
type textarea "PAID TO [PERSON_NAME]"
click at [893, 491] on span "Save" at bounding box center [889, 492] width 30 height 16
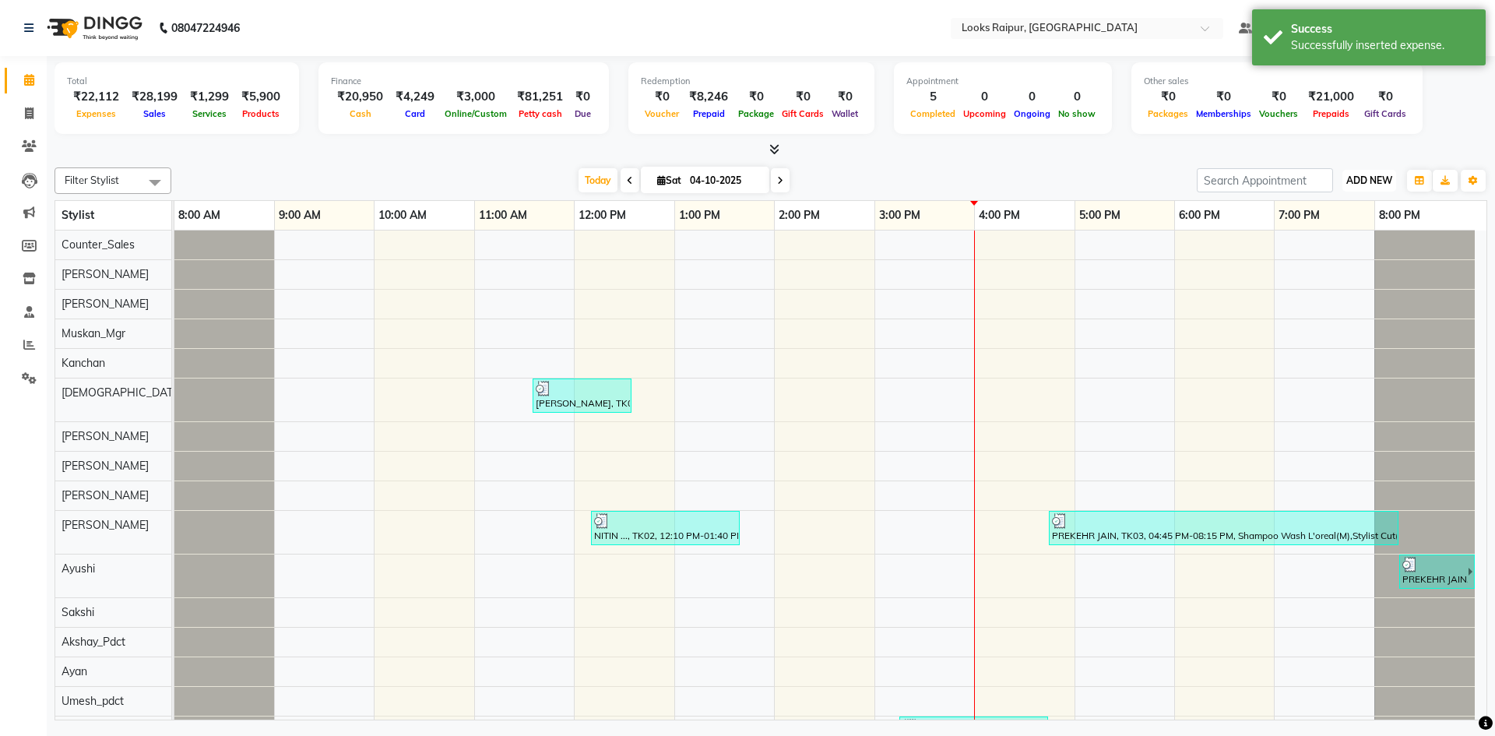
click at [1380, 178] on span "ADD NEW" at bounding box center [1370, 180] width 46 height 12
click at [1311, 259] on link "Add Expense" at bounding box center [1334, 251] width 123 height 20
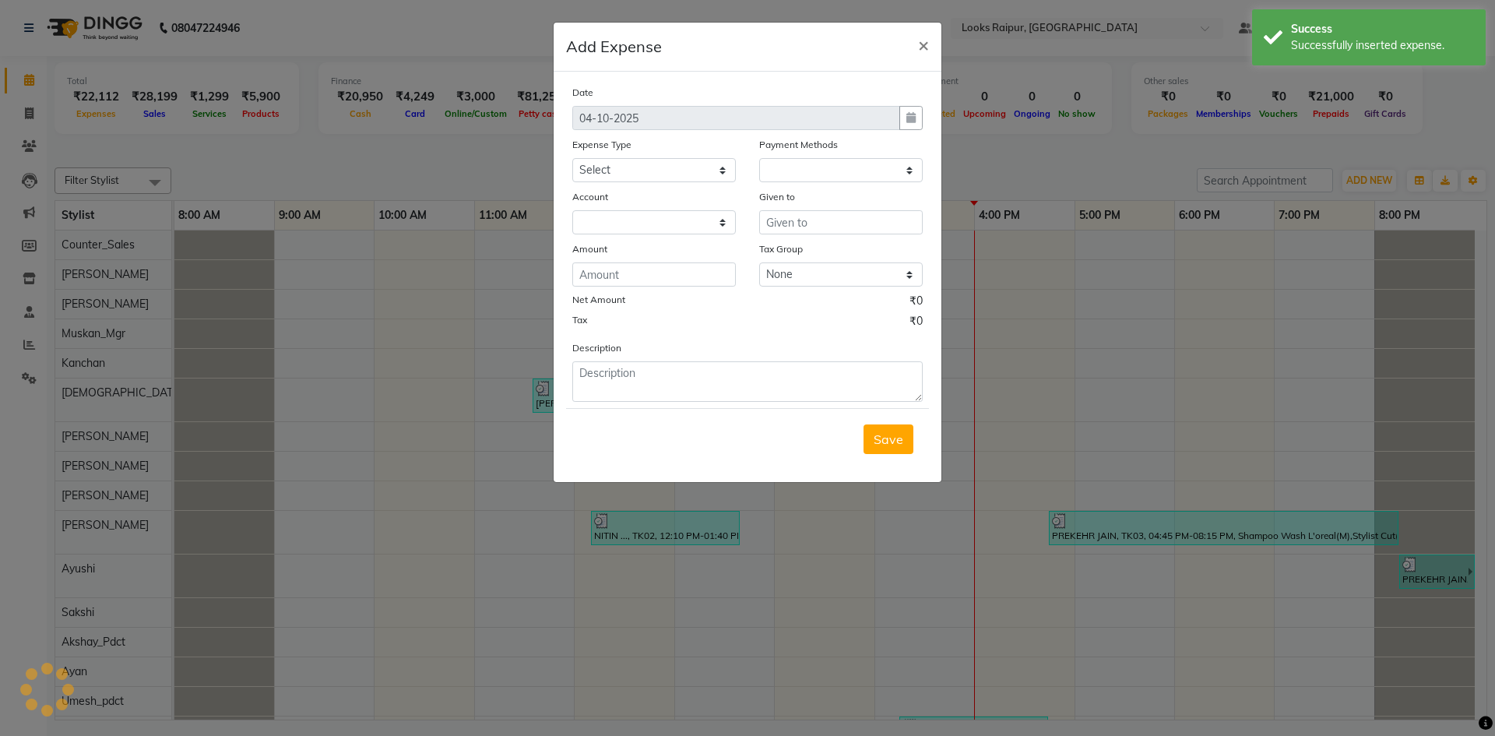
select select "1"
select select "7834"
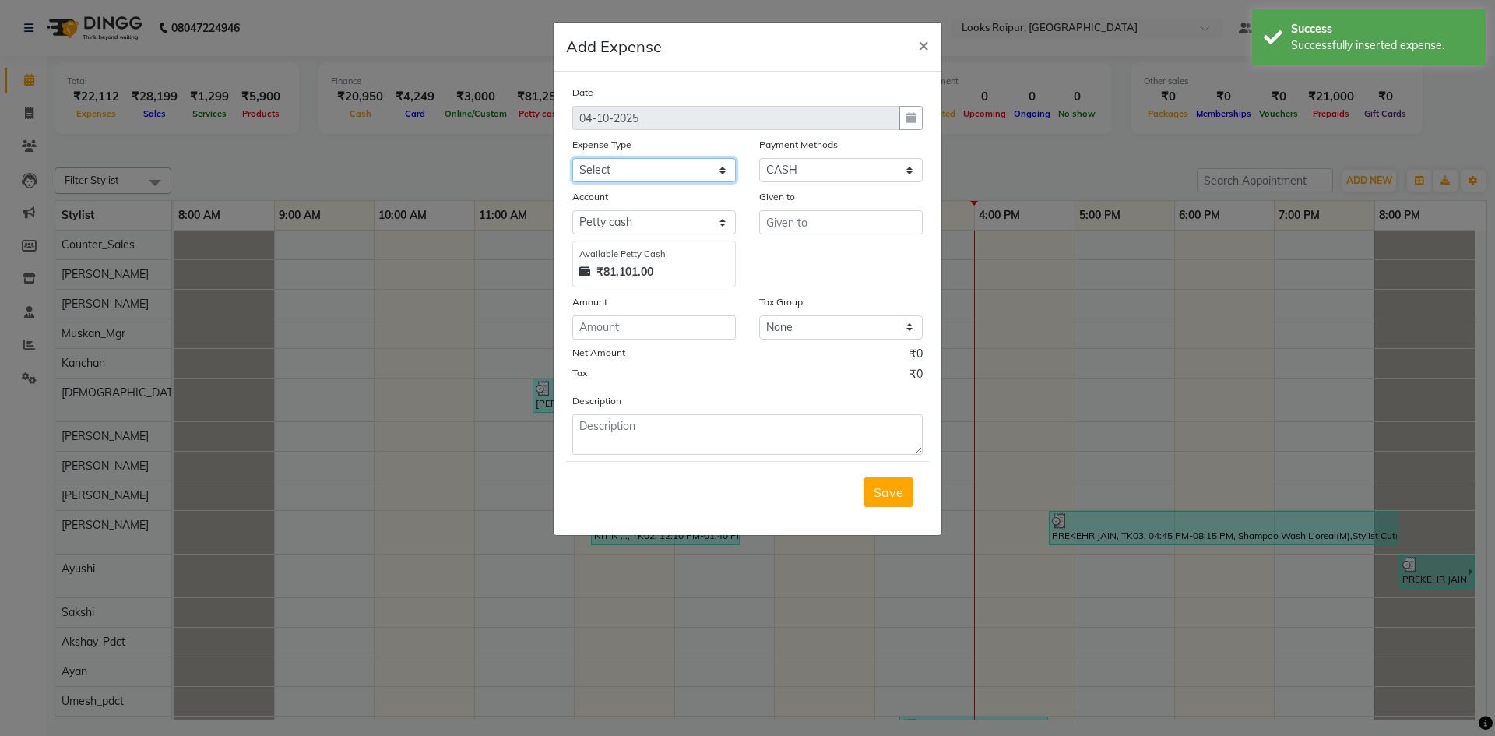
click at [722, 163] on select "Select Accommodation Aesthetics Bank Deposit BLINKIT Cash Handover Client Refun…" at bounding box center [654, 170] width 164 height 24
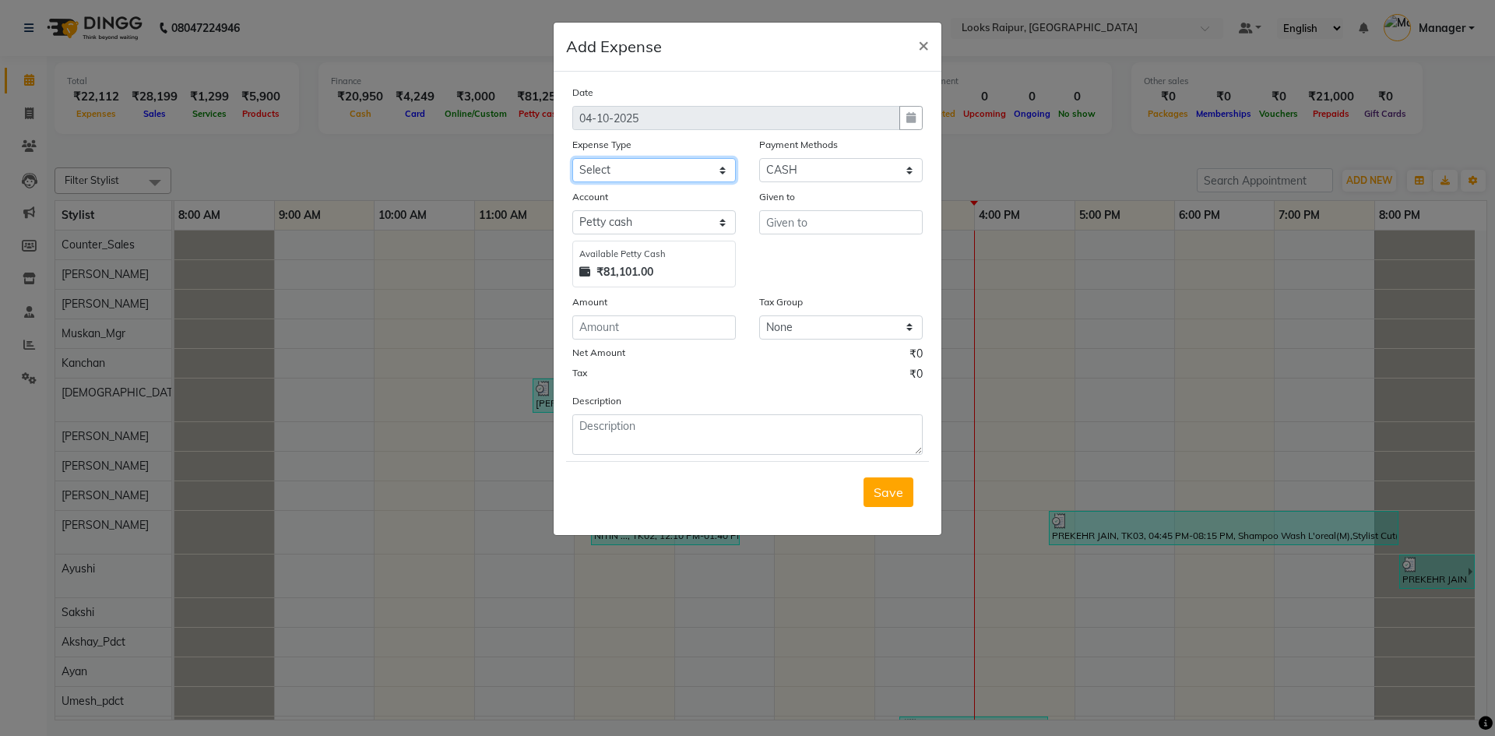
select select "24170"
click at [572, 158] on select "Select Accommodation Aesthetics Bank Deposit BLINKIT Cash Handover Client Refun…" at bounding box center [654, 170] width 164 height 24
click at [798, 223] on input "text" at bounding box center [841, 222] width 164 height 24
click at [813, 257] on span "Counter" at bounding box center [803, 256] width 48 height 16
type input "Counter_Sales"
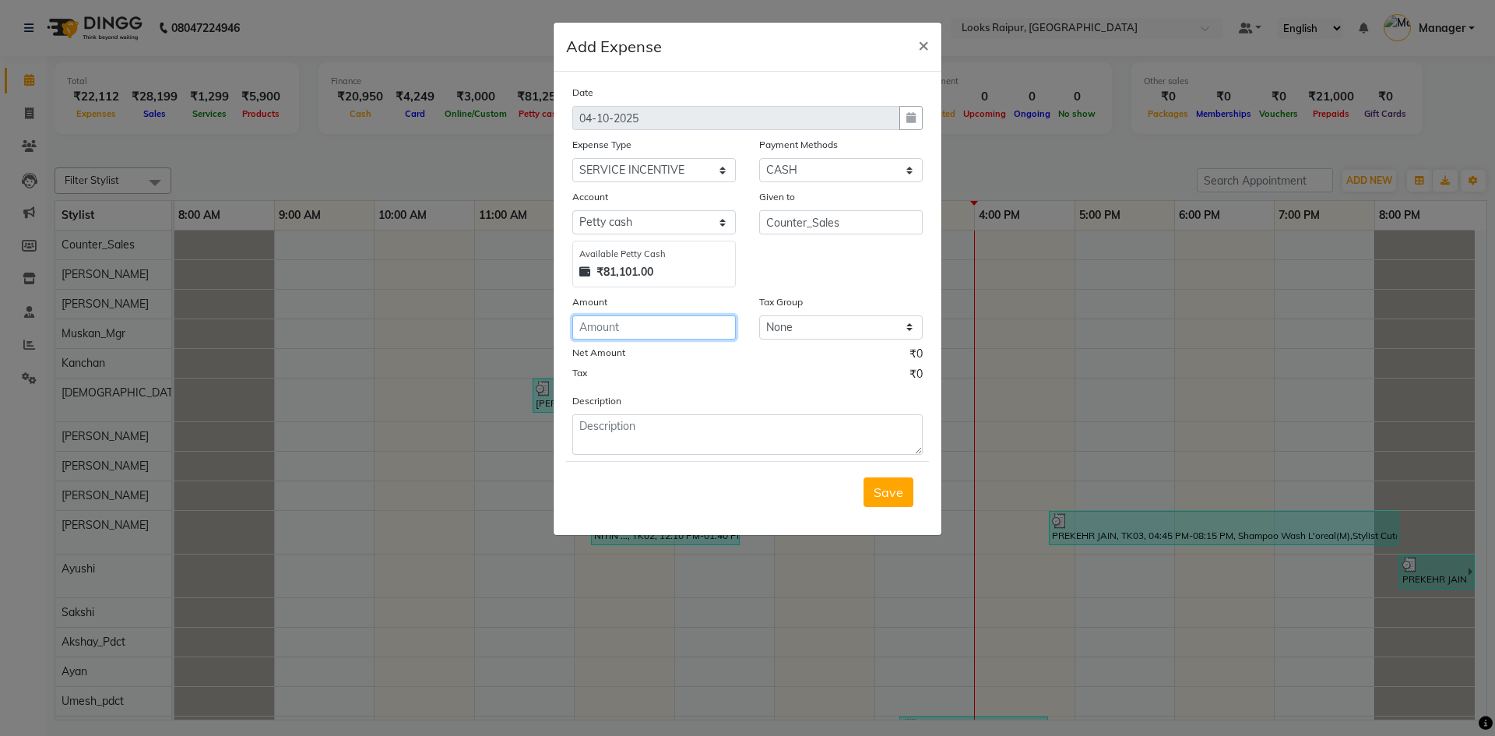
click at [702, 331] on input "number" at bounding box center [654, 327] width 164 height 24
click at [720, 174] on select "Select Accommodation Aesthetics Bank Deposit BLINKIT Cash Handover Client Refun…" at bounding box center [654, 170] width 164 height 24
select select "24888"
click at [572, 158] on select "Select Accommodation Aesthetics Bank Deposit BLINKIT Cash Handover Client Refun…" at bounding box center [654, 170] width 164 height 24
click at [689, 322] on input "number" at bounding box center [654, 327] width 164 height 24
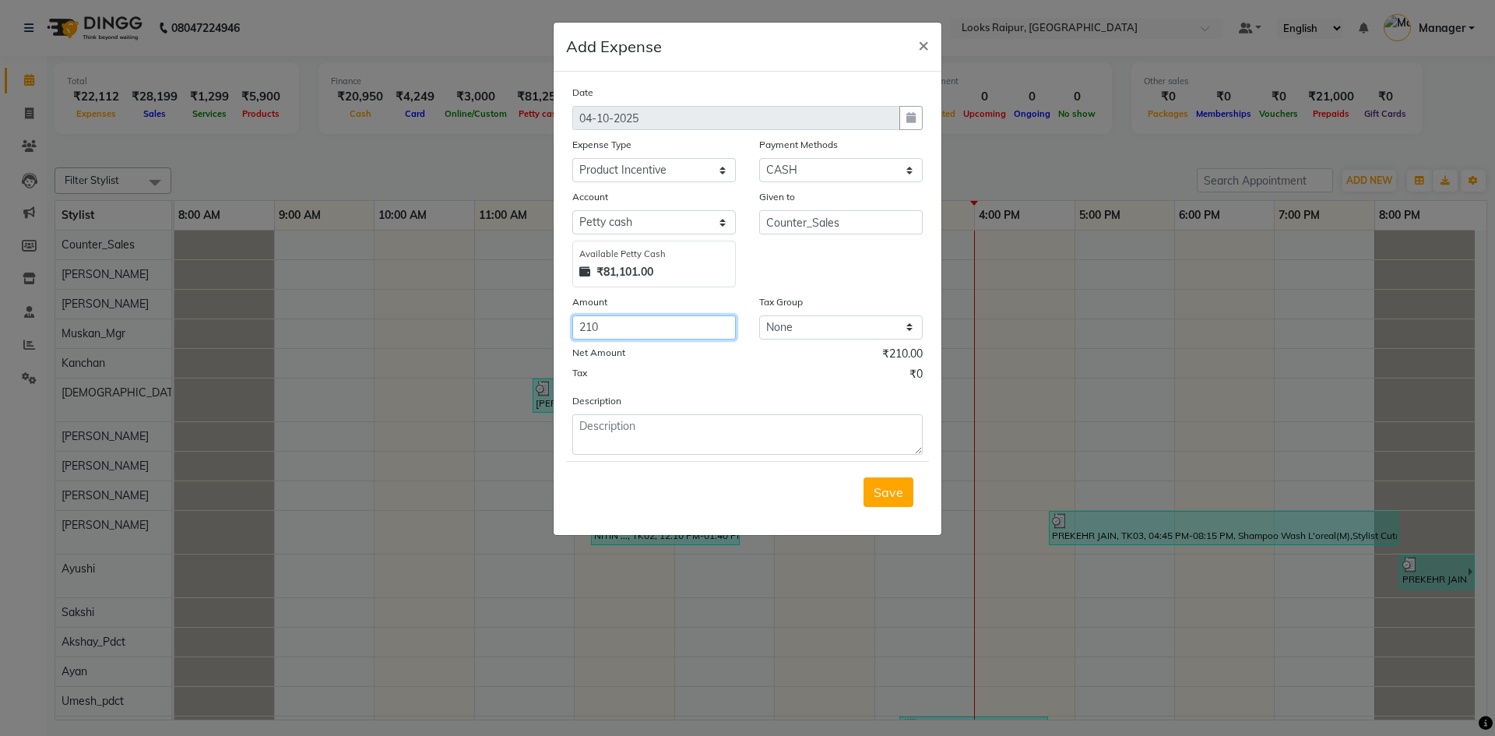
type input "210"
click at [614, 431] on textarea at bounding box center [747, 434] width 350 height 40
type textarea "PAID TO [PERSON_NAME]"
click at [880, 492] on span "Save" at bounding box center [889, 492] width 30 height 16
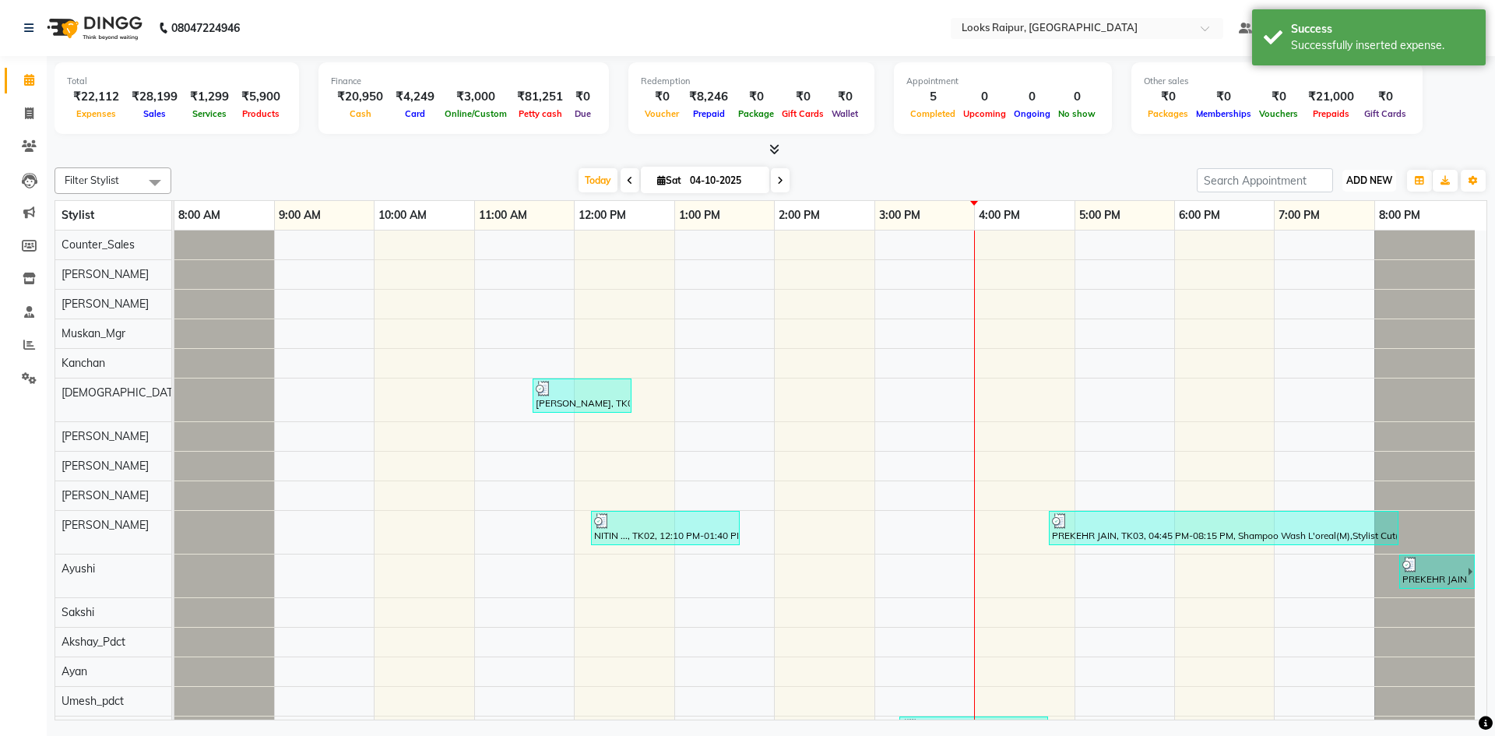
click at [1379, 181] on span "ADD NEW" at bounding box center [1370, 180] width 46 height 12
click at [1345, 252] on link "Add Expense" at bounding box center [1334, 251] width 123 height 20
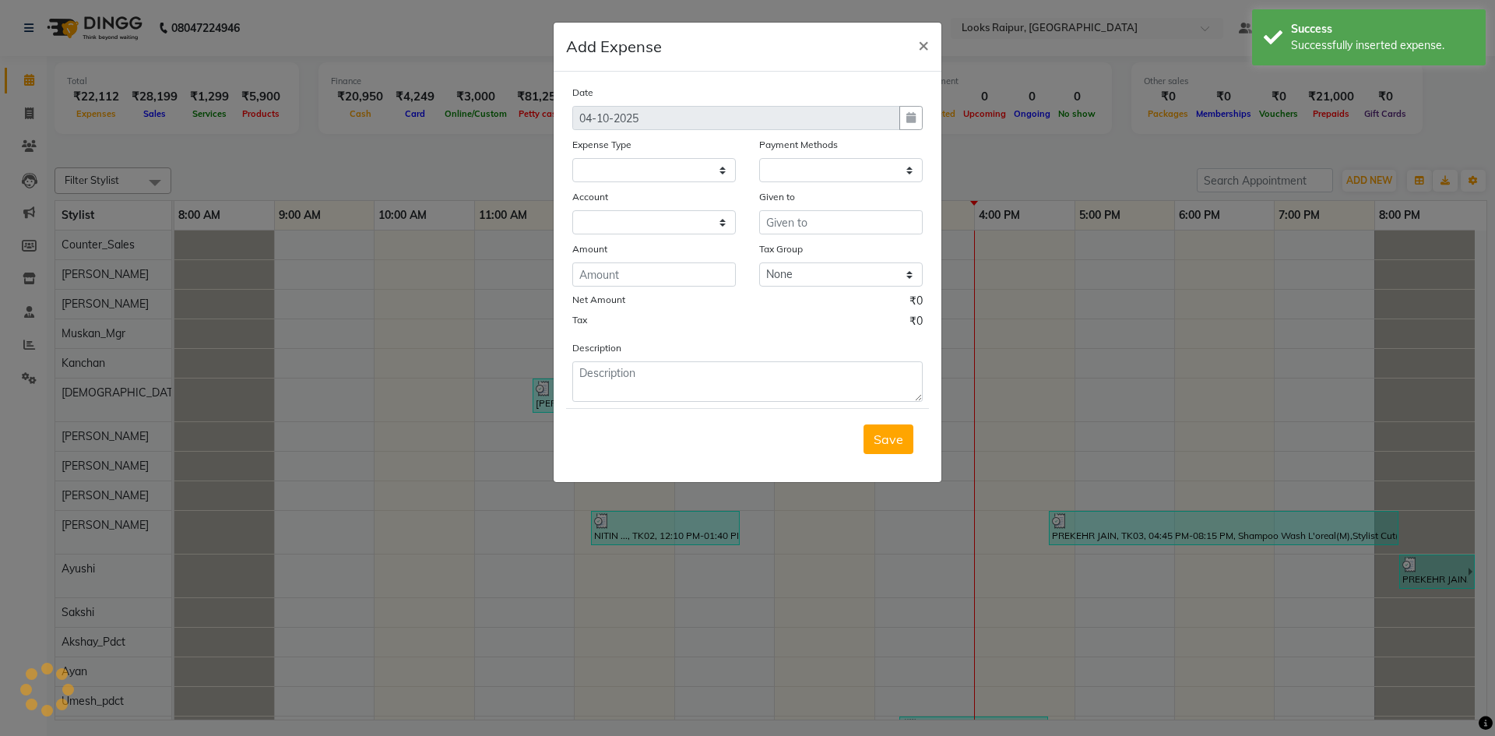
select select
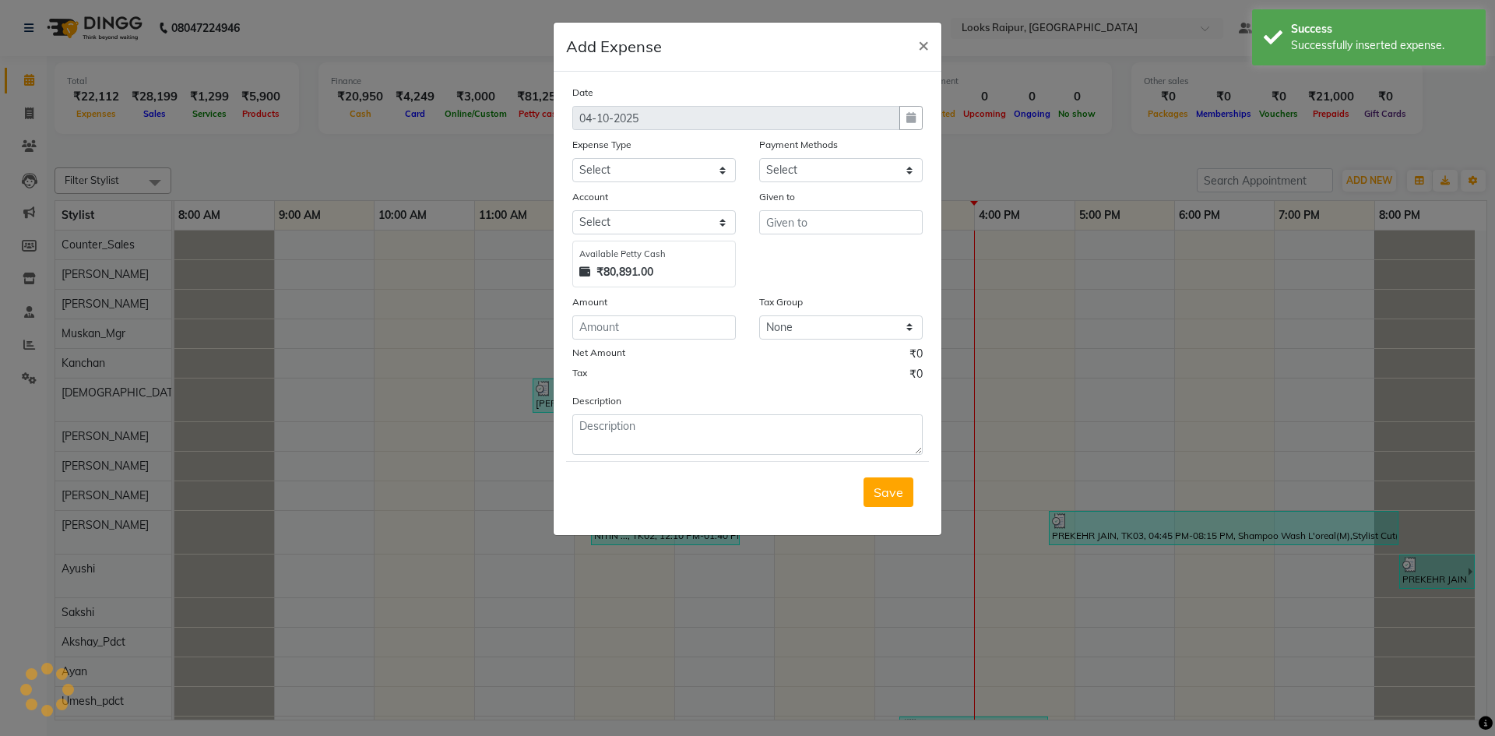
select select "1"
select select "7834"
click at [719, 166] on select "Select Accommodation Aesthetics Bank Deposit BLINKIT Cash Handover Client Refun…" at bounding box center [654, 170] width 164 height 24
select select "24170"
click at [572, 158] on select "Select Accommodation Aesthetics Bank Deposit BLINKIT Cash Handover Client Refun…" at bounding box center [654, 170] width 164 height 24
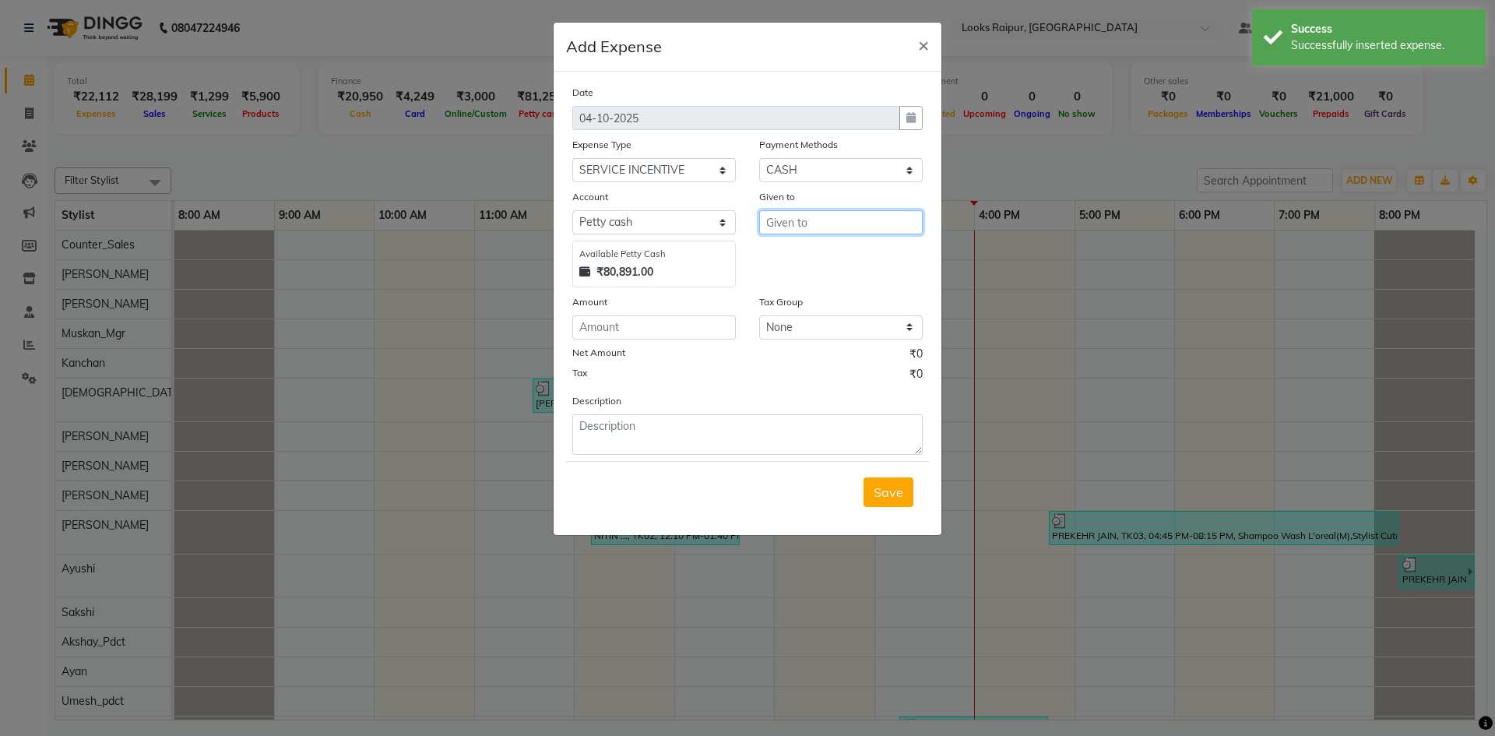
click at [812, 227] on input "text" at bounding box center [841, 222] width 164 height 24
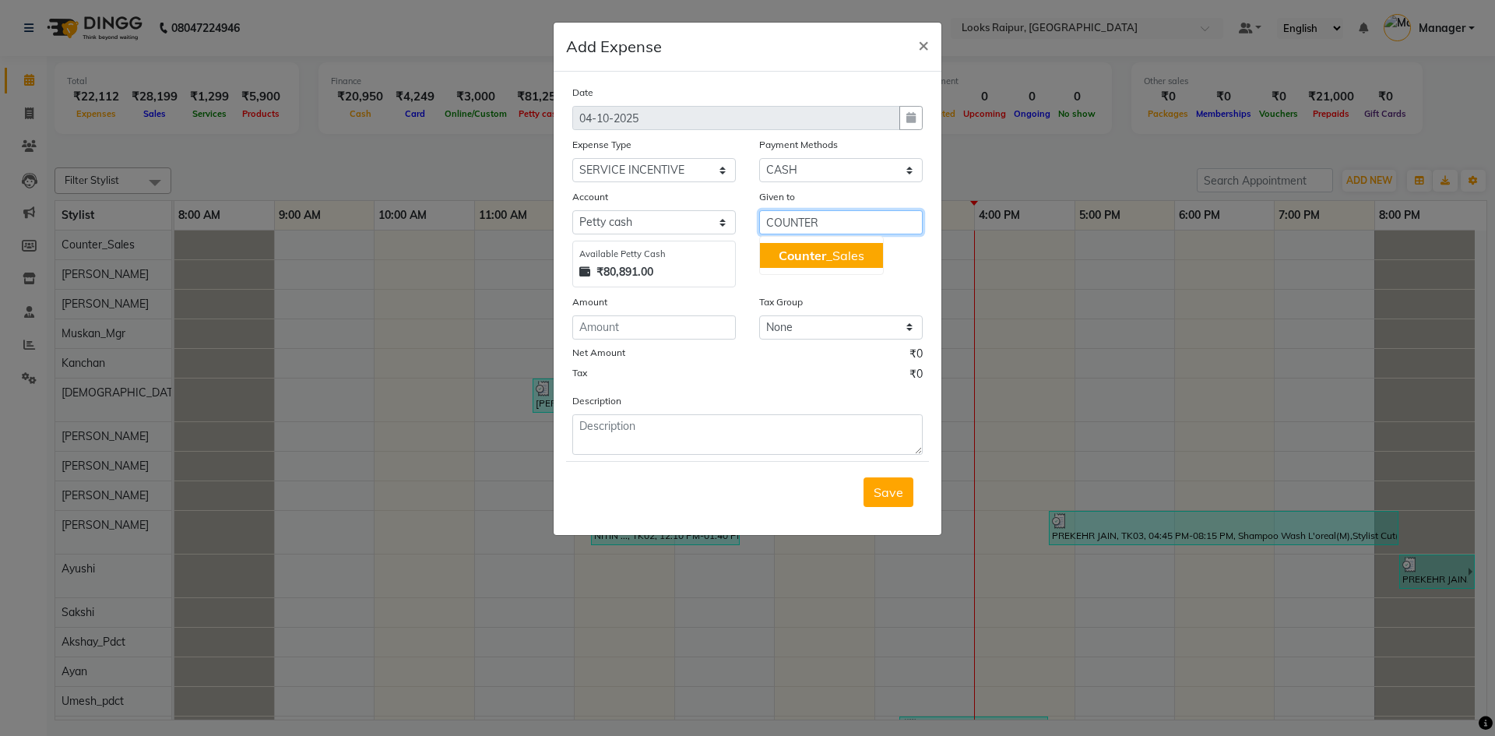
click at [813, 251] on span "Counter" at bounding box center [803, 256] width 48 height 16
type input "Counter_Sales"
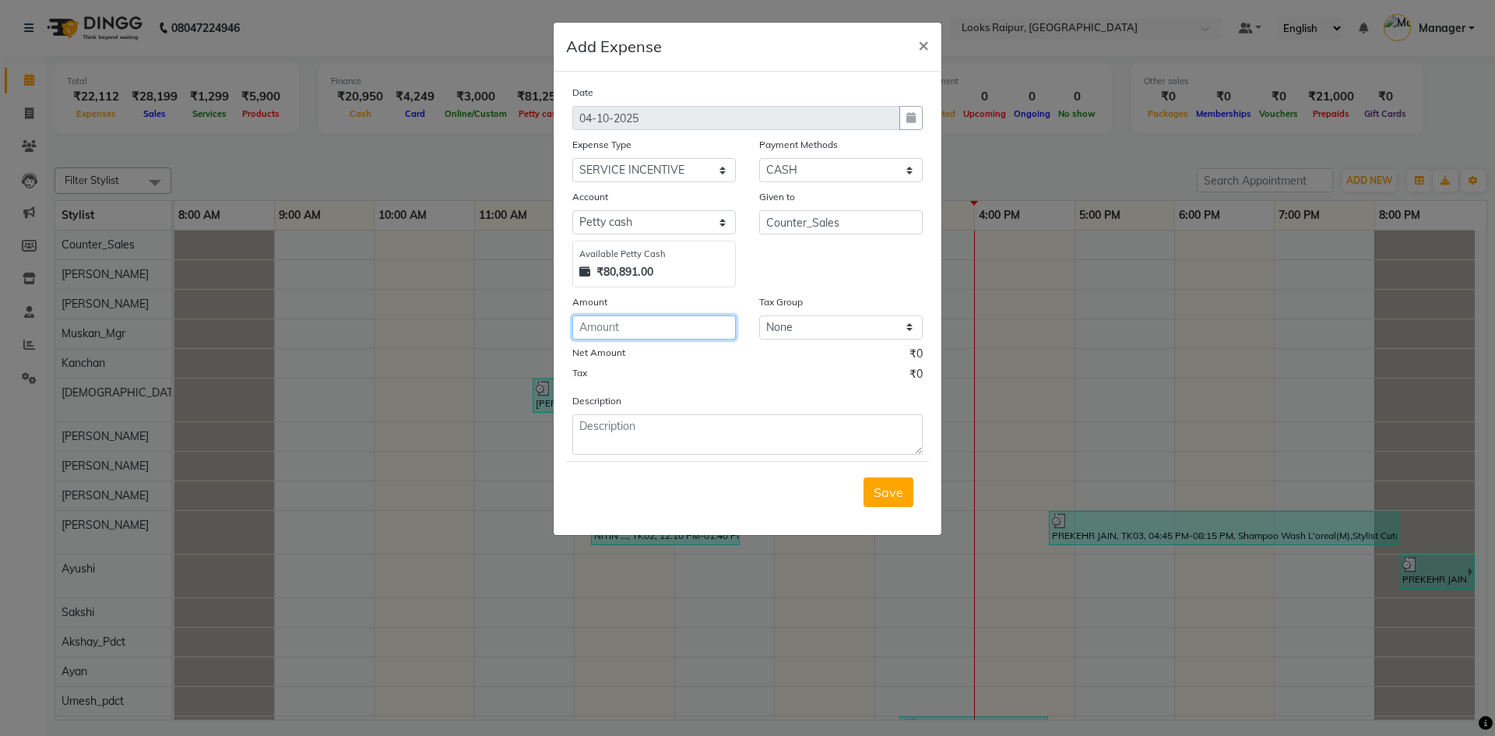
click at [710, 335] on input "number" at bounding box center [654, 327] width 164 height 24
type input "200"
click at [662, 422] on textarea at bounding box center [747, 434] width 350 height 40
click at [621, 425] on textarea "PAID [PERSON_NAME]" at bounding box center [747, 434] width 350 height 40
type textarea "PAID TO [PERSON_NAME]"
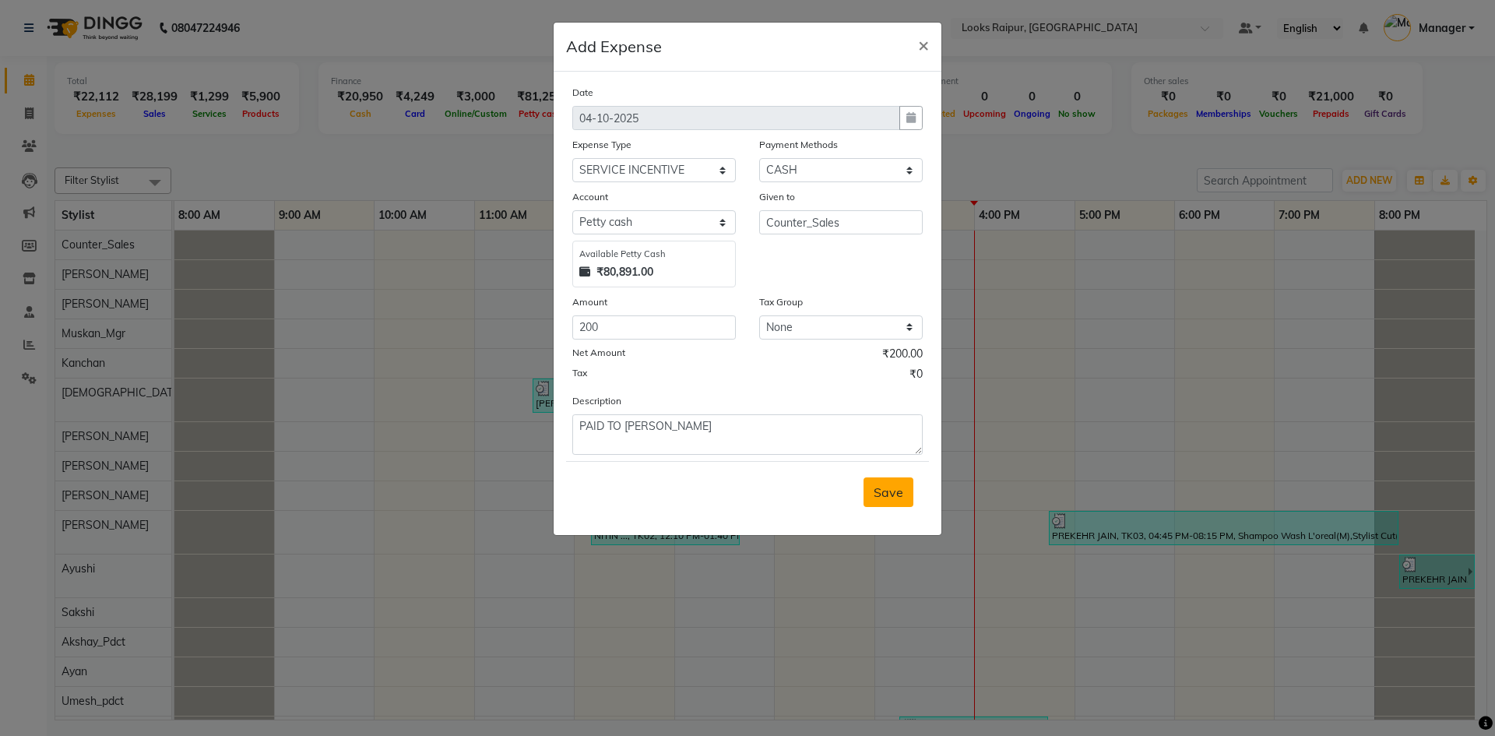
click at [898, 495] on span "Save" at bounding box center [889, 492] width 30 height 16
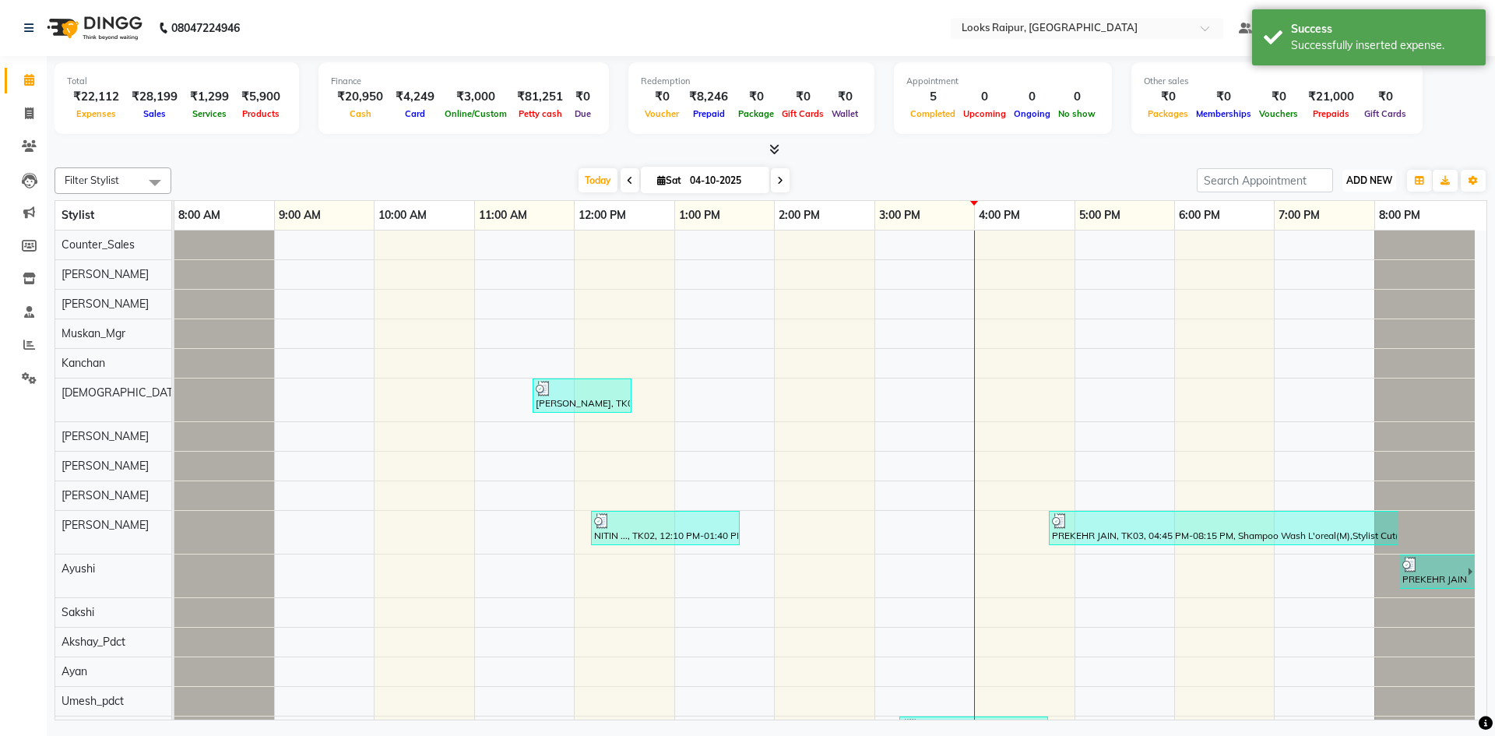
click at [1379, 187] on button "ADD NEW Toggle Dropdown" at bounding box center [1370, 181] width 54 height 22
click at [1339, 247] on link "Add Expense" at bounding box center [1334, 251] width 123 height 20
select select "1"
select select "7834"
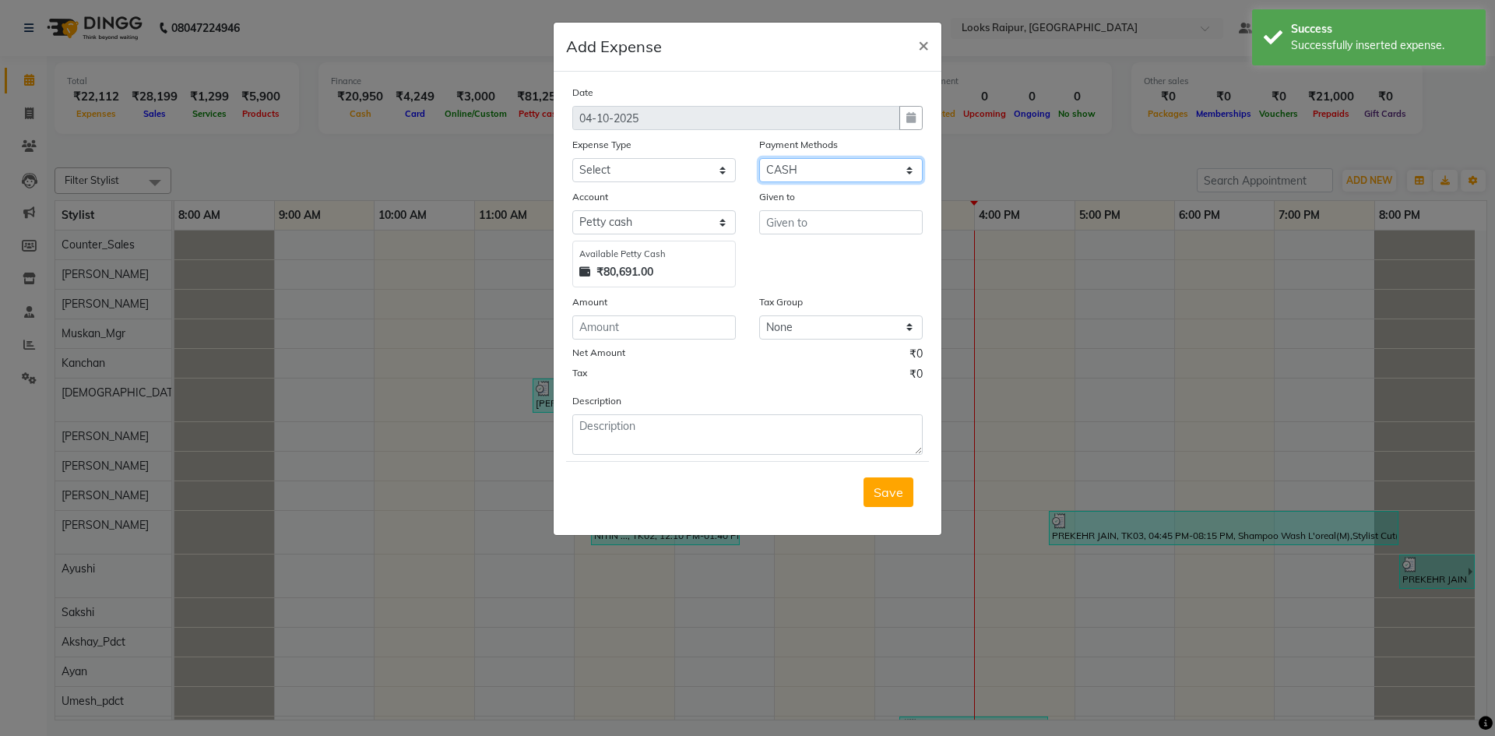
click at [900, 175] on select "Select Prepaid UPI Gift Card Voucher Points CASH Wallet Package CARD" at bounding box center [841, 170] width 164 height 24
click at [731, 168] on select "Select Accommodation Aesthetics Bank Deposit BLINKIT Cash Handover Client Refun…" at bounding box center [654, 170] width 164 height 24
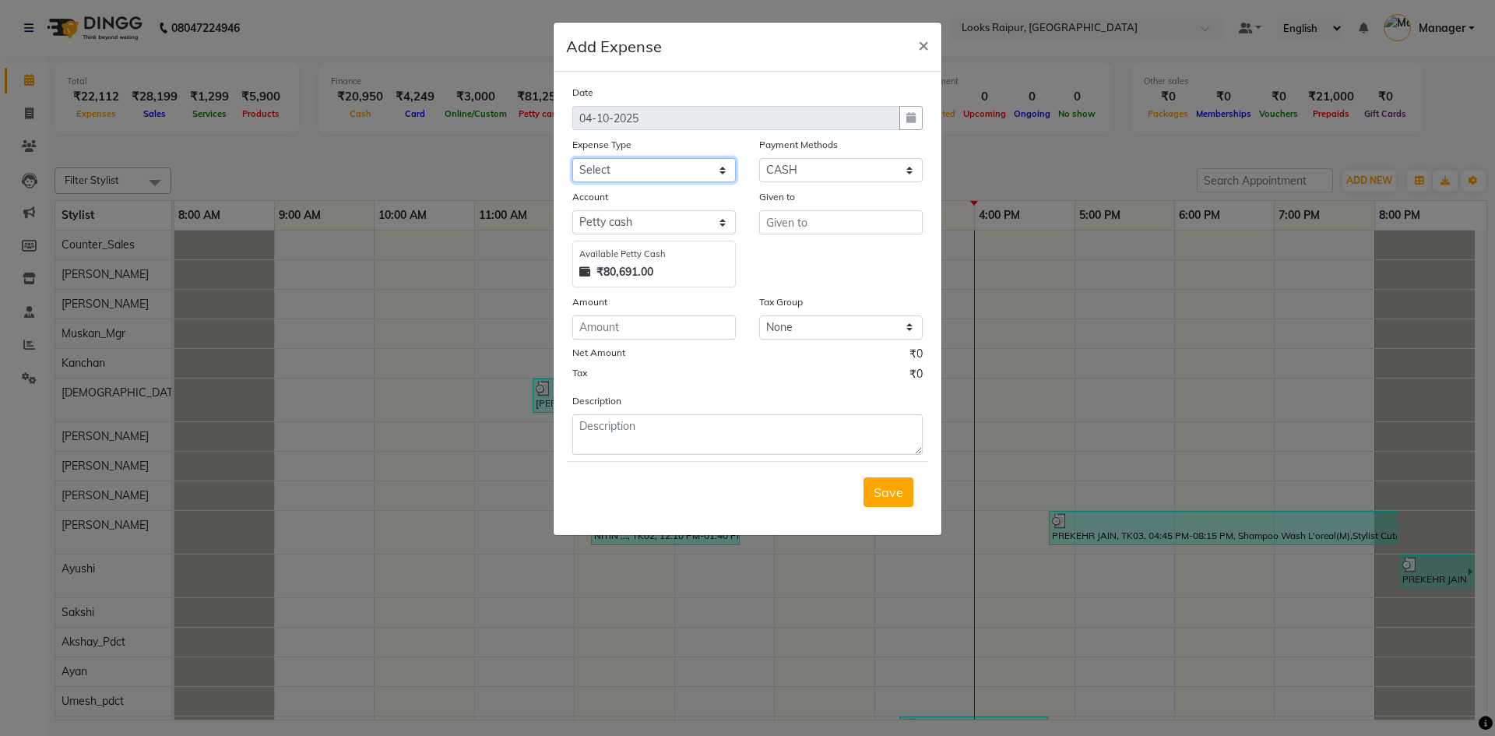
select select "24170"
click at [572, 158] on select "Select Accommodation Aesthetics Bank Deposit BLINKIT Cash Handover Client Refun…" at bounding box center [654, 170] width 164 height 24
click at [845, 224] on input "text" at bounding box center [841, 222] width 164 height 24
click at [847, 245] on button "Counter _Sales" at bounding box center [821, 255] width 123 height 25
type input "Counter_Sales"
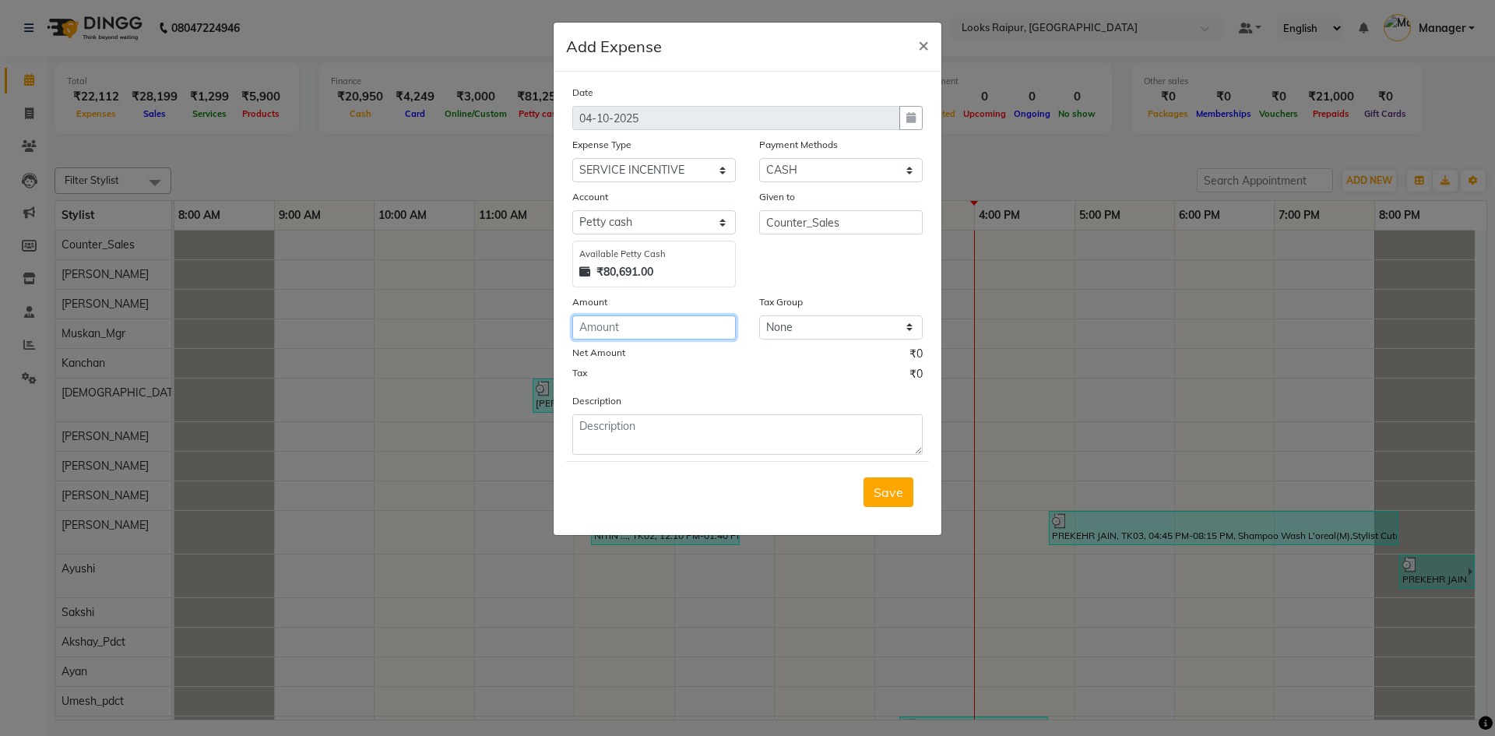
click at [712, 329] on input "number" at bounding box center [654, 327] width 164 height 24
type input "1075"
click at [632, 423] on textarea at bounding box center [747, 434] width 350 height 40
type textarea "PAID TO KAPIL"
click at [892, 498] on span "Save" at bounding box center [889, 492] width 30 height 16
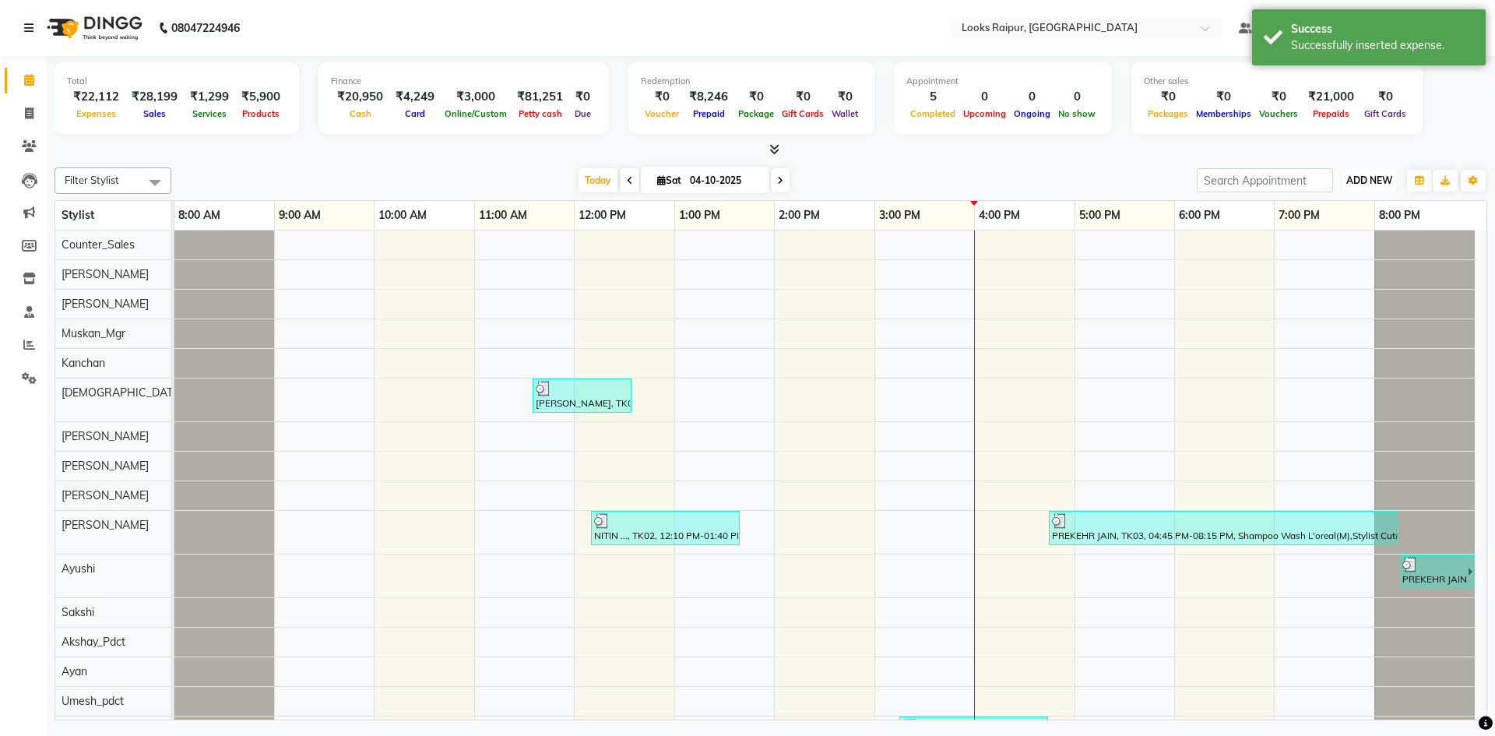
click at [1371, 174] on span "ADD NEW" at bounding box center [1370, 180] width 46 height 12
click at [1333, 254] on link "Add Expense" at bounding box center [1334, 251] width 123 height 20
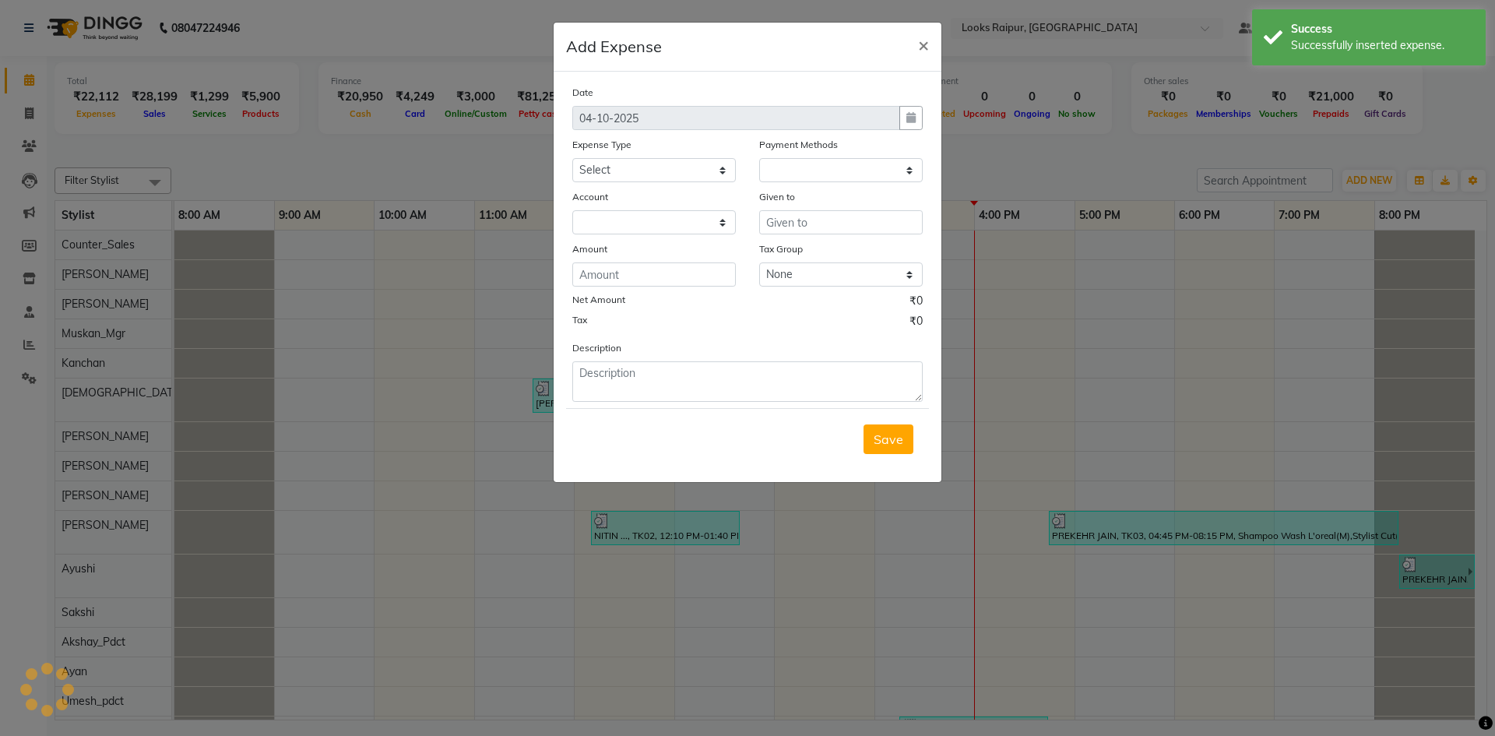
select select
select select "1"
select select "7834"
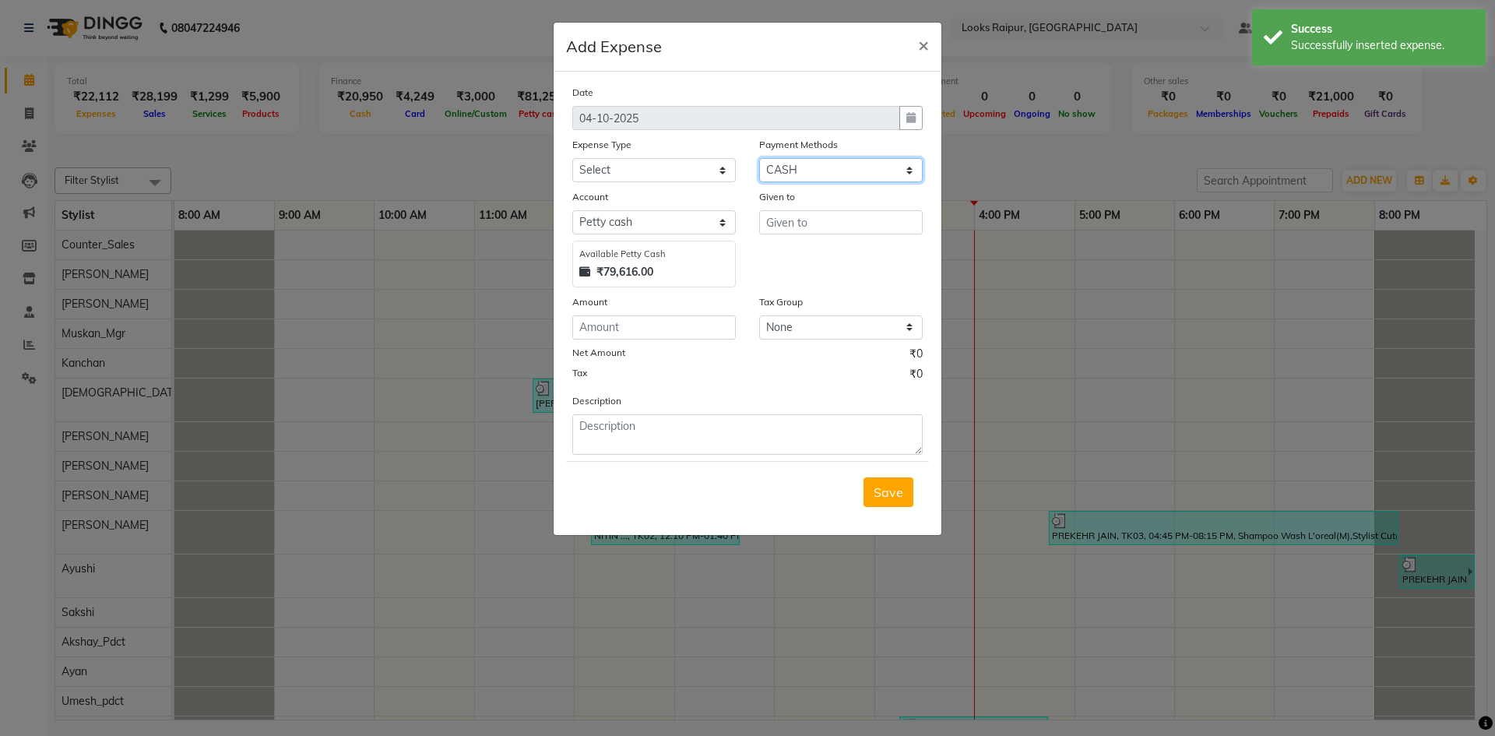
click at [901, 176] on select "Select Prepaid UPI Gift Card Voucher Points CASH Wallet Package CARD" at bounding box center [841, 170] width 164 height 24
click at [721, 174] on select "Select Accommodation Aesthetics Bank Deposit BLINKIT Cash Handover Client Refun…" at bounding box center [654, 170] width 164 height 24
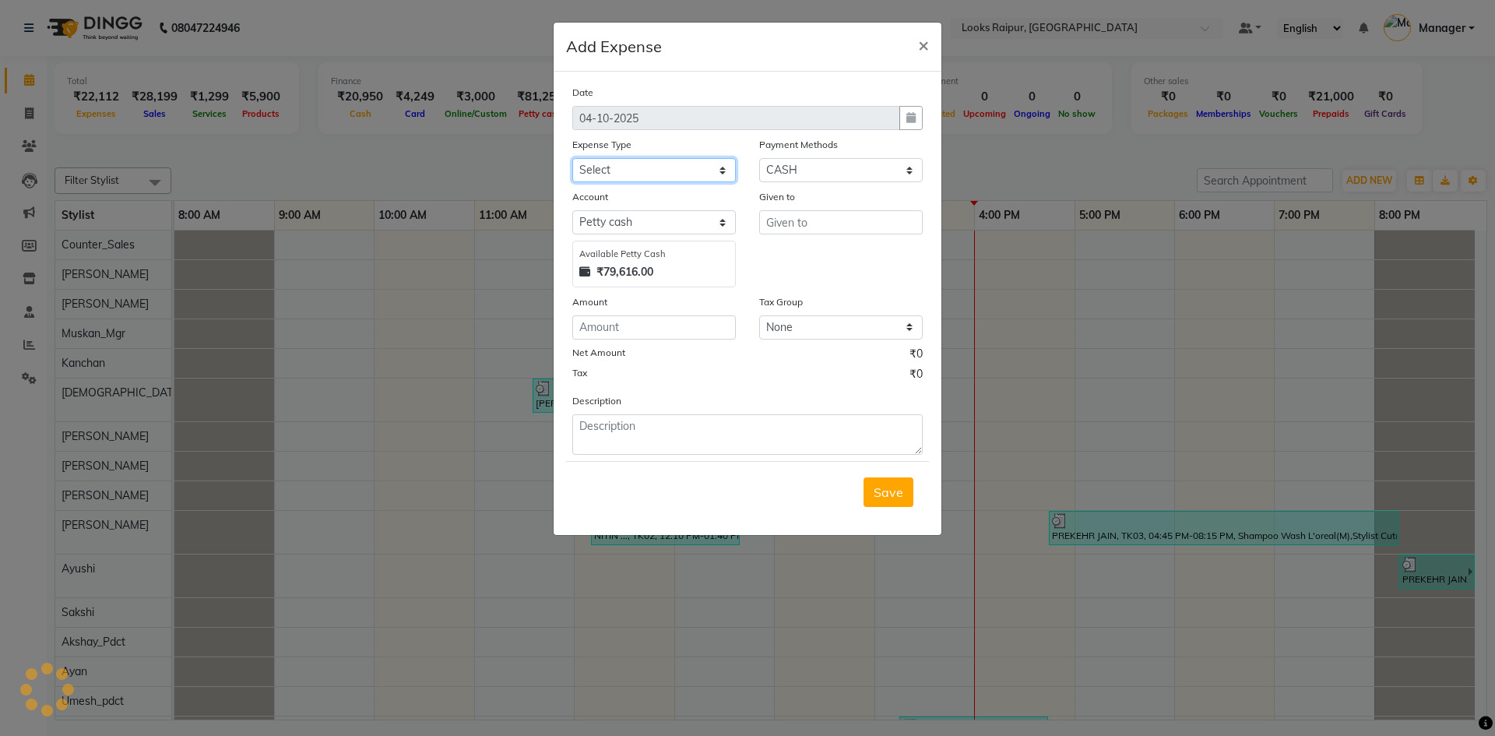
select select "24888"
click at [572, 158] on select "Select Accommodation Aesthetics Bank Deposit BLINKIT Cash Handover Client Refun…" at bounding box center [654, 170] width 164 height 24
click at [785, 231] on input "text" at bounding box center [841, 222] width 164 height 24
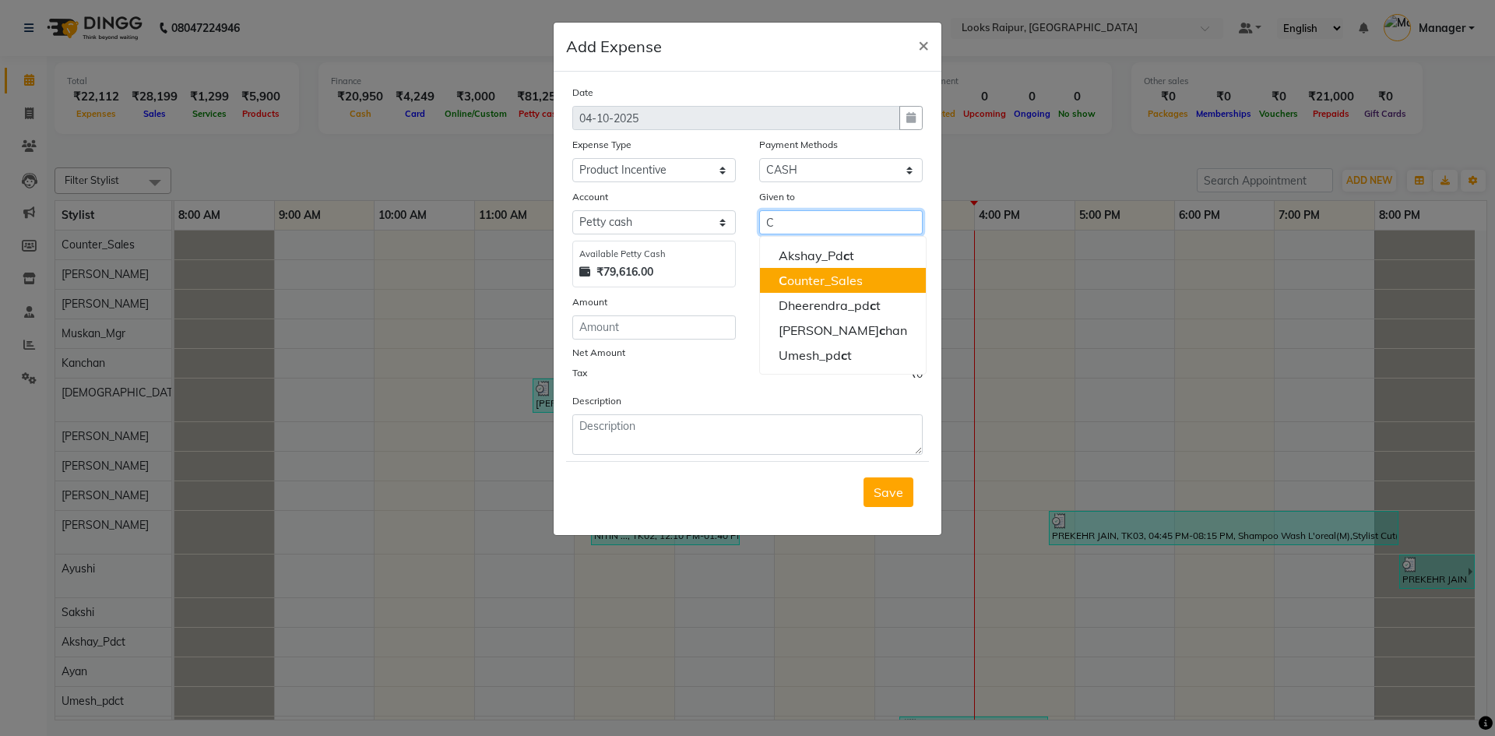
click at [832, 278] on ngb-highlight "C ounter_Sales" at bounding box center [821, 281] width 84 height 16
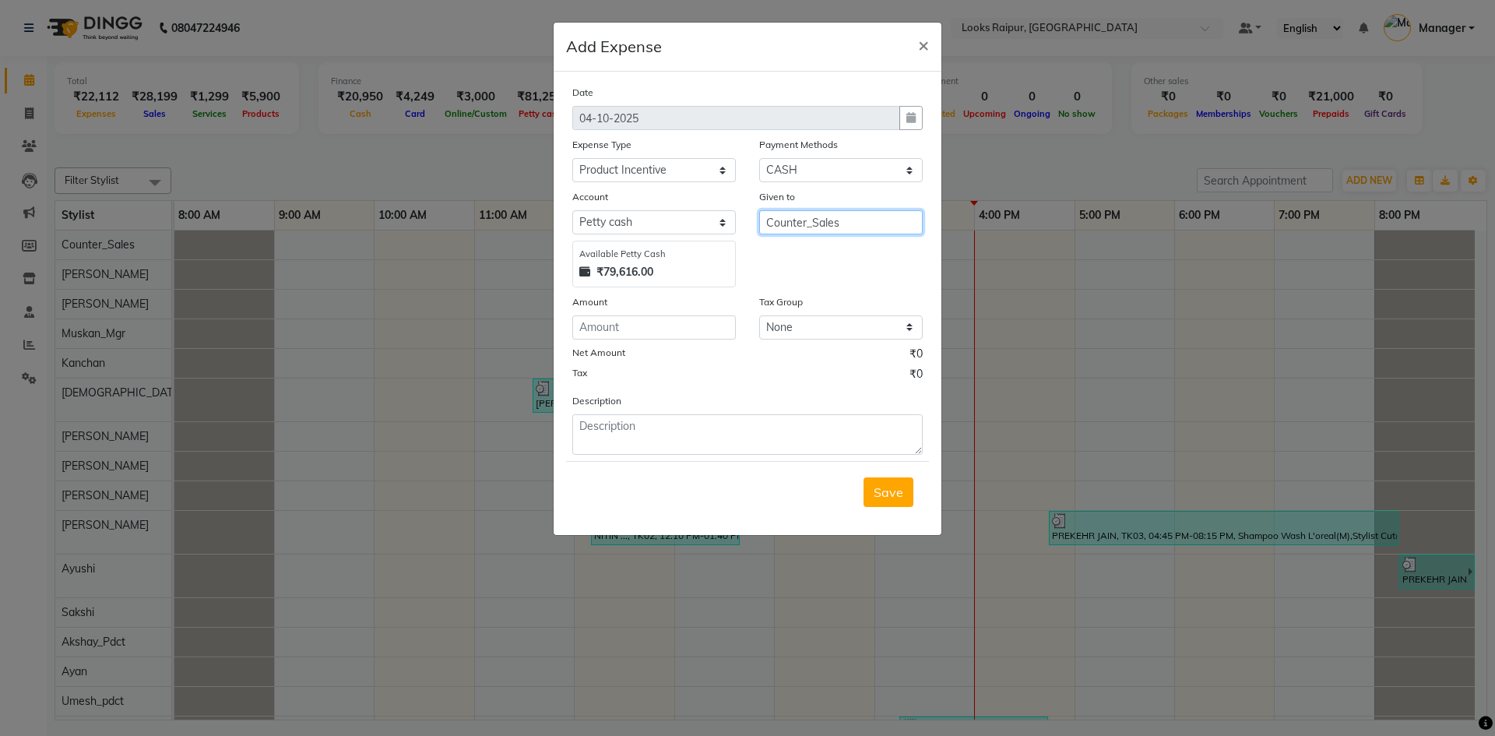
type input "Counter_Sales"
click at [649, 328] on input "number" at bounding box center [654, 327] width 164 height 24
type input "830"
click at [672, 435] on textarea at bounding box center [747, 434] width 350 height 40
type textarea "PAID TO KAPIL"
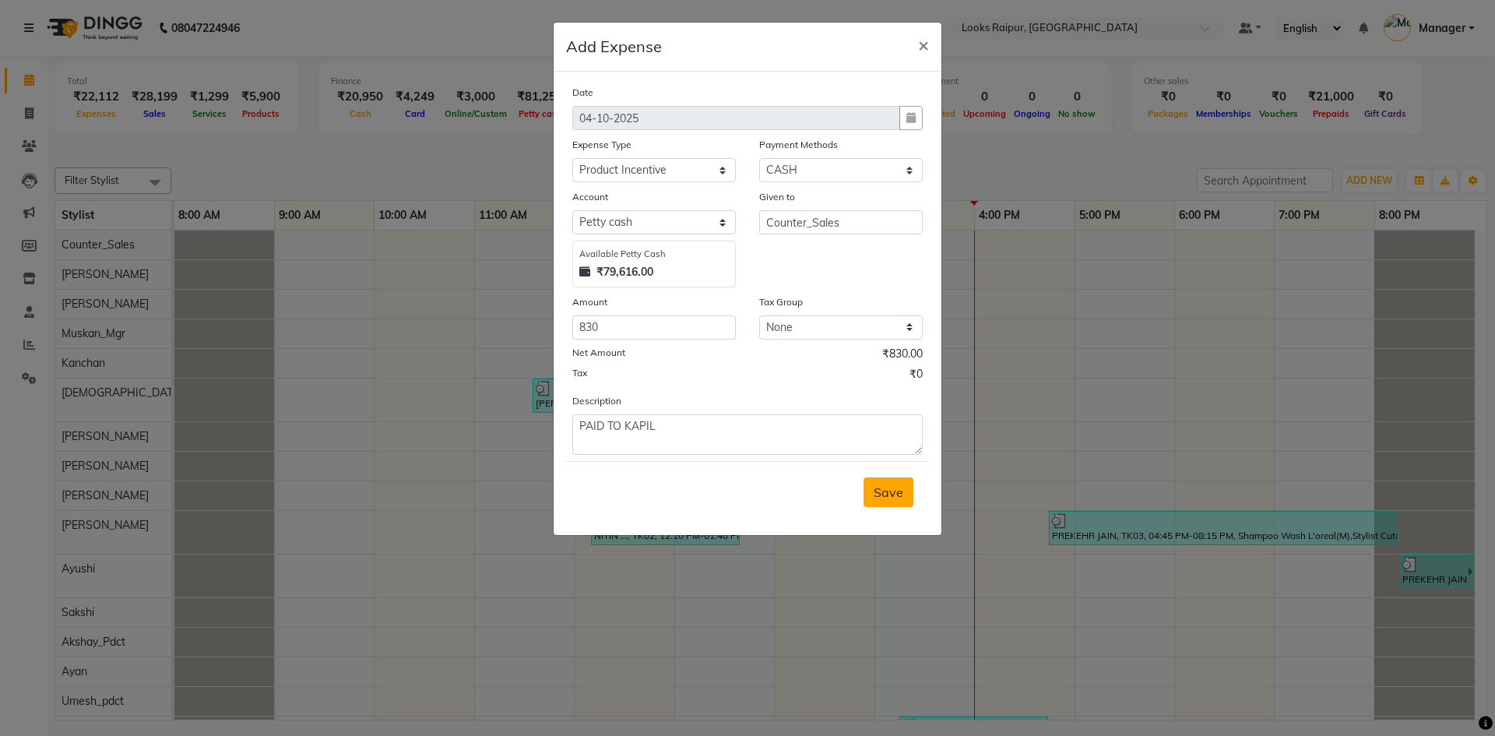
click at [893, 486] on span "Save" at bounding box center [889, 492] width 30 height 16
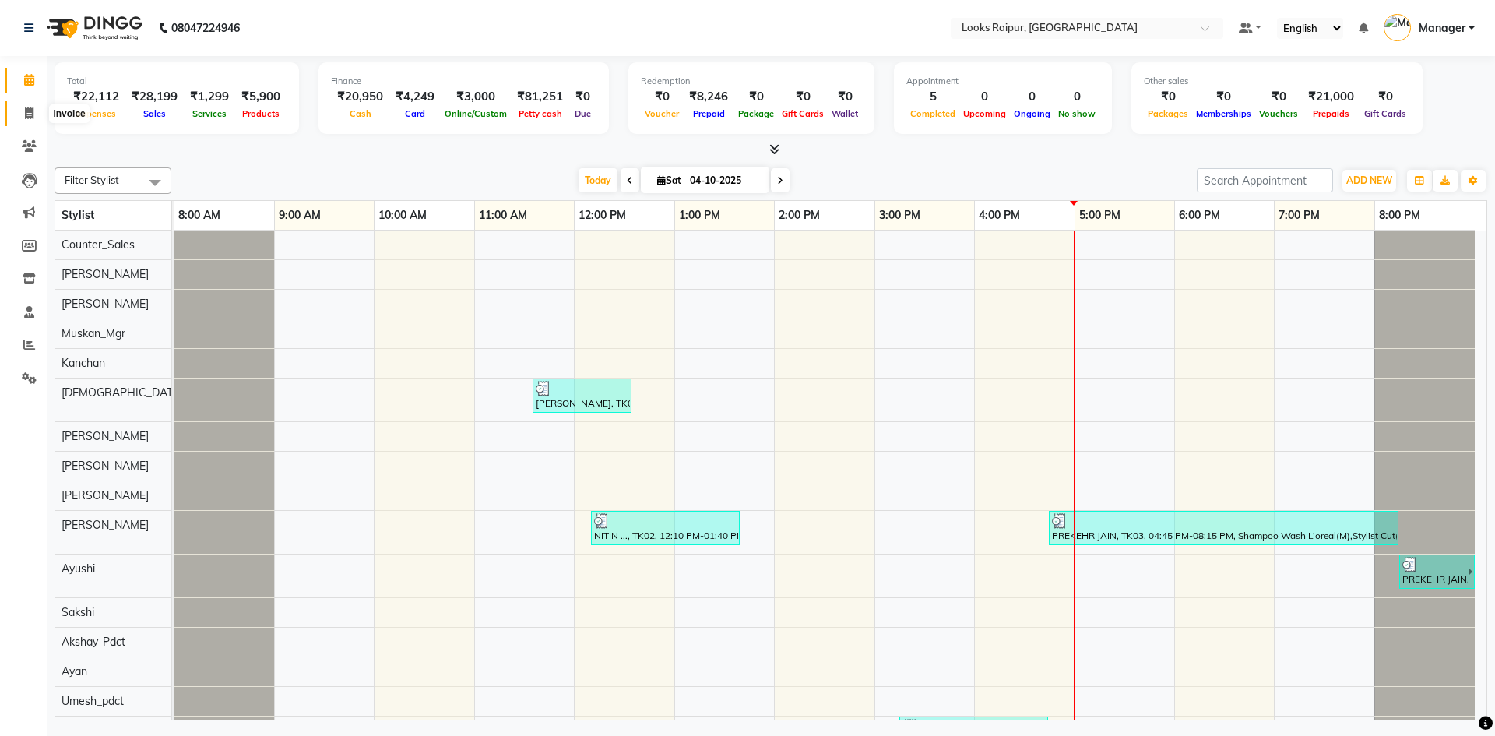
click at [25, 111] on icon at bounding box center [29, 113] width 9 height 12
select select "service"
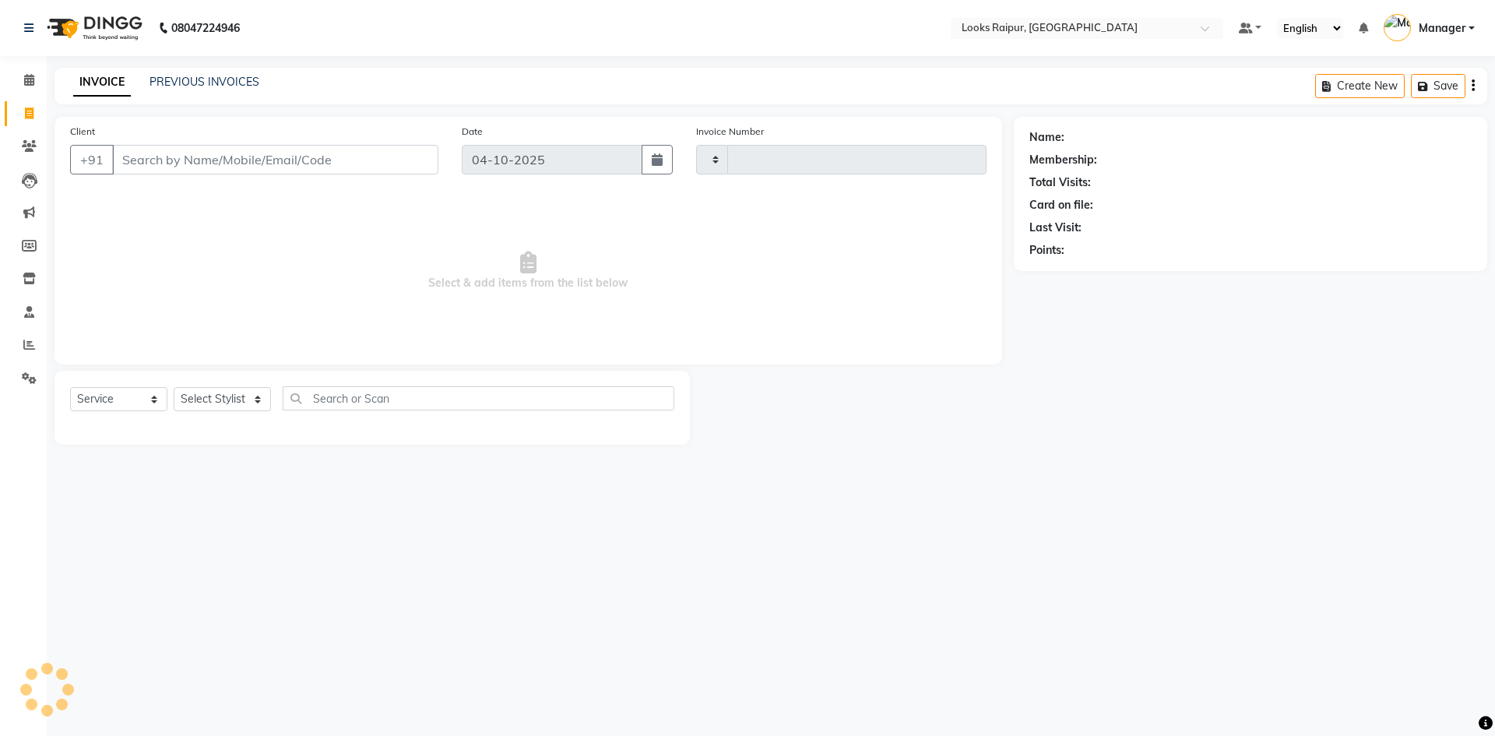
type input "0574"
select select "8606"
click at [21, 351] on span at bounding box center [29, 345] width 27 height 18
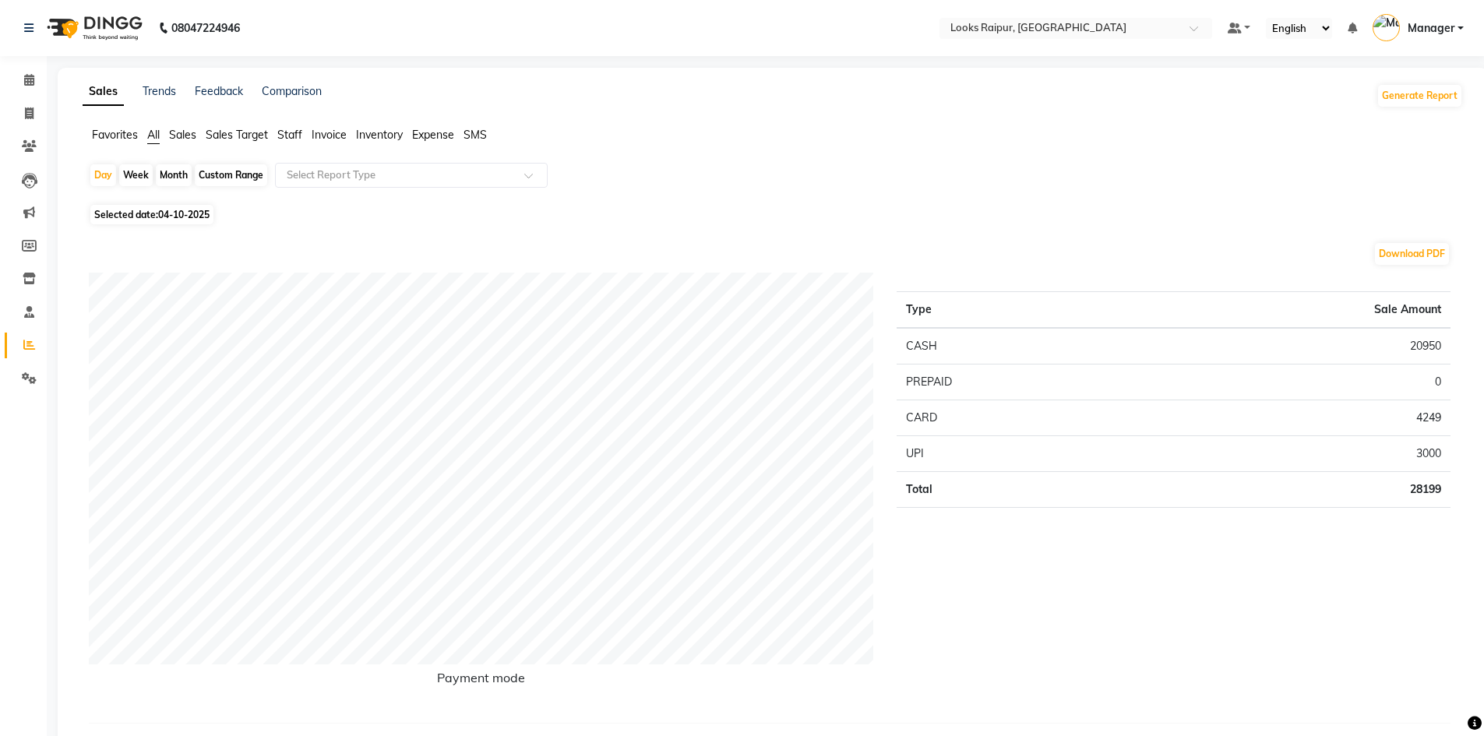
click at [290, 132] on span "Staff" at bounding box center [289, 135] width 25 height 14
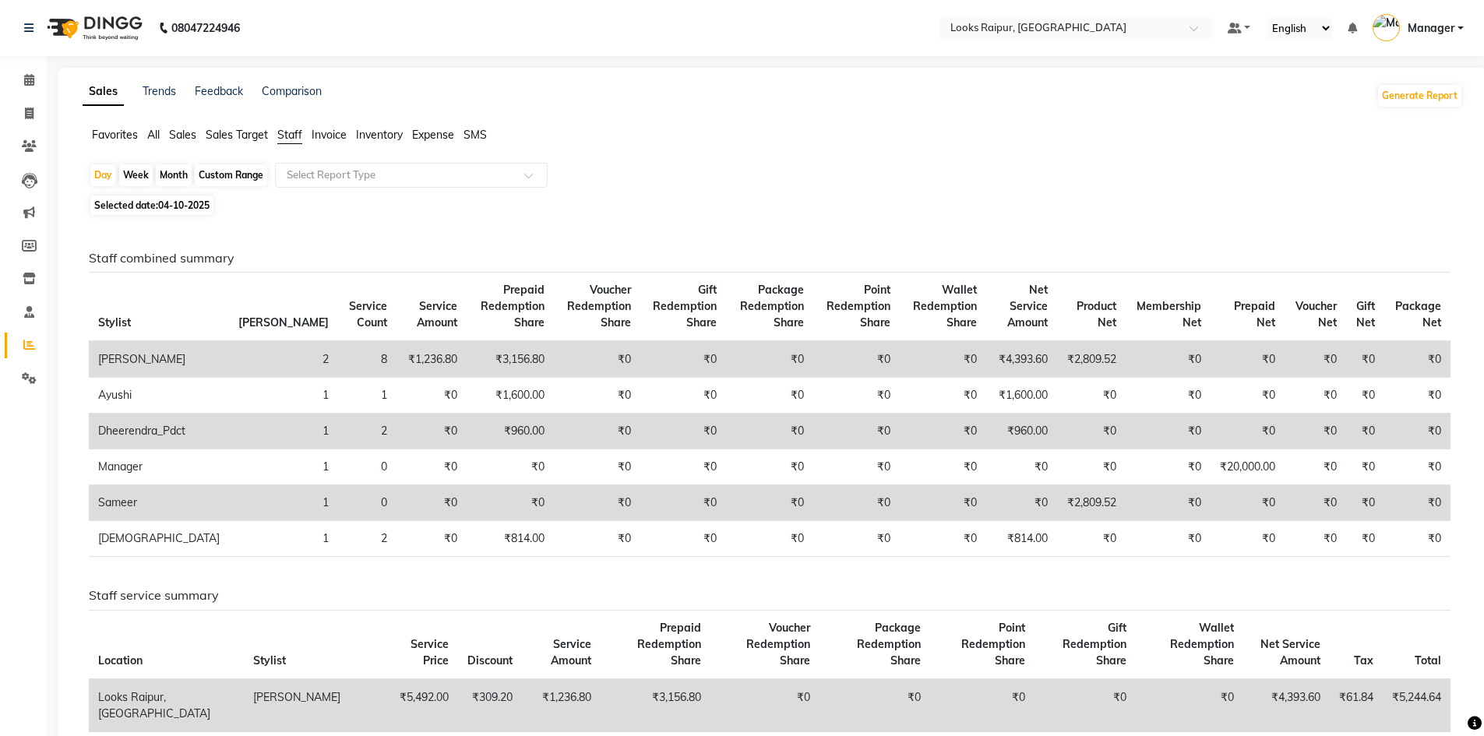
click at [426, 135] on span "Expense" at bounding box center [433, 135] width 42 height 14
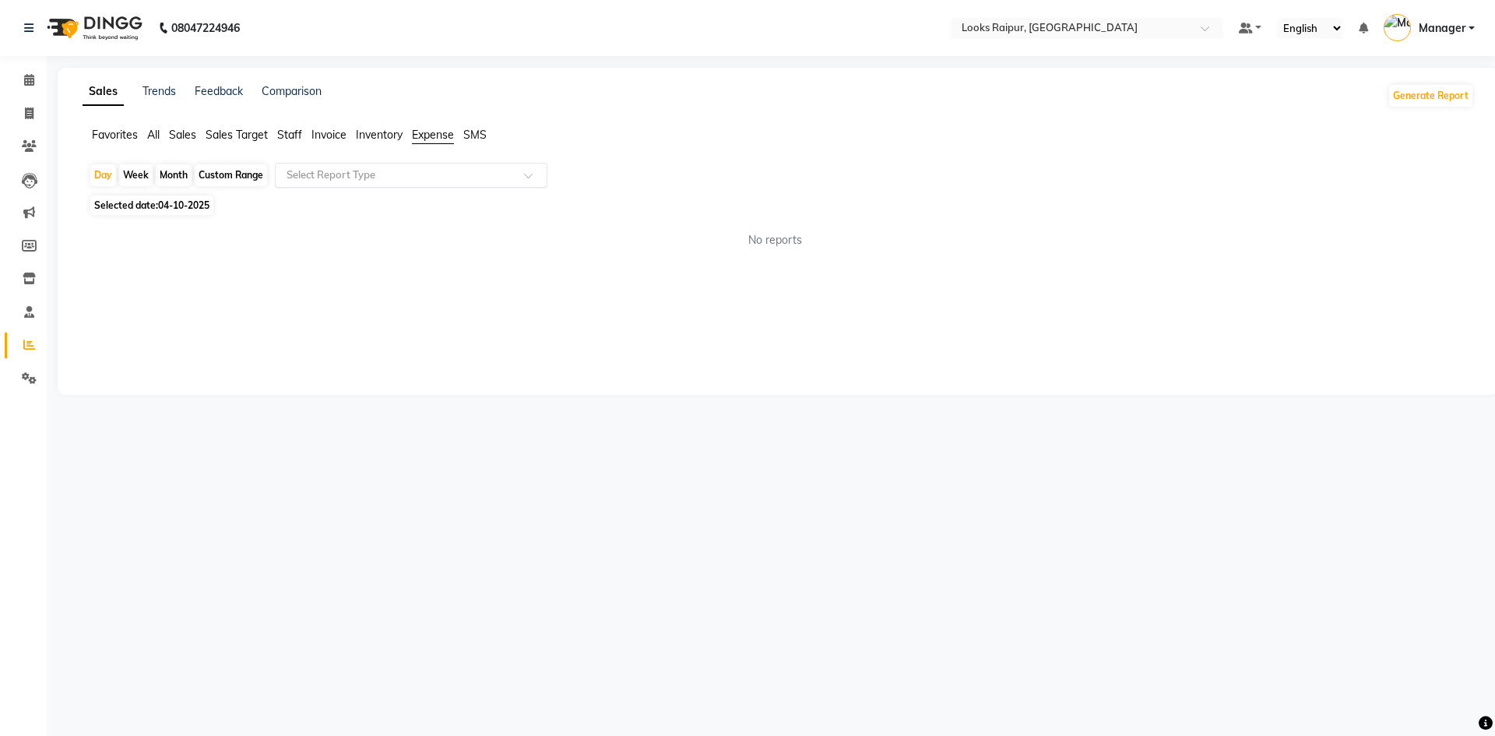
click at [519, 172] on div at bounding box center [411, 175] width 271 height 16
click at [482, 236] on div "Expense" at bounding box center [411, 234] width 271 height 31
select select "full_report"
select select "pdf"
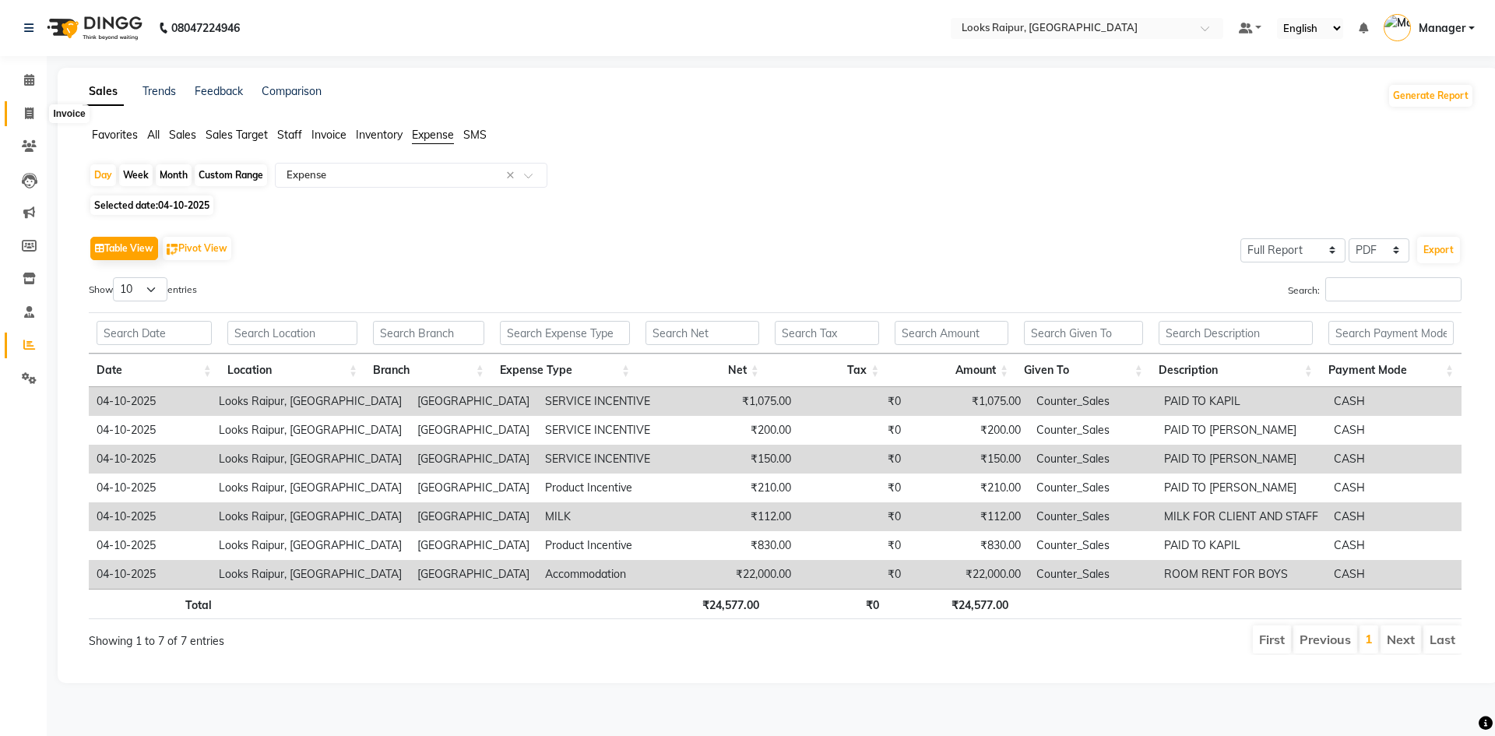
click at [39, 116] on span at bounding box center [29, 114] width 27 height 18
select select "8606"
select select "service"
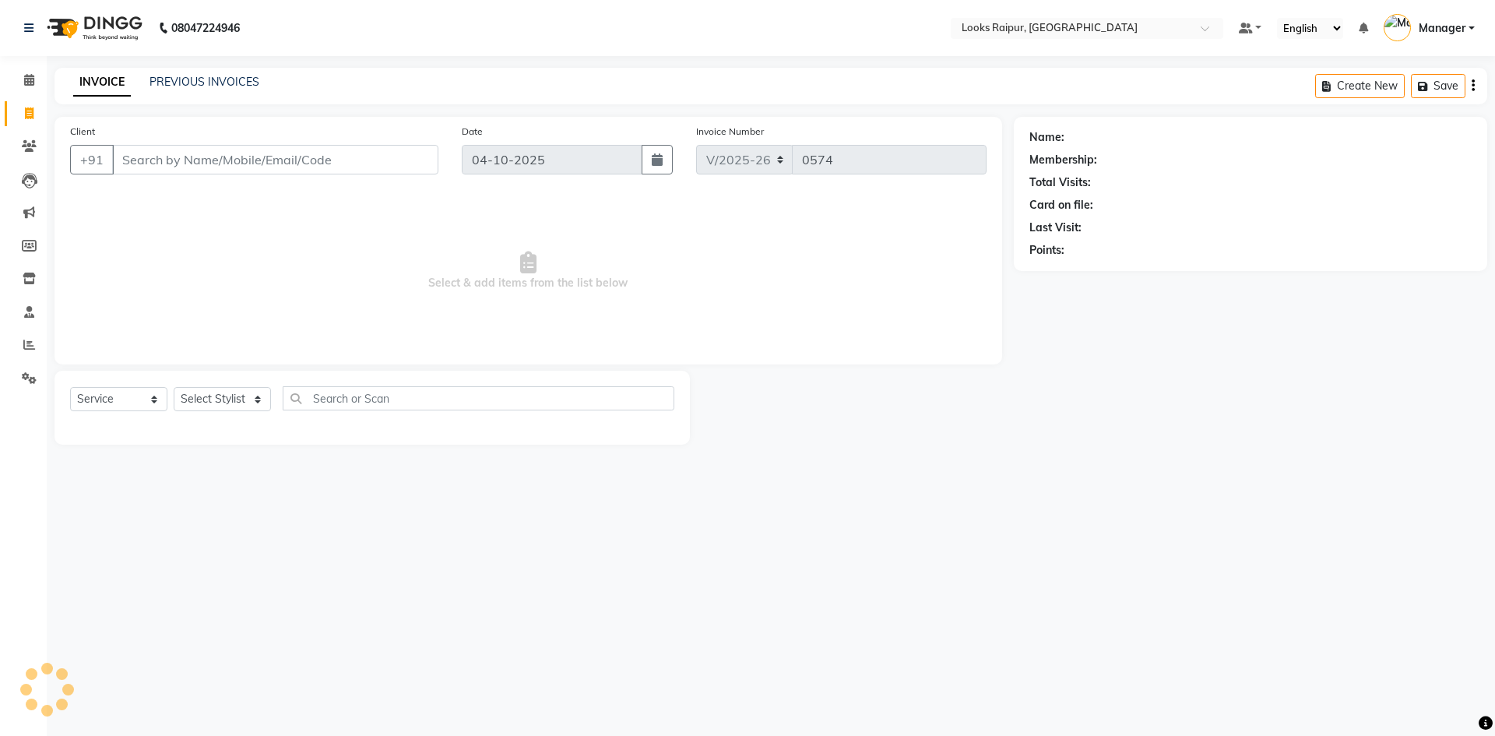
click at [37, 116] on span at bounding box center [29, 114] width 27 height 18
select select "service"
type input "0574"
select select "8606"
click at [16, 77] on span at bounding box center [29, 81] width 27 height 18
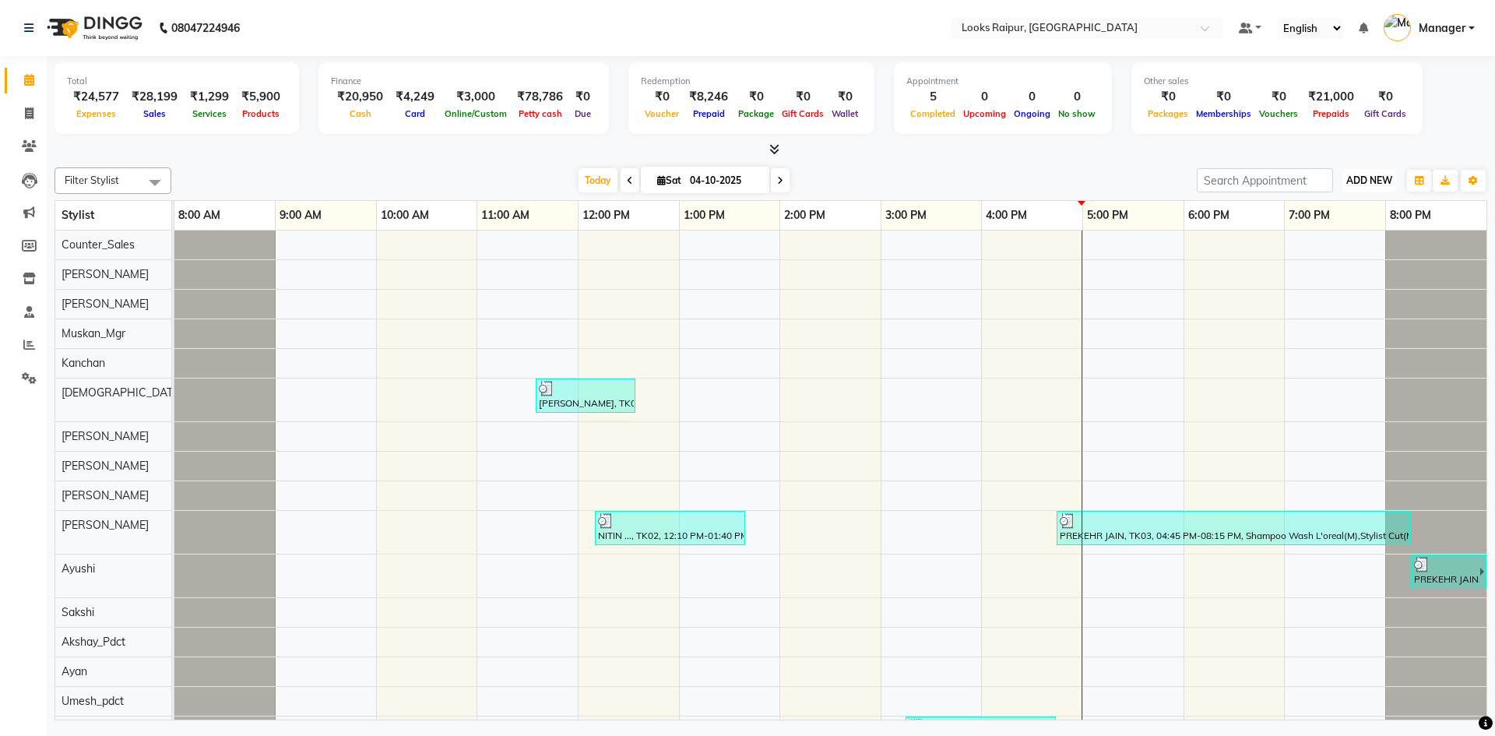
click at [1380, 181] on span "ADD NEW" at bounding box center [1370, 180] width 46 height 12
click at [1351, 248] on link "Add Expense" at bounding box center [1334, 251] width 123 height 20
select select "1"
select select "7834"
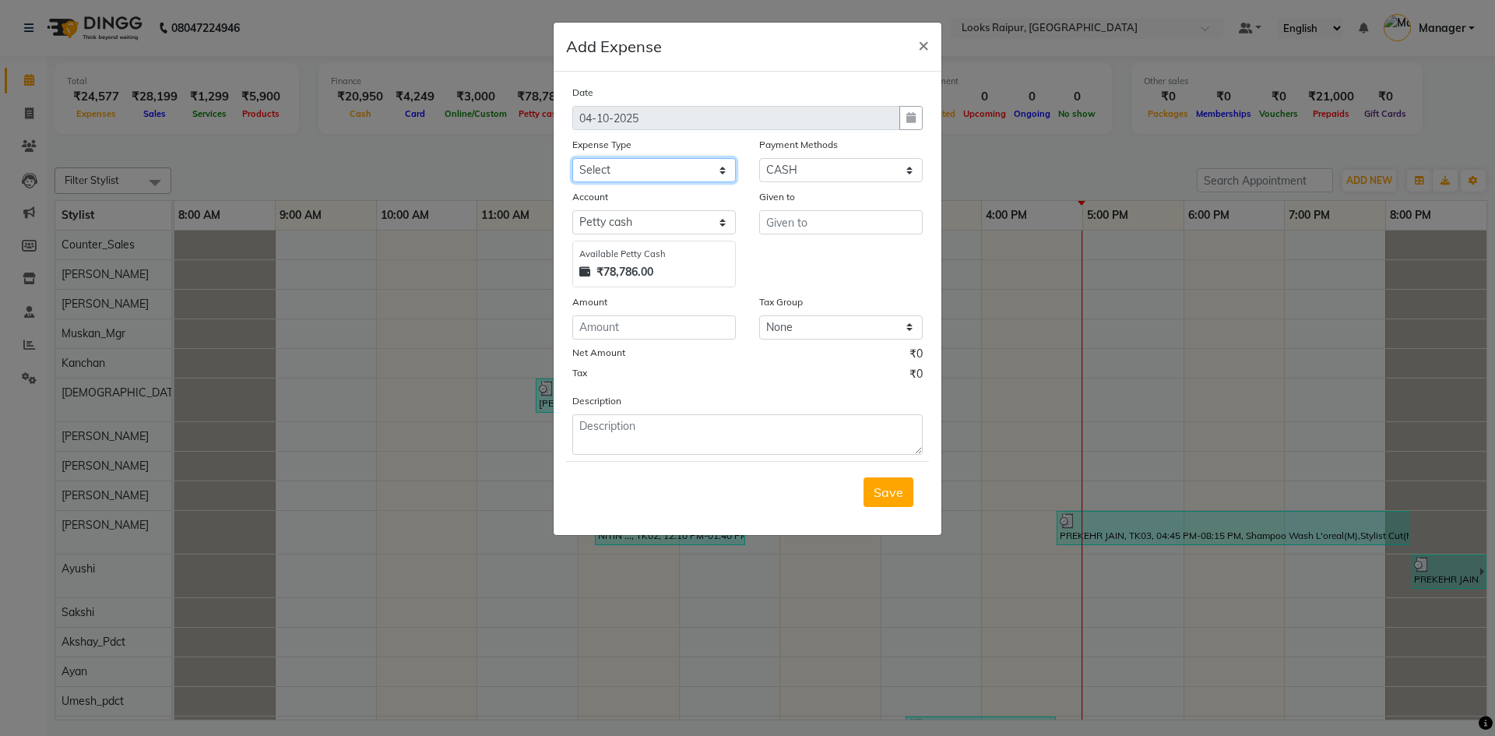
click at [707, 167] on select "Select Accommodation Aesthetics Bank Deposit BLINKIT Cash Handover Client Refun…" at bounding box center [654, 170] width 164 height 24
click at [724, 174] on select "Select Accommodation Aesthetics Bank Deposit BLINKIT Cash Handover Client Refun…" at bounding box center [654, 170] width 164 height 24
select select "24170"
click at [572, 158] on select "Select Accommodation Aesthetics Bank Deposit BLINKIT Cash Handover Client Refun…" at bounding box center [654, 170] width 164 height 24
click at [780, 230] on input "text" at bounding box center [841, 222] width 164 height 24
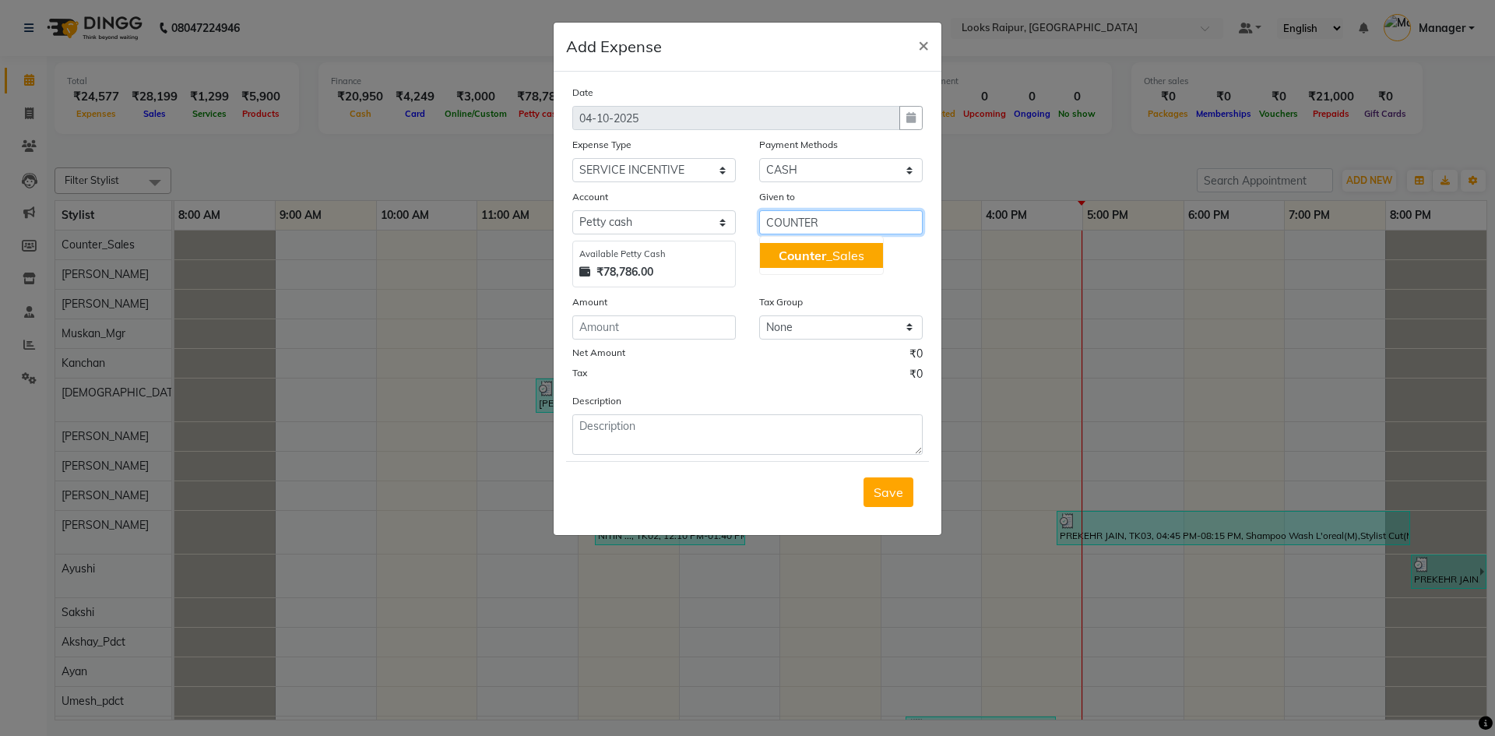
click at [798, 259] on span "Counter" at bounding box center [803, 256] width 48 height 16
type input "Counter_Sales"
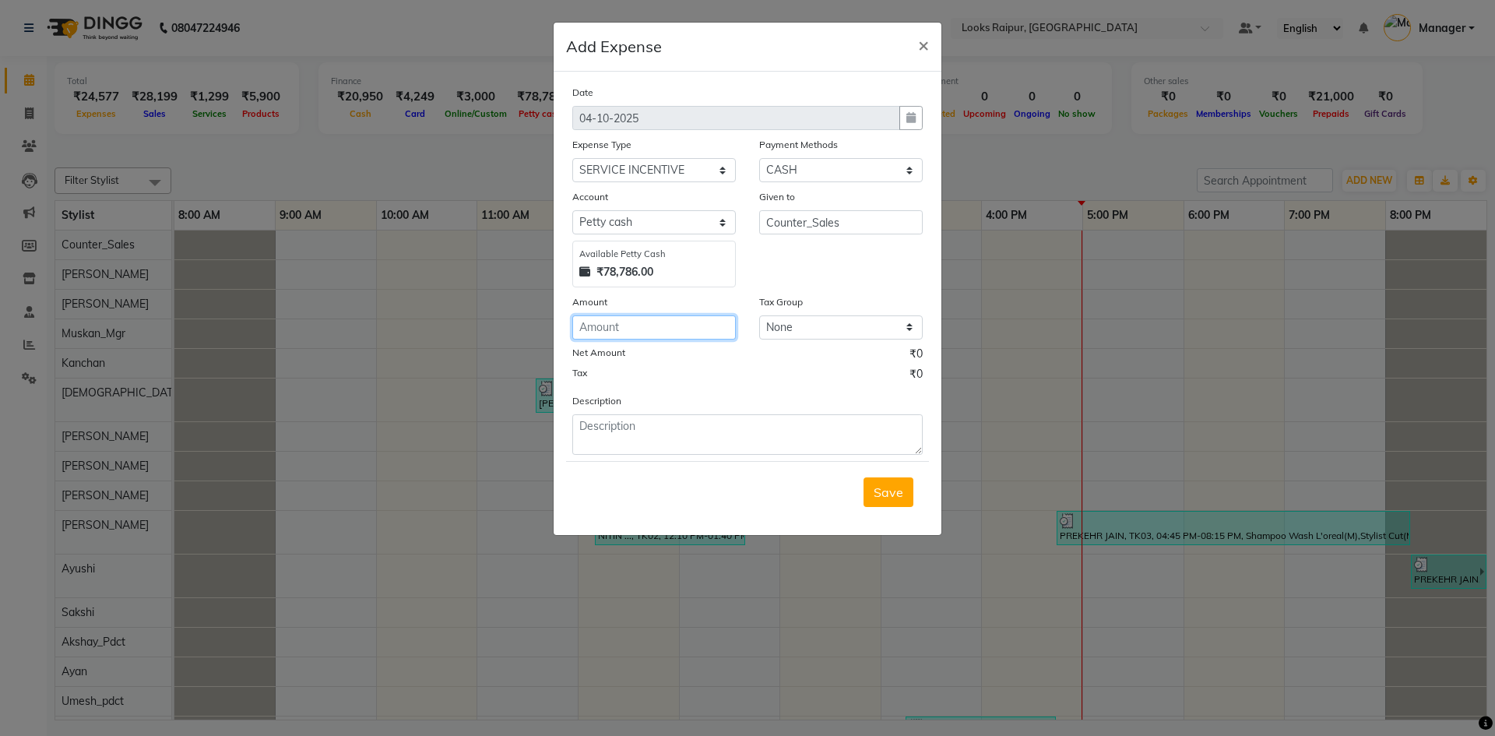
click at [660, 325] on input "number" at bounding box center [654, 327] width 164 height 24
type input "250"
click at [643, 440] on textarea at bounding box center [747, 434] width 350 height 40
type textarea "PAID TO [GEOGRAPHIC_DATA]"
click at [893, 493] on span "Save" at bounding box center [889, 492] width 30 height 16
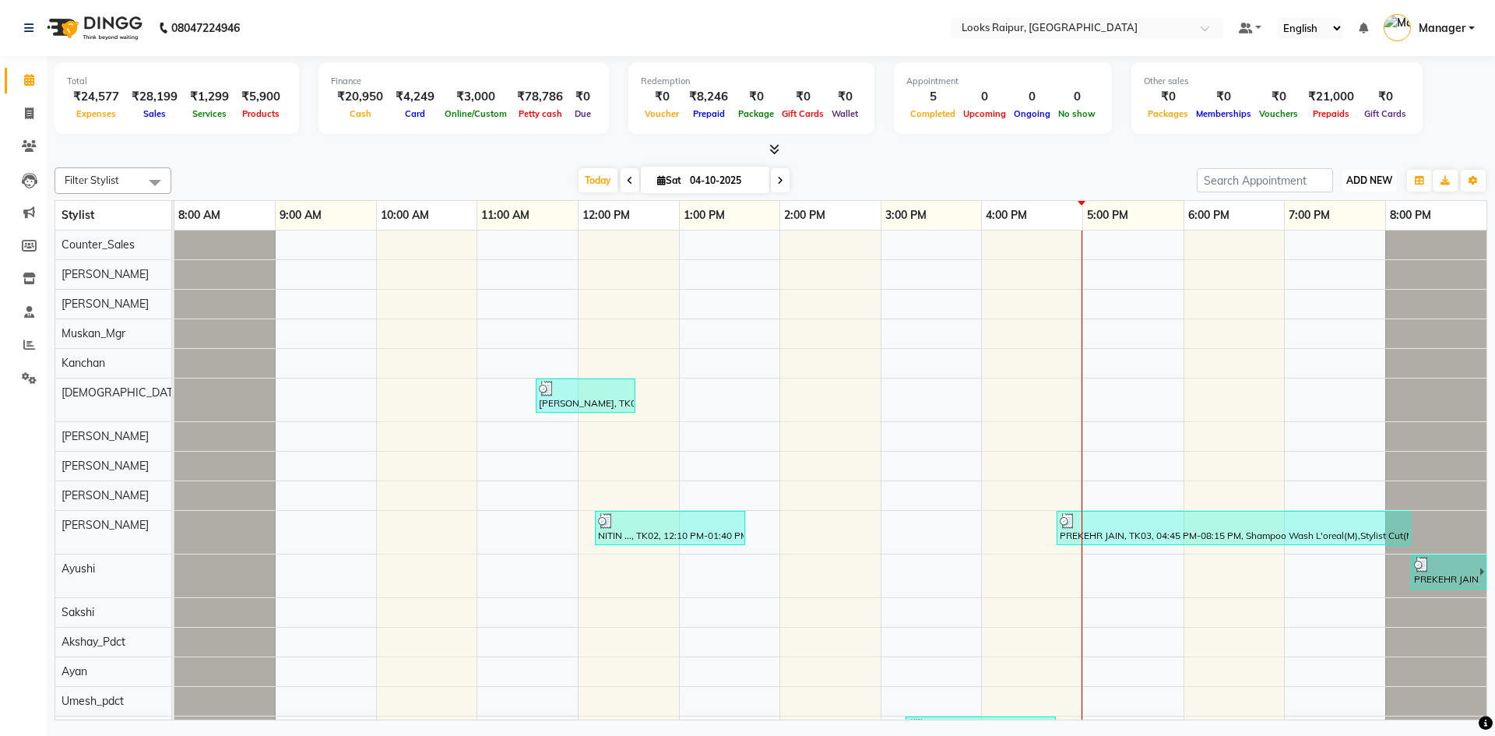
drag, startPoint x: 1382, startPoint y: 172, endPoint x: 1389, endPoint y: 178, distance: 8.3
click at [1389, 178] on button "ADD NEW Toggle Dropdown" at bounding box center [1370, 181] width 54 height 22
click at [1350, 258] on link "Add Expense" at bounding box center [1334, 251] width 123 height 20
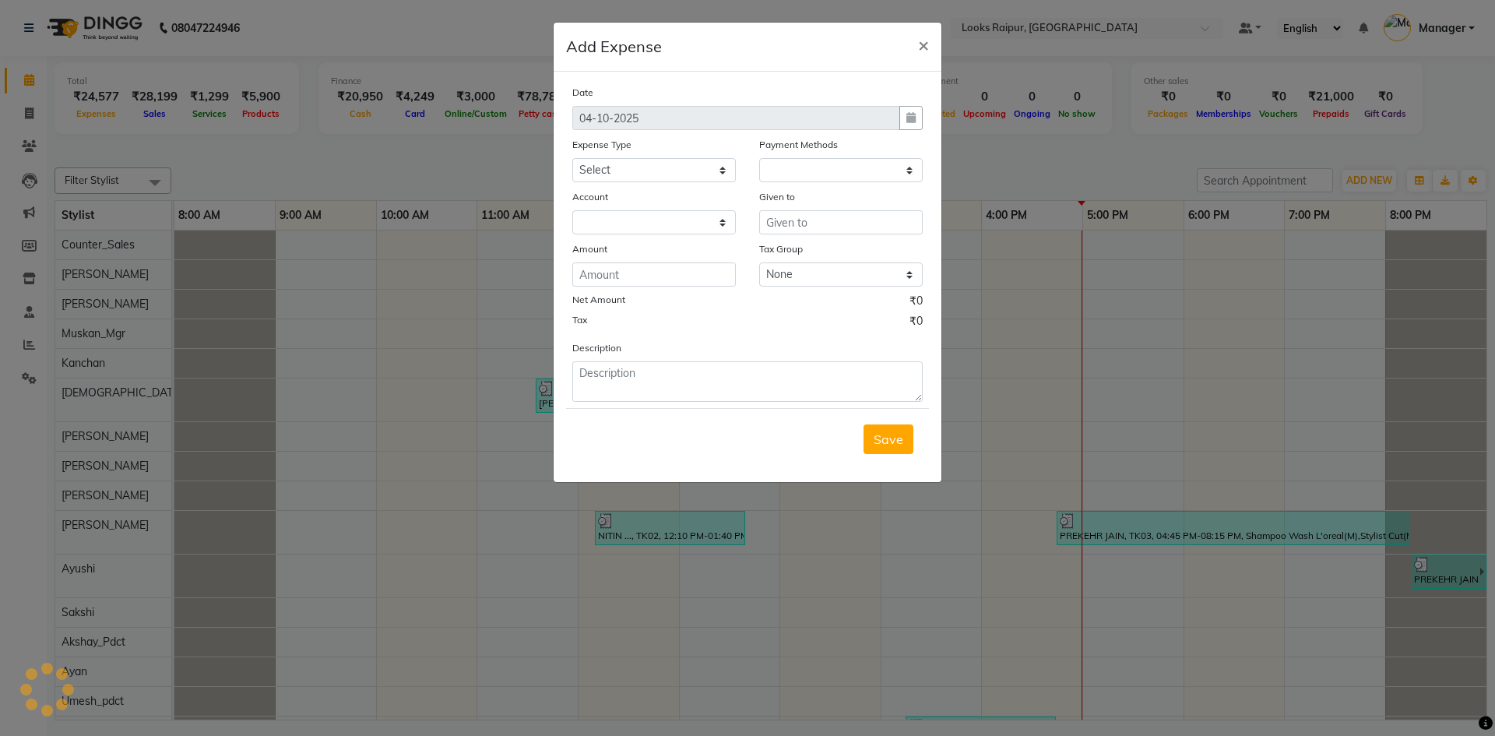
select select "1"
select select "7834"
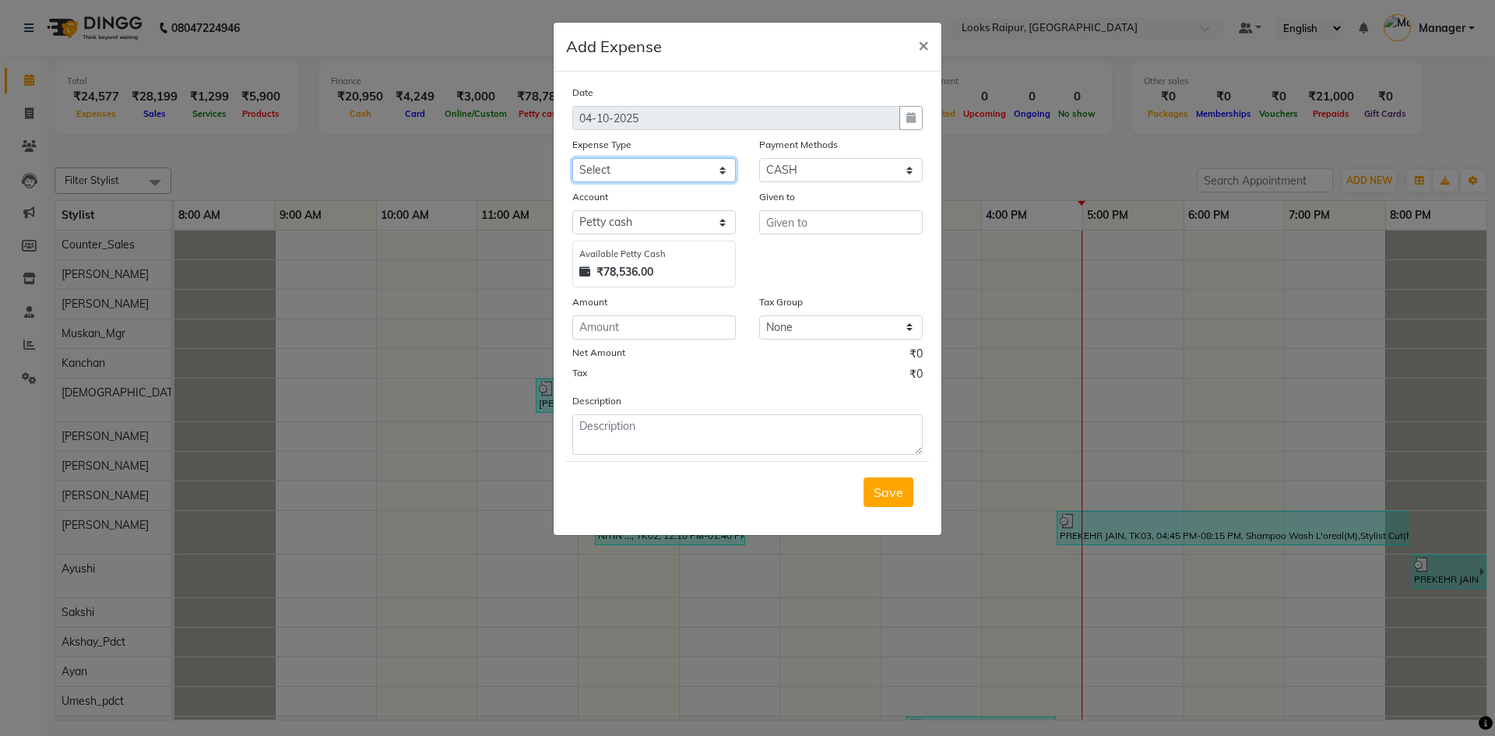
click at [722, 171] on select "Select Accommodation Aesthetics Bank Deposit BLINKIT Cash Handover Client Refun…" at bounding box center [654, 170] width 164 height 24
select select "19731"
click at [572, 158] on select "Select Accommodation Aesthetics Bank Deposit BLINKIT Cash Handover Client Refun…" at bounding box center [654, 170] width 164 height 24
click at [833, 218] on input "text" at bounding box center [841, 222] width 164 height 24
drag, startPoint x: 872, startPoint y: 258, endPoint x: 826, endPoint y: 288, distance: 55.7
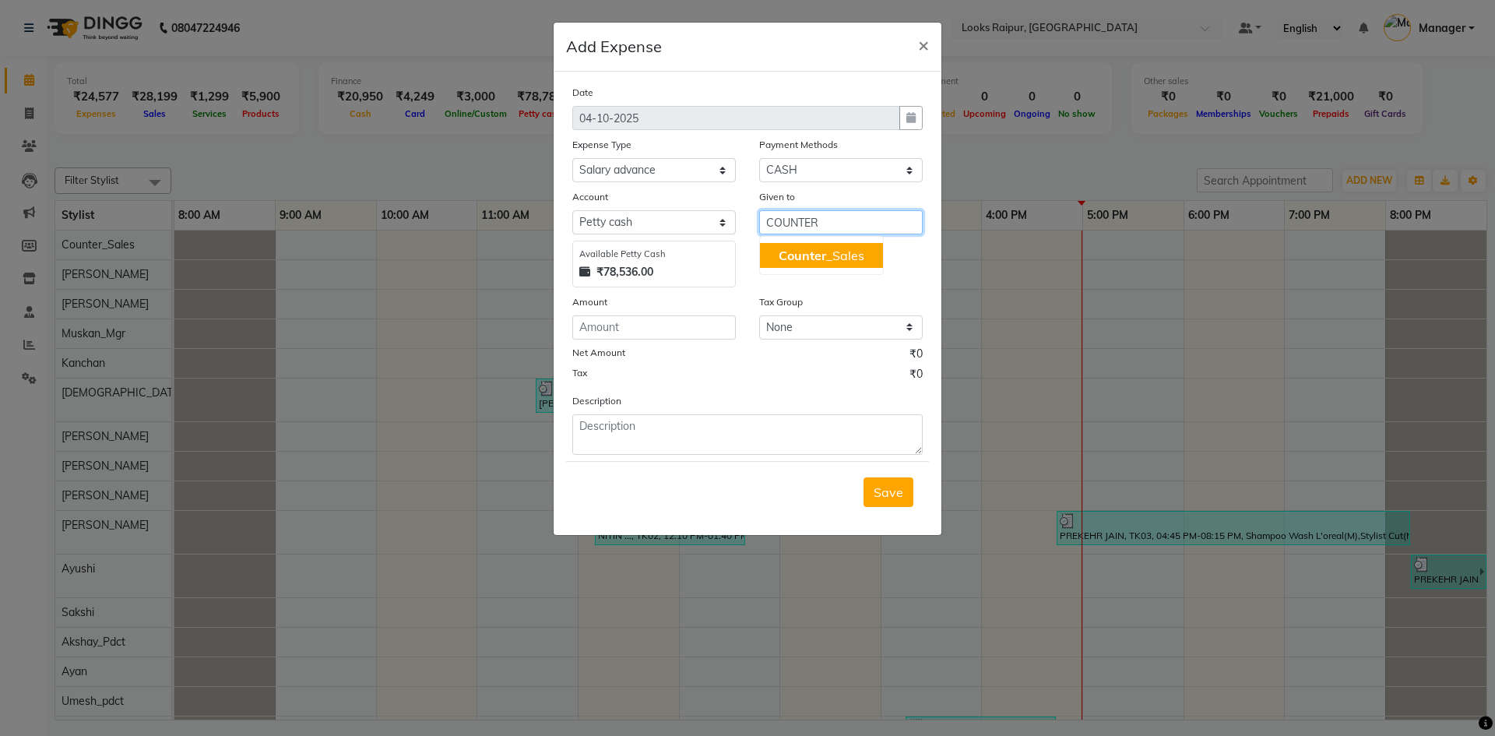
click at [872, 259] on button "Counter _Sales" at bounding box center [821, 255] width 123 height 25
type input "Counter_Sales"
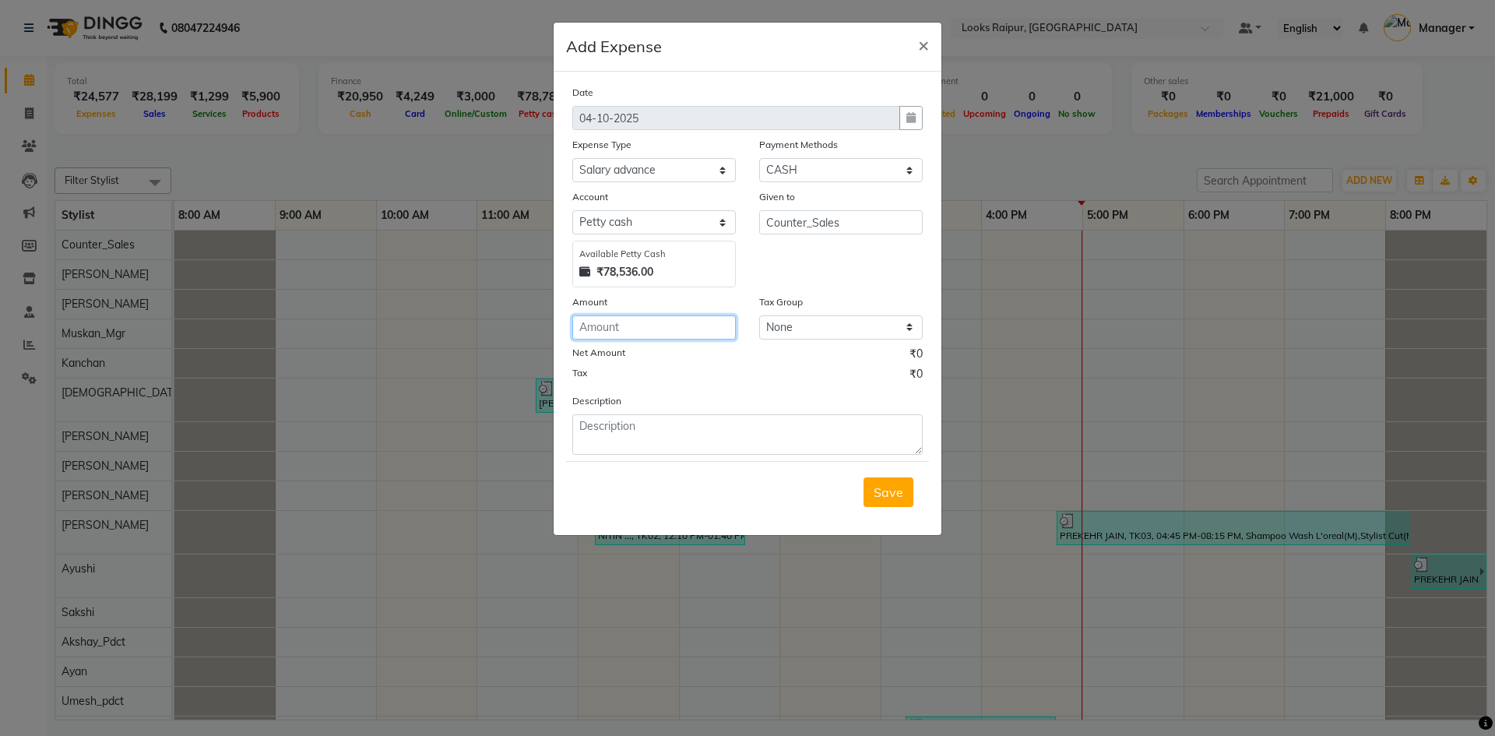
click at [643, 332] on input "number" at bounding box center [654, 327] width 164 height 24
type input "920"
click at [670, 428] on textarea at bounding box center [747, 434] width 350 height 40
type textarea "PAID TO [DEMOGRAPHIC_DATA]"
click at [882, 486] on span "Save" at bounding box center [889, 492] width 30 height 16
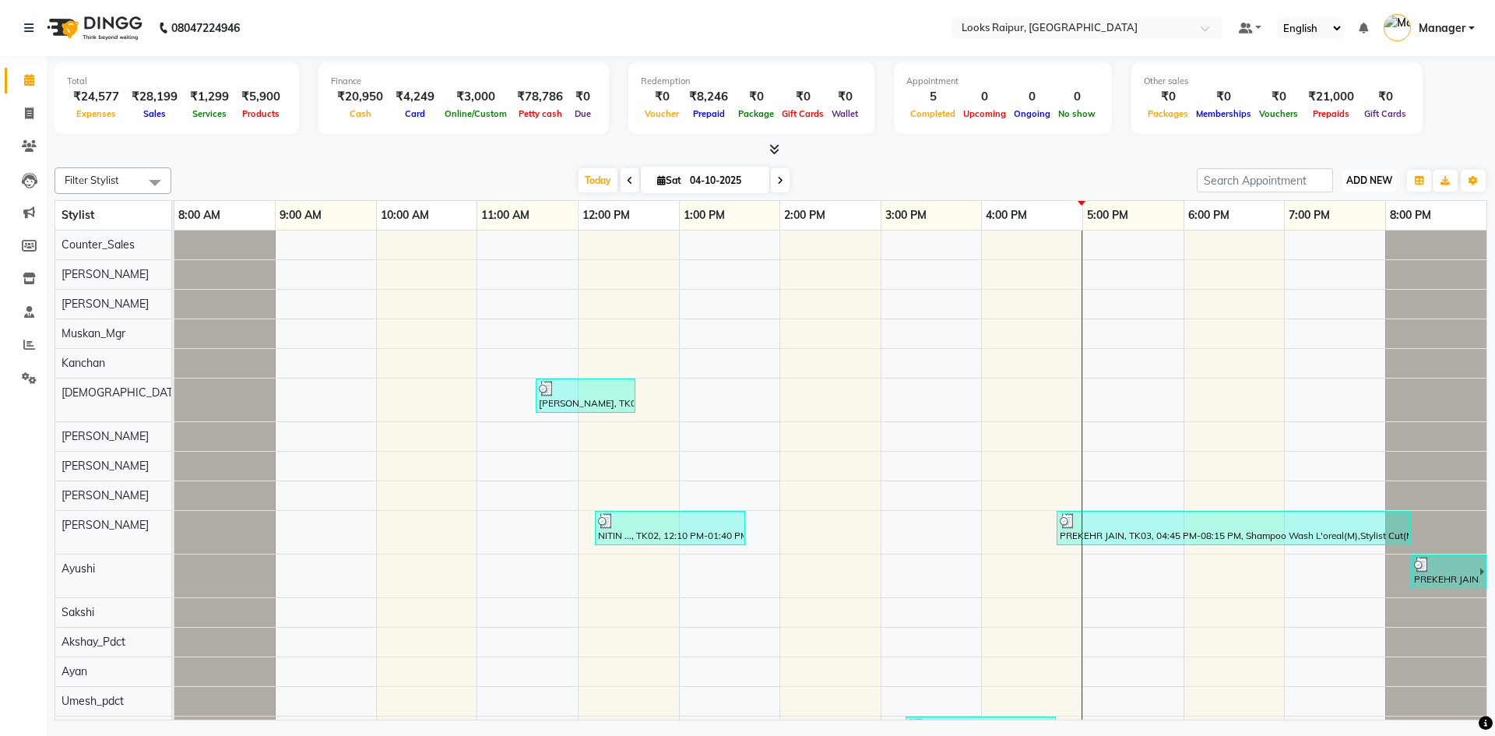
click at [1374, 178] on span "ADD NEW" at bounding box center [1370, 180] width 46 height 12
click at [1344, 247] on link "Add Expense" at bounding box center [1334, 251] width 123 height 20
select select "1"
select select "7834"
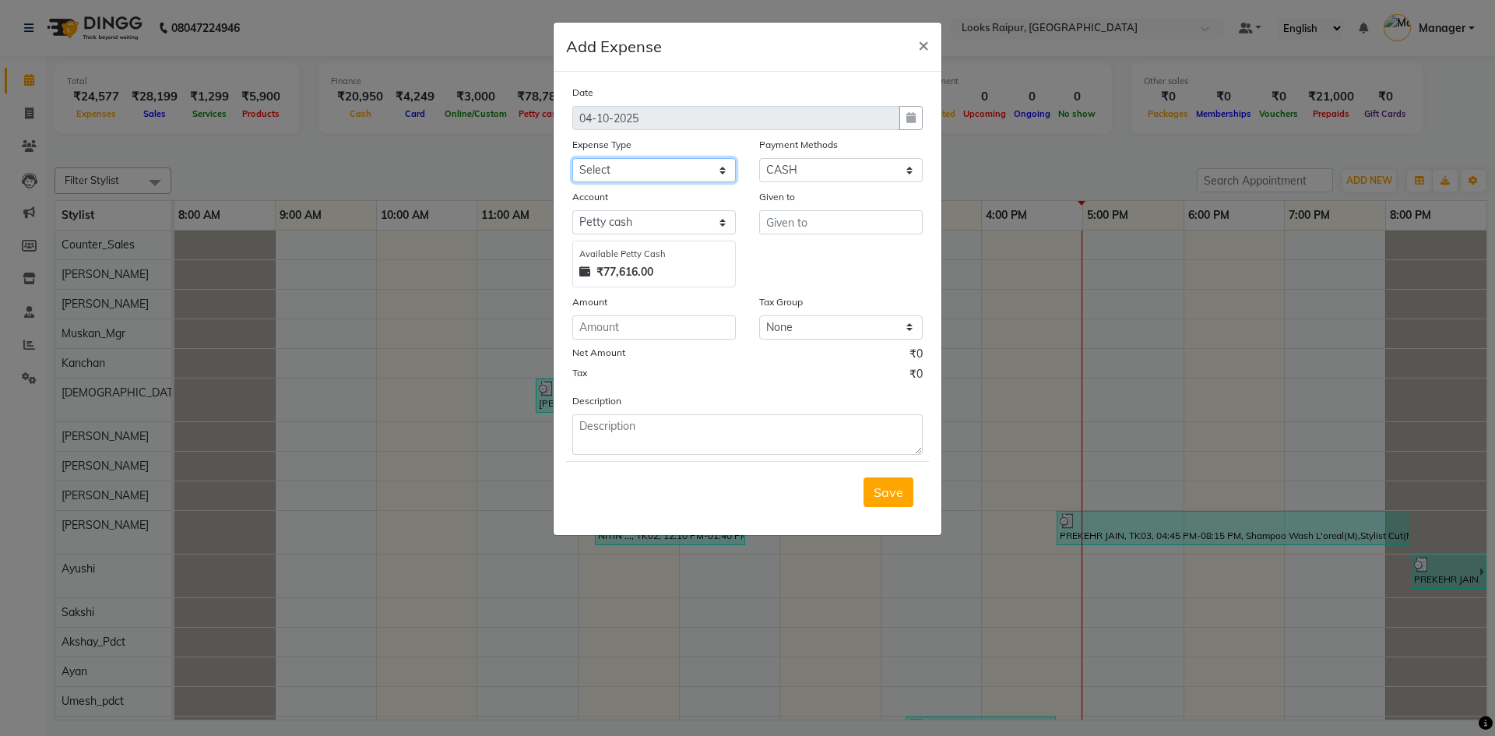
click at [733, 172] on select "Select Accommodation Aesthetics Bank Deposit BLINKIT Cash Handover Client Refun…" at bounding box center [654, 170] width 164 height 24
select select "24170"
click at [572, 158] on select "Select Accommodation Aesthetics Bank Deposit BLINKIT Cash Handover Client Refun…" at bounding box center [654, 170] width 164 height 24
click at [801, 218] on input "text" at bounding box center [841, 222] width 164 height 24
click at [808, 248] on ngb-highlight "Cou nter_Sales" at bounding box center [821, 256] width 85 height 16
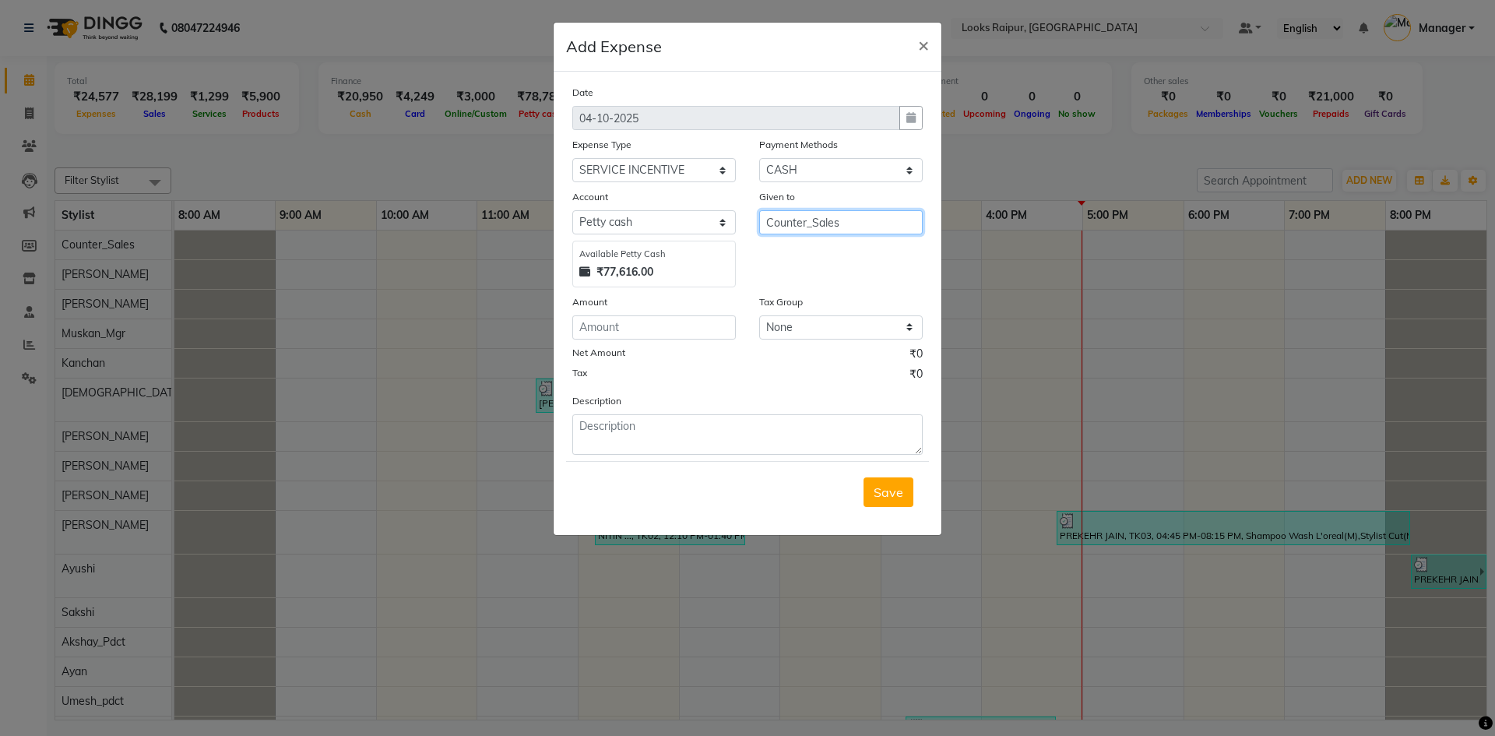
type input "Counter_Sales"
click at [669, 336] on input "number" at bounding box center [654, 327] width 164 height 24
type input "540"
click at [684, 437] on textarea at bounding box center [747, 434] width 350 height 40
type textarea "PAID TO [PERSON_NAME]"
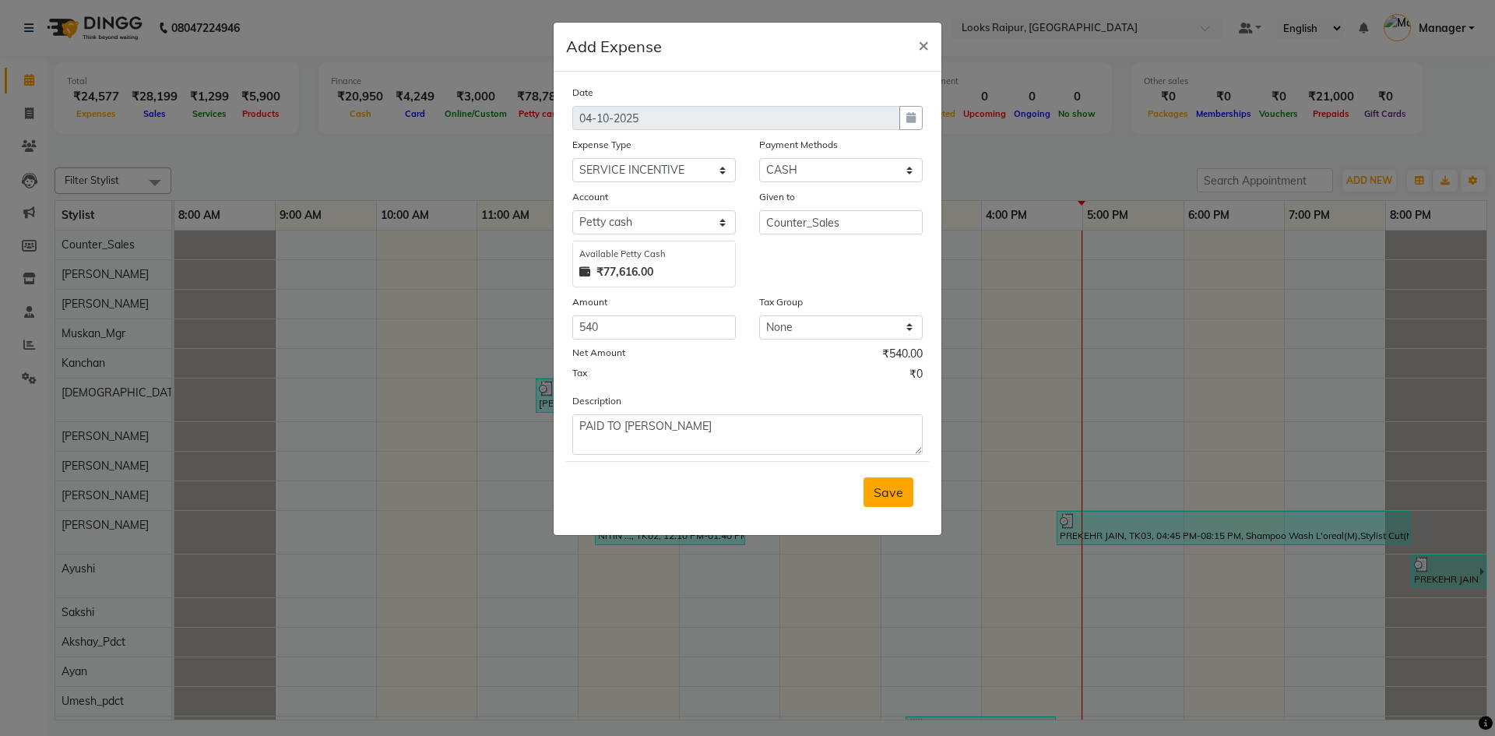
click at [904, 489] on button "Save" at bounding box center [889, 492] width 50 height 30
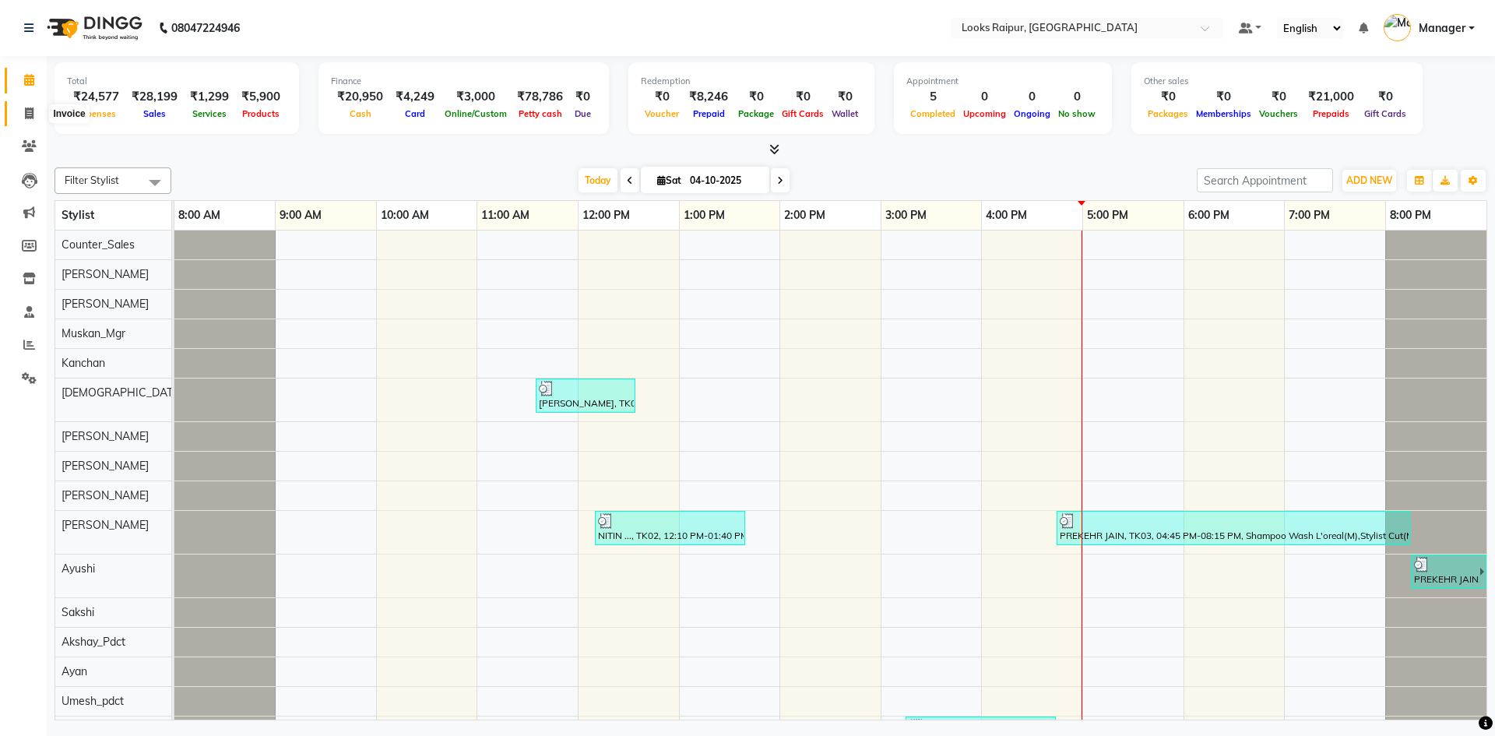
click at [29, 117] on icon at bounding box center [29, 113] width 9 height 12
select select "service"
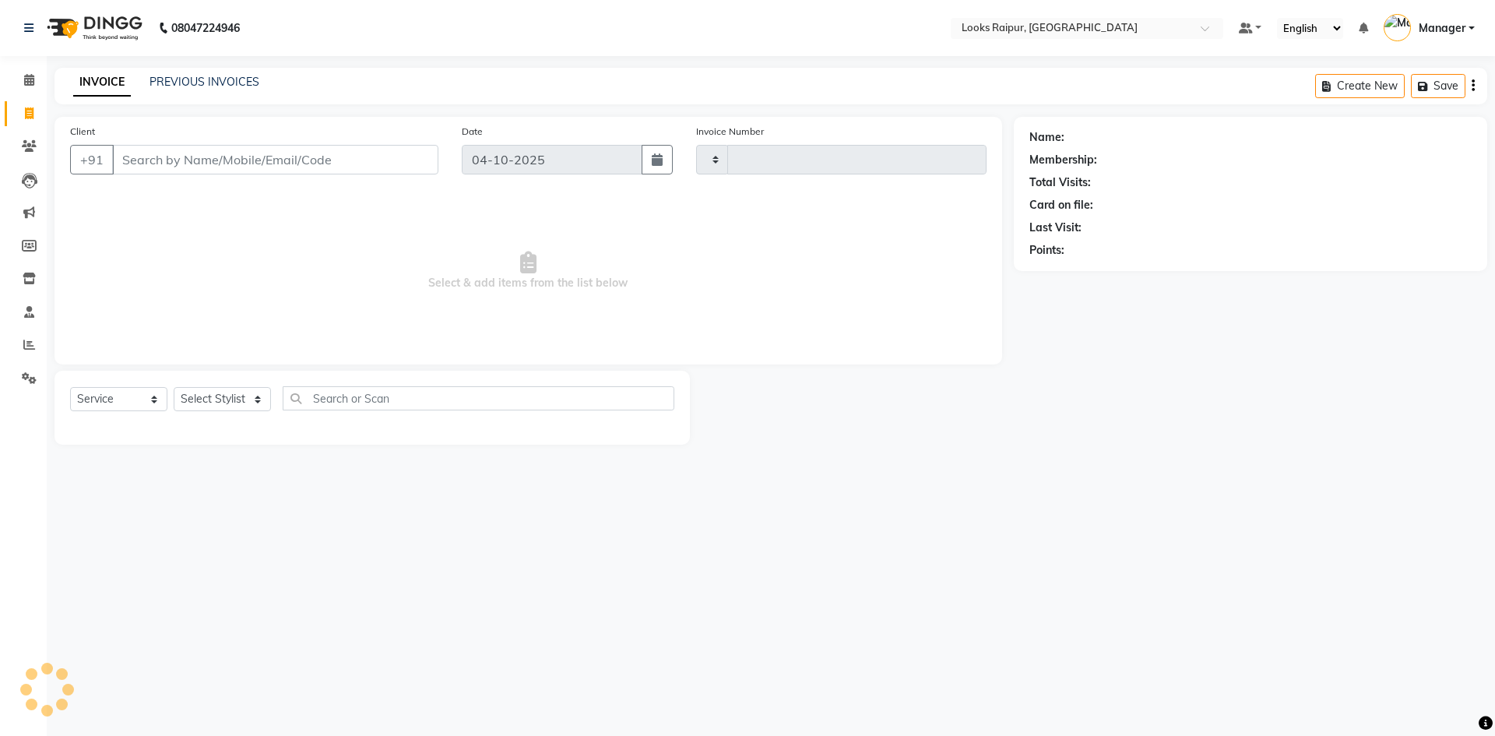
type input "0574"
select select "8606"
click at [141, 157] on input "Client" at bounding box center [275, 160] width 326 height 30
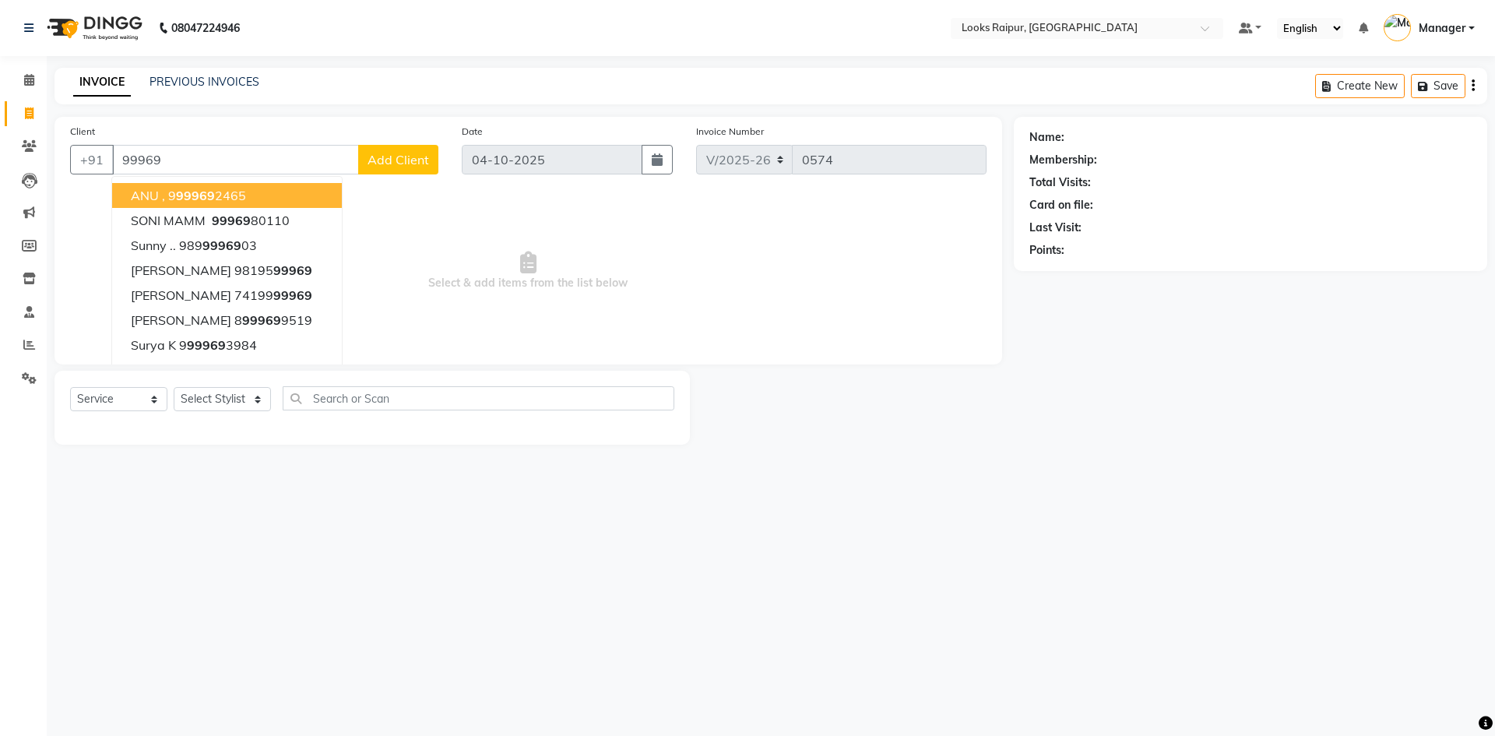
drag, startPoint x: 123, startPoint y: 161, endPoint x: 158, endPoint y: 159, distance: 35.1
click at [167, 160] on input "99969" at bounding box center [235, 160] width 247 height 30
type input "99969"
click at [33, 283] on icon at bounding box center [29, 279] width 13 height 12
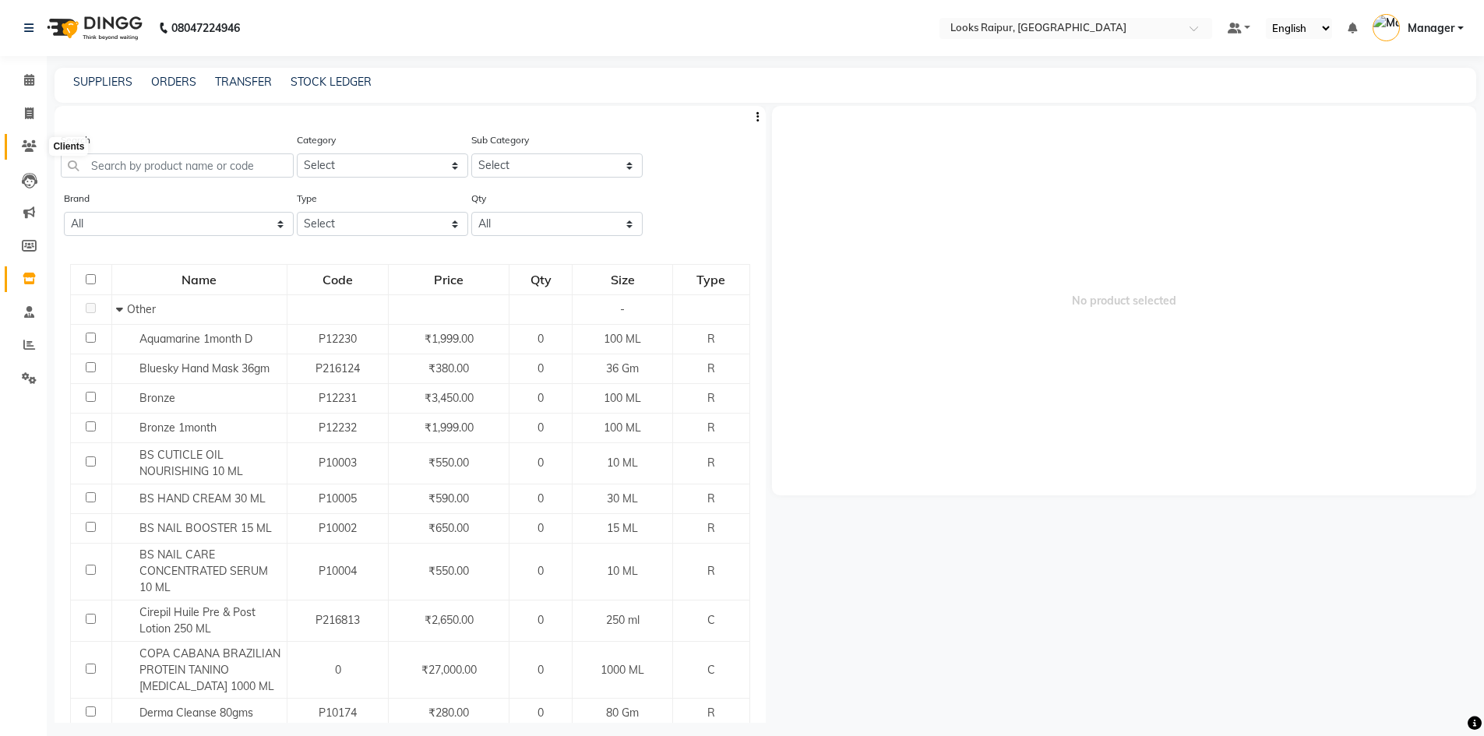
drag, startPoint x: 29, startPoint y: 147, endPoint x: 63, endPoint y: 141, distance: 34.8
click at [30, 147] on icon at bounding box center [29, 146] width 15 height 12
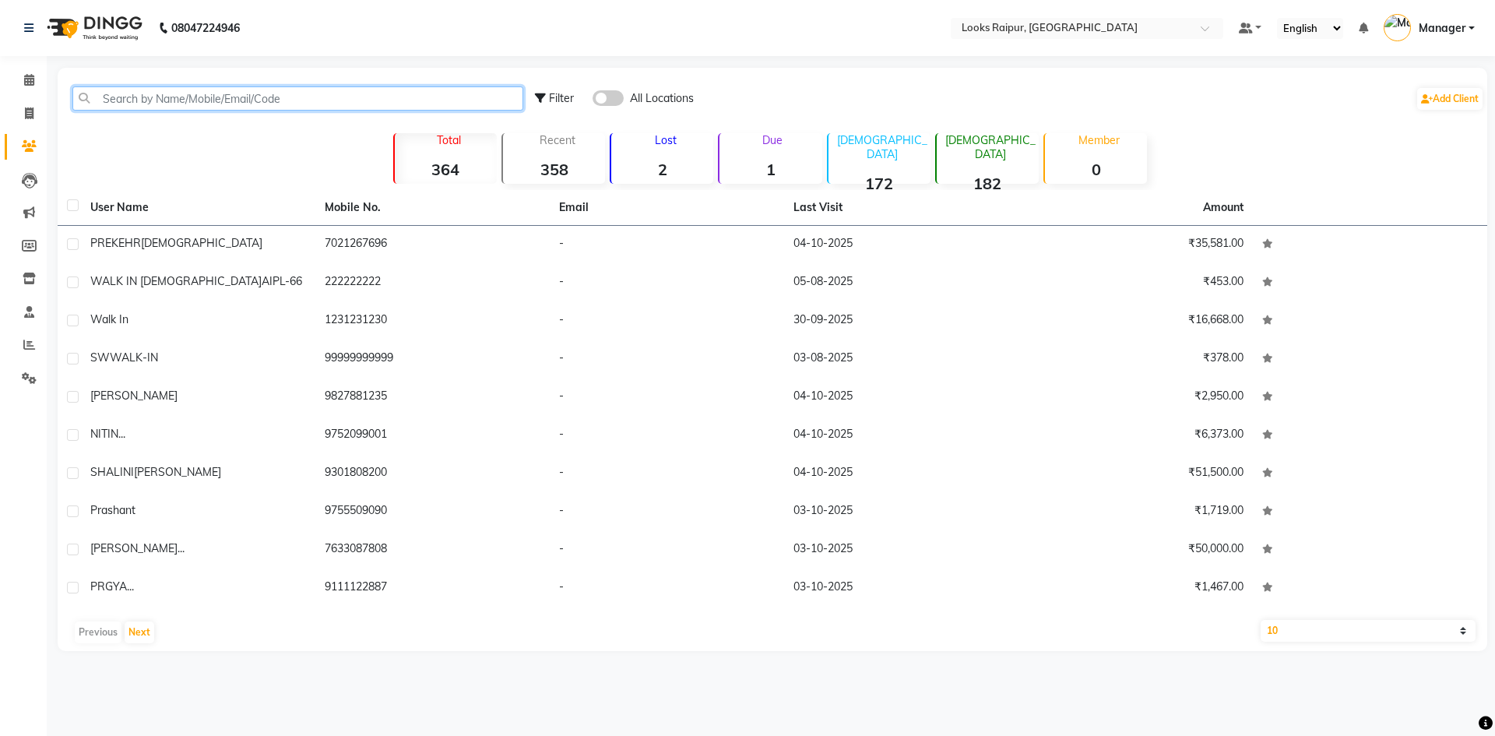
click at [135, 100] on input "text" at bounding box center [297, 98] width 451 height 24
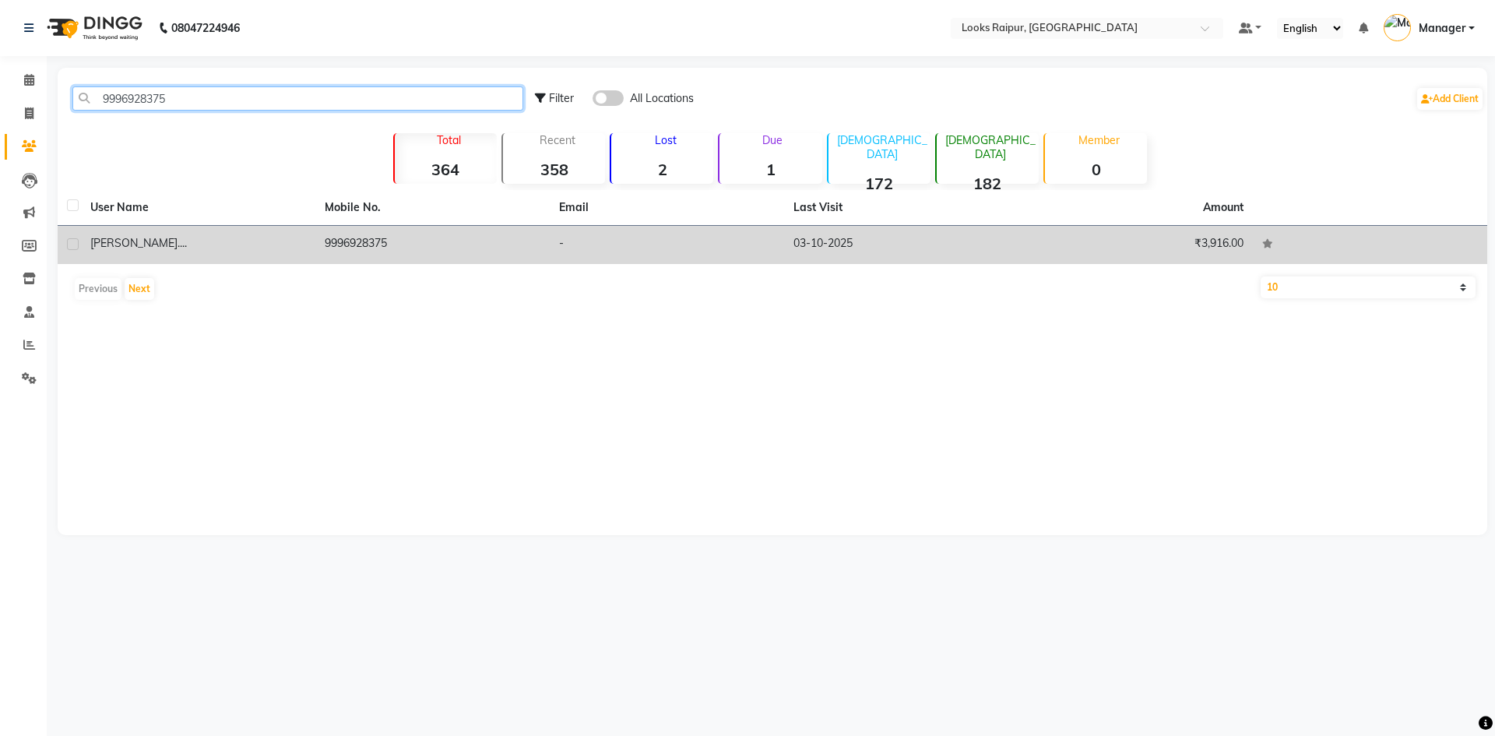
type input "9996928375"
click at [354, 248] on td "9996928375" at bounding box center [432, 245] width 234 height 38
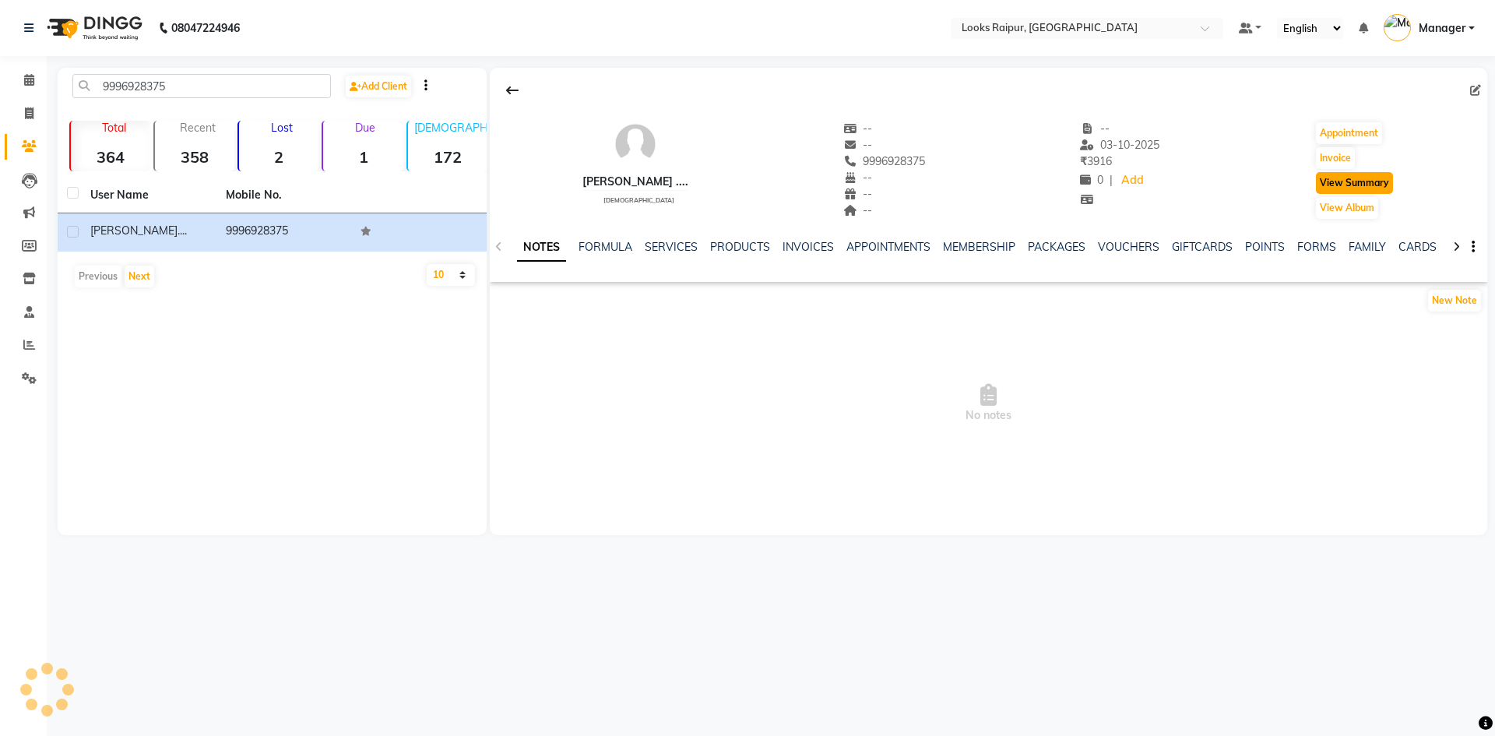
click at [1369, 180] on button "View Summary" at bounding box center [1354, 183] width 77 height 22
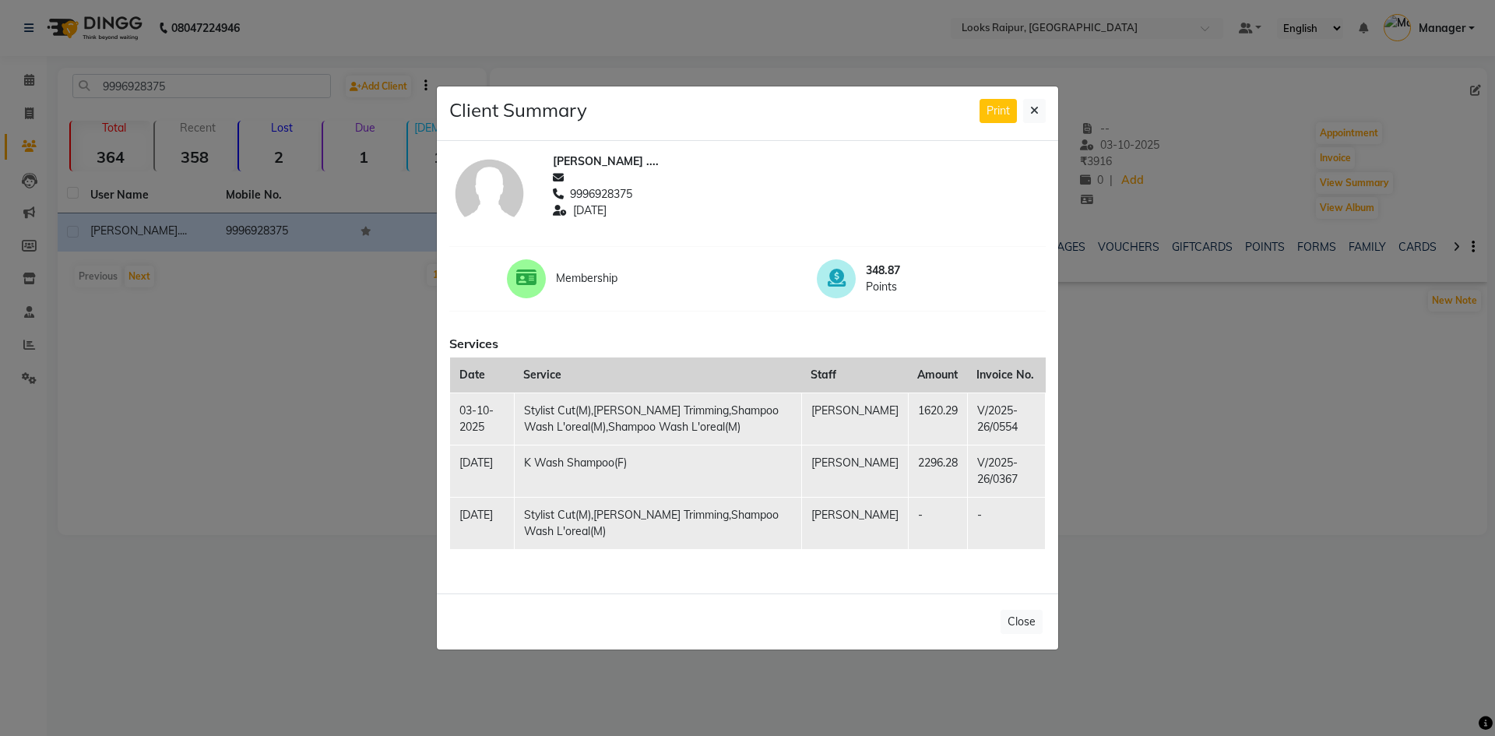
click at [368, 382] on ngb-modal-window "Client Summary Print [PERSON_NAME] .... 9996928375 [DATE] Membership 348.87 Poi…" at bounding box center [747, 368] width 1495 height 736
click at [1045, 111] on button at bounding box center [1034, 111] width 23 height 24
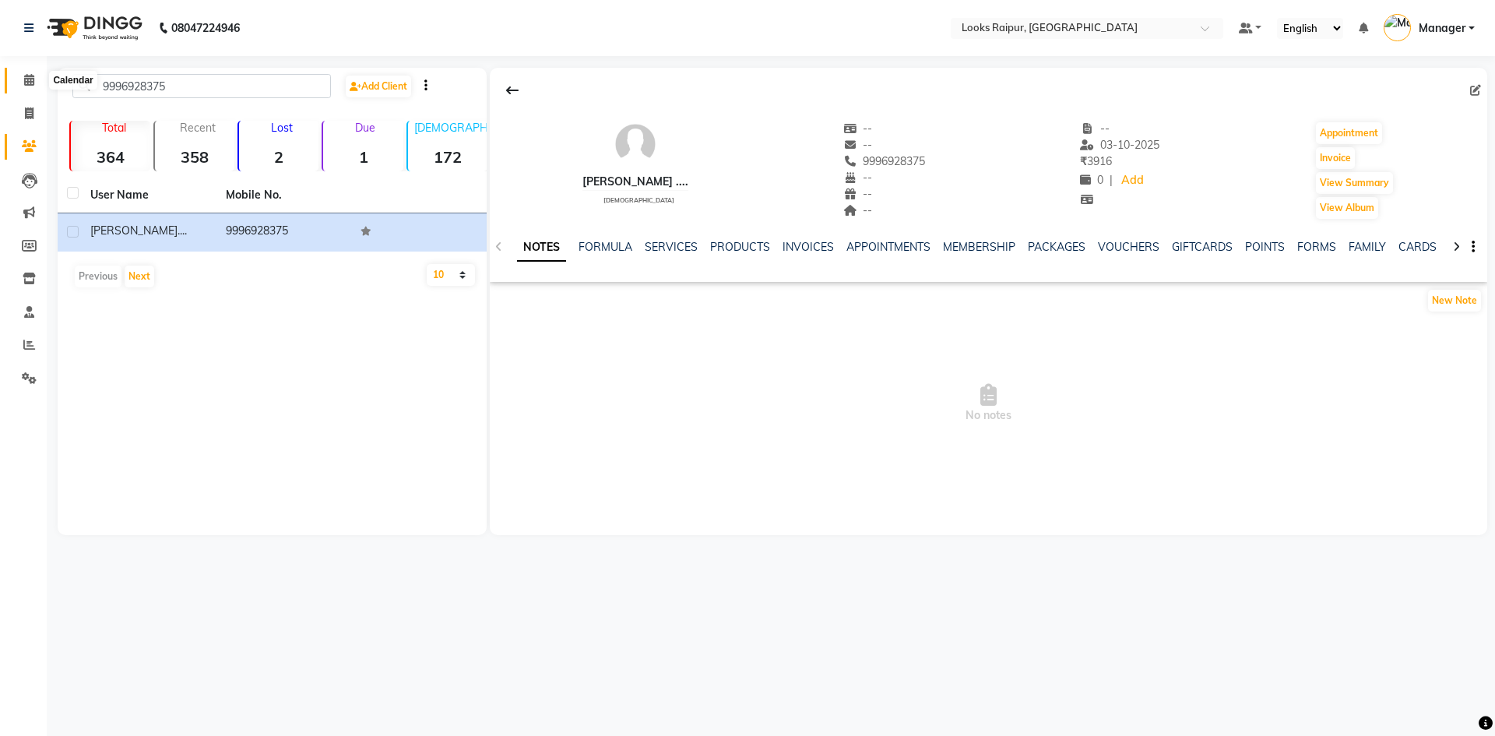
click at [18, 85] on span at bounding box center [29, 81] width 27 height 18
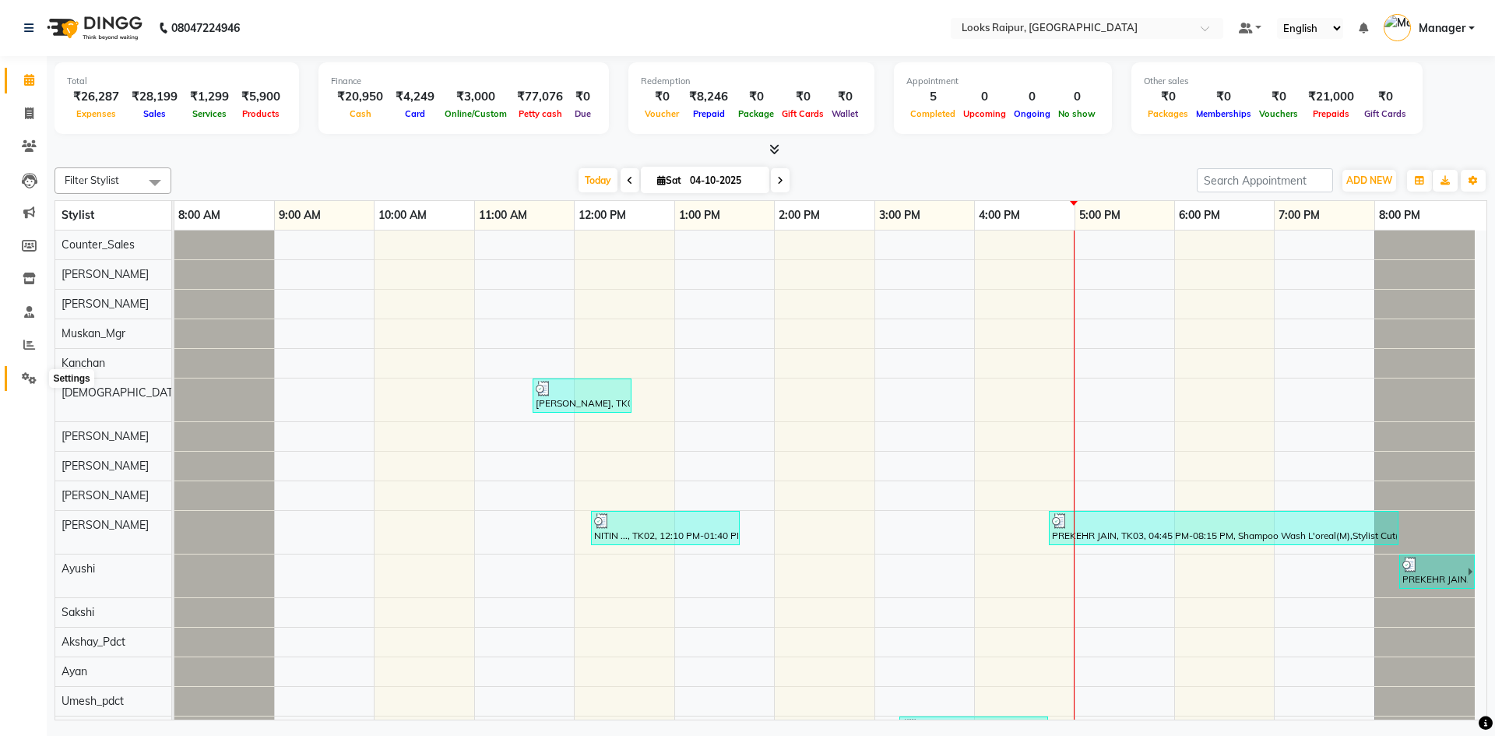
click at [23, 374] on icon at bounding box center [29, 378] width 15 height 12
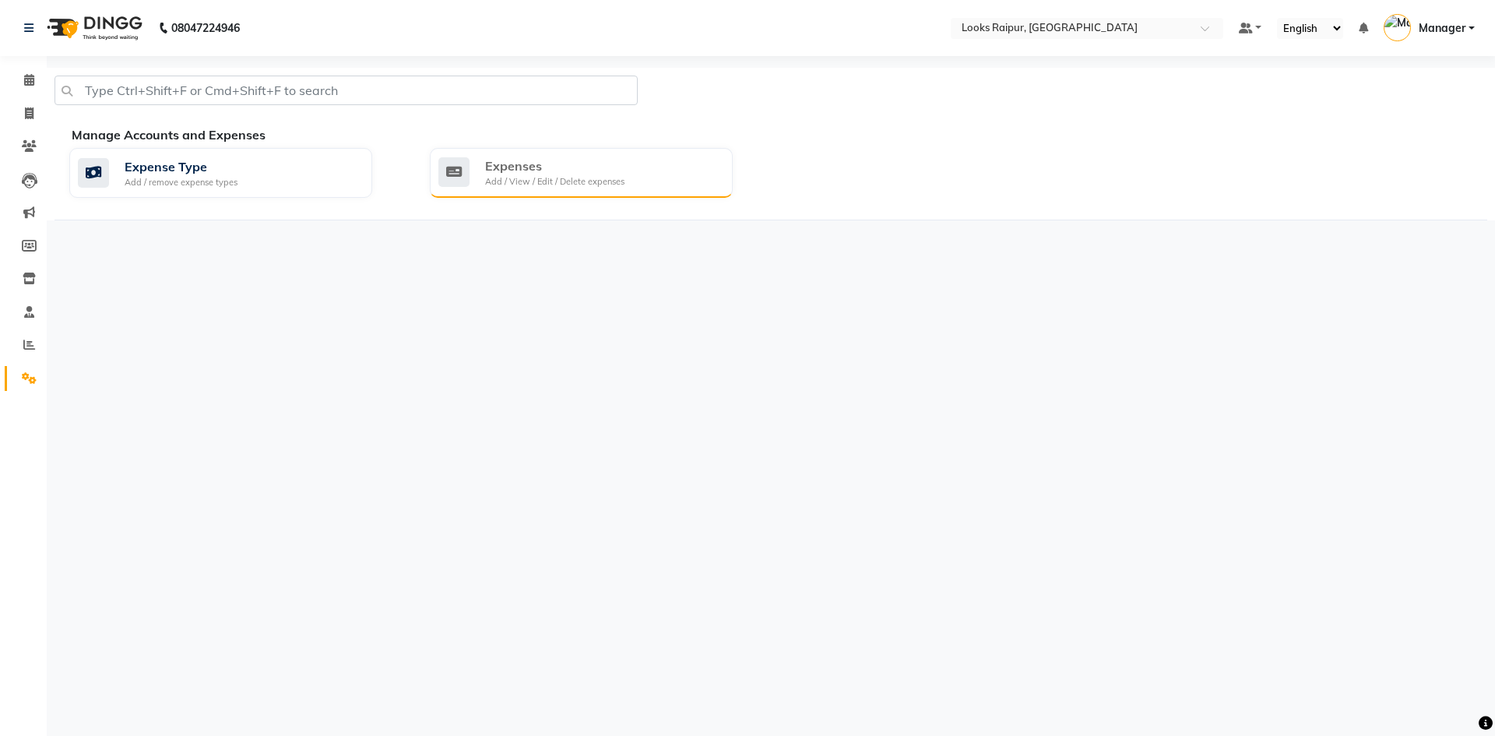
click at [516, 168] on div "Expenses" at bounding box center [554, 166] width 139 height 19
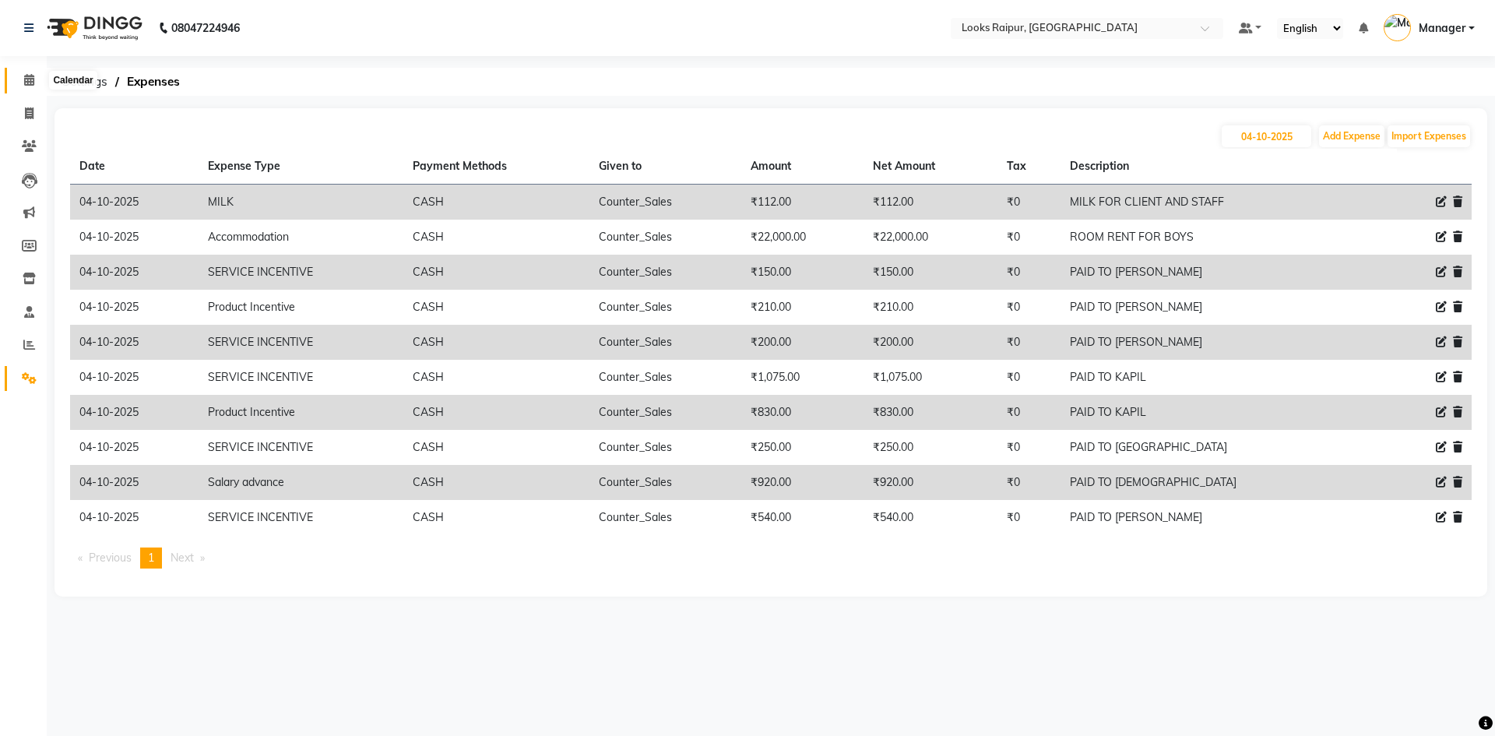
click at [21, 82] on span at bounding box center [29, 81] width 27 height 18
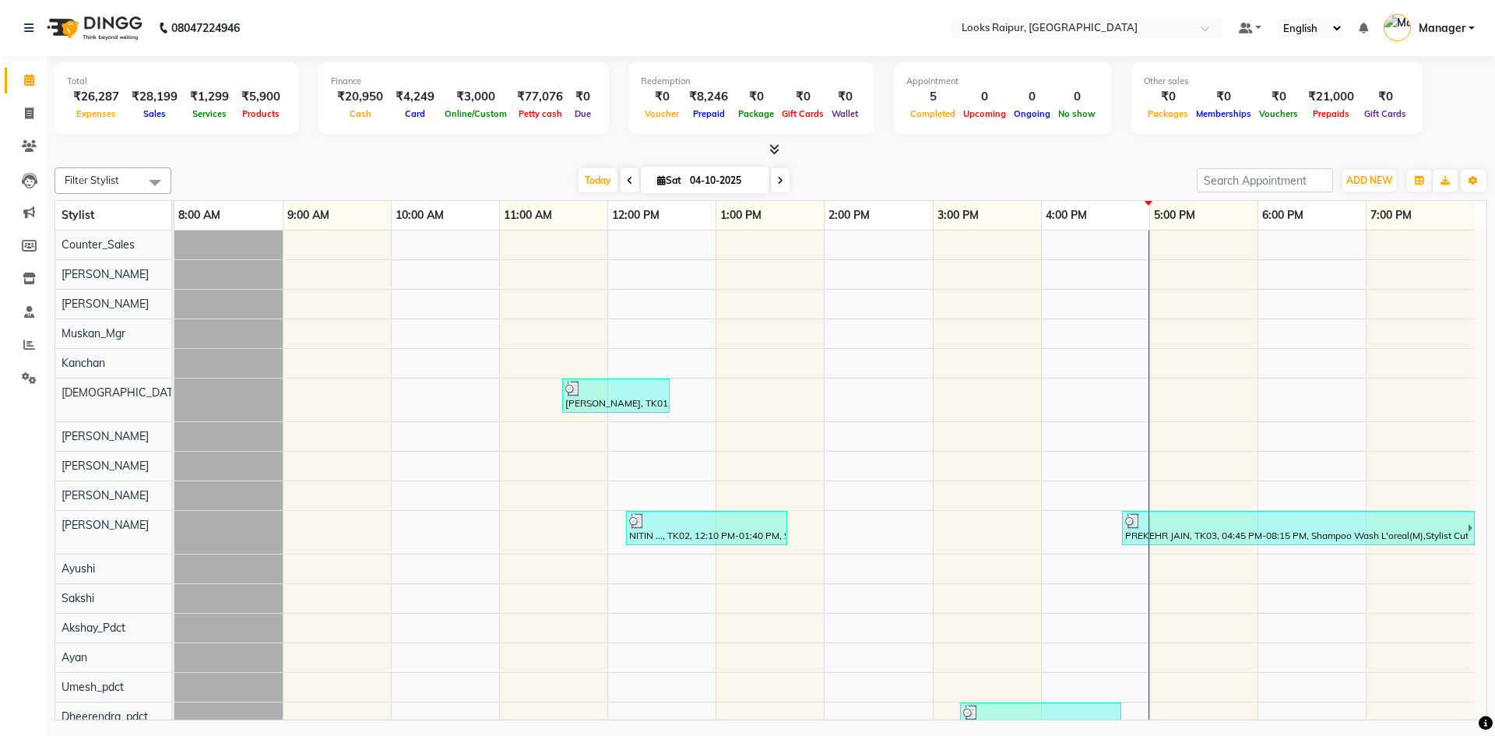
click at [1359, 165] on div "Filter Stylist Select All Akshay_Pdct [PERSON_NAME] [PERSON_NAME] Counter_Sales…" at bounding box center [771, 440] width 1433 height 559
click at [1359, 180] on span "ADD NEW" at bounding box center [1370, 180] width 46 height 12
click at [1317, 251] on link "Add Expense" at bounding box center [1334, 251] width 123 height 20
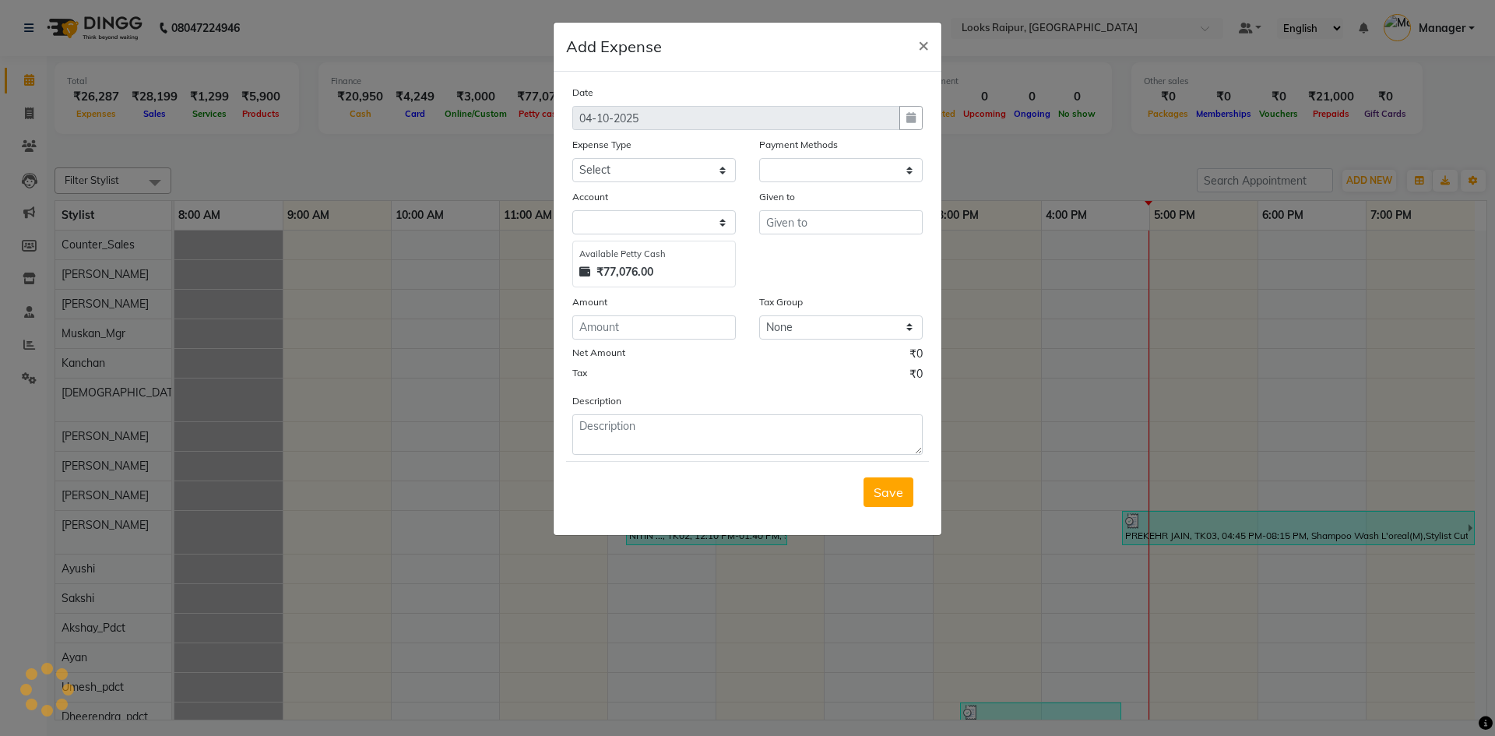
select select "1"
select select "7834"
click at [707, 167] on select "Select Accommodation Aesthetics Bank Deposit BLINKIT Cash Handover Client Refun…" at bounding box center [654, 170] width 164 height 24
select select "24170"
click at [572, 158] on select "Select Accommodation Aesthetics Bank Deposit BLINKIT Cash Handover Client Refun…" at bounding box center [654, 170] width 164 height 24
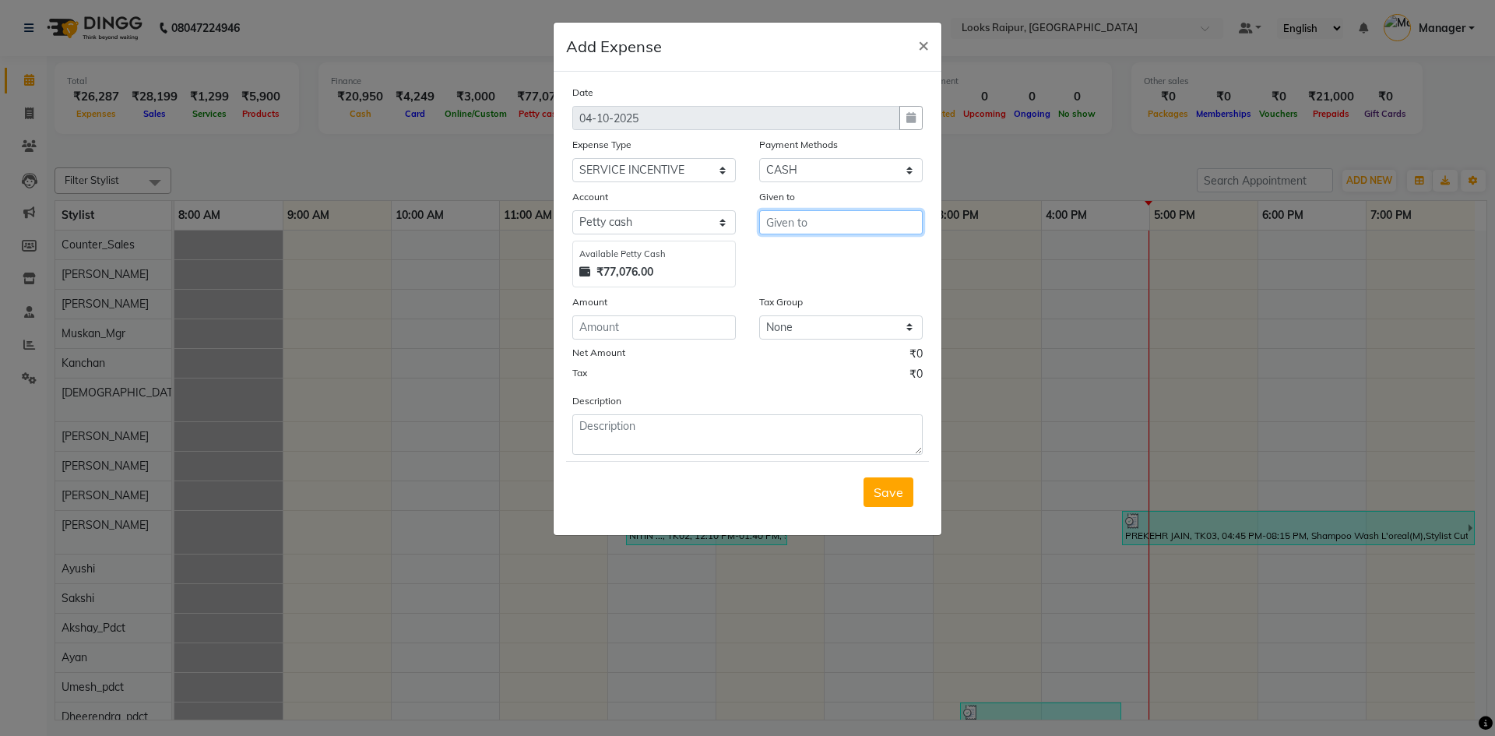
click at [812, 217] on input "text" at bounding box center [841, 222] width 164 height 24
click at [845, 259] on ngb-highlight "Counte r_Sales" at bounding box center [822, 256] width 86 height 16
type input "Counter_Sales"
click at [630, 330] on input "number" at bounding box center [654, 327] width 164 height 24
type input "100"
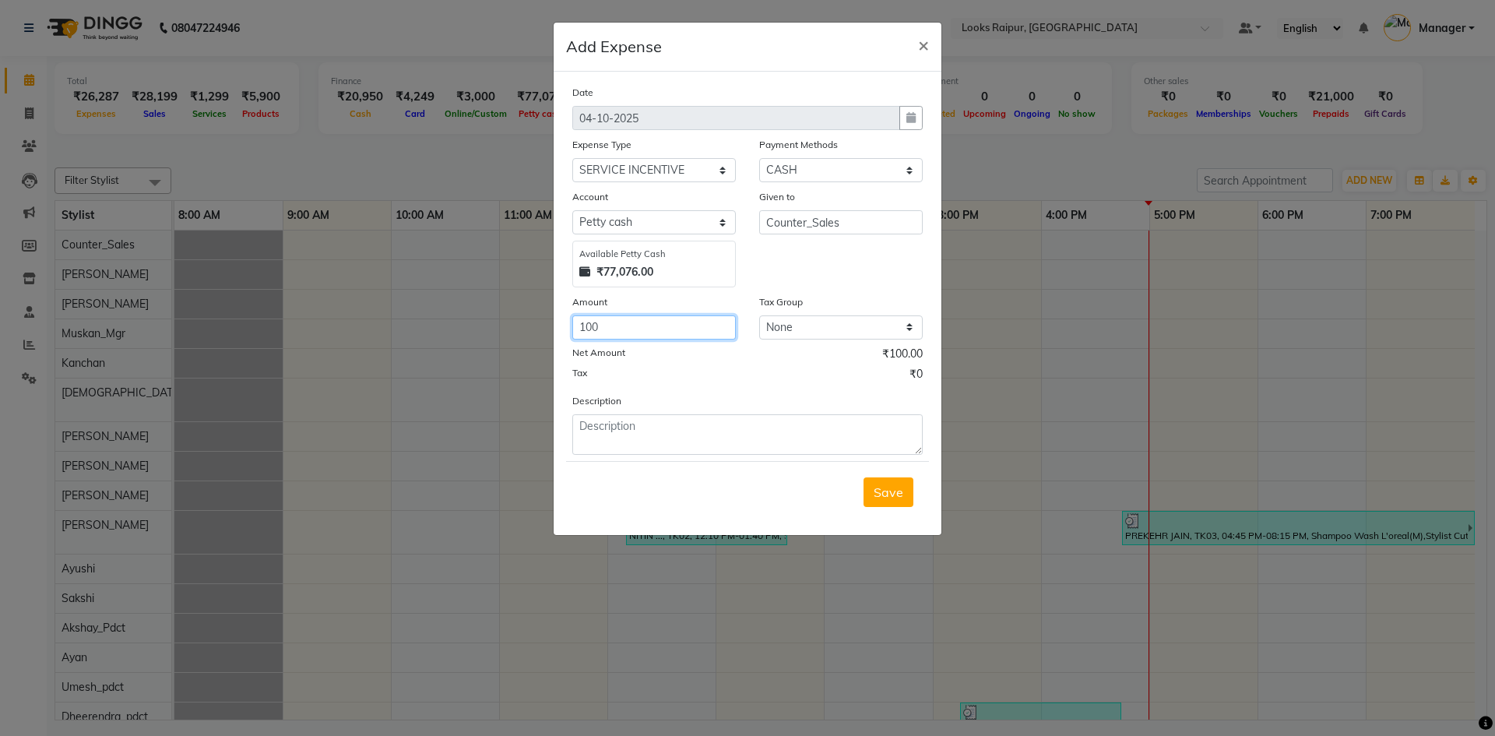
type input "100"
click at [621, 424] on textarea at bounding box center [747, 434] width 350 height 40
type textarea "PAID TO [PERSON_NAME]"
click at [879, 494] on span "Save" at bounding box center [889, 492] width 30 height 16
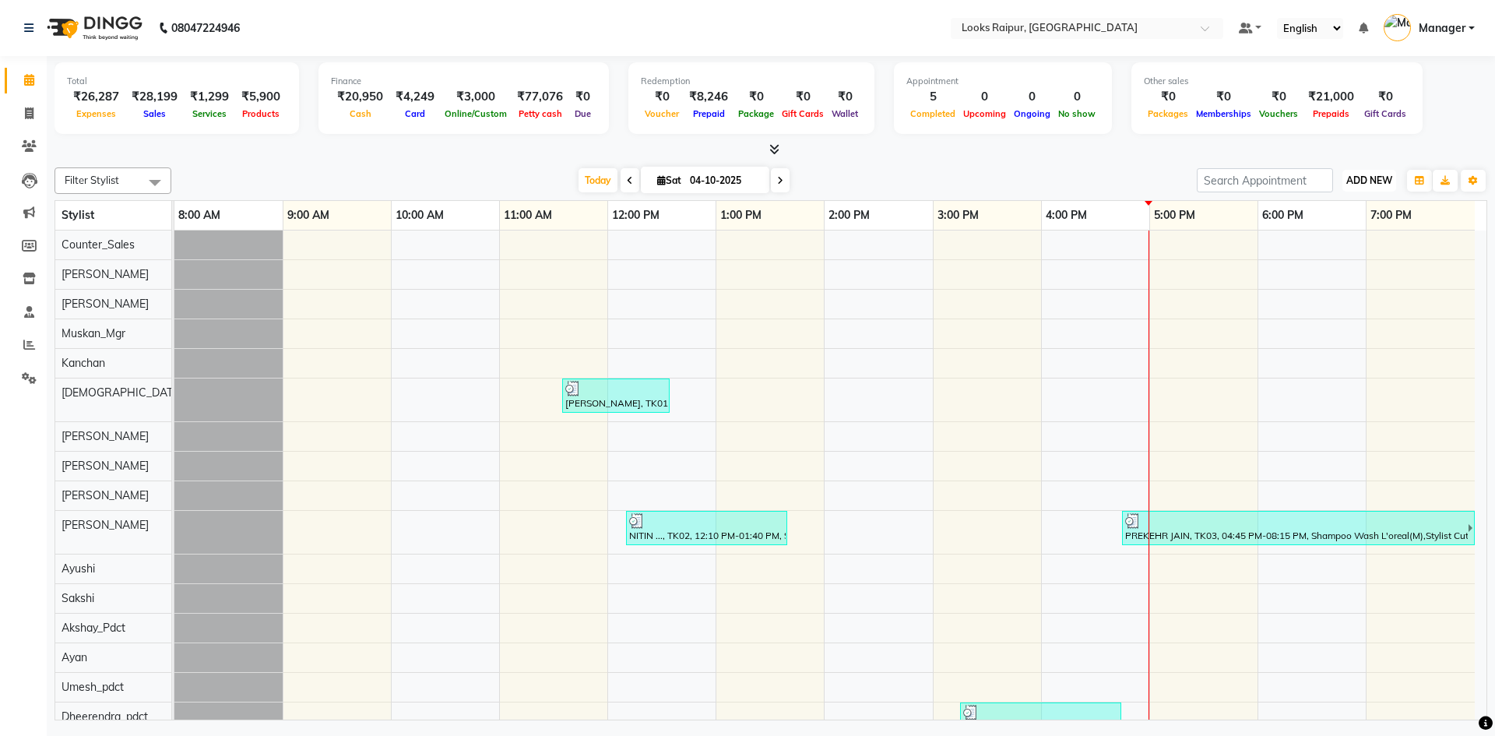
click at [1371, 187] on button "ADD NEW Toggle Dropdown" at bounding box center [1370, 181] width 54 height 22
click at [1333, 248] on link "Add Expense" at bounding box center [1334, 251] width 123 height 20
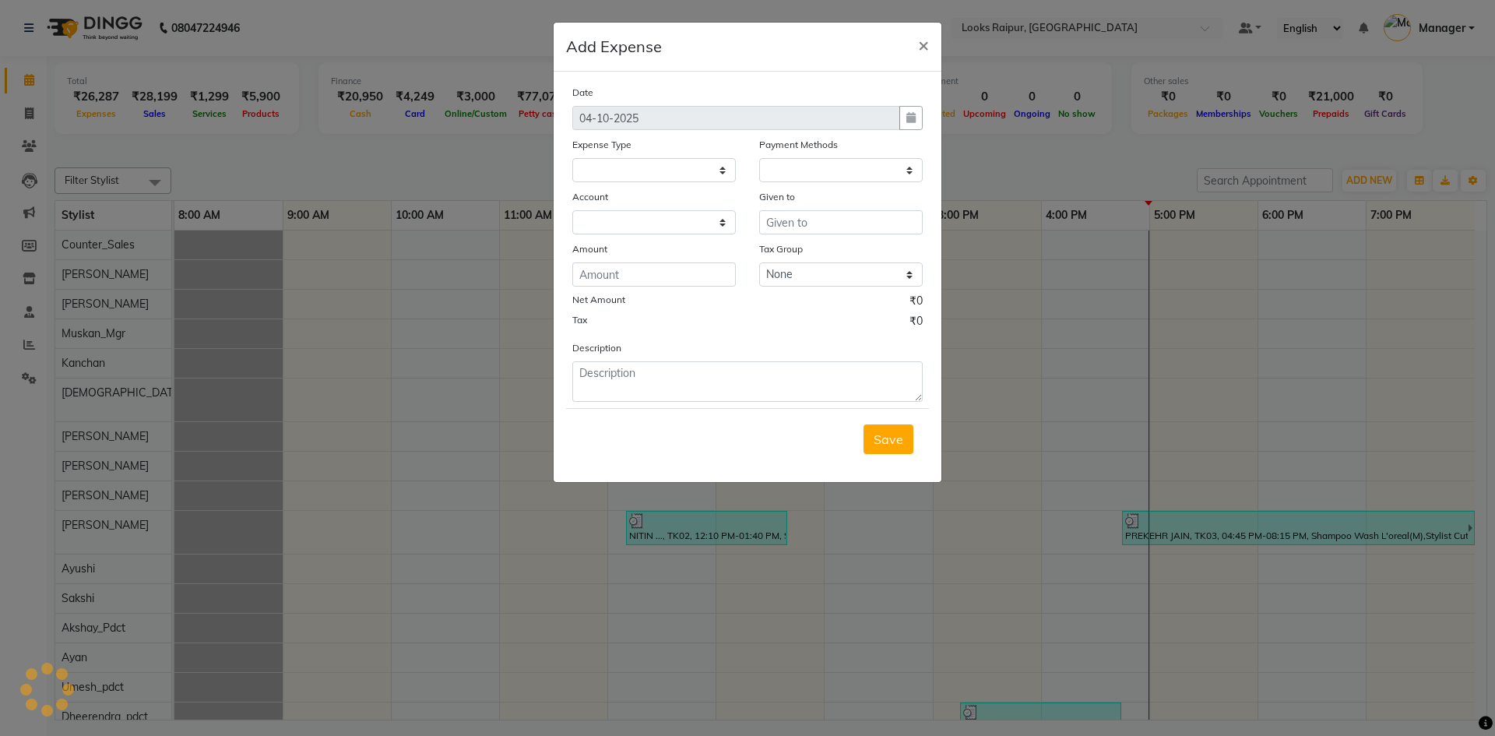
select select "1"
select select "7834"
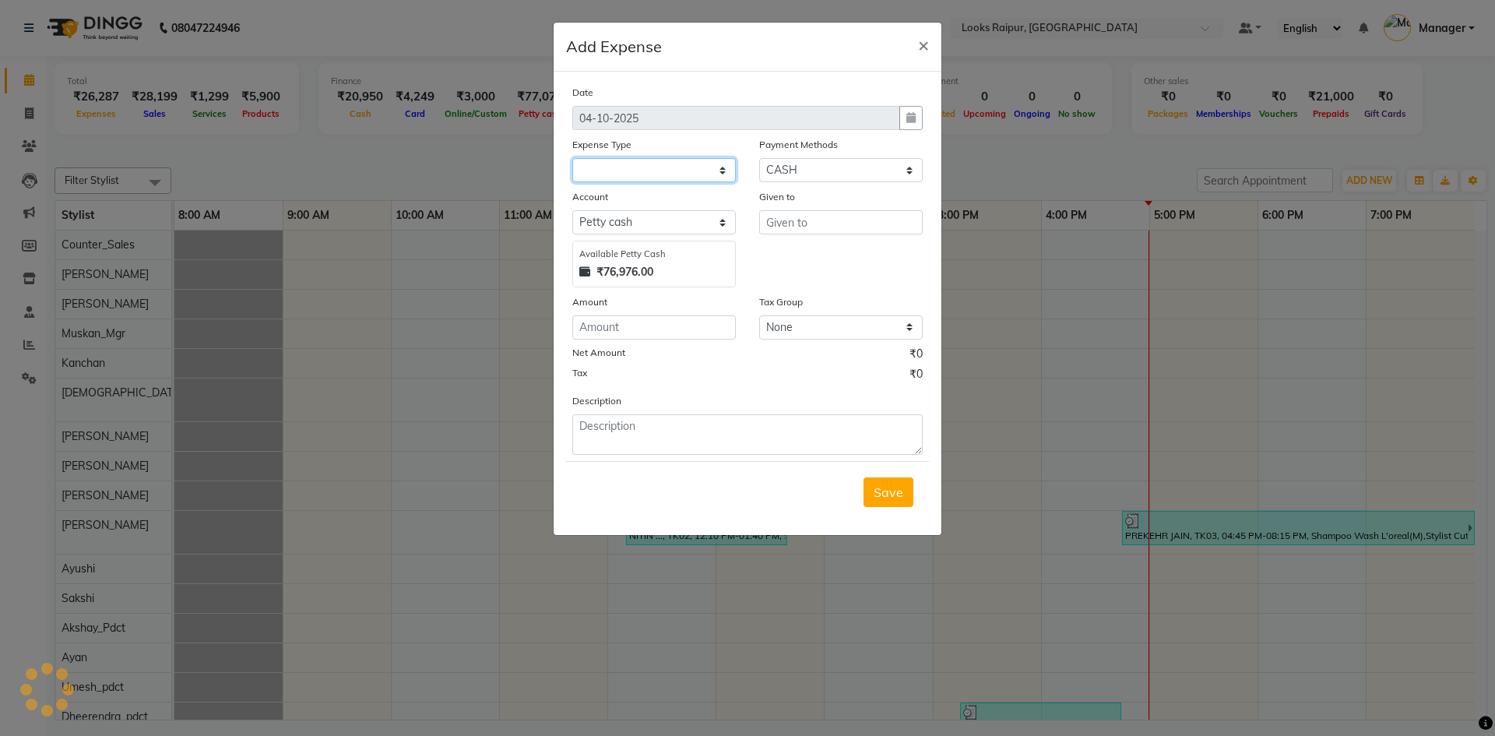
click at [712, 171] on select at bounding box center [654, 170] width 164 height 24
select select "24170"
click at [572, 158] on select "Select Accommodation Aesthetics Bank Deposit BLINKIT Cash Handover Client Refun…" at bounding box center [654, 170] width 164 height 24
click at [811, 225] on input "text" at bounding box center [841, 222] width 164 height 24
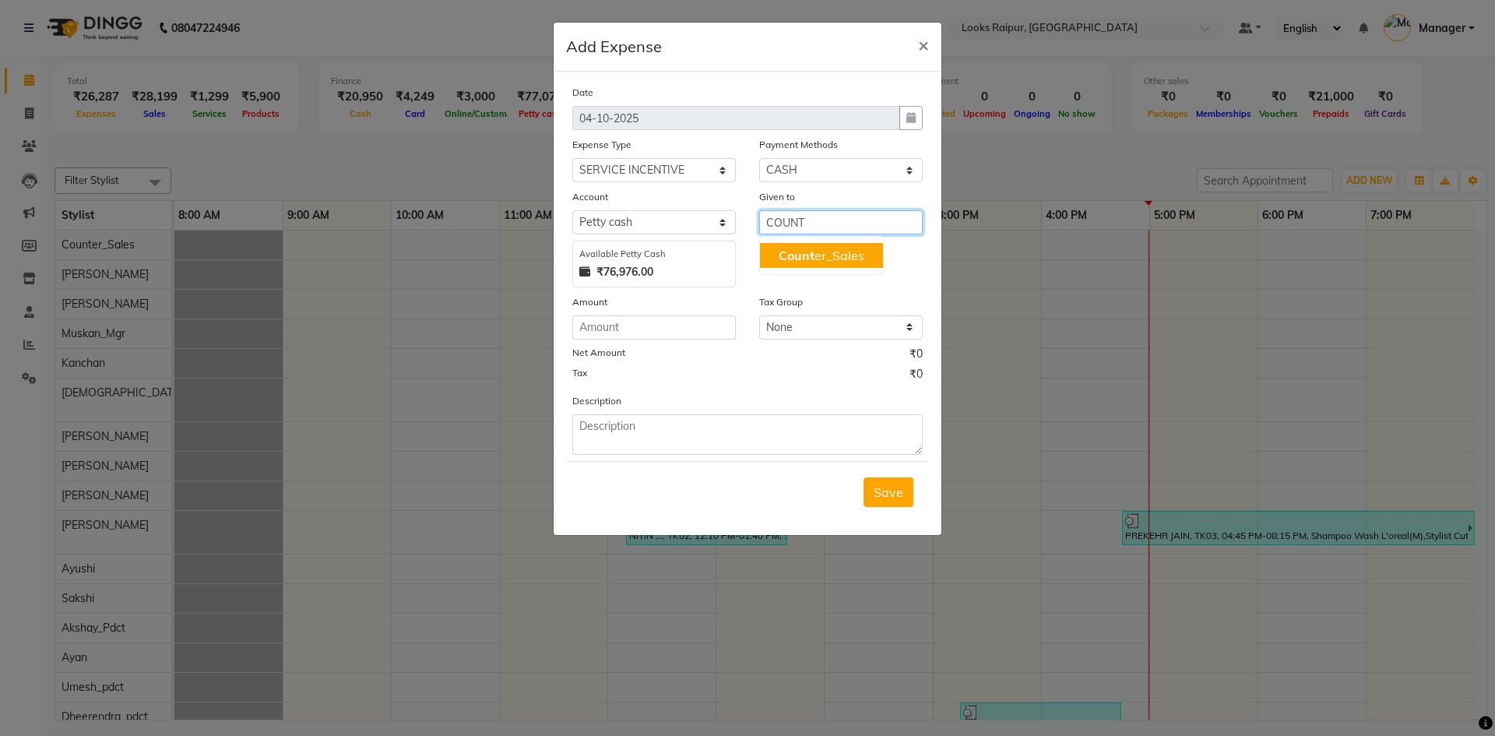
drag, startPoint x: 828, startPoint y: 255, endPoint x: 815, endPoint y: 262, distance: 15.0
click at [827, 255] on ngb-highlight "Count er_Sales" at bounding box center [822, 256] width 86 height 16
type input "Counter_Sales"
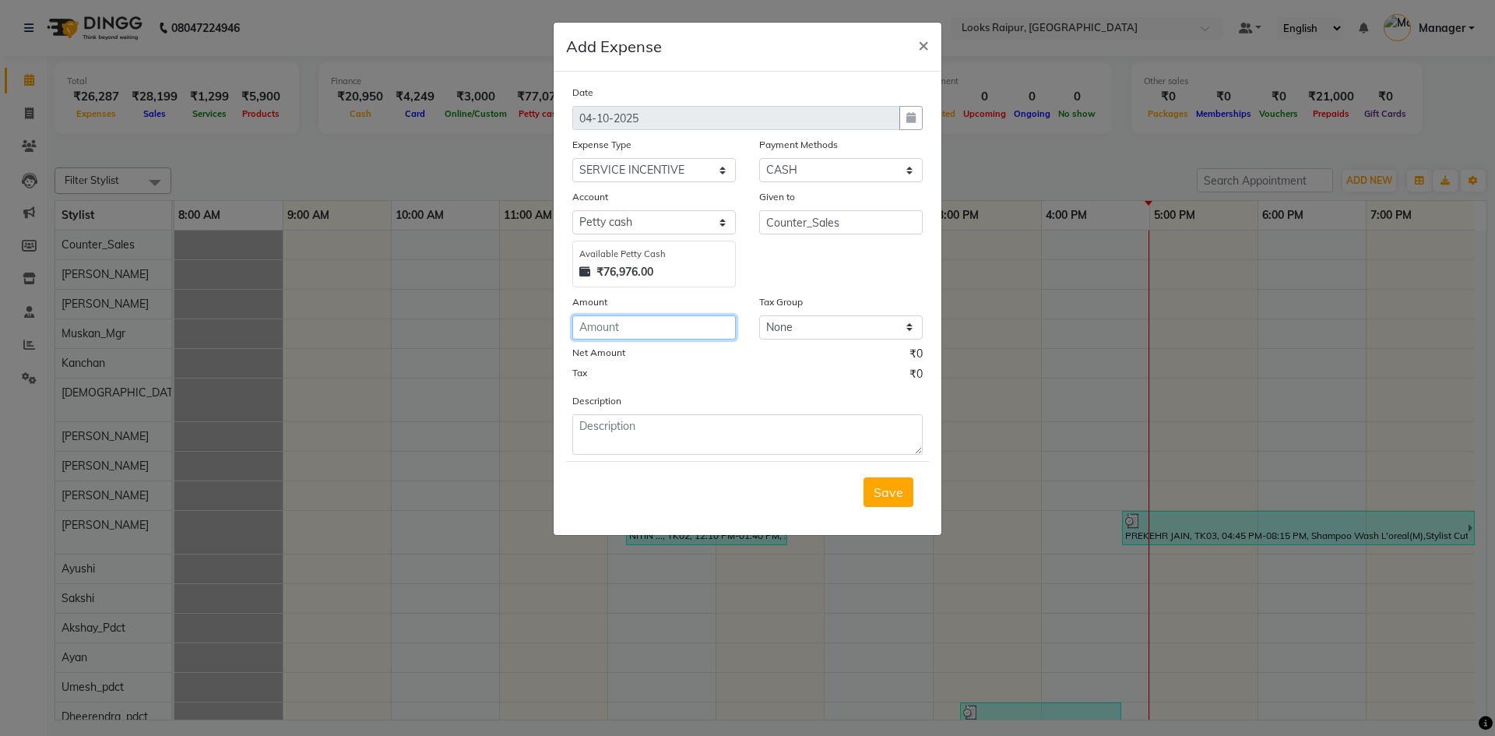
click at [629, 326] on input "number" at bounding box center [654, 327] width 164 height 24
type input "100"
click at [641, 443] on textarea at bounding box center [747, 434] width 350 height 40
type textarea "PAID TO [PERSON_NAME]"
click at [894, 495] on span "Save" at bounding box center [889, 492] width 30 height 16
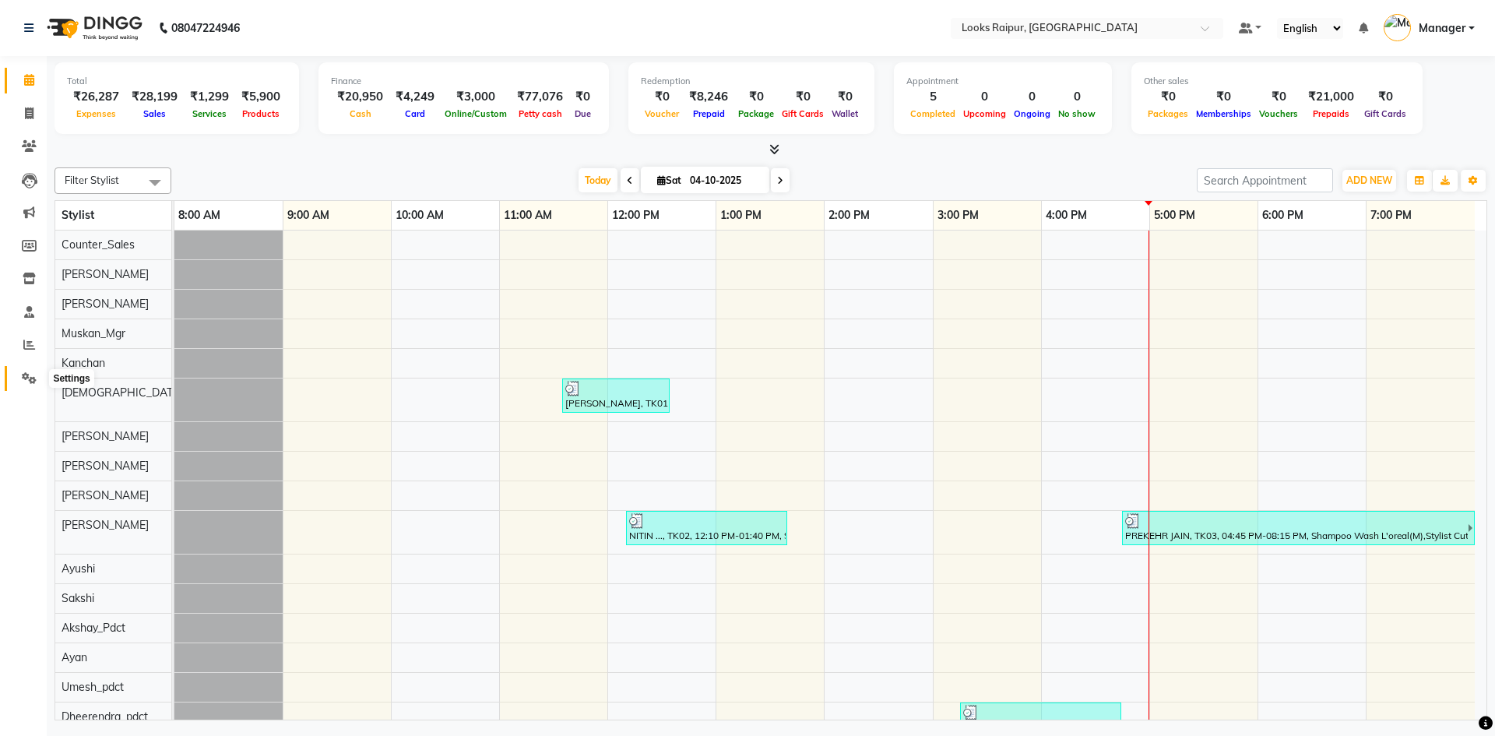
click at [33, 386] on span at bounding box center [29, 379] width 27 height 18
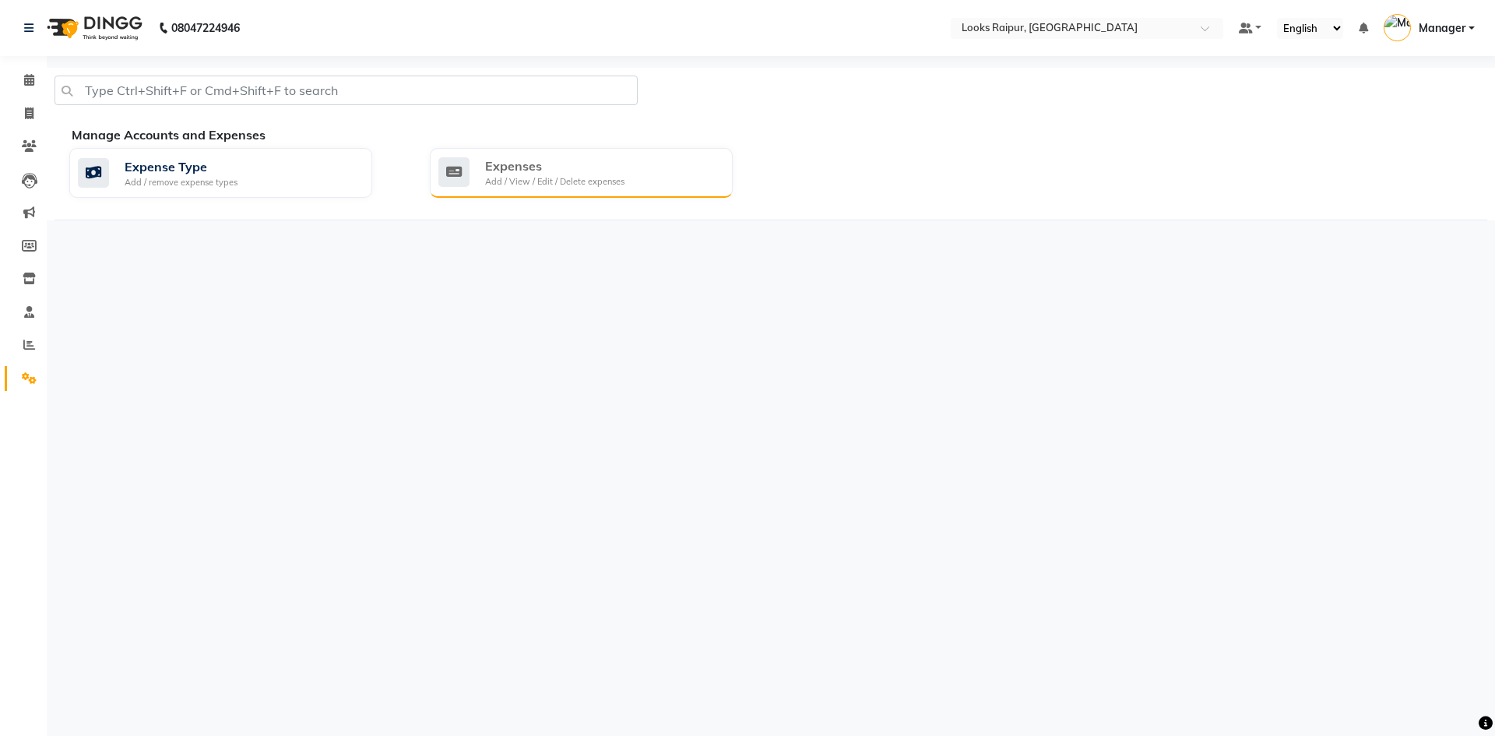
click at [551, 164] on div "Expenses" at bounding box center [554, 166] width 139 height 19
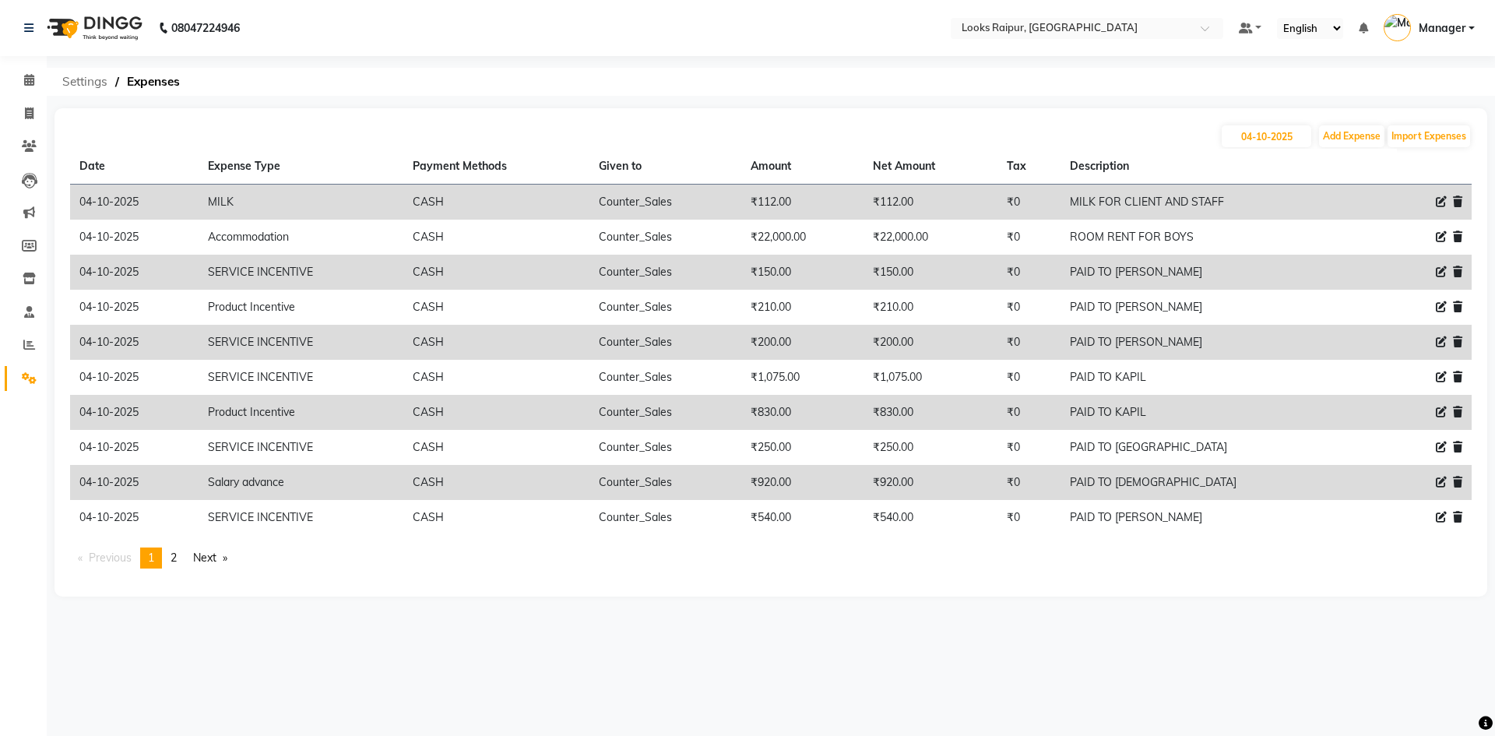
click at [84, 76] on span "Settings" at bounding box center [85, 82] width 61 height 28
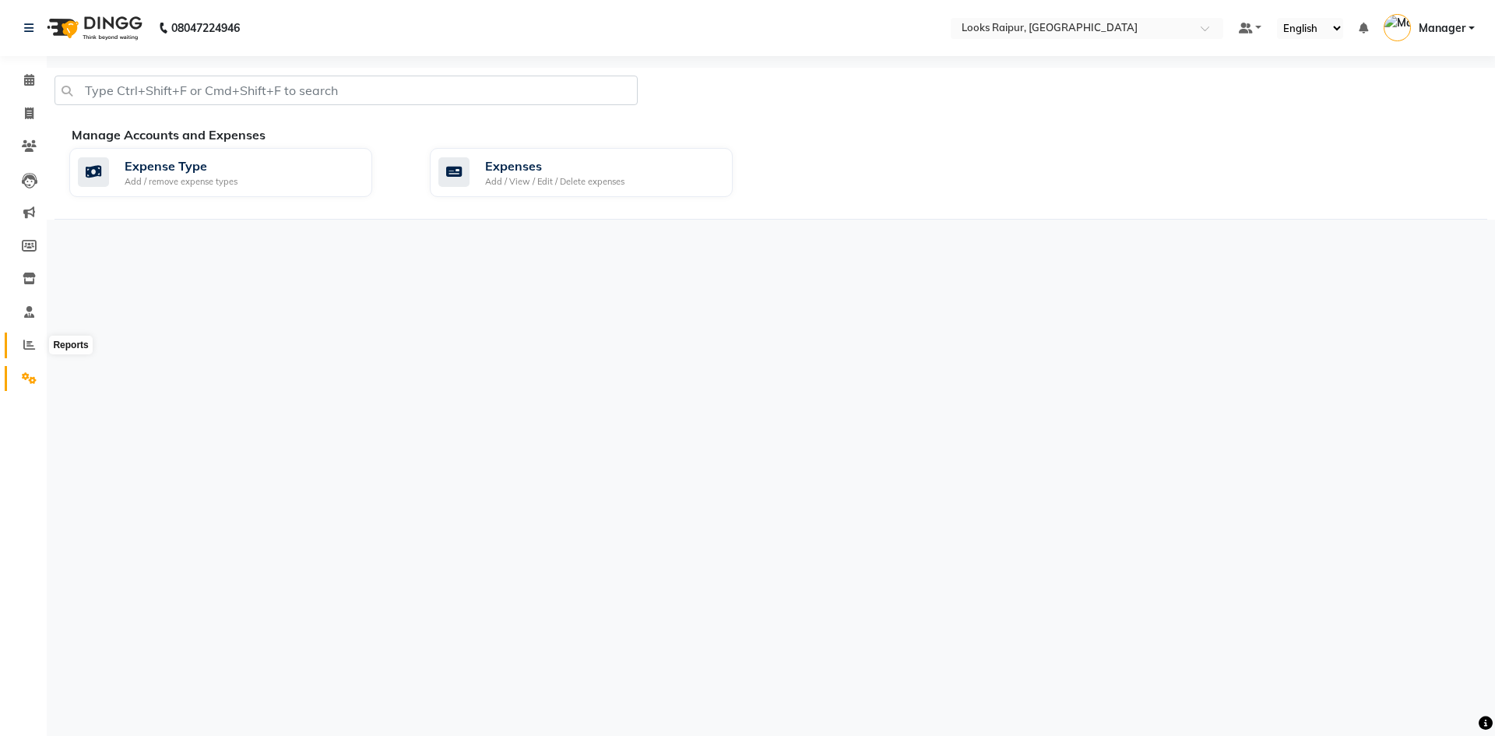
click at [27, 340] on icon at bounding box center [29, 345] width 12 height 12
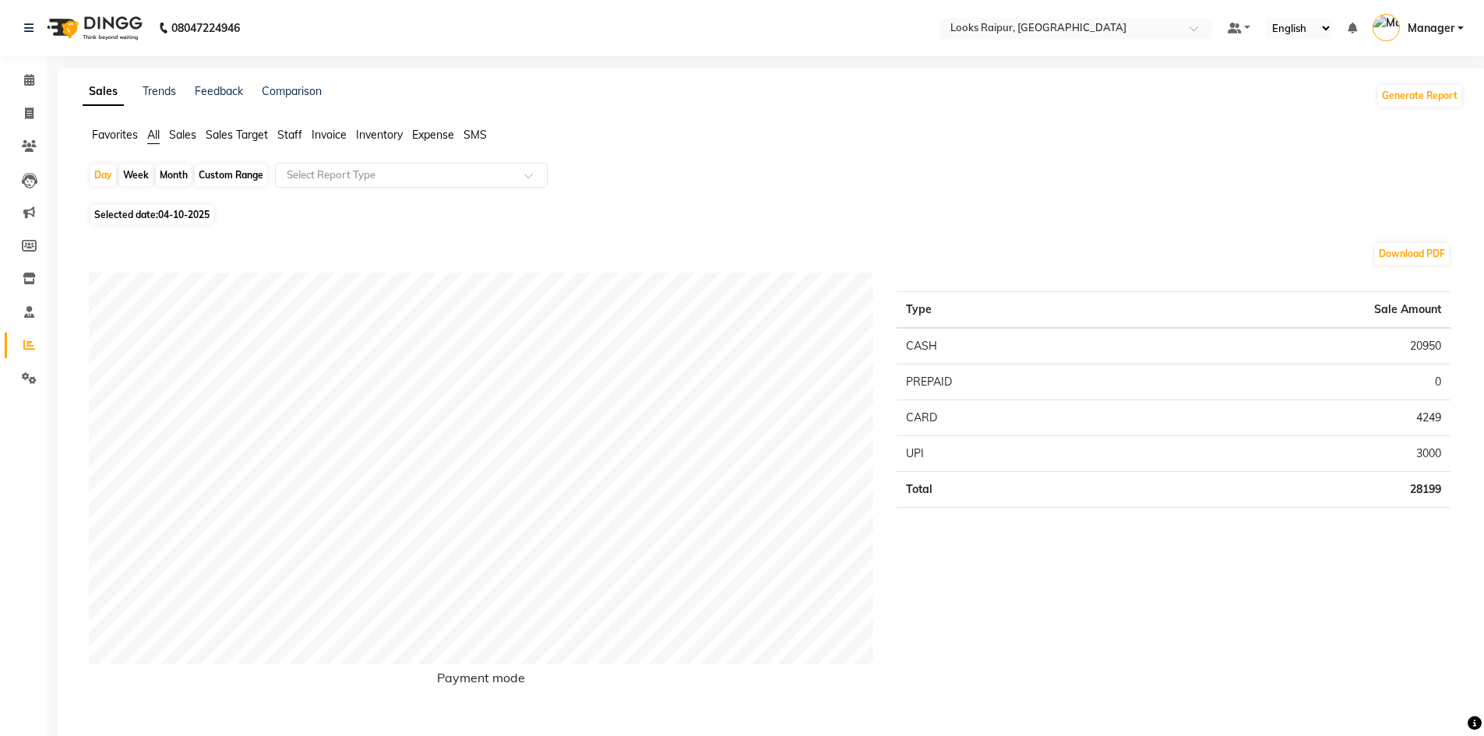
click at [380, 133] on span "Inventory" at bounding box center [379, 135] width 47 height 14
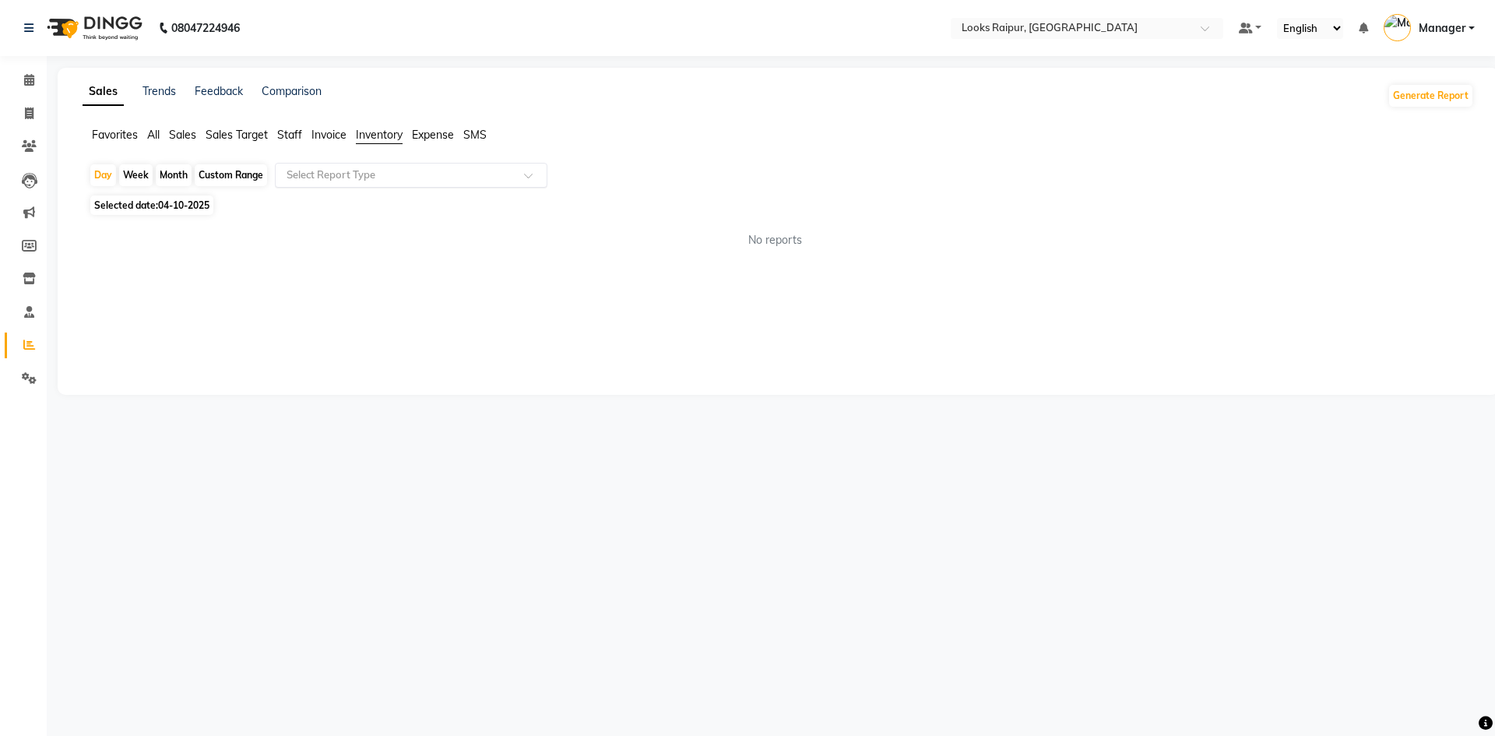
click at [516, 181] on div at bounding box center [411, 175] width 271 height 16
click at [430, 130] on span "Expense" at bounding box center [433, 135] width 42 height 14
click at [438, 138] on span "Expense" at bounding box center [433, 135] width 42 height 14
click at [519, 174] on div at bounding box center [411, 175] width 271 height 16
click at [488, 234] on div "Expense" at bounding box center [411, 234] width 271 height 31
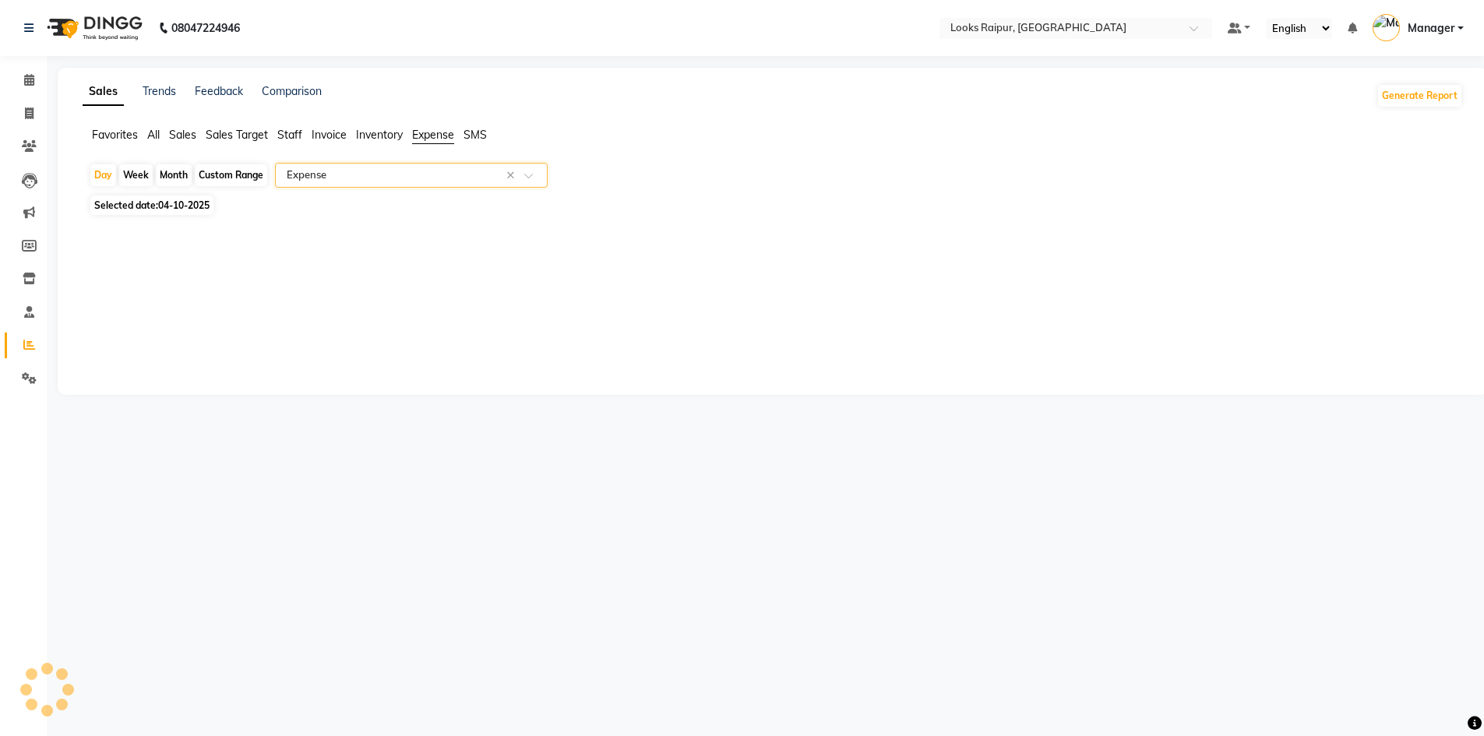
select select "full_report"
select select "pdf"
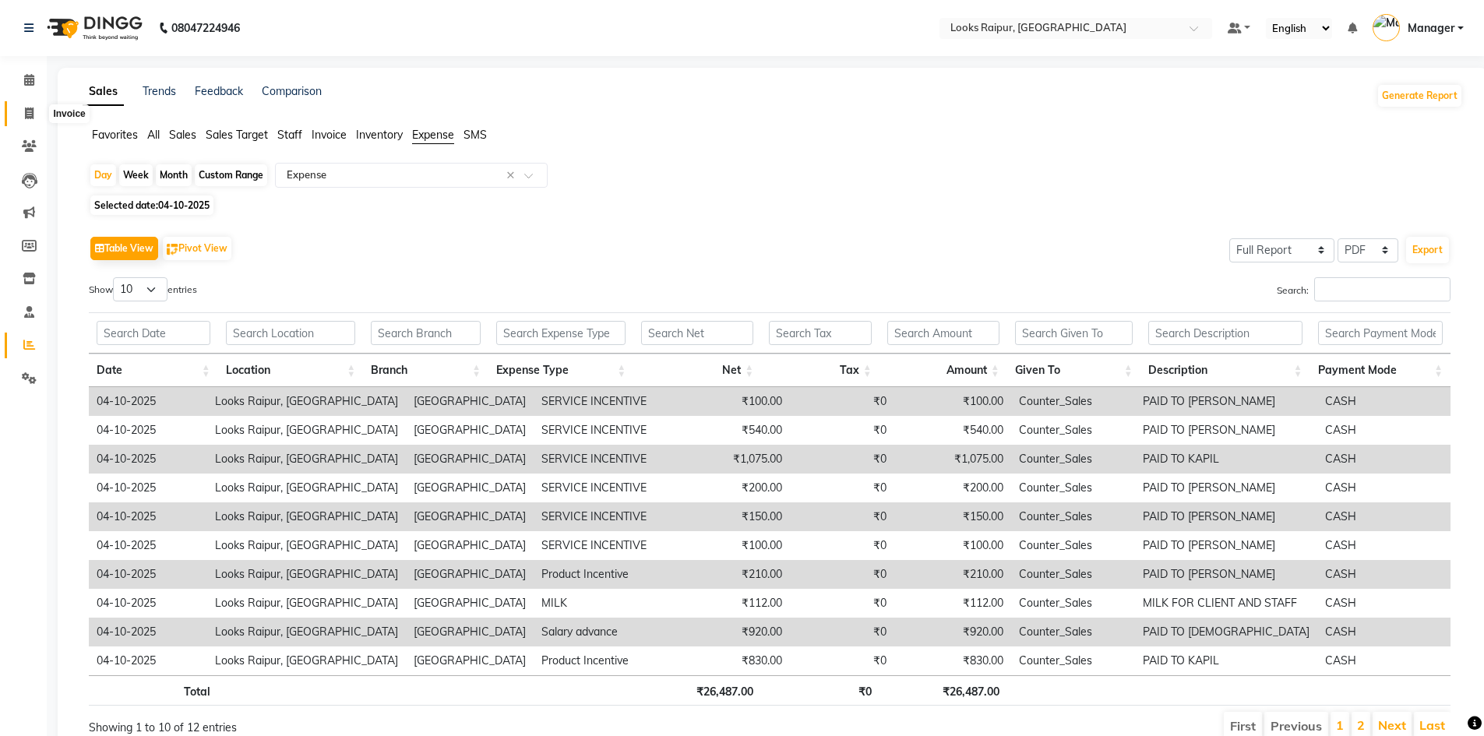
click at [36, 108] on span at bounding box center [29, 114] width 27 height 18
select select "service"
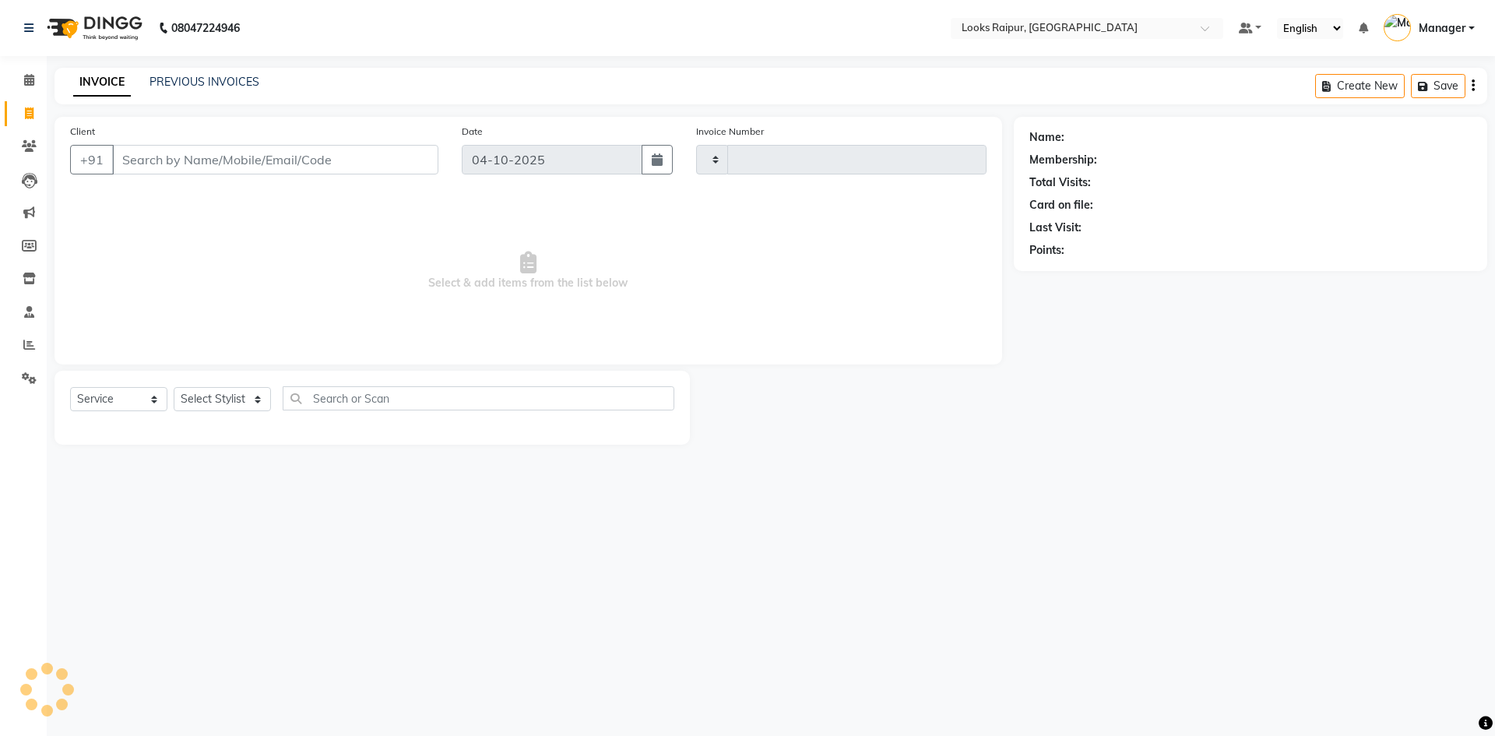
type input "0574"
click at [34, 111] on span at bounding box center [29, 114] width 27 height 18
select select "service"
type input "0574"
select select "8606"
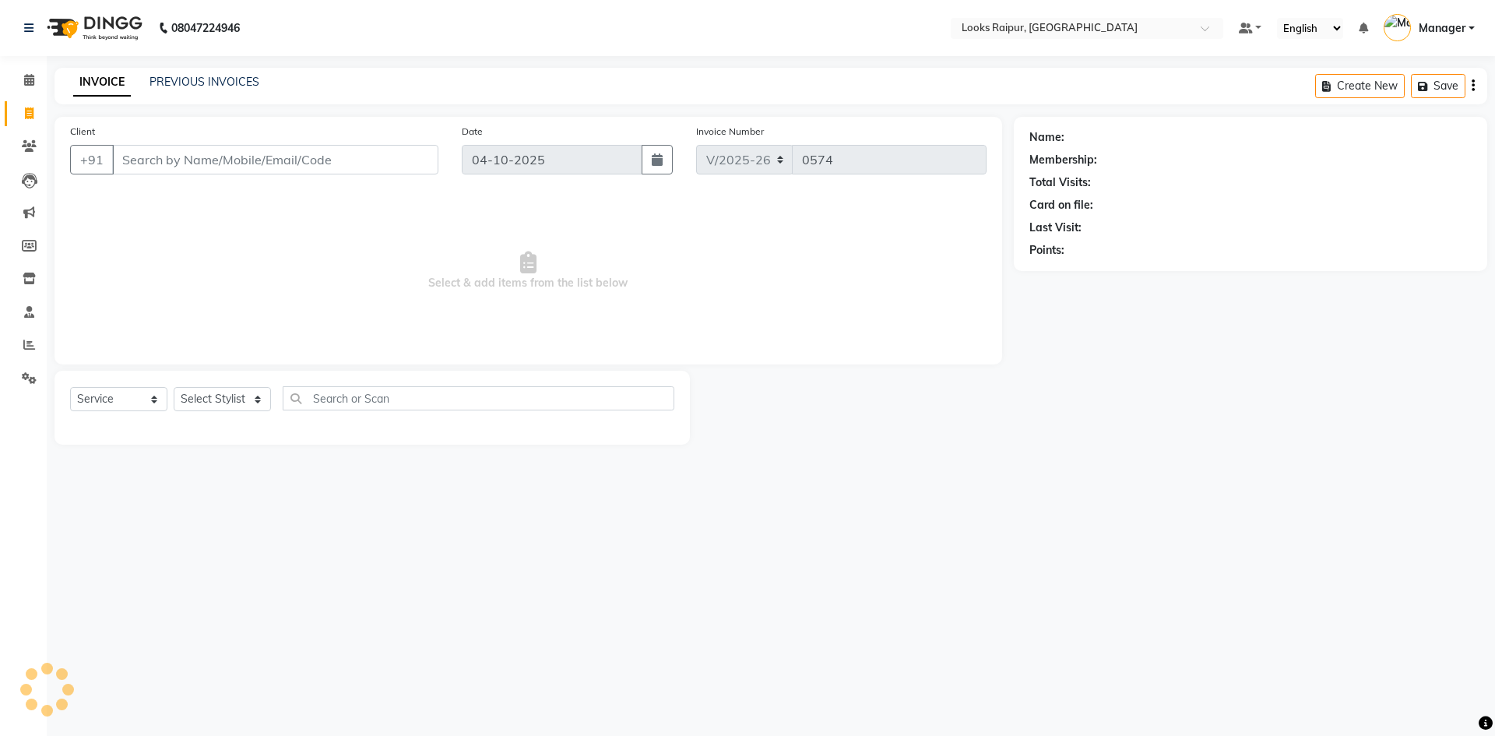
click at [148, 166] on input "Client" at bounding box center [275, 160] width 326 height 30
click at [251, 403] on select "Select Stylist Akshay_Pdct [PERSON_NAME] [PERSON_NAME] Counter_Sales Dheerendra…" at bounding box center [222, 399] width 97 height 24
select select "85877"
click at [174, 387] on select "Select Stylist Akshay_Pdct [PERSON_NAME] [PERSON_NAME] Counter_Sales Dheerendra…" at bounding box center [222, 399] width 97 height 24
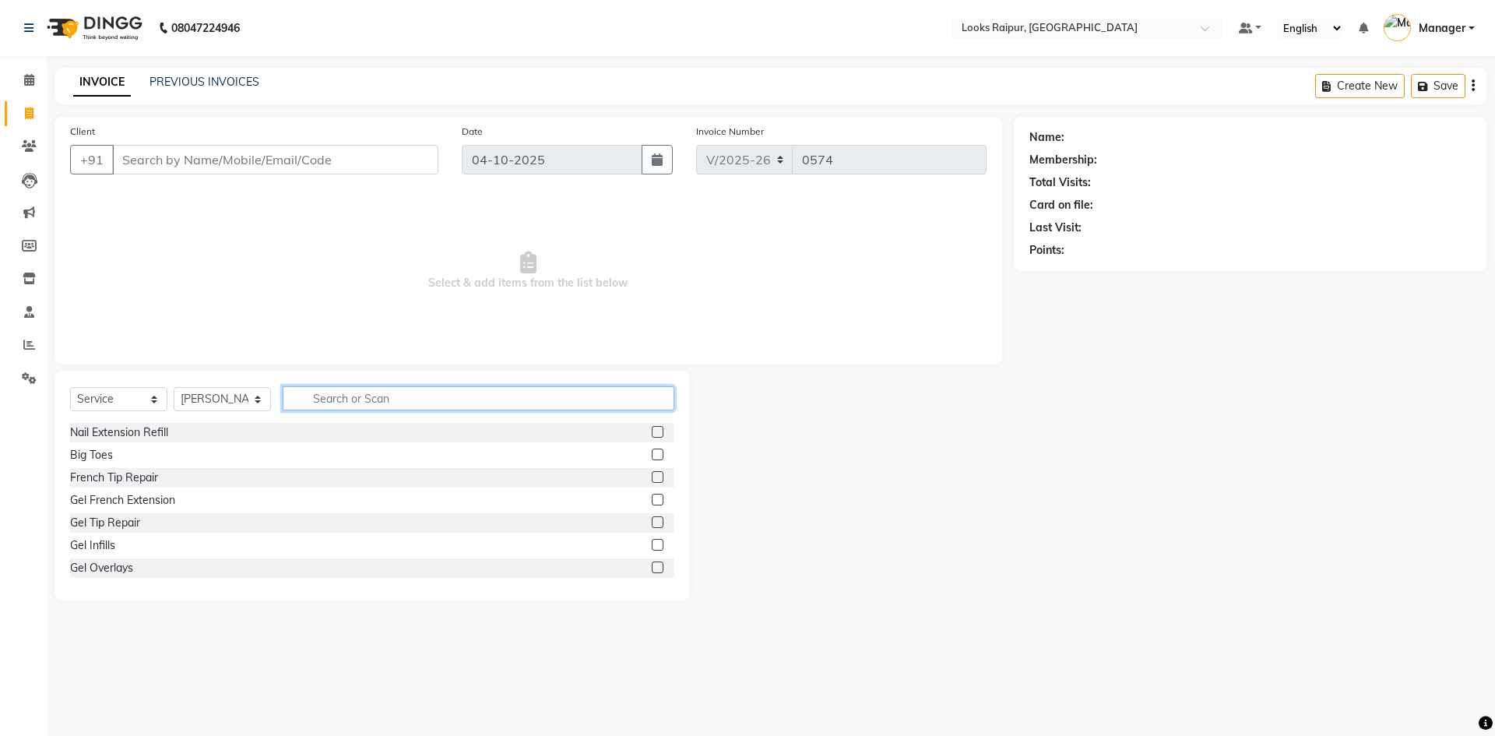
click at [348, 399] on input "text" at bounding box center [479, 398] width 392 height 24
click at [315, 402] on input "text" at bounding box center [479, 398] width 392 height 24
click at [348, 401] on input "text" at bounding box center [479, 398] width 392 height 24
click at [330, 403] on input "text" at bounding box center [479, 398] width 392 height 24
click at [319, 398] on input "text" at bounding box center [479, 398] width 392 height 24
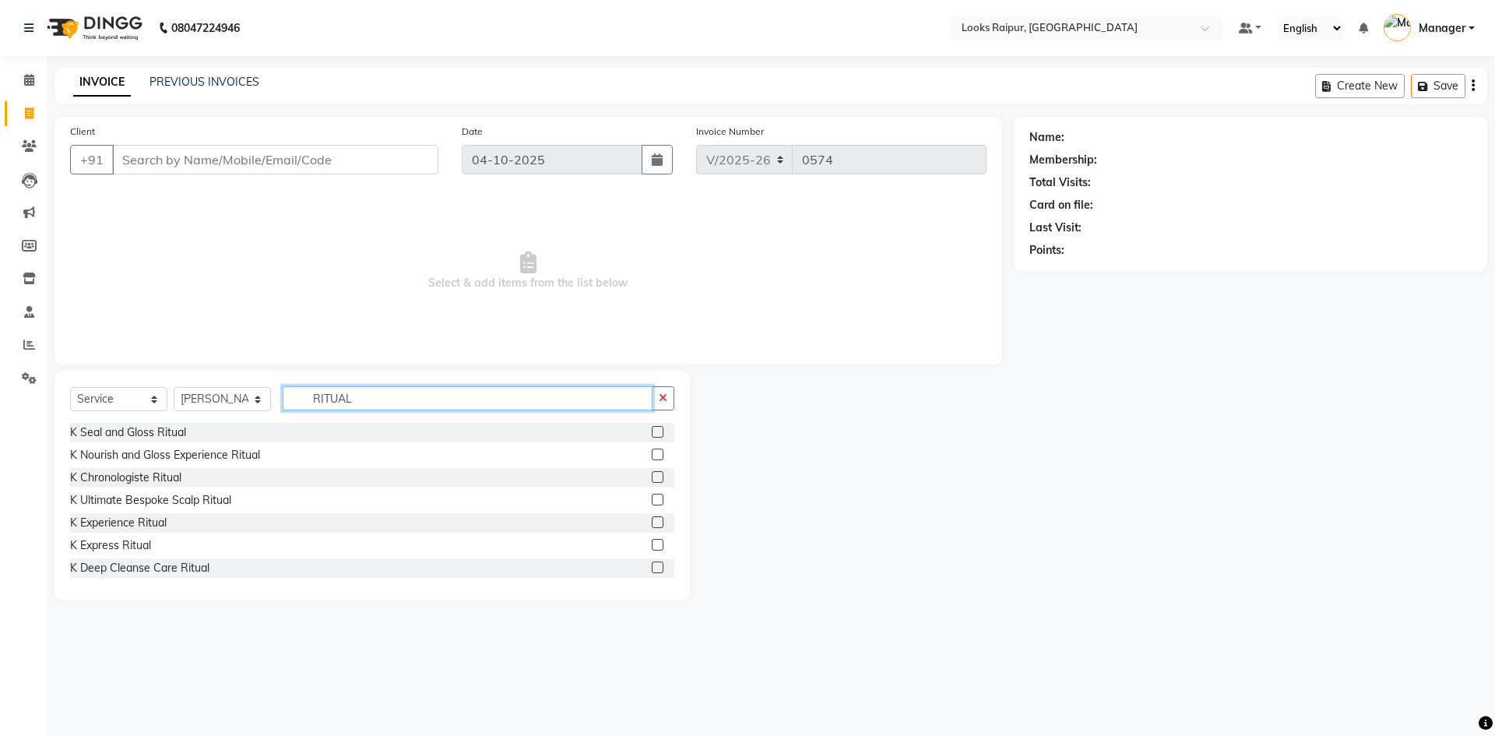
click at [375, 404] on input "RITUAL" at bounding box center [468, 398] width 370 height 24
type input "R"
type input "F"
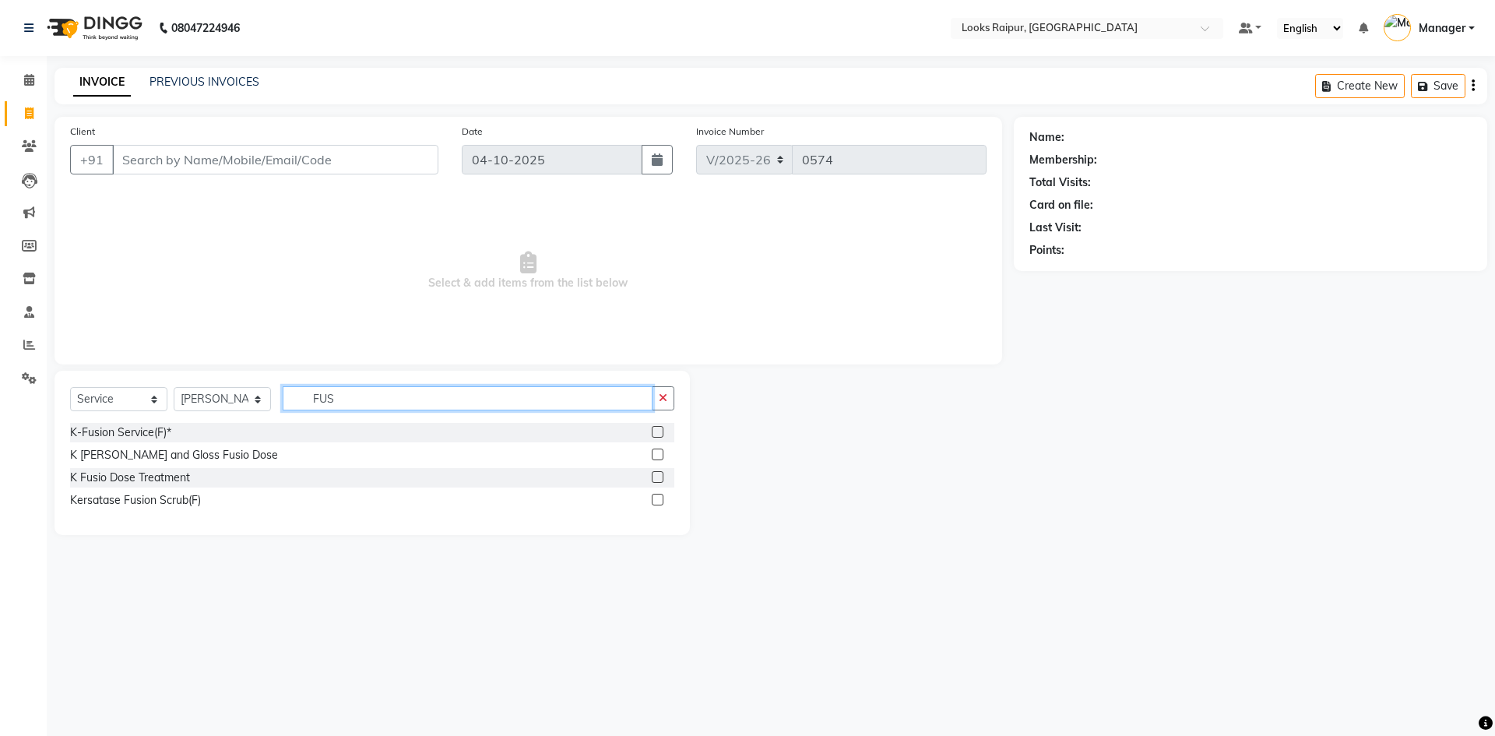
type input "FUS"
click at [653, 477] on label at bounding box center [658, 477] width 12 height 12
click at [653, 477] on input "checkbox" at bounding box center [657, 478] width 10 height 10
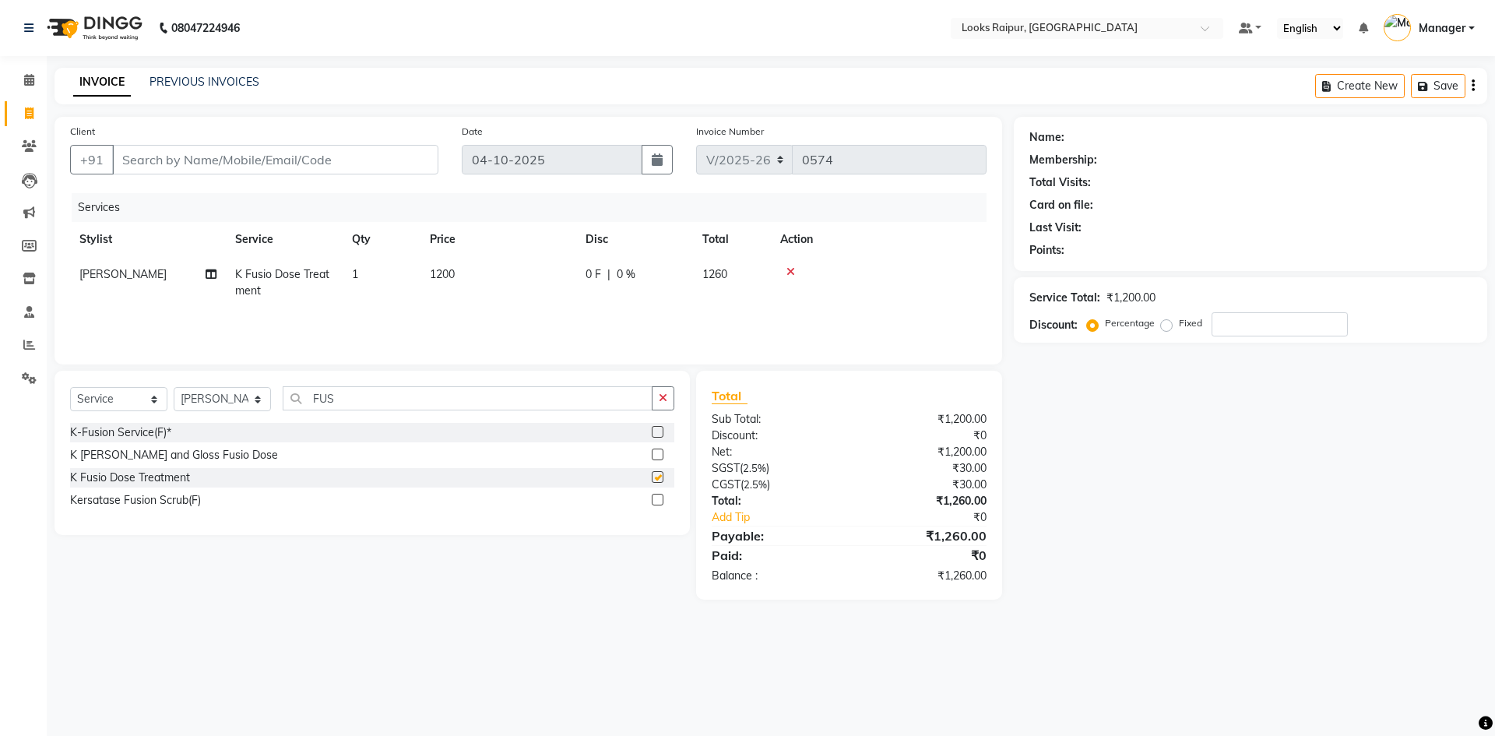
checkbox input "false"
drag, startPoint x: 470, startPoint y: 262, endPoint x: 494, endPoint y: 269, distance: 25.4
click at [485, 266] on td "1200" at bounding box center [499, 282] width 156 height 51
select select "85877"
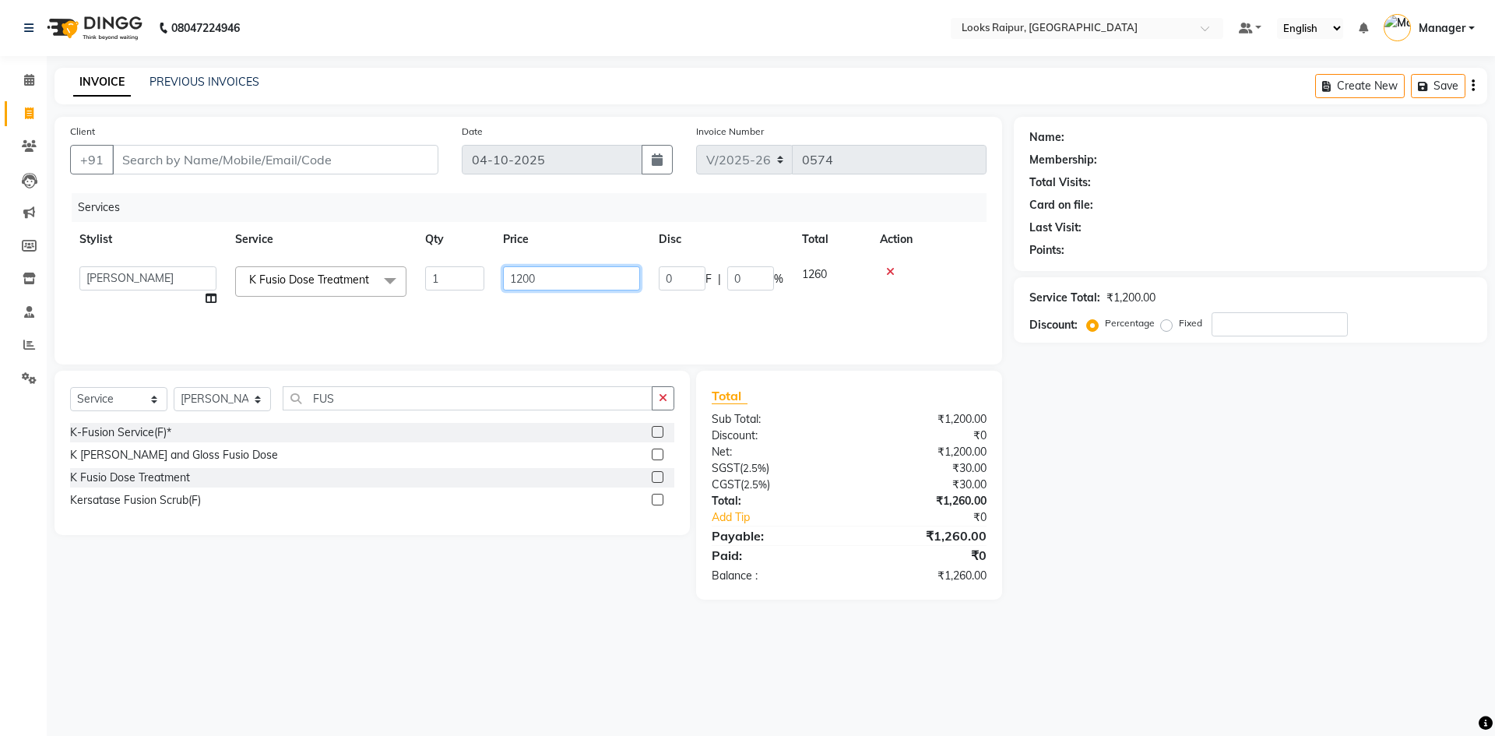
drag, startPoint x: 555, startPoint y: 280, endPoint x: 456, endPoint y: 276, distance: 99.8
click at [456, 276] on tr "Akshay_Pdct [PERSON_NAME] [PERSON_NAME] Counter_Sales Dheerendra_pdct [PERSON_N…" at bounding box center [528, 286] width 917 height 59
click at [545, 274] on input "1200" at bounding box center [571, 278] width 137 height 24
type input "1"
type input "4300"
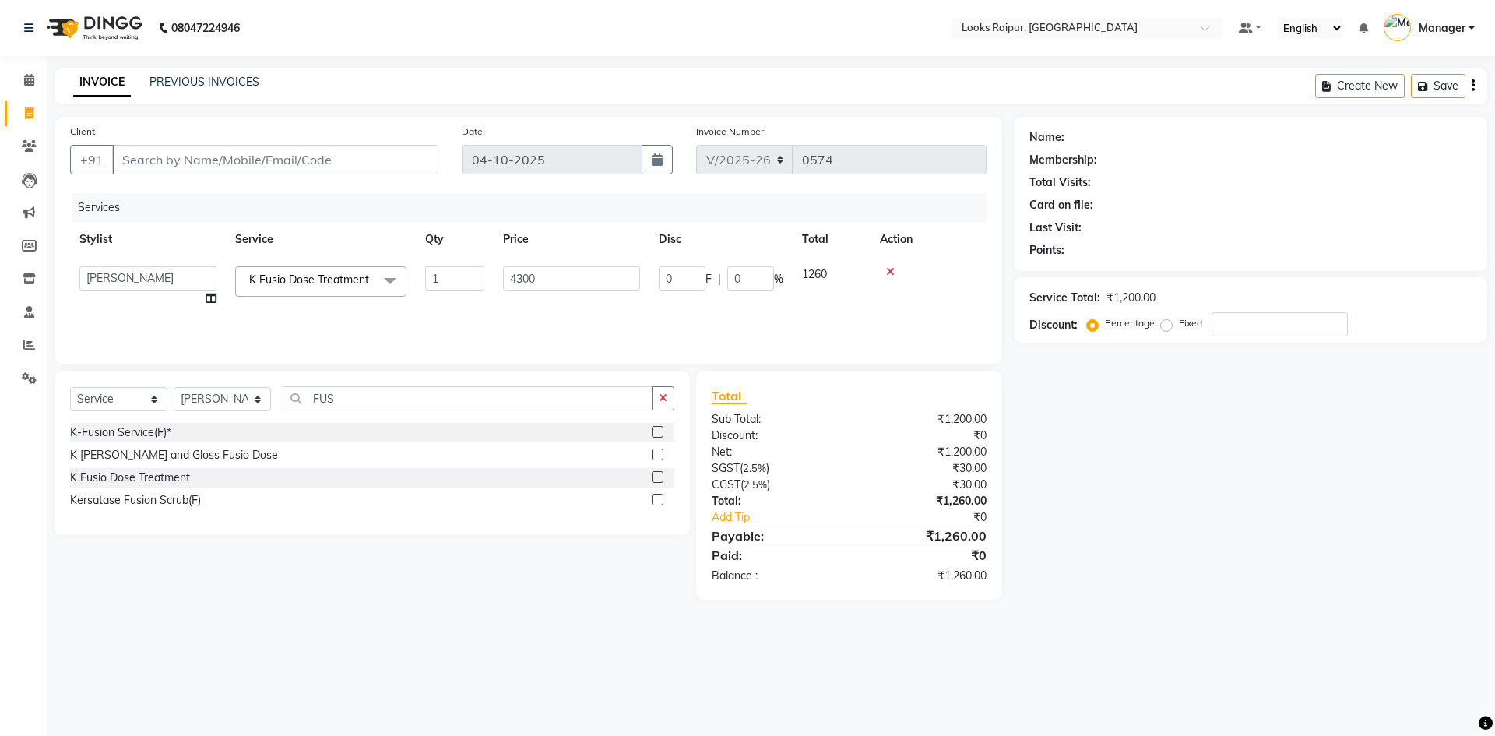
click at [545, 319] on div "Services Stylist Service Qty Price Disc Total Action Akshay_Pdct [PERSON_NAME] …" at bounding box center [528, 271] width 917 height 156
click at [234, 161] on input "Client" at bounding box center [275, 160] width 326 height 30
type input "9"
type input "0"
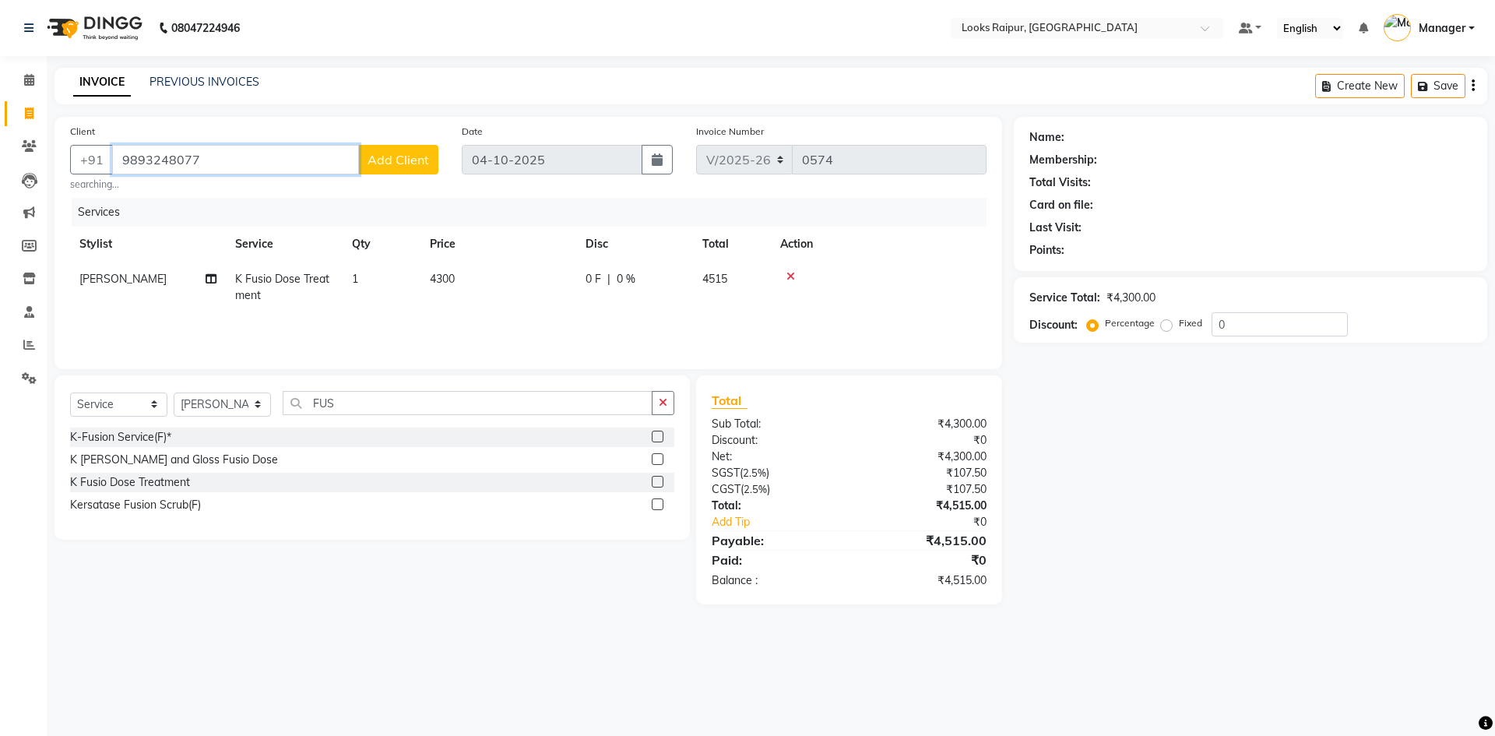
type input "9893248077"
click at [407, 162] on span "Add Client" at bounding box center [399, 160] width 62 height 16
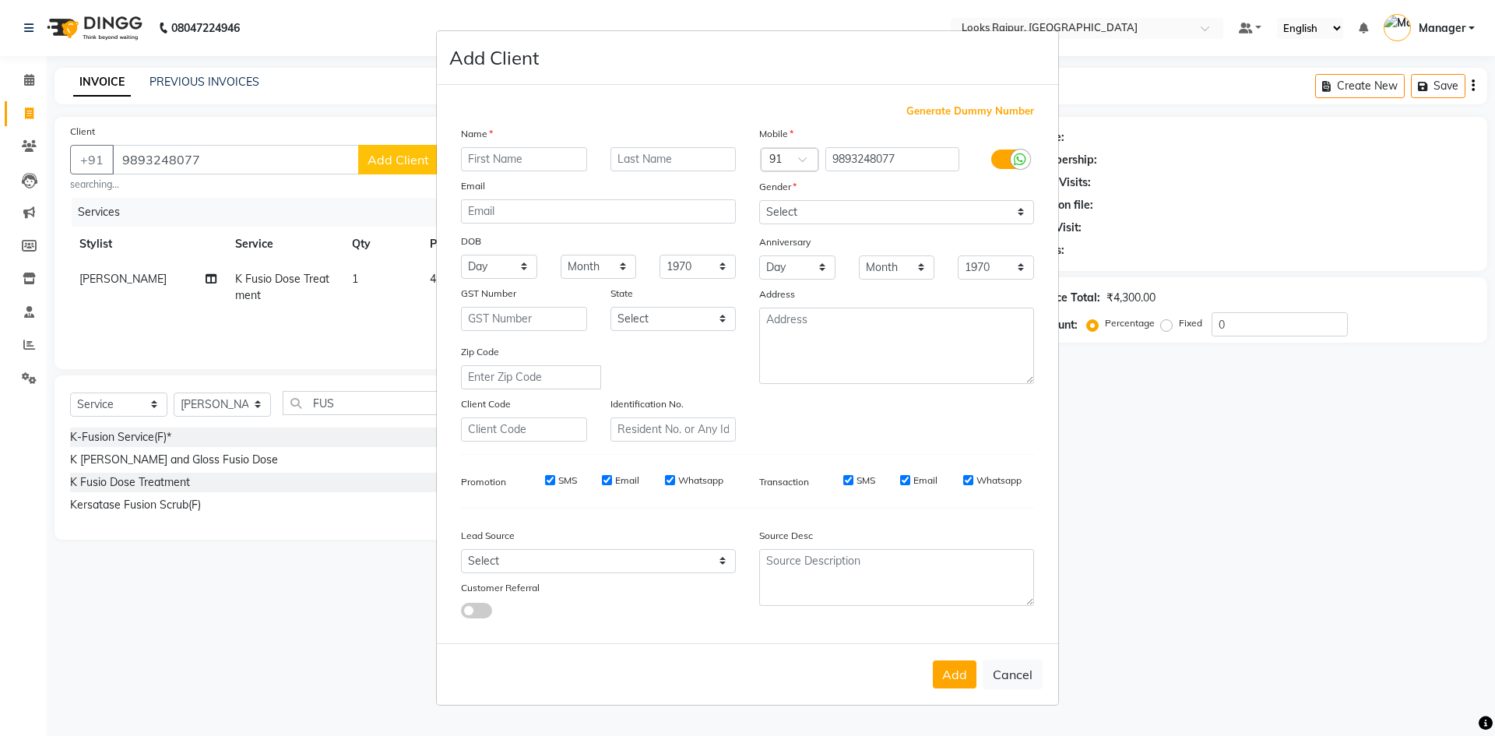
click at [547, 164] on input "text" at bounding box center [524, 159] width 126 height 24
click at [671, 167] on input "text" at bounding box center [674, 159] width 126 height 24
click at [1023, 215] on select "Select [DEMOGRAPHIC_DATA] [DEMOGRAPHIC_DATA] Other Prefer Not To Say" at bounding box center [896, 212] width 275 height 24
click at [759, 200] on select "Select [DEMOGRAPHIC_DATA] [DEMOGRAPHIC_DATA] Other Prefer Not To Say" at bounding box center [896, 212] width 275 height 24
click at [960, 683] on button "Add" at bounding box center [955, 674] width 44 height 28
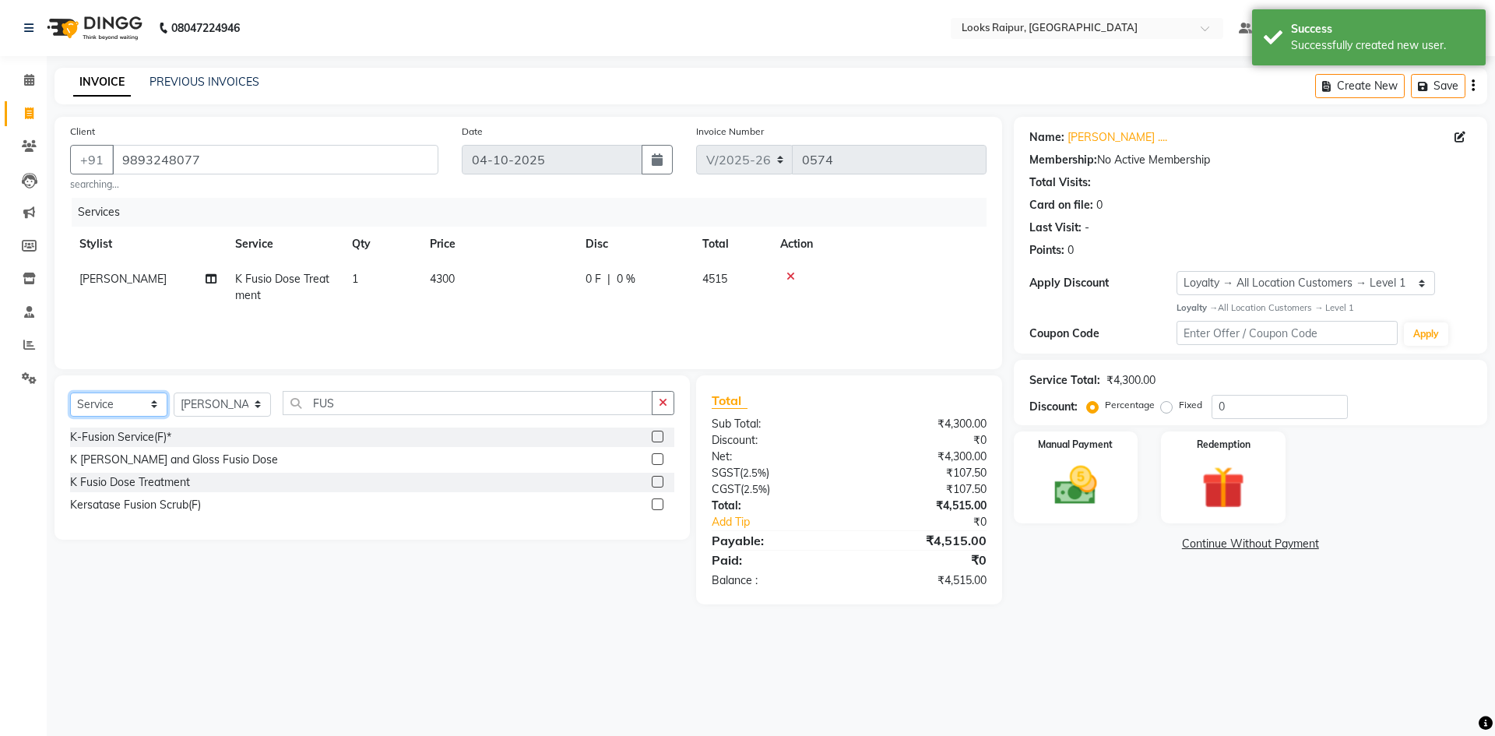
click at [147, 401] on select "Select Service Product Membership Package Voucher Prepaid Gift Card" at bounding box center [118, 405] width 97 height 24
click at [70, 393] on select "Select Service Product Membership Package Voucher Prepaid Gift Card" at bounding box center [118, 405] width 97 height 24
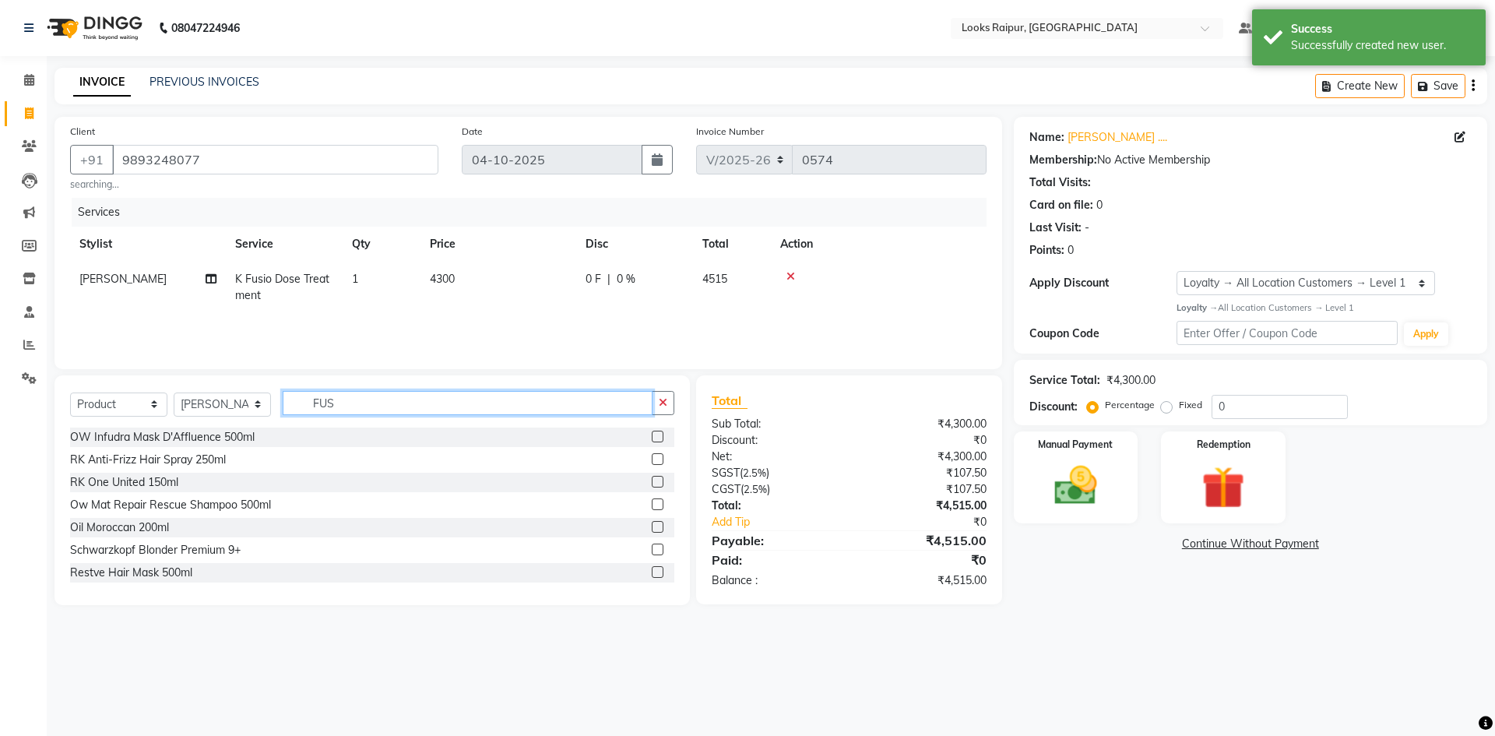
click at [355, 399] on input "FUS" at bounding box center [468, 403] width 370 height 24
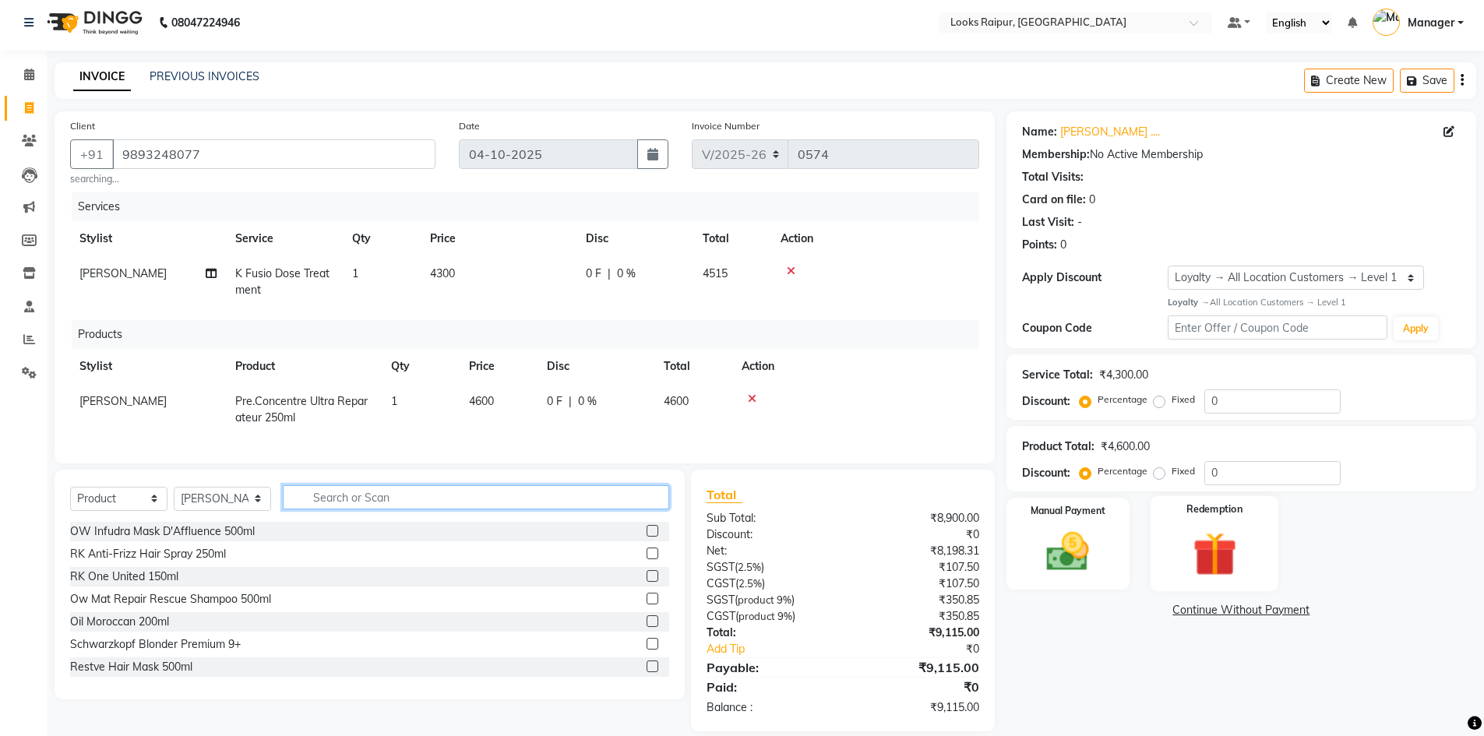
scroll to position [36, 0]
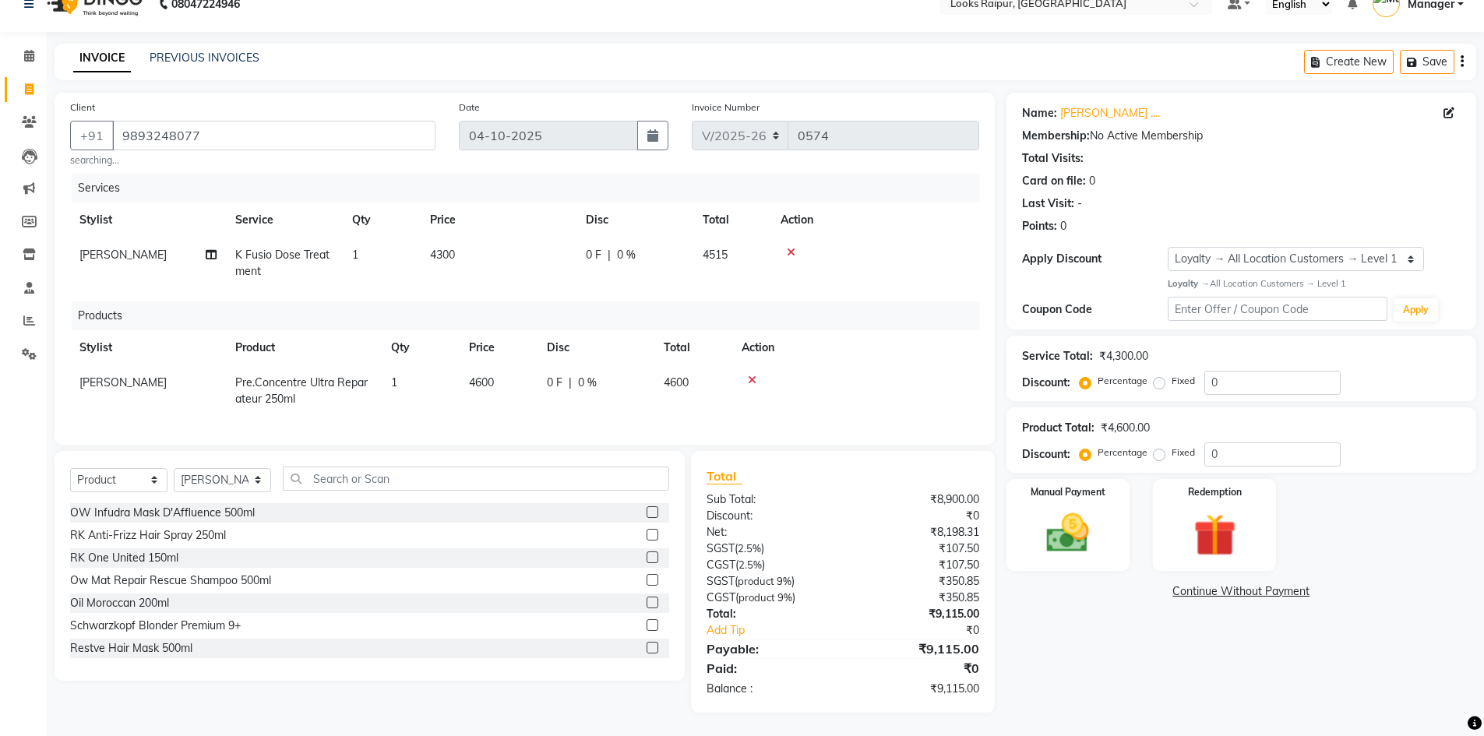
drag, startPoint x: 1055, startPoint y: 548, endPoint x: 1078, endPoint y: 562, distance: 26.6
click at [1058, 548] on div "Manual Payment" at bounding box center [1067, 525] width 123 height 92
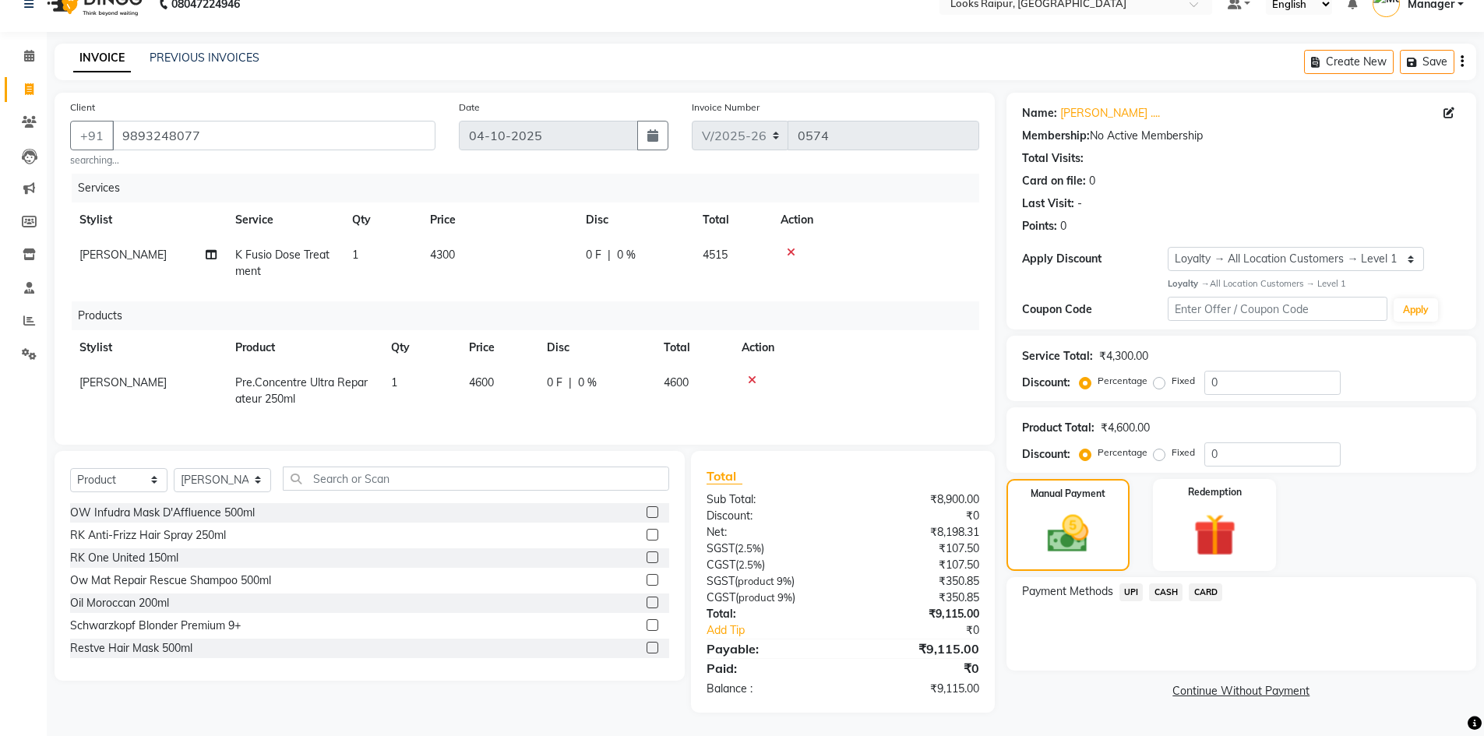
click at [1165, 583] on span "CASH" at bounding box center [1165, 592] width 33 height 18
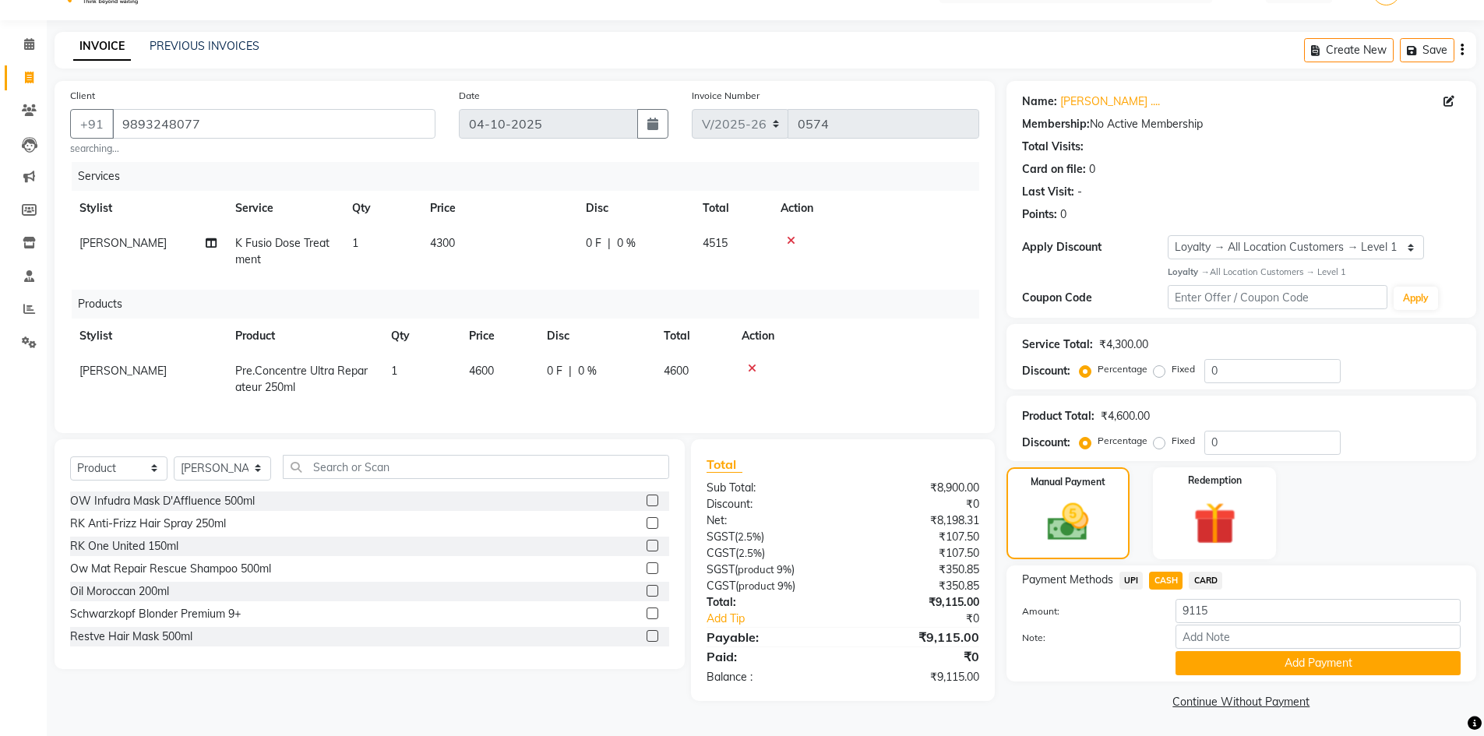
scroll to position [37, 0]
click at [1171, 372] on label "Fixed" at bounding box center [1182, 368] width 23 height 14
click at [1157, 372] on input "Fixed" at bounding box center [1162, 368] width 11 height 11
click at [1223, 371] on input "0" at bounding box center [1272, 370] width 136 height 24
click at [1107, 620] on div "Amount: 9115" at bounding box center [1241, 611] width 462 height 26
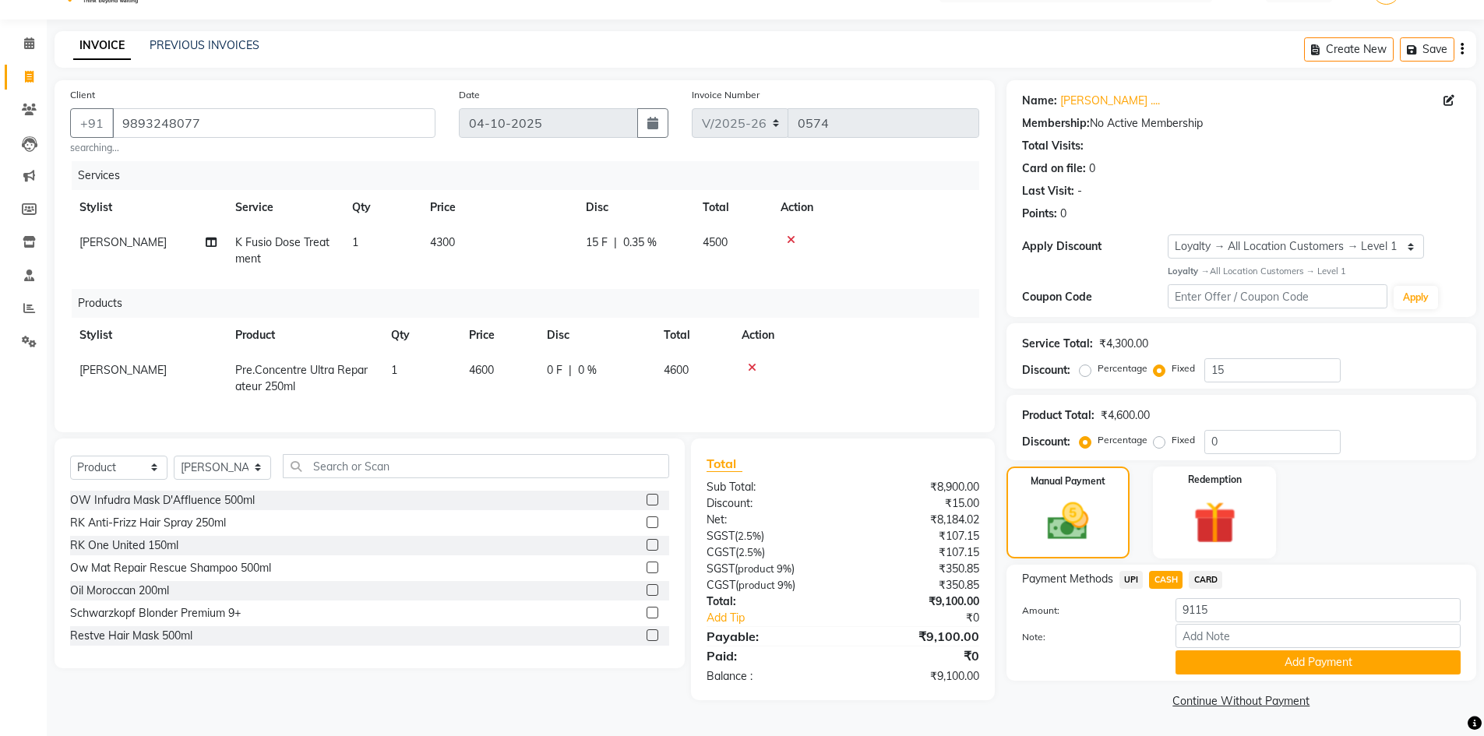
click at [1104, 683] on div "Name: [PERSON_NAME] .... Membership: No Active Membership Total Visits: Card on…" at bounding box center [1246, 396] width 481 height 632
click at [1050, 674] on div at bounding box center [1087, 662] width 154 height 24
drag, startPoint x: 1356, startPoint y: 434, endPoint x: 1241, endPoint y: 431, distance: 115.3
click at [1342, 433] on div "Discount: Percentage Fixed 0" at bounding box center [1241, 442] width 438 height 24
click at [1097, 368] on label "Percentage" at bounding box center [1122, 368] width 50 height 14
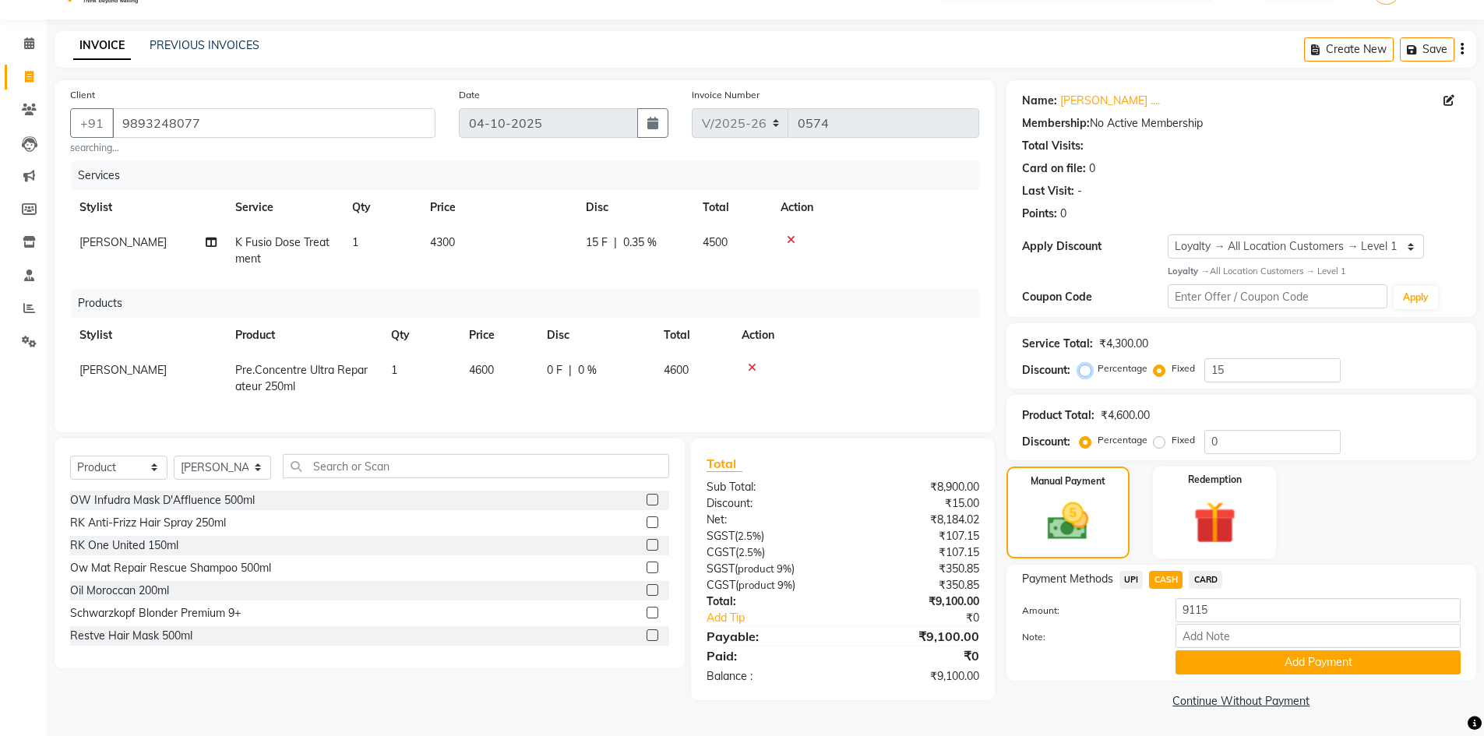
click at [1083, 368] on input "Percentage" at bounding box center [1088, 368] width 11 height 11
click at [1073, 625] on div "Note:" at bounding box center [1241, 637] width 462 height 26
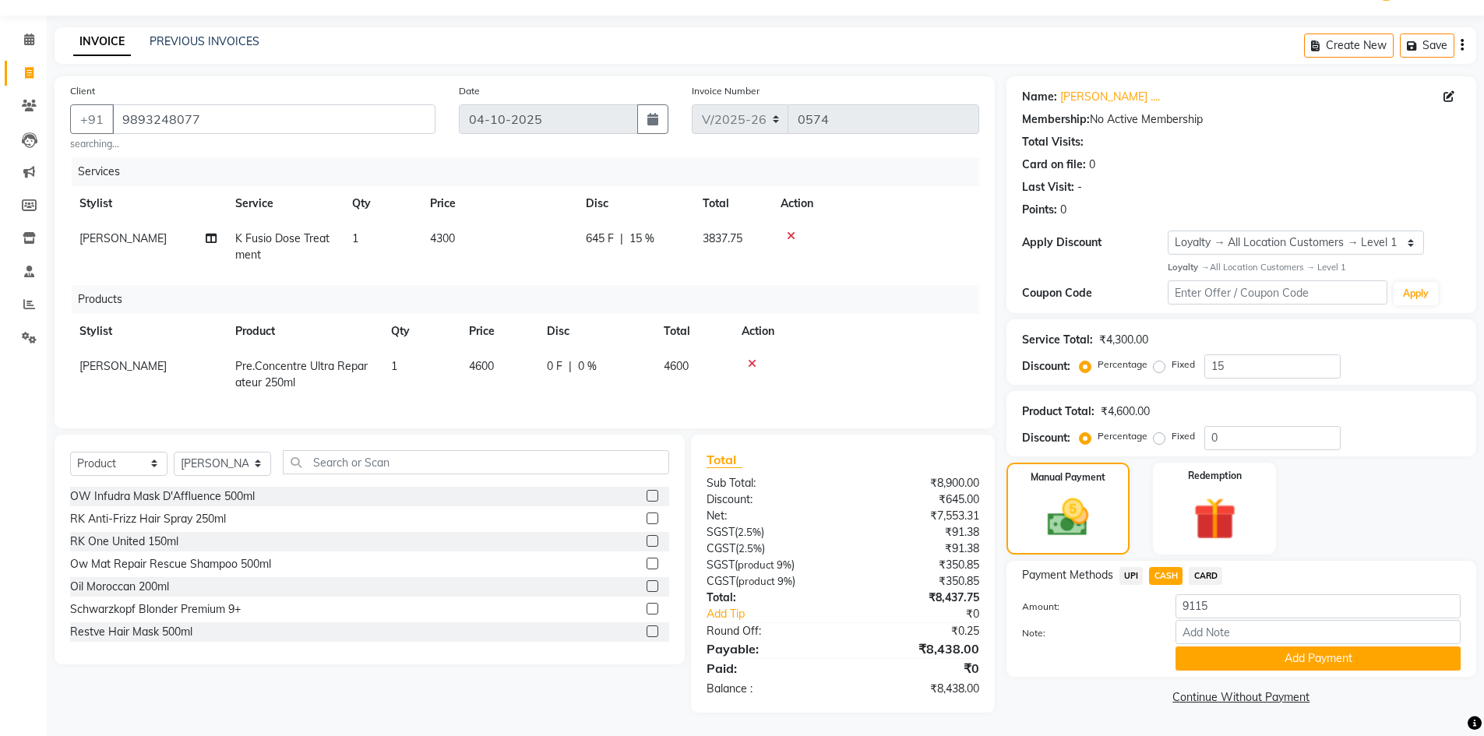
scroll to position [52, 0]
click at [1240, 357] on input "15" at bounding box center [1272, 366] width 136 height 24
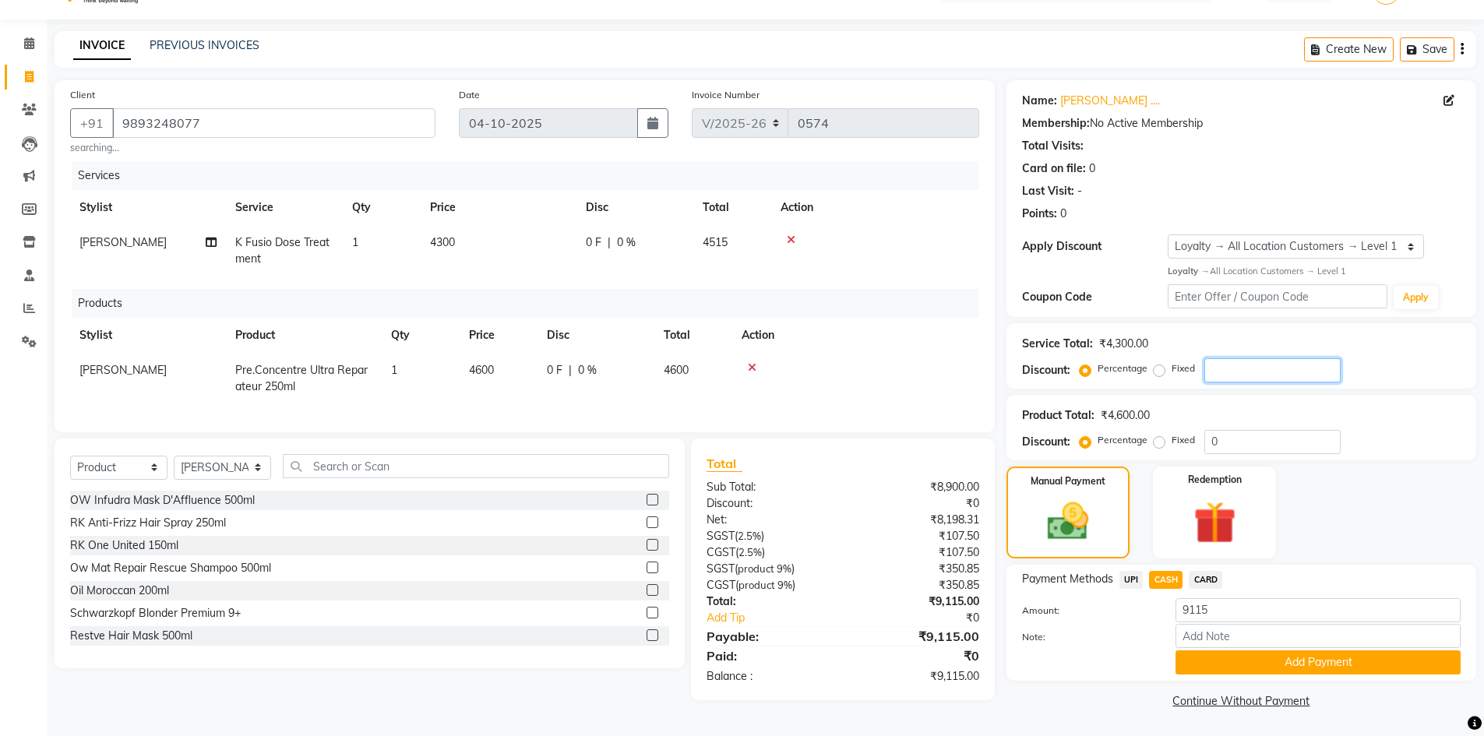
scroll to position [37, 0]
click at [1250, 611] on input "9115" at bounding box center [1317, 610] width 285 height 24
click at [1383, 578] on div "Payment Methods UPI CASH CARD" at bounding box center [1241, 581] width 438 height 21
click at [1129, 579] on span "UPI" at bounding box center [1131, 580] width 24 height 18
drag, startPoint x: 1214, startPoint y: 576, endPoint x: 1161, endPoint y: 581, distance: 53.2
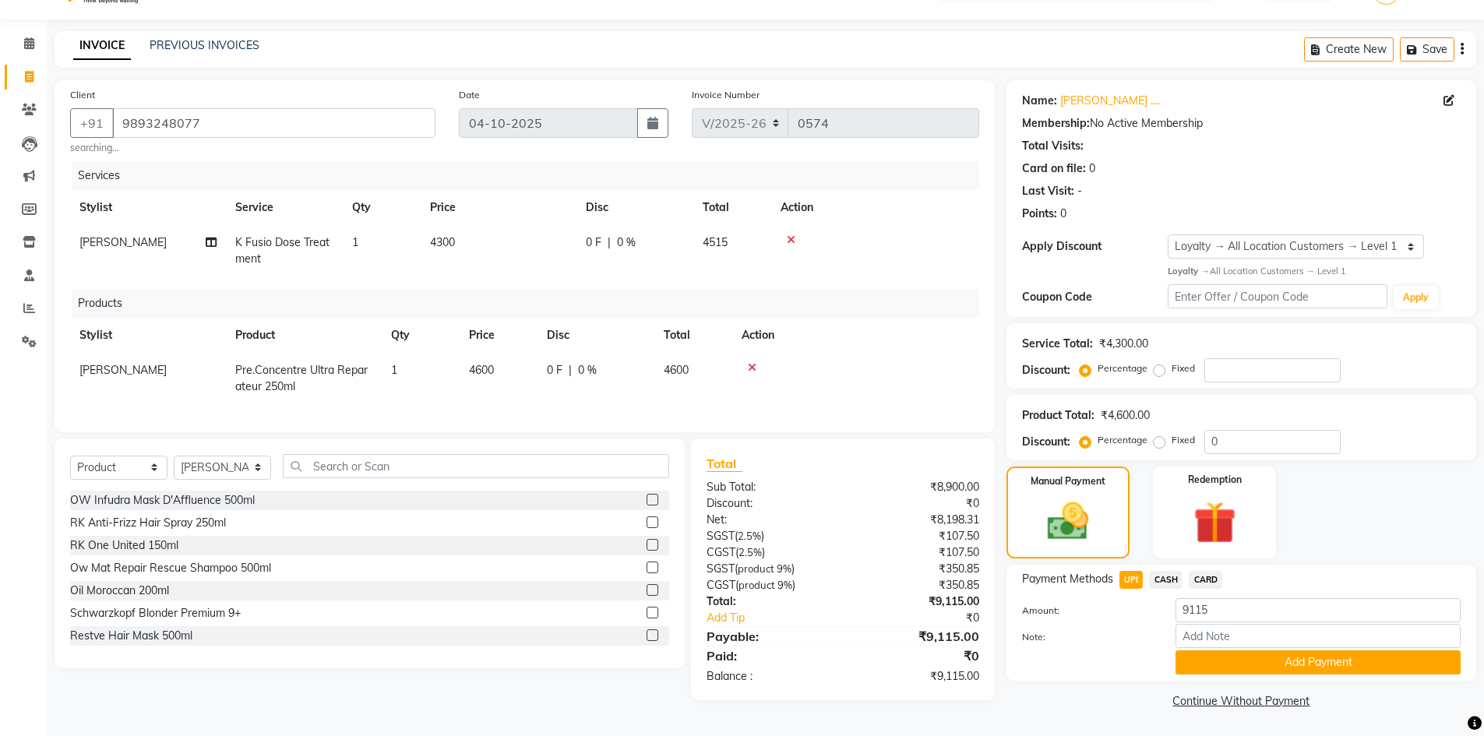
click at [1210, 576] on span "CARD" at bounding box center [1204, 580] width 33 height 18
click at [1164, 579] on span "CASH" at bounding box center [1165, 580] width 33 height 18
click at [1137, 579] on span "UPI" at bounding box center [1131, 580] width 24 height 18
click at [1171, 371] on label "Fixed" at bounding box center [1182, 368] width 23 height 14
click at [1157, 371] on input "Fixed" at bounding box center [1162, 368] width 11 height 11
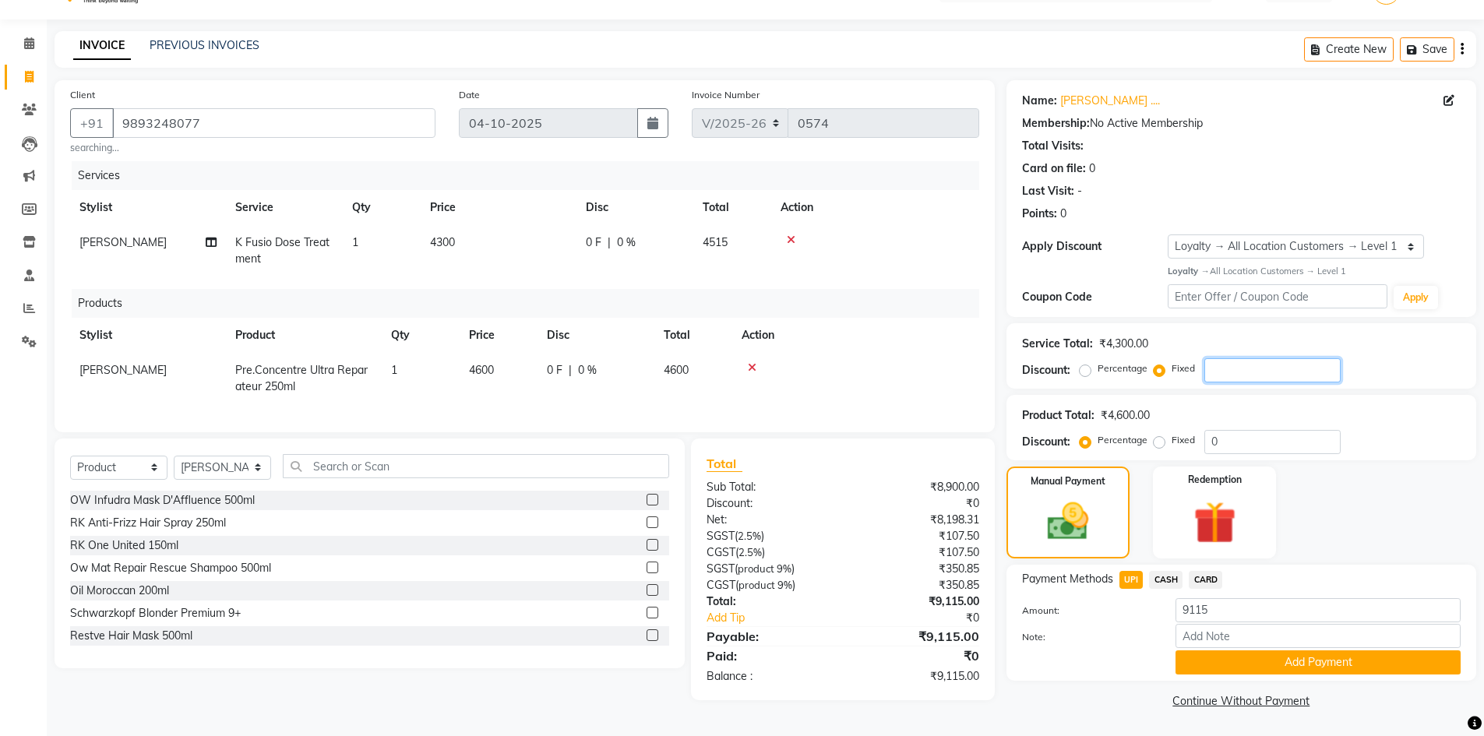
click at [1238, 364] on input "number" at bounding box center [1272, 370] width 136 height 24
click at [1243, 656] on button "Add Payment" at bounding box center [1317, 662] width 285 height 24
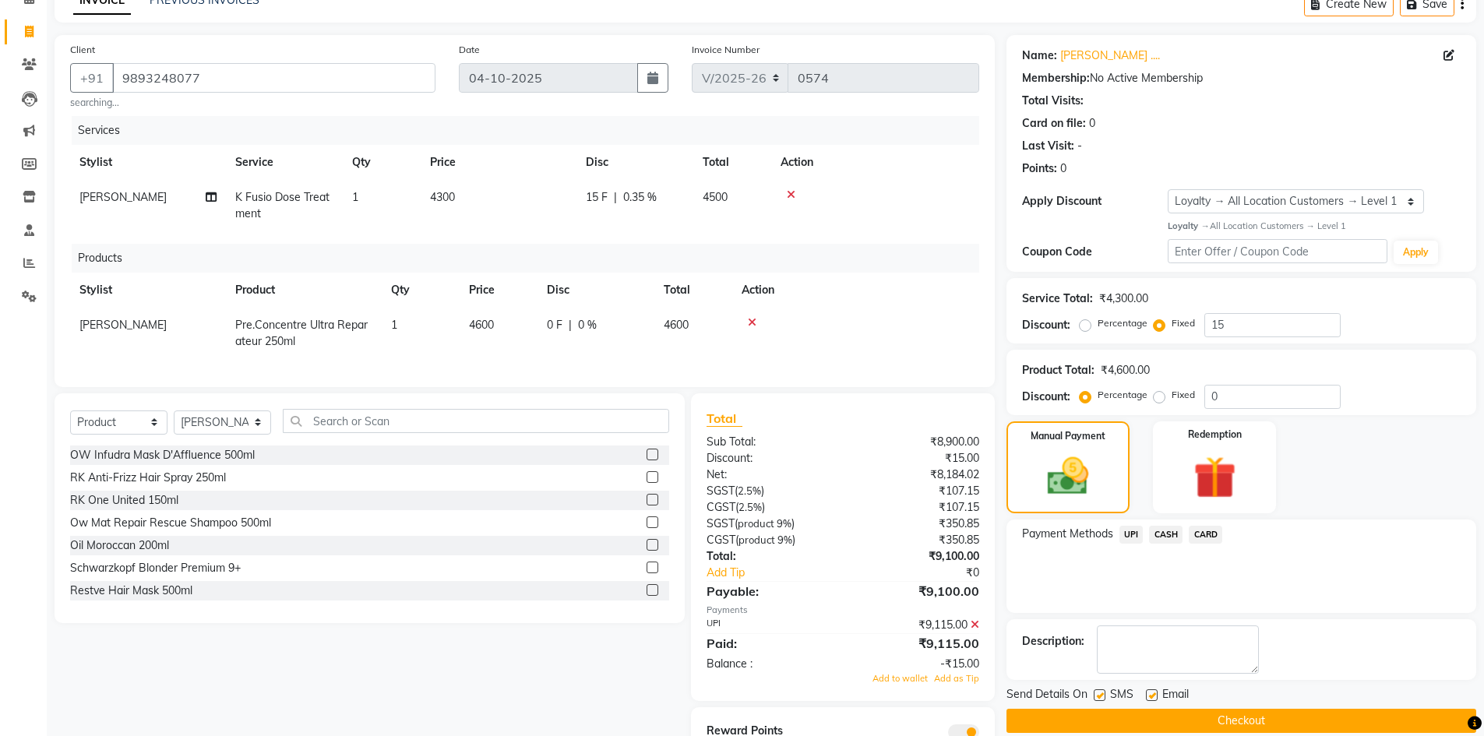
scroll to position [159, 0]
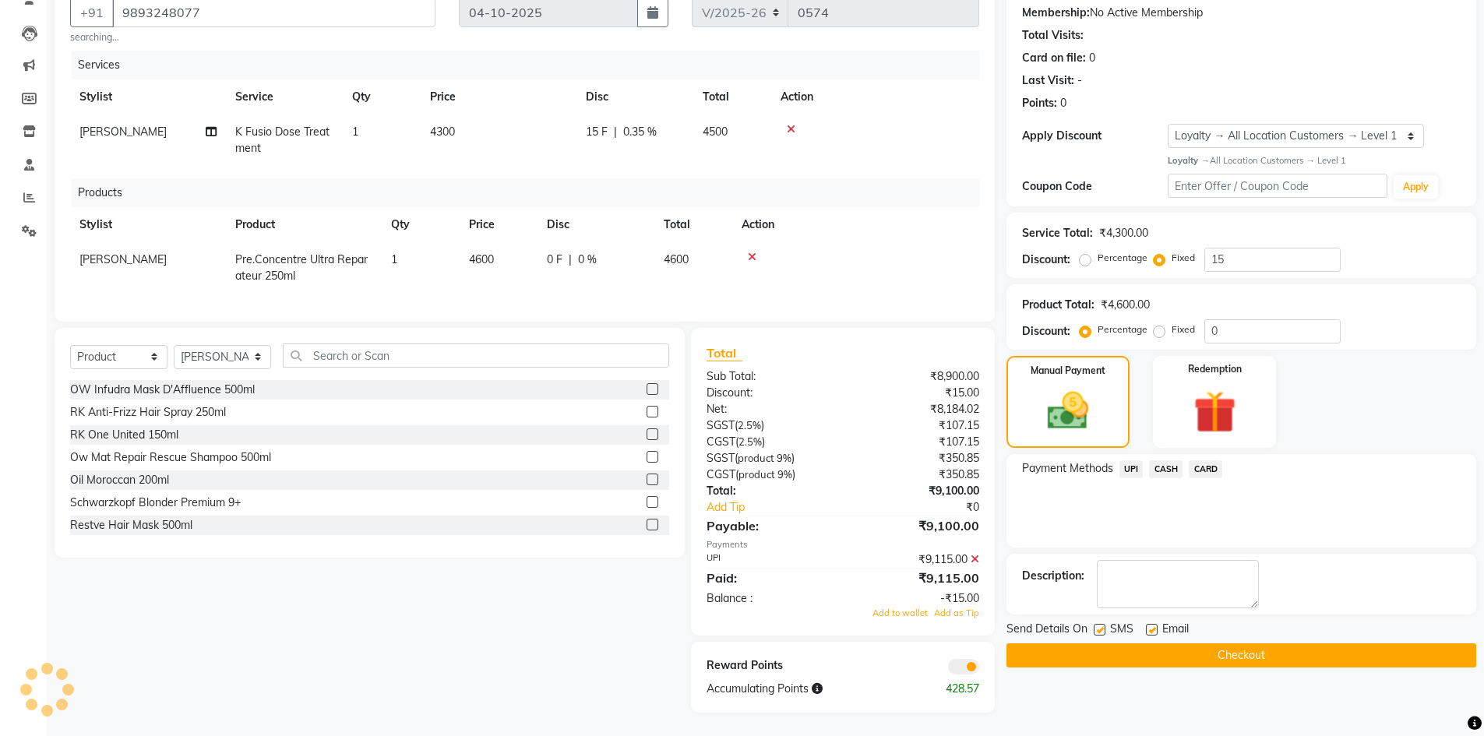
click at [975, 558] on icon at bounding box center [974, 559] width 9 height 11
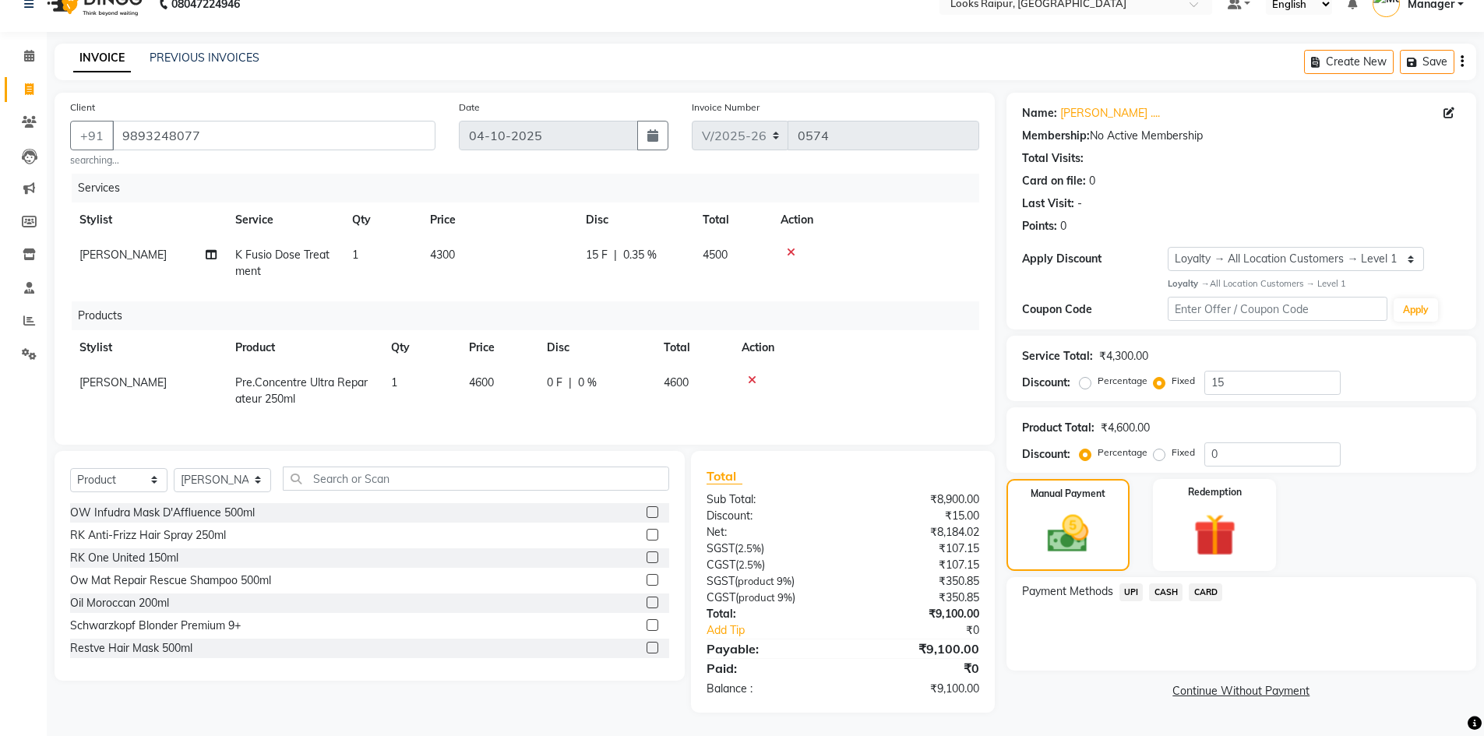
click at [1166, 577] on div "Payment Methods UPI CASH CARD" at bounding box center [1241, 623] width 470 height 93
click at [1173, 583] on span "CASH" at bounding box center [1165, 592] width 33 height 18
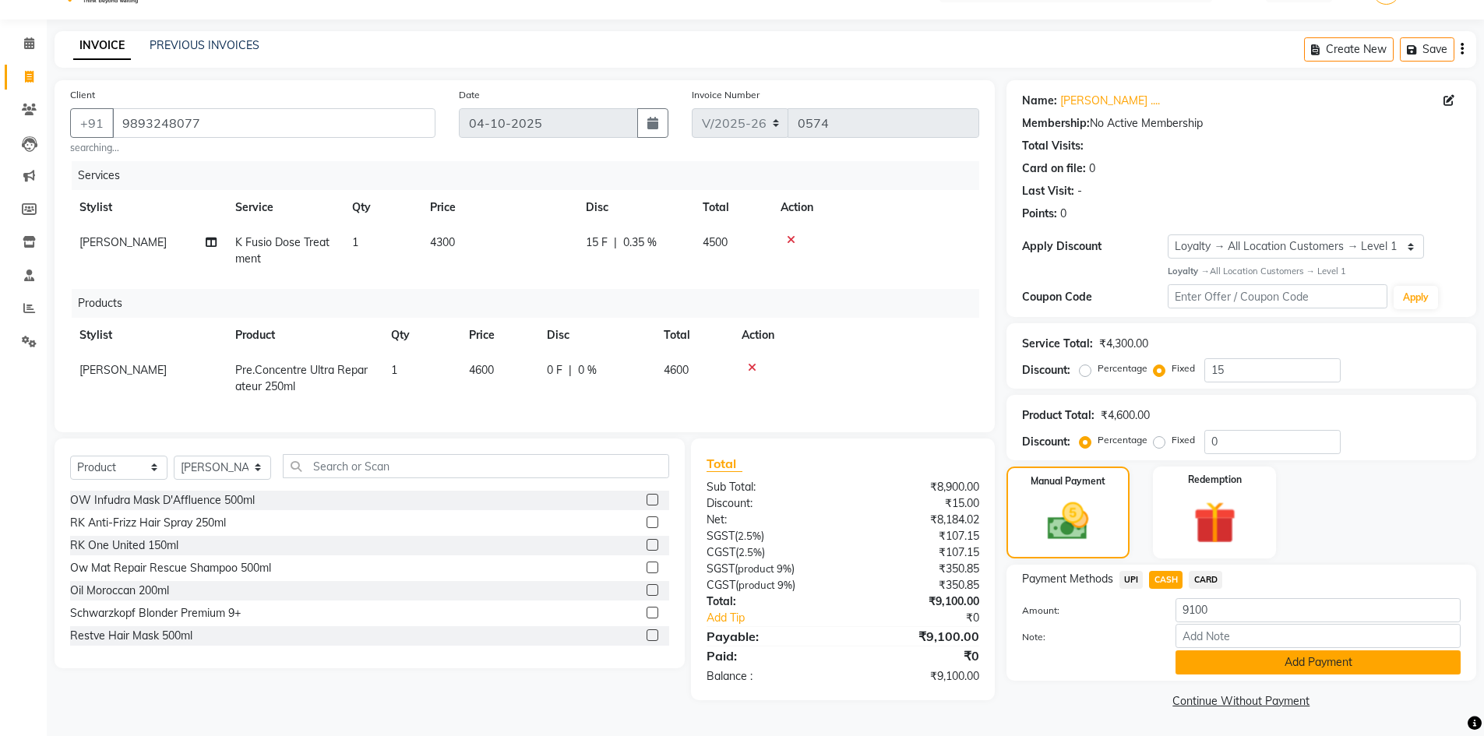
click at [1285, 671] on button "Add Payment" at bounding box center [1317, 662] width 285 height 24
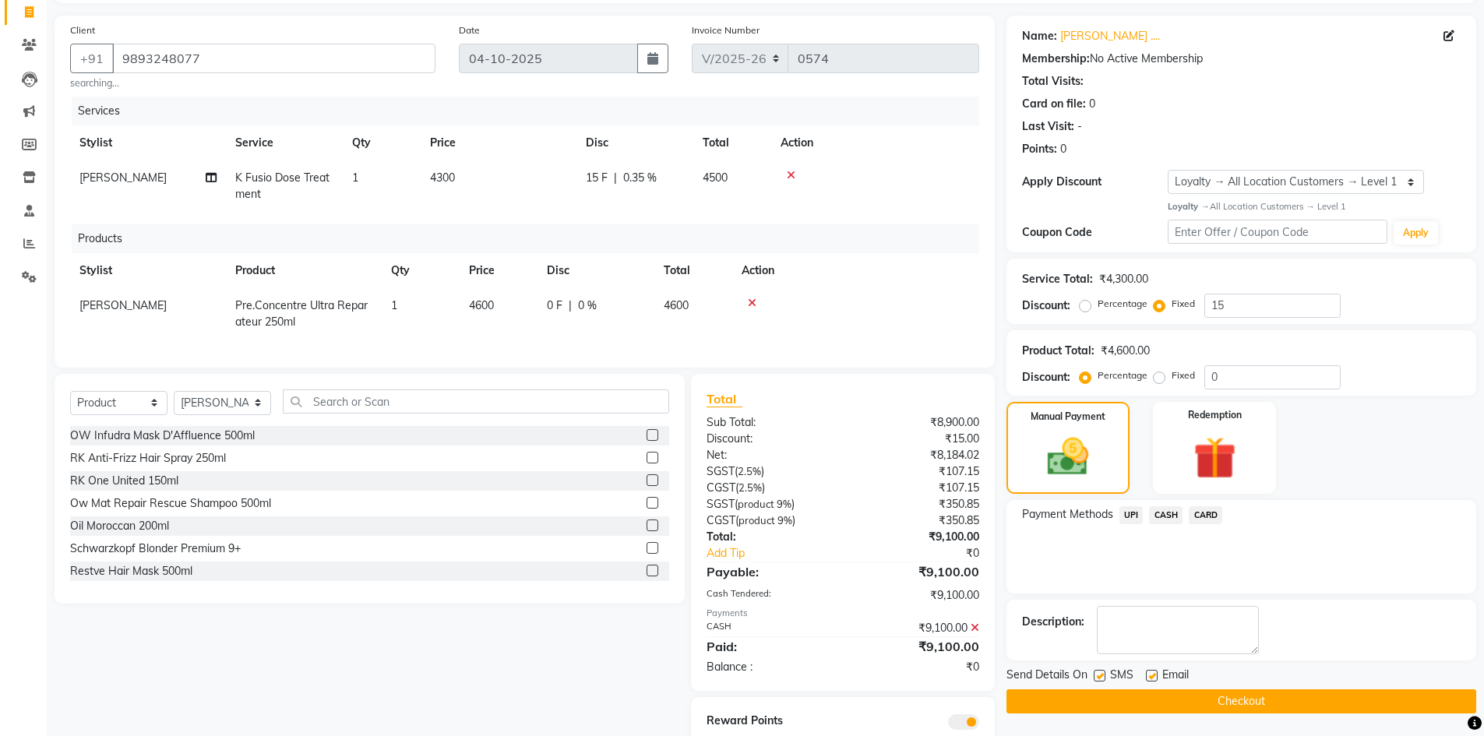
scroll to position [168, 0]
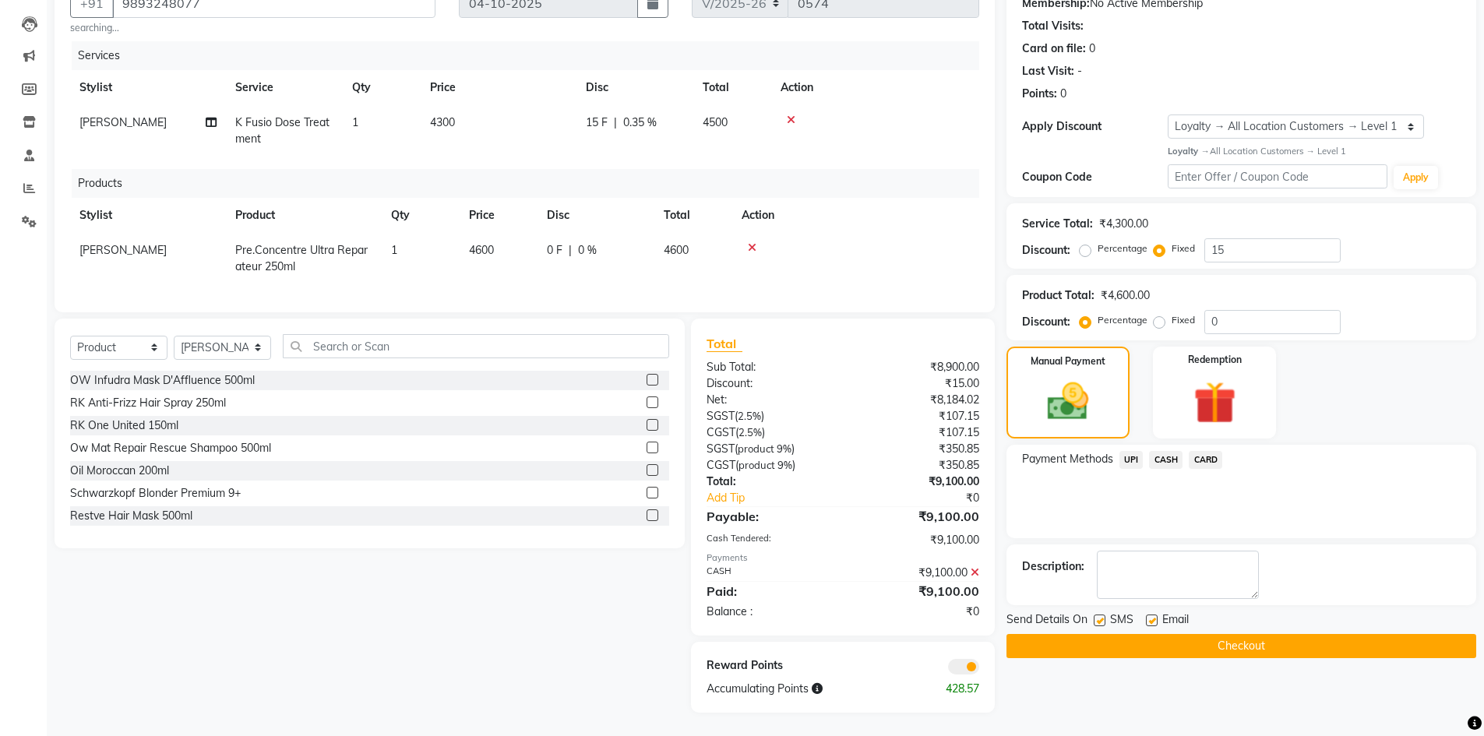
click at [1192, 634] on button "Checkout" at bounding box center [1241, 646] width 470 height 24
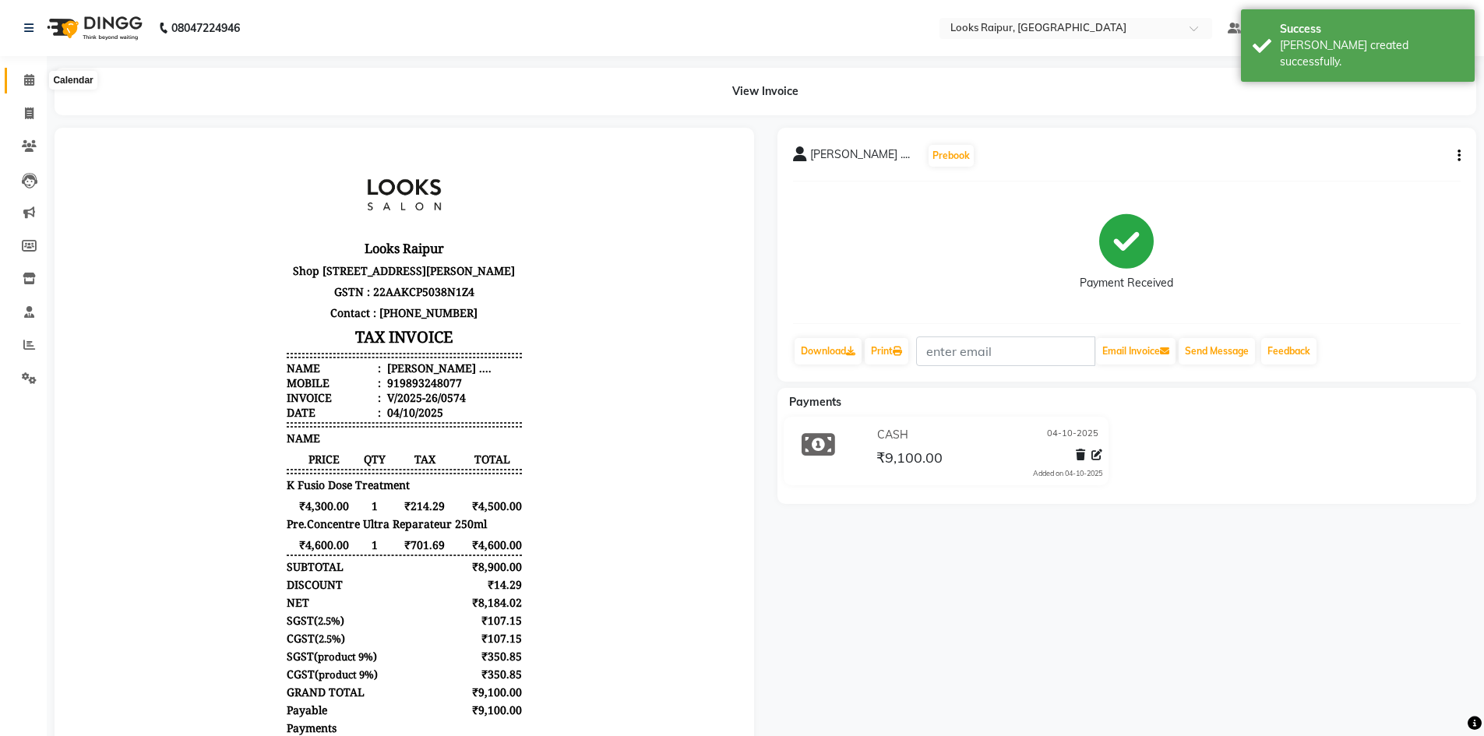
click at [24, 80] on icon at bounding box center [29, 80] width 10 height 12
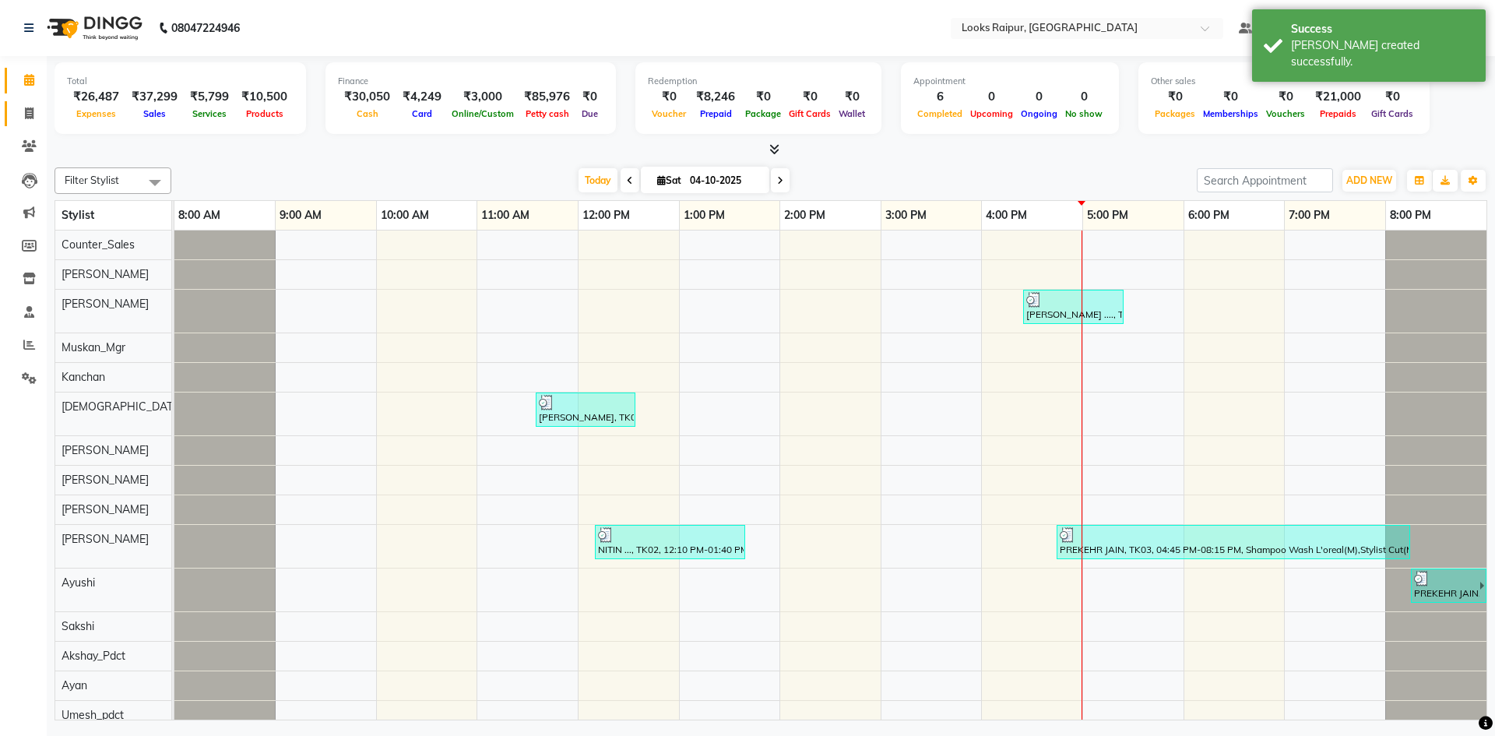
click at [24, 122] on link "Invoice" at bounding box center [23, 114] width 37 height 26
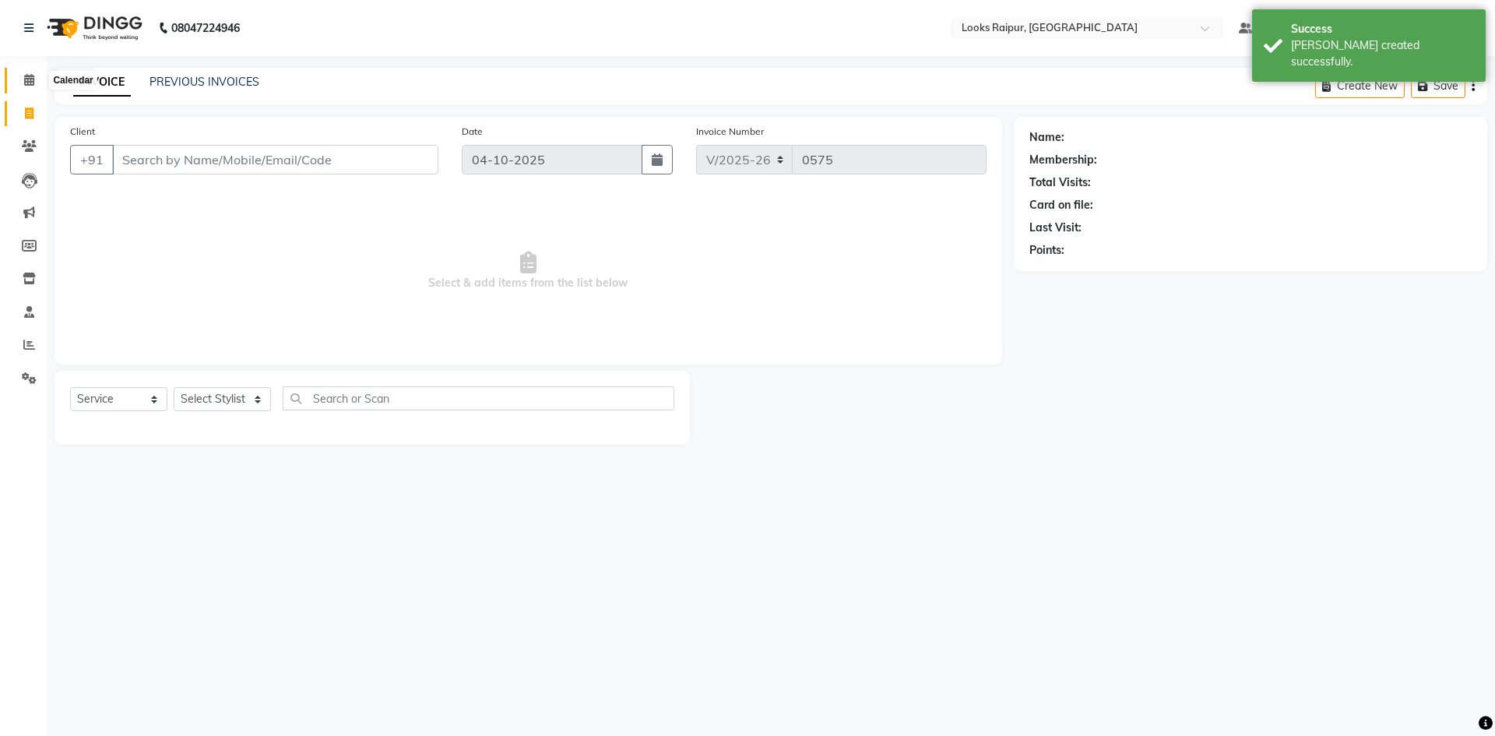
click at [28, 73] on span at bounding box center [29, 81] width 27 height 18
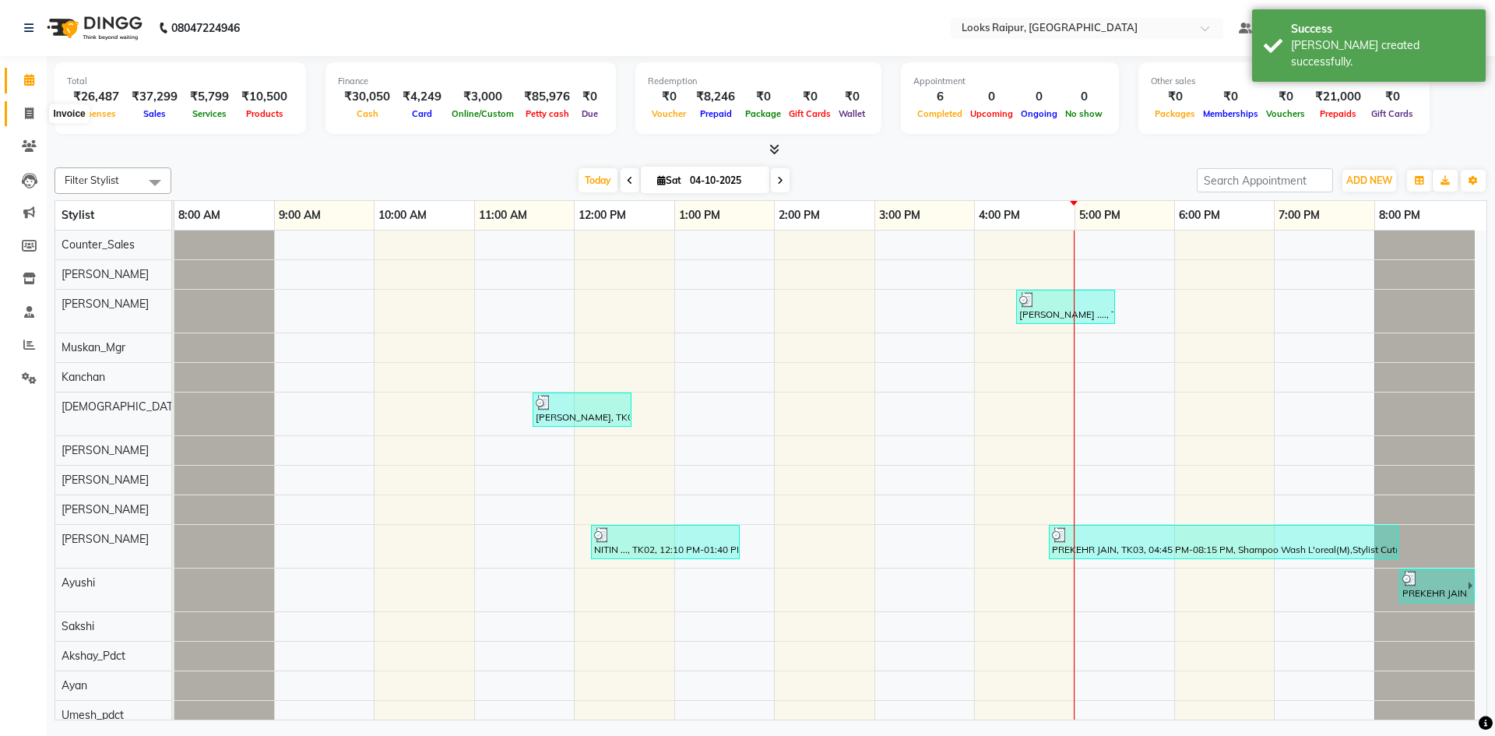
click at [30, 116] on icon at bounding box center [29, 113] width 9 height 12
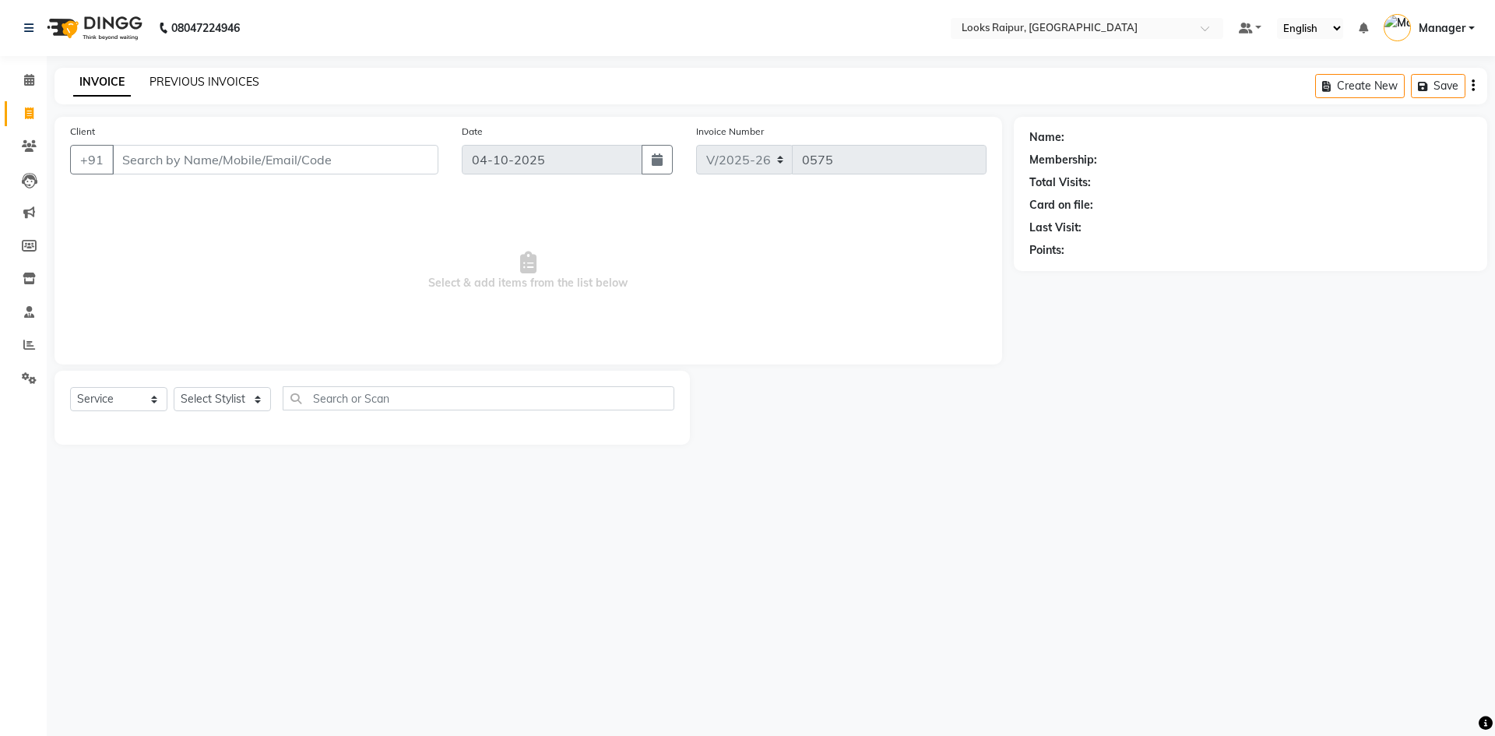
click at [210, 79] on link "PREVIOUS INVOICES" at bounding box center [205, 82] width 110 height 14
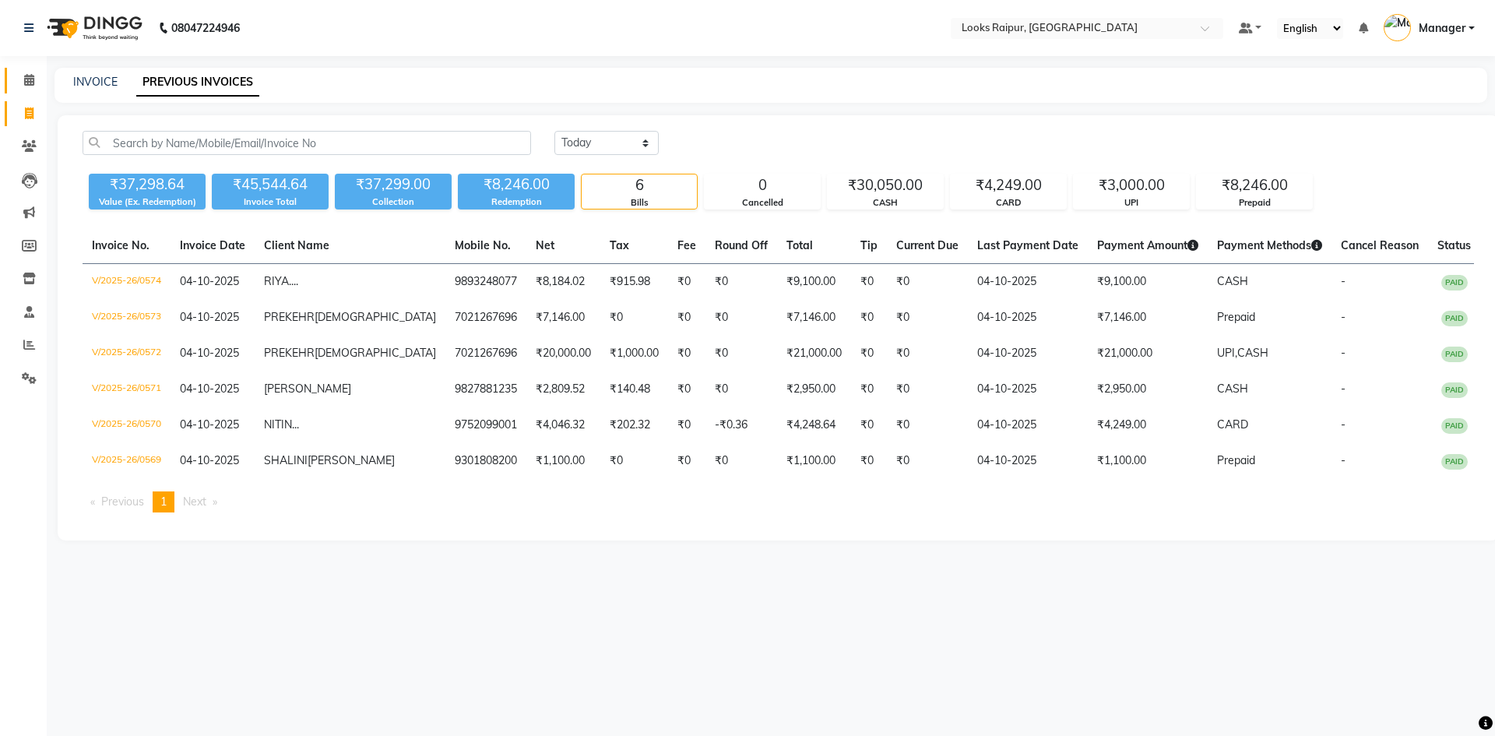
click at [26, 90] on link "Calendar" at bounding box center [23, 81] width 37 height 26
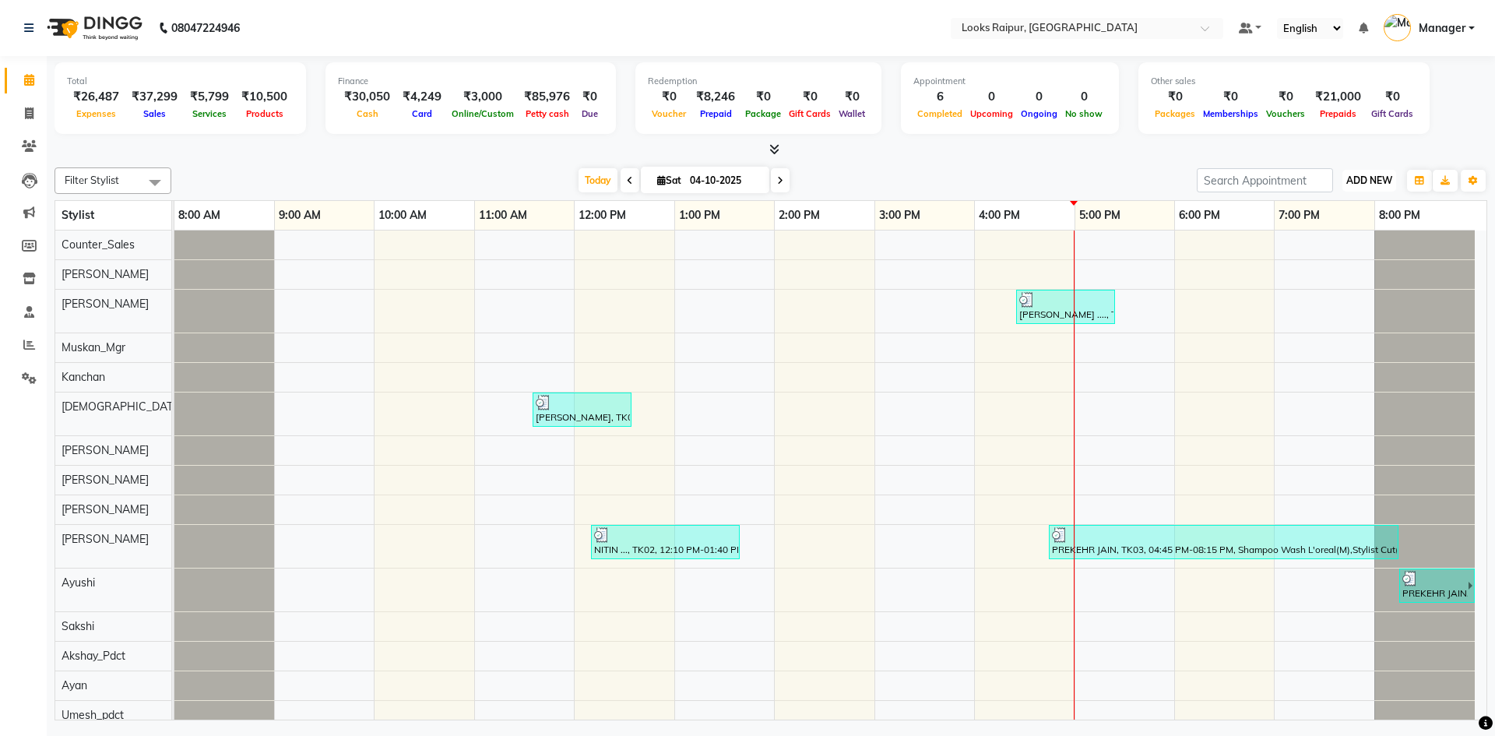
click at [1359, 183] on span "ADD NEW" at bounding box center [1370, 180] width 46 height 12
click at [1340, 251] on link "Add Expense" at bounding box center [1334, 251] width 123 height 20
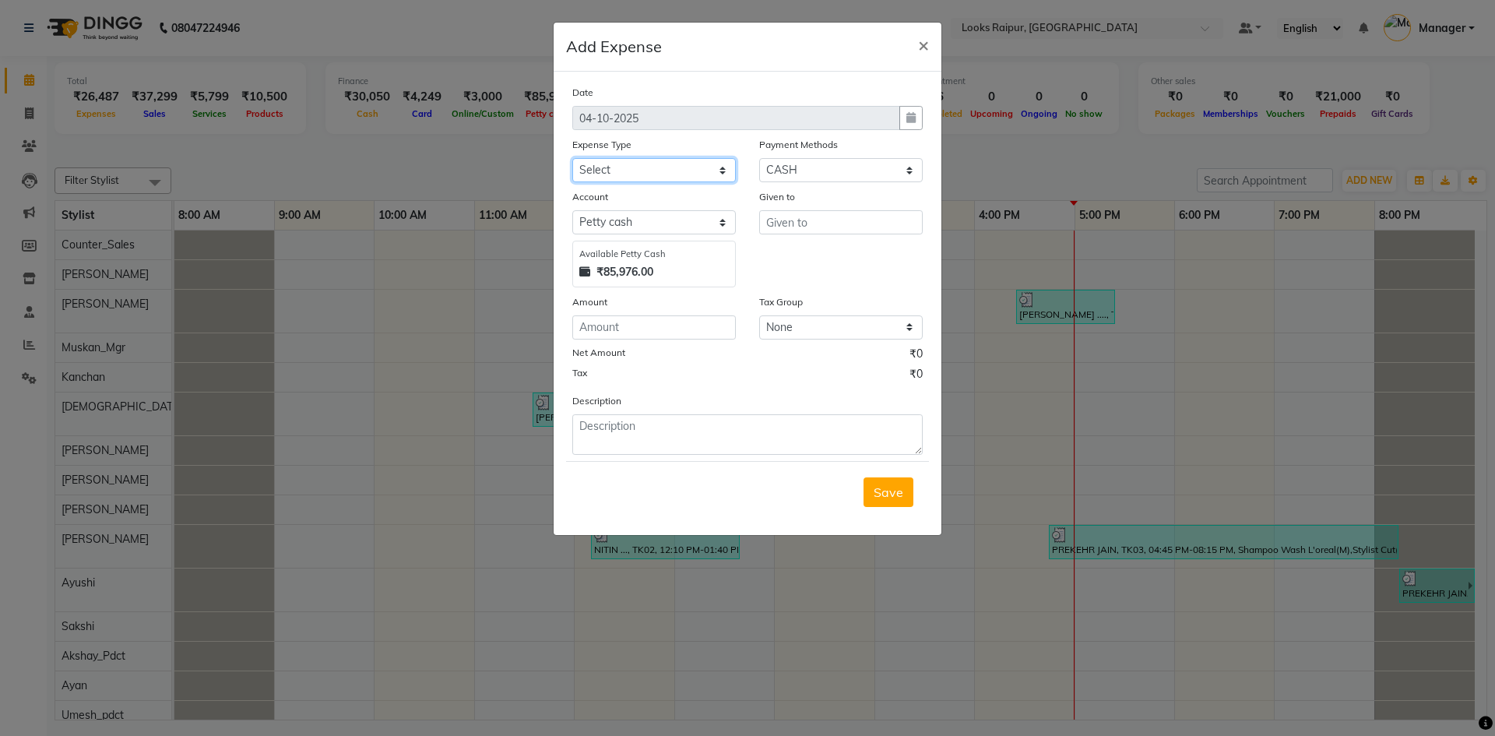
click at [722, 174] on select "Select Accommodation Aesthetics Bank Deposit BLINKIT Cash Handover Client Refun…" at bounding box center [654, 170] width 164 height 24
click at [572, 158] on select "Select Accommodation Aesthetics Bank Deposit BLINKIT Cash Handover Client Refun…" at bounding box center [654, 170] width 164 height 24
click at [807, 220] on input "text" at bounding box center [841, 222] width 164 height 24
click at [819, 252] on span "Counter" at bounding box center [803, 256] width 48 height 16
click at [664, 339] on input "number" at bounding box center [654, 327] width 164 height 24
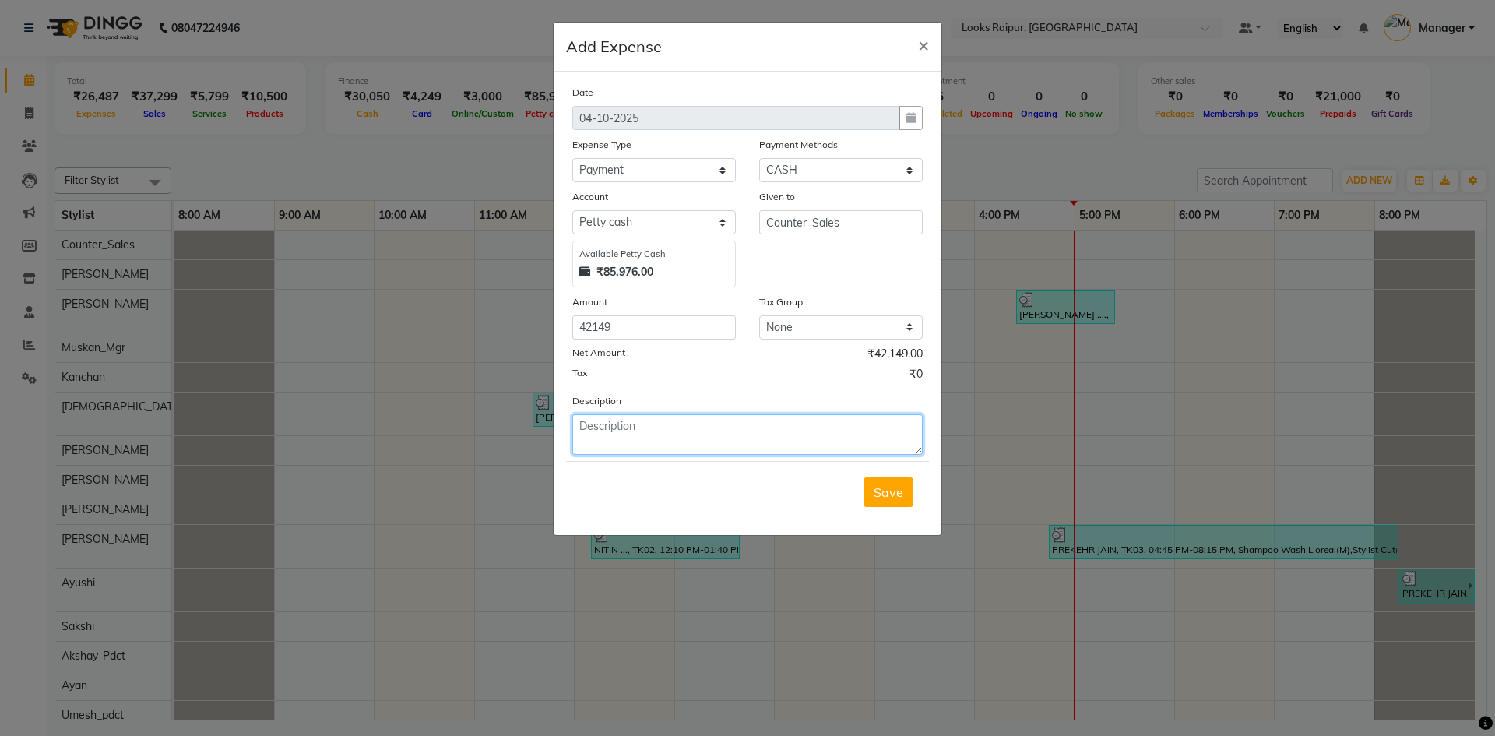
click at [632, 432] on textarea at bounding box center [747, 434] width 350 height 40
click at [903, 498] on span "Save" at bounding box center [889, 492] width 30 height 16
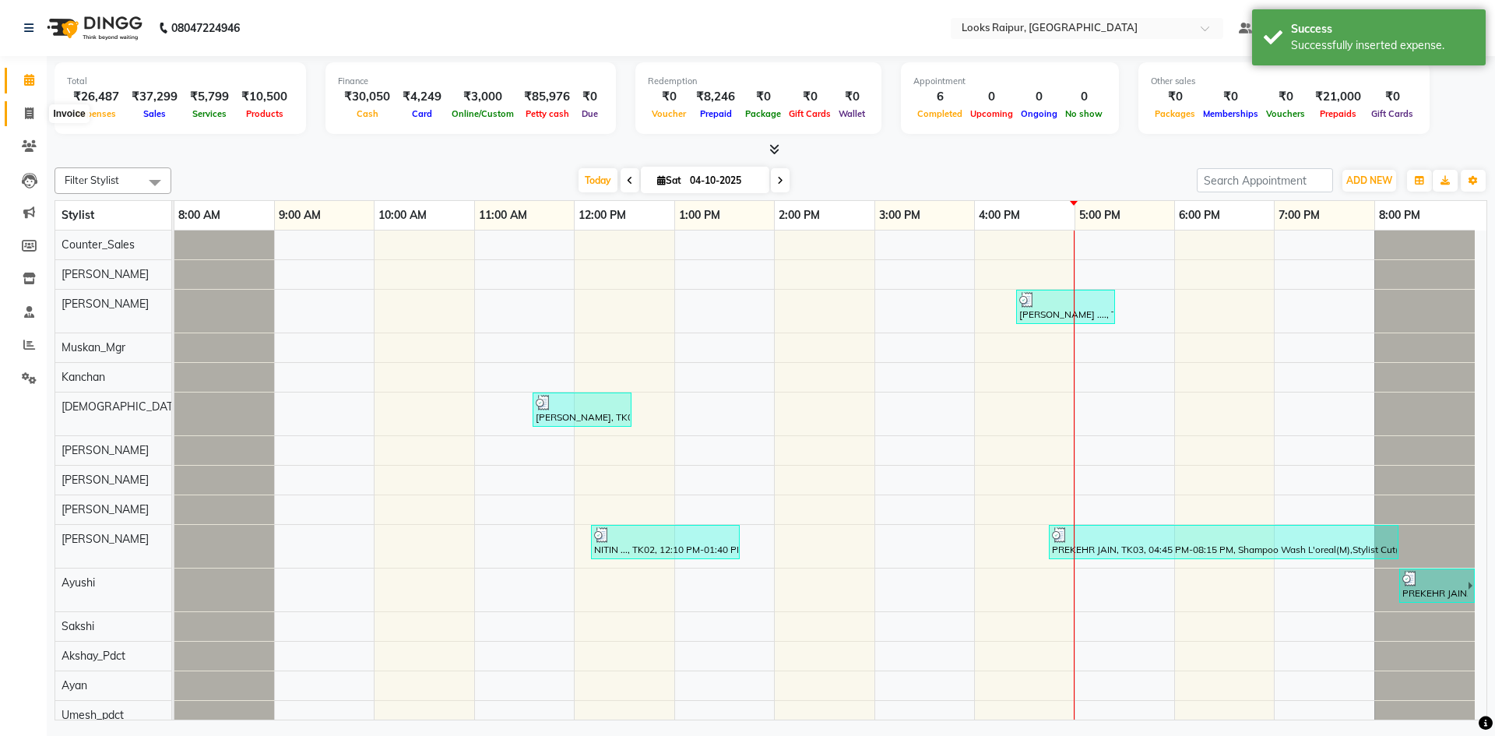
click at [25, 113] on icon at bounding box center [29, 113] width 9 height 12
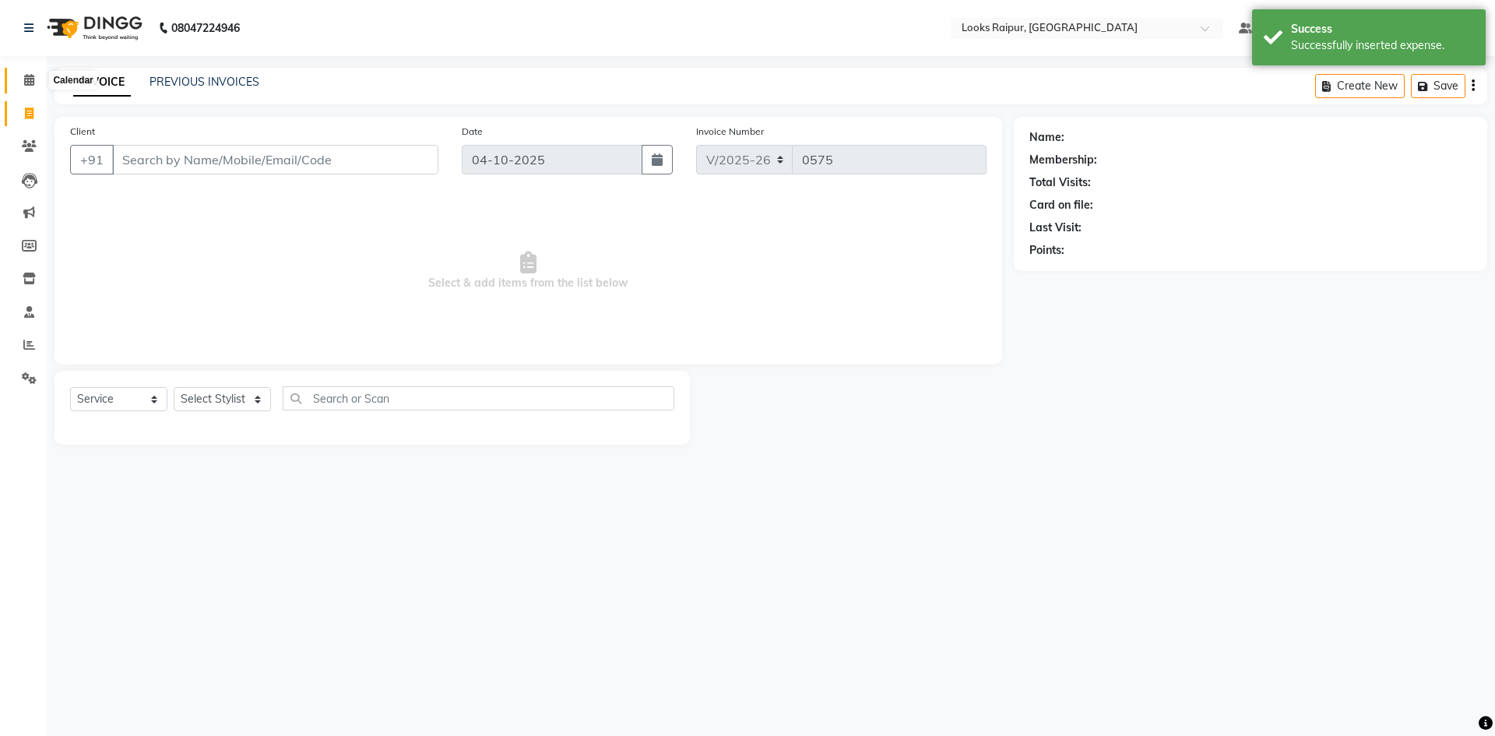
drag, startPoint x: 28, startPoint y: 84, endPoint x: 79, endPoint y: 86, distance: 50.6
click at [29, 84] on icon at bounding box center [29, 80] width 10 height 12
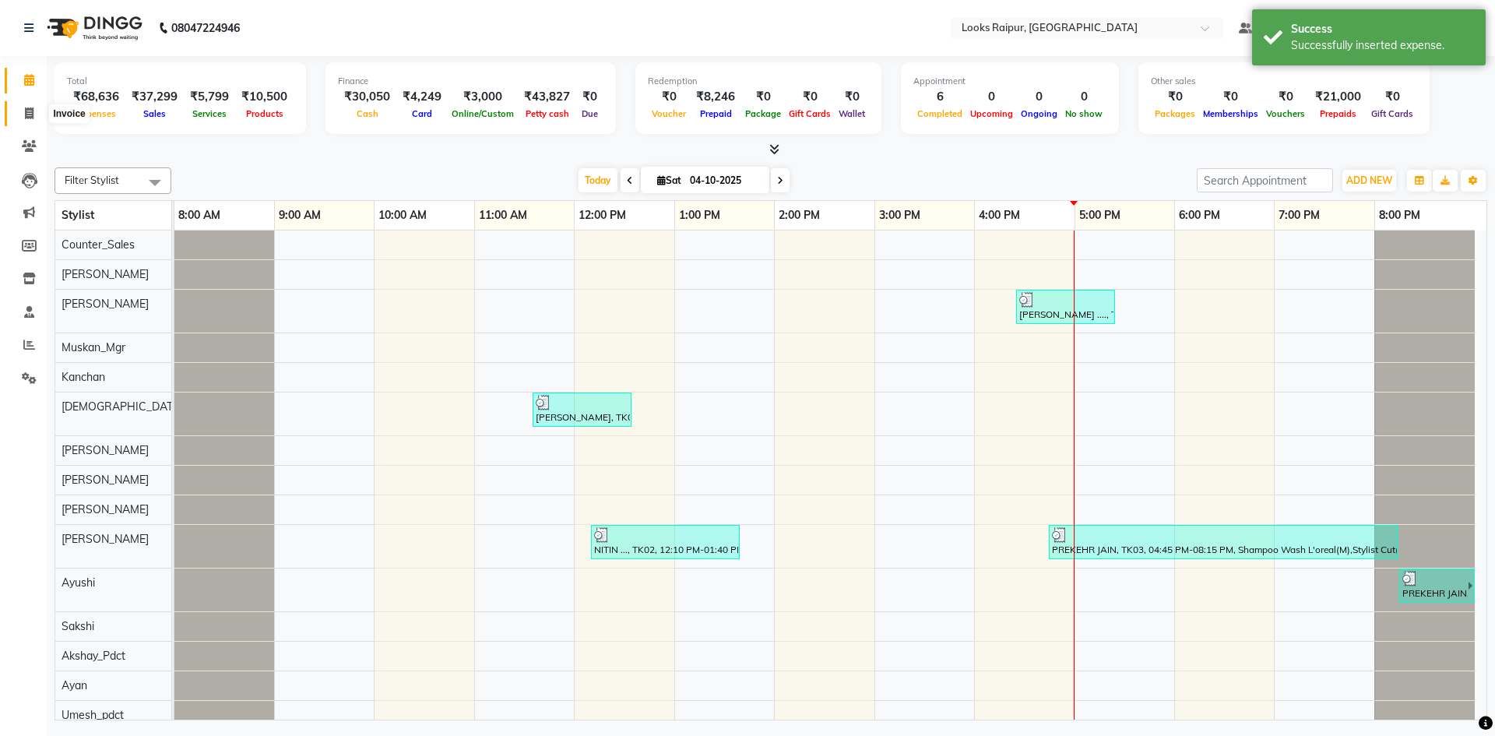
drag, startPoint x: 25, startPoint y: 113, endPoint x: 59, endPoint y: 101, distance: 36.2
click at [26, 113] on icon at bounding box center [29, 113] width 9 height 12
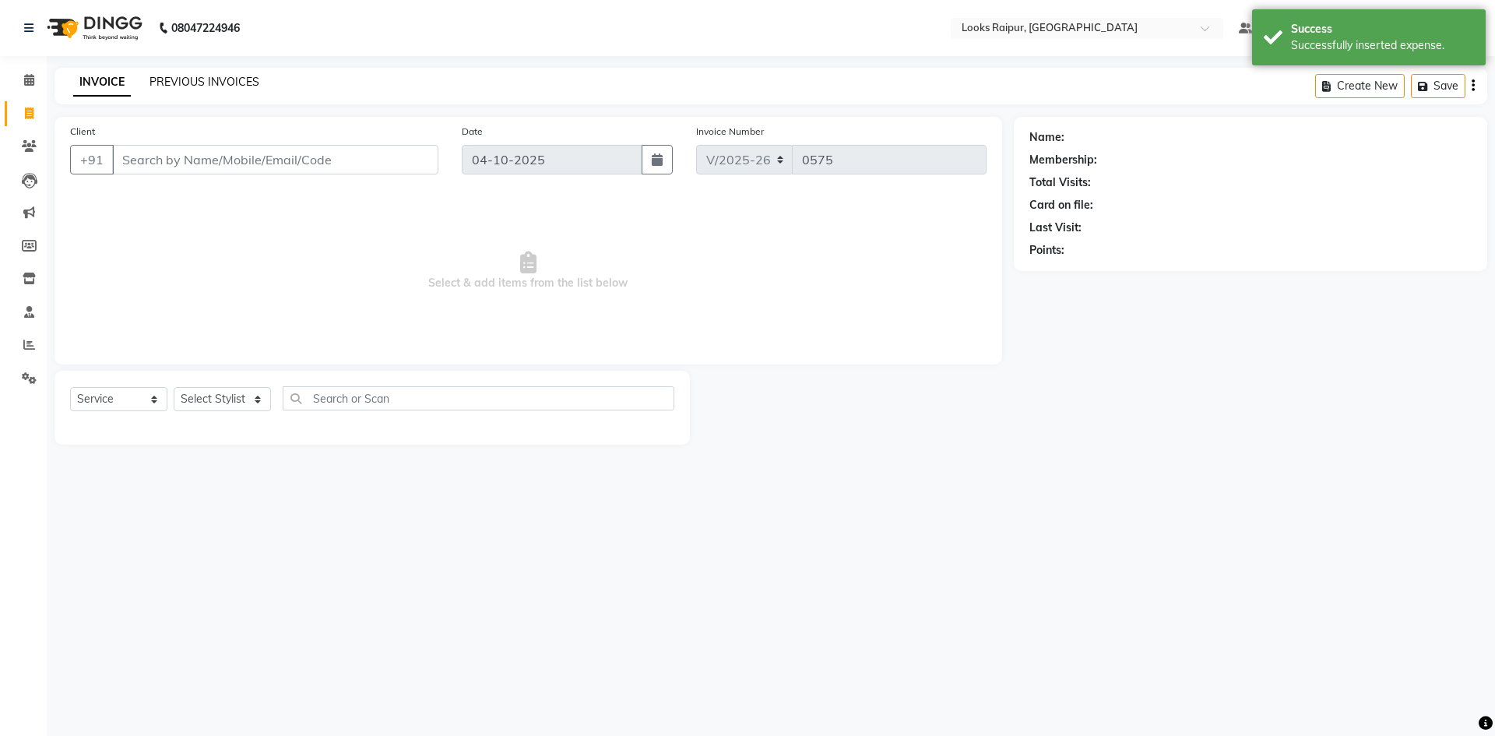
click at [180, 82] on link "PREVIOUS INVOICES" at bounding box center [205, 82] width 110 height 14
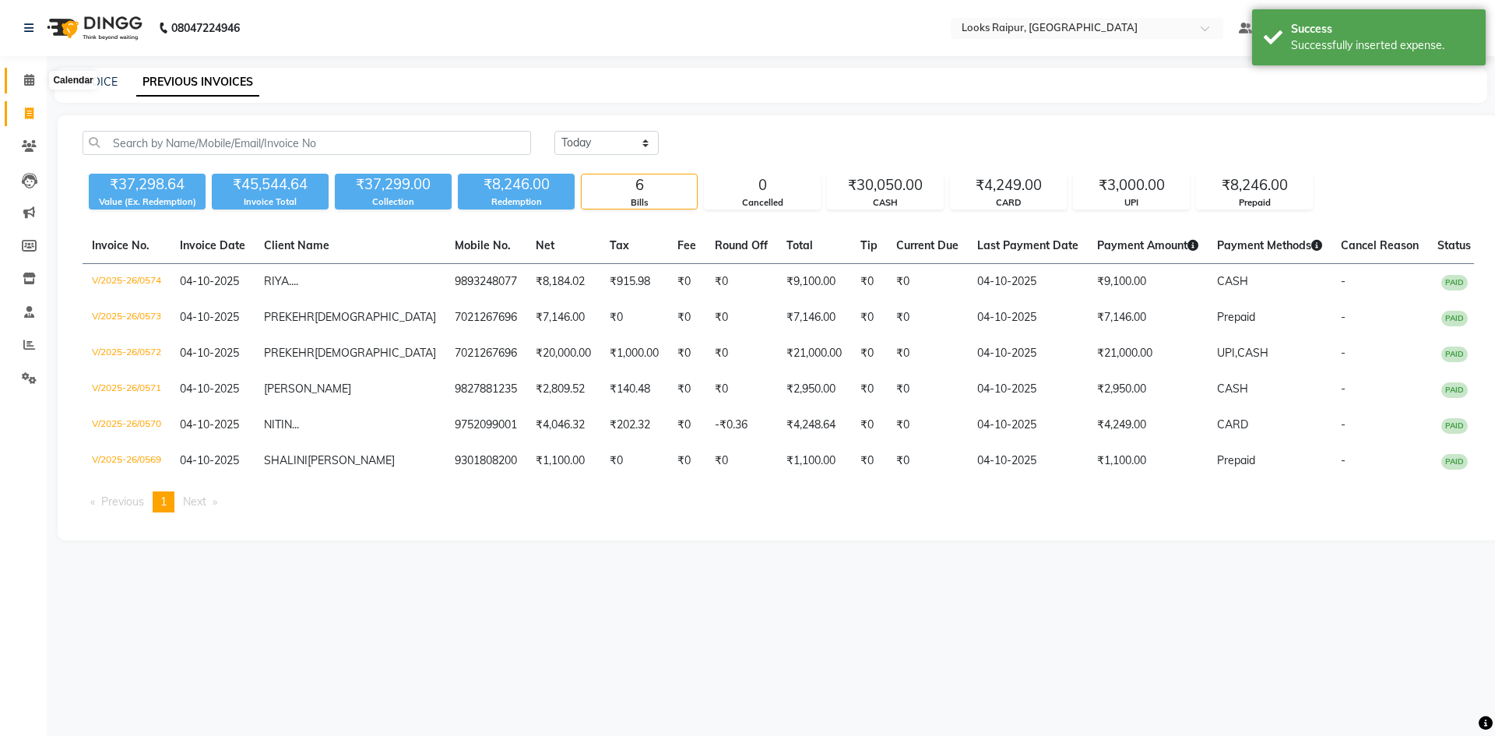
click at [26, 79] on icon at bounding box center [29, 80] width 10 height 12
